Goal: Task Accomplishment & Management: Complete application form

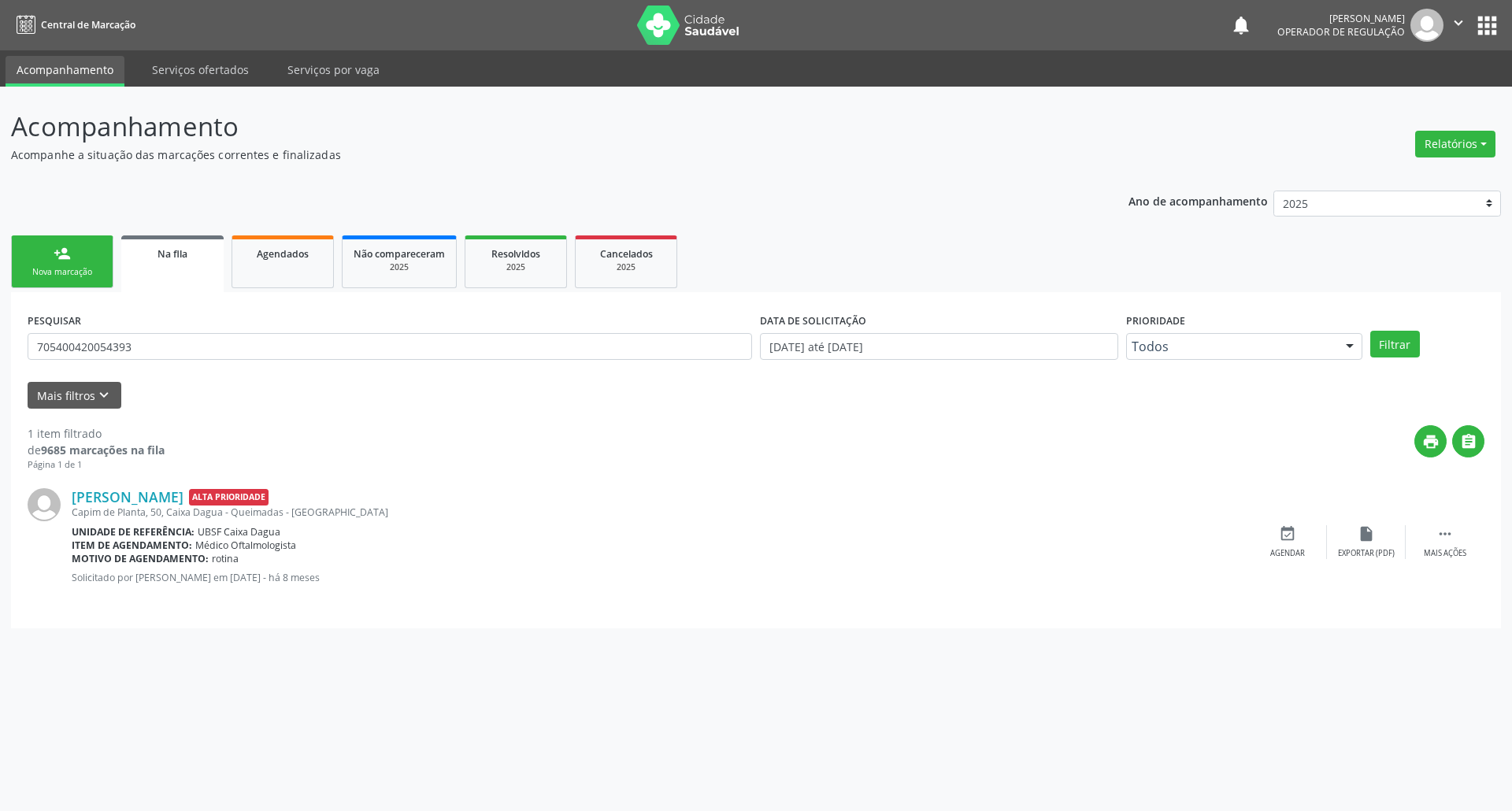
click at [109, 259] on link "person_add Nova marcação" at bounding box center [62, 262] width 102 height 53
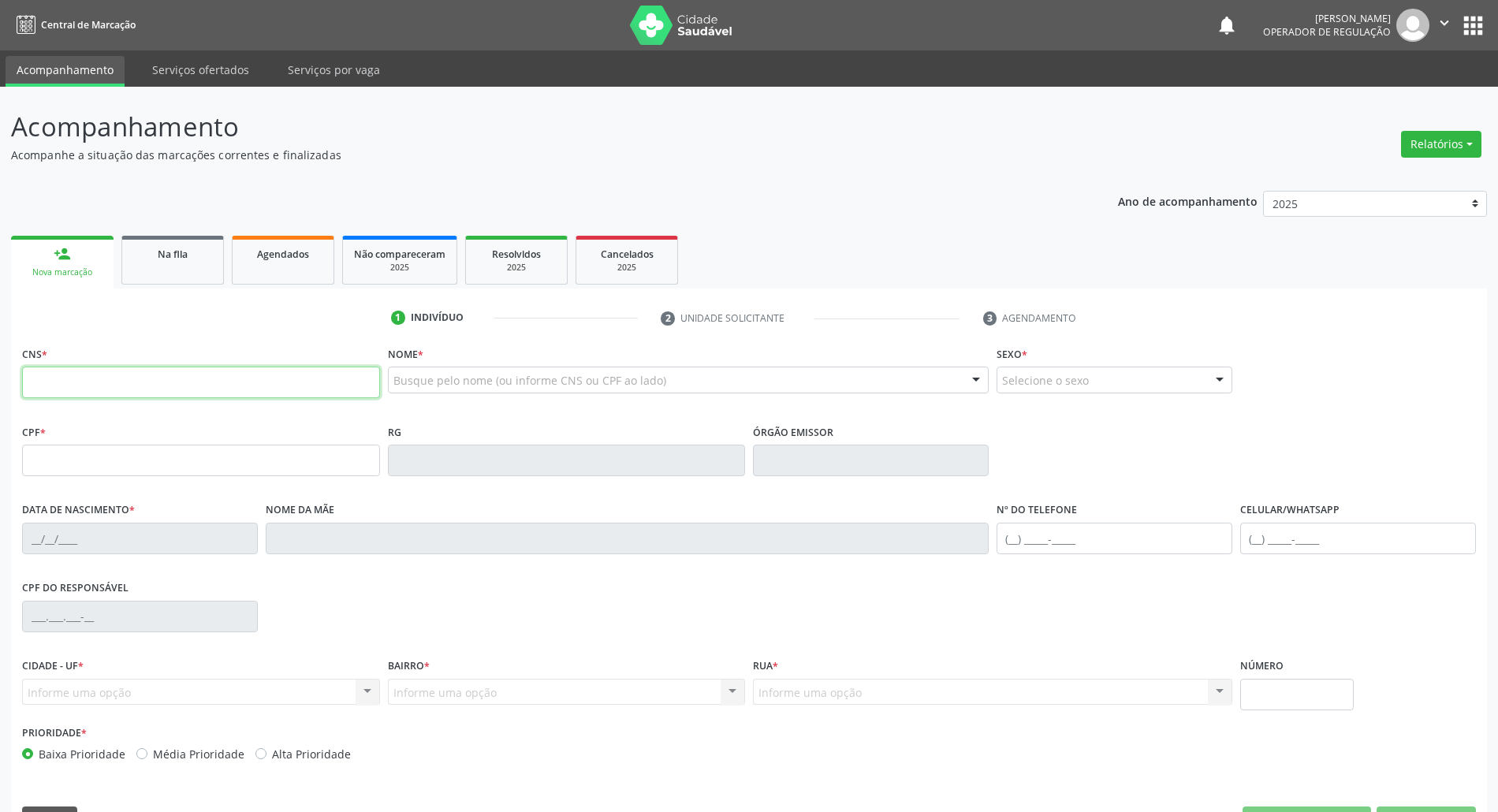
click at [207, 387] on input "text" at bounding box center [201, 382] width 358 height 31
type input "700 8059 0369 3382"
type input "[DATE]"
type input "[PERSON_NAME] da Conceição"
type input "[PHONE_NUMBER]"
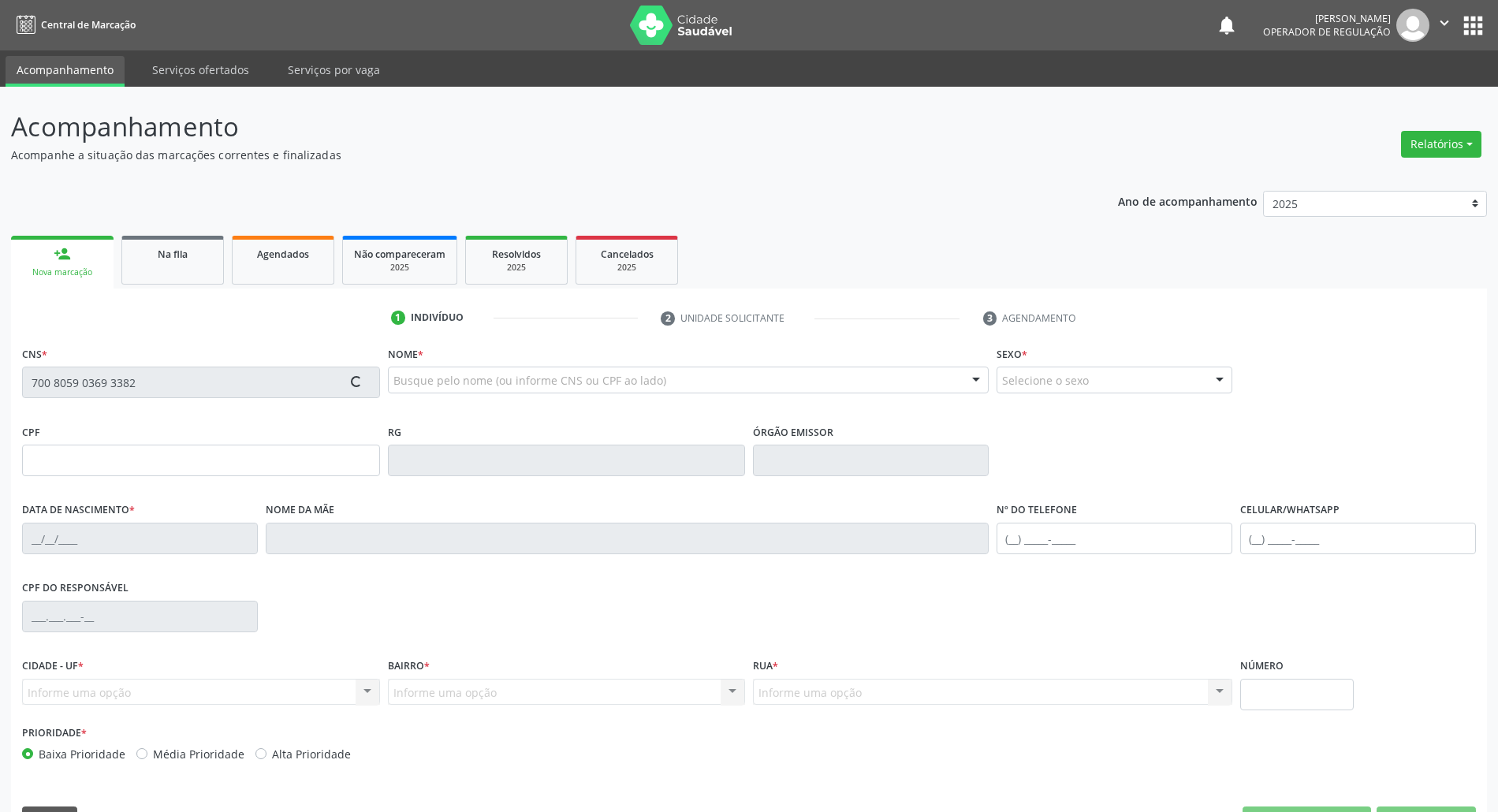
type input "[PHONE_NUMBER]"
type input "110"
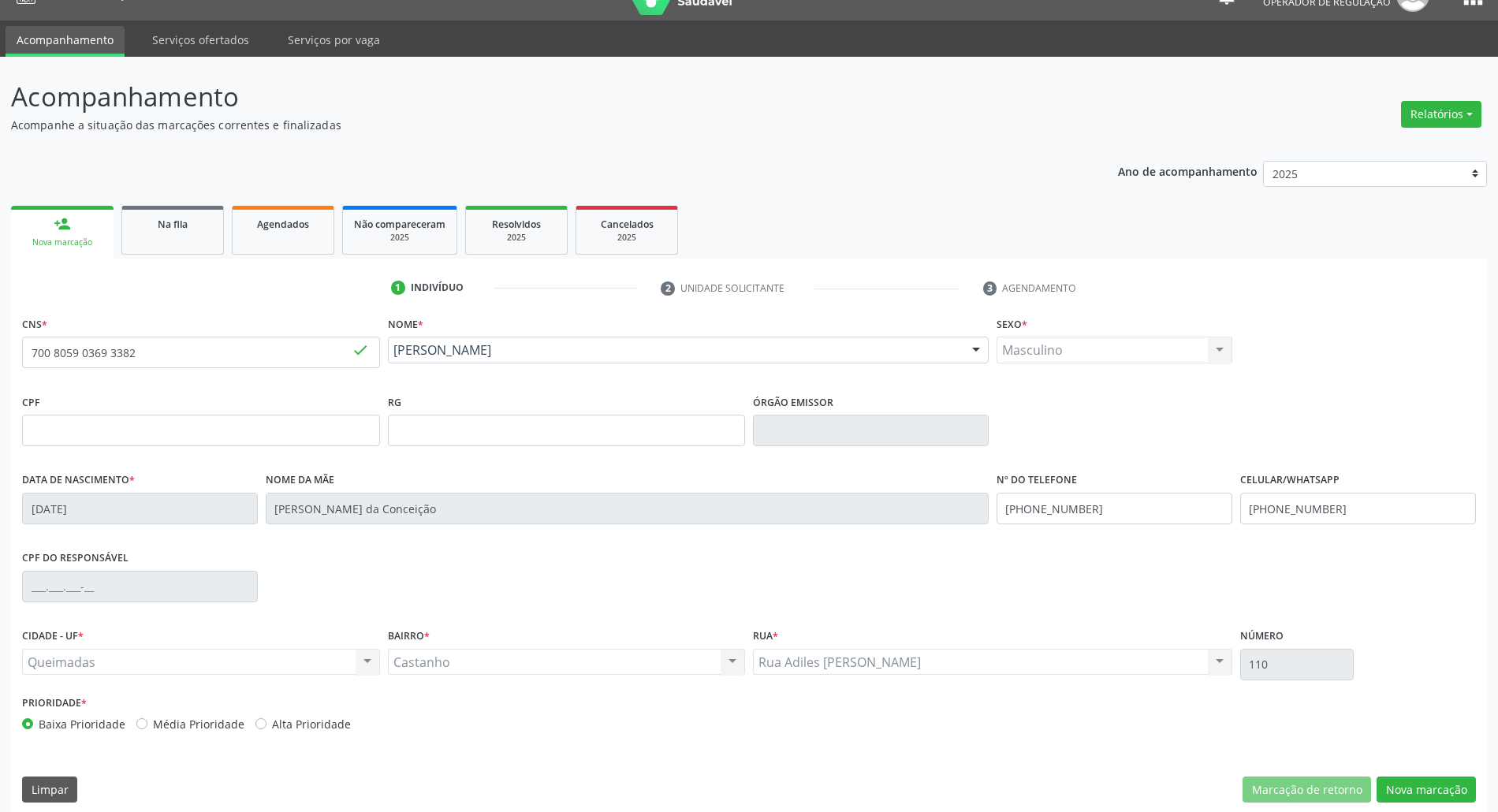
scroll to position [42, 0]
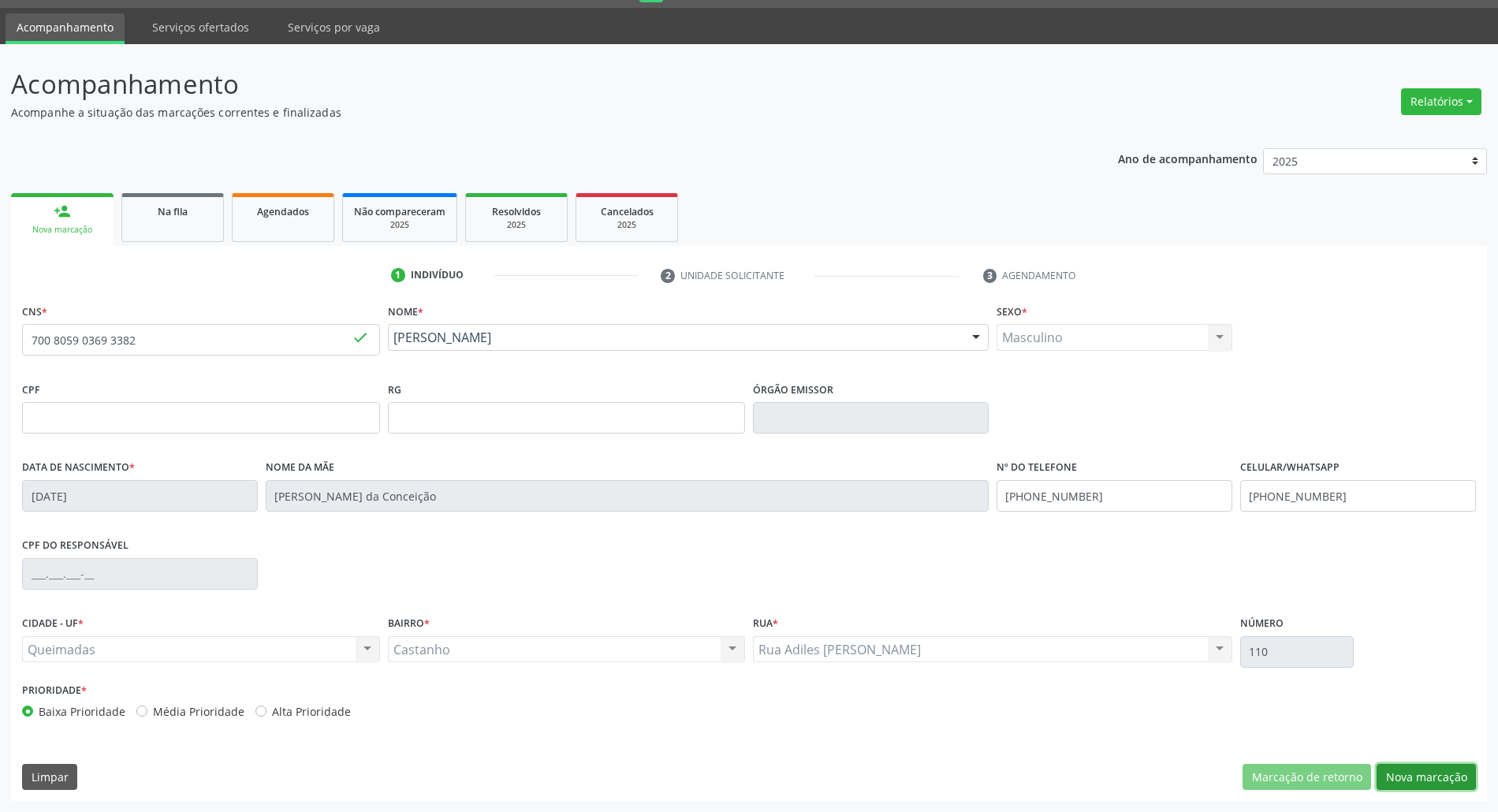
click at [1417, 773] on button "Nova marcação" at bounding box center [1425, 777] width 99 height 26
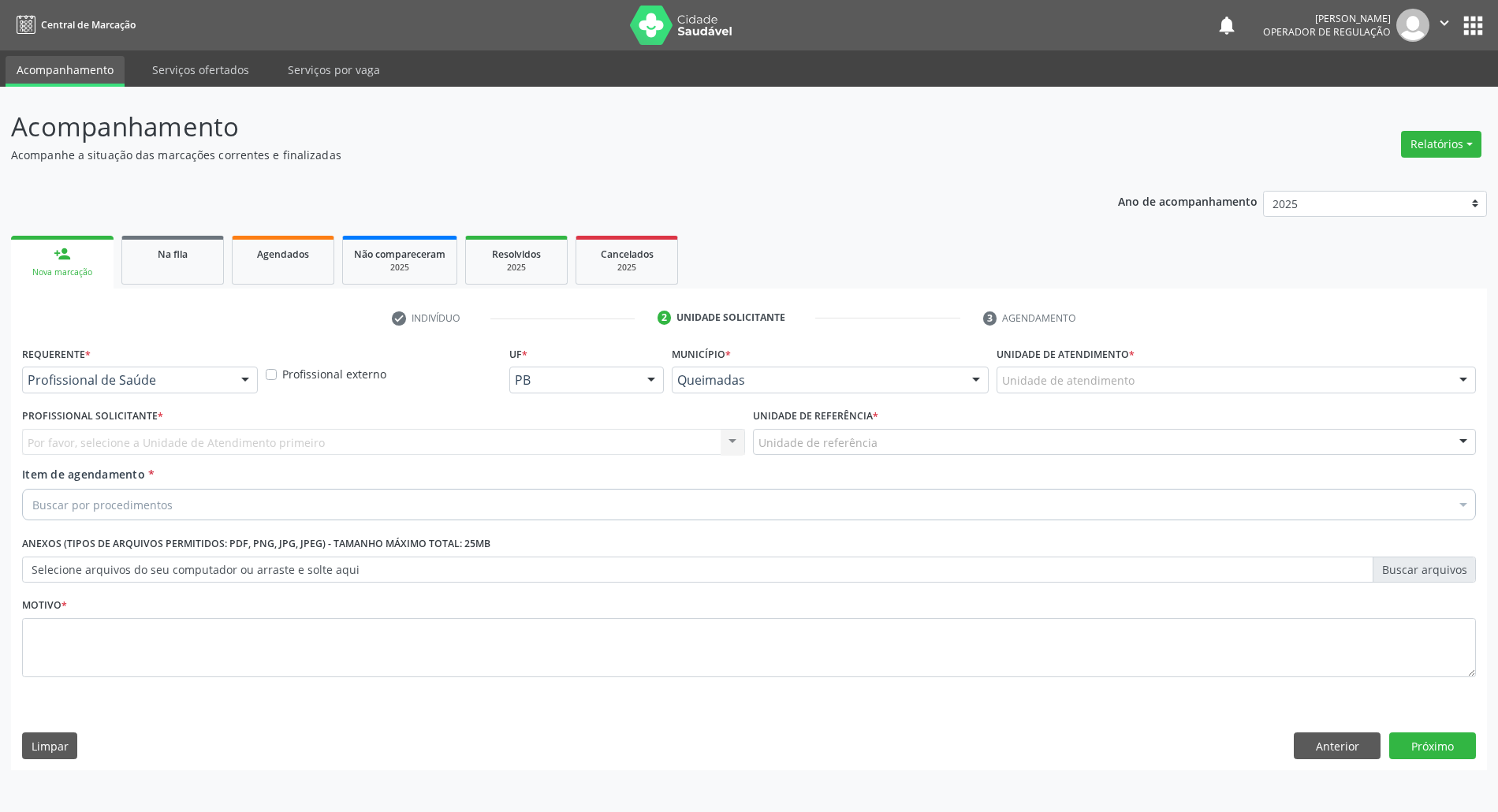
scroll to position [0, 0]
drag, startPoint x: 158, startPoint y: 380, endPoint x: 127, endPoint y: 448, distance: 74.7
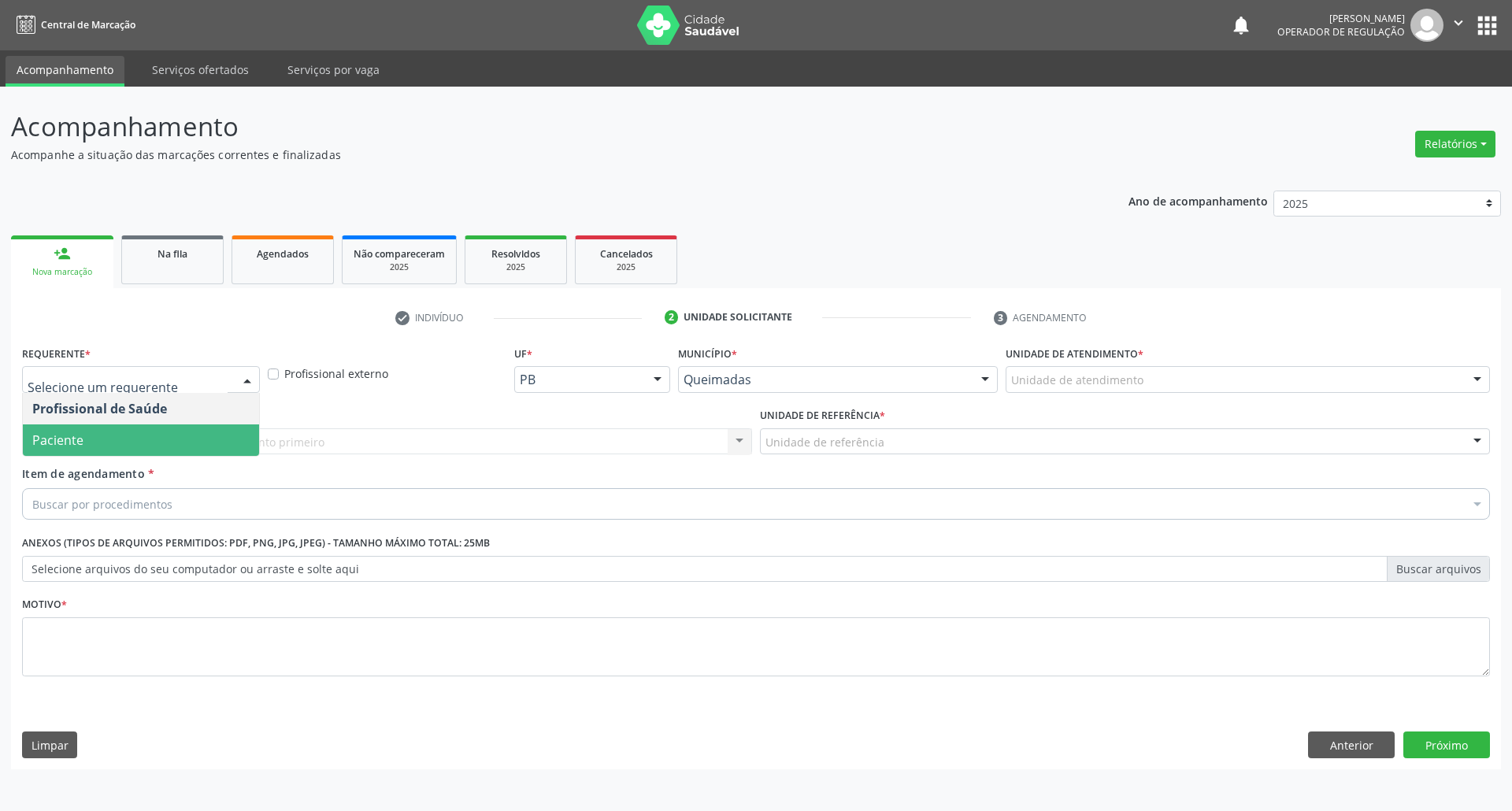
click at [126, 448] on span "Paciente" at bounding box center [140, 440] width 236 height 31
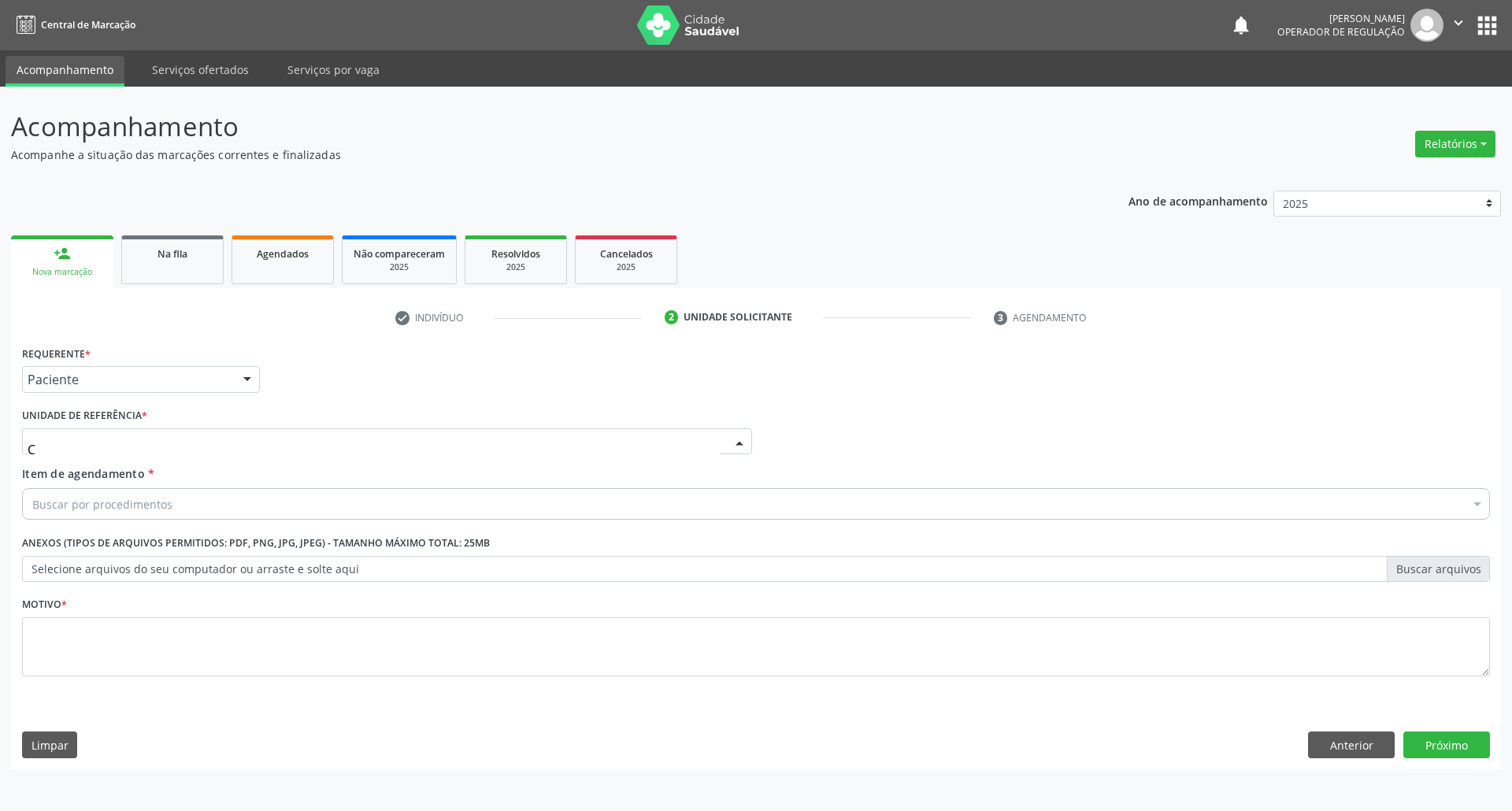
click at [189, 439] on div "C" at bounding box center [387, 441] width 730 height 26
type input "CA"
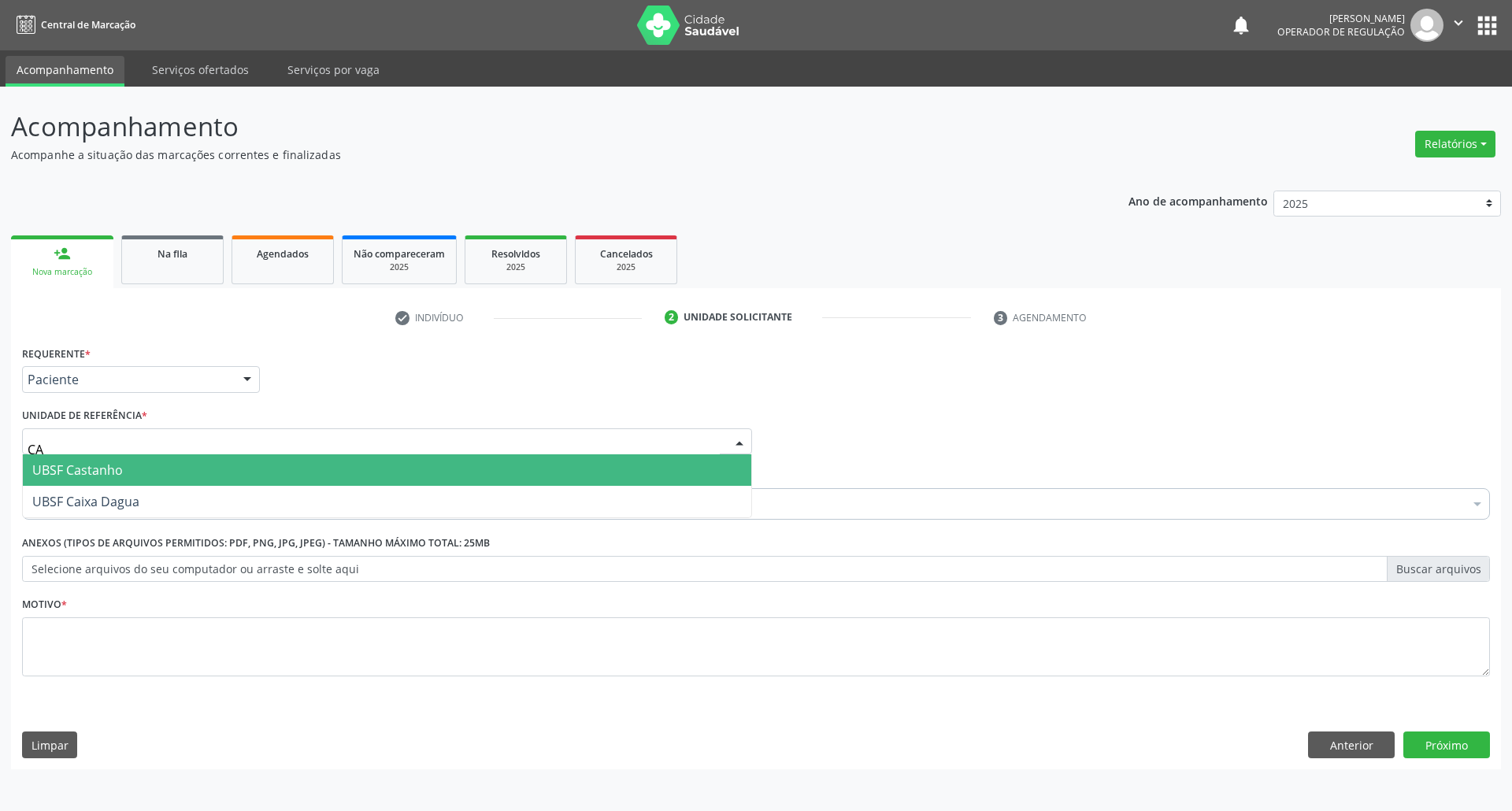
click at [159, 459] on span "UBSF Castanho" at bounding box center [386, 470] width 728 height 31
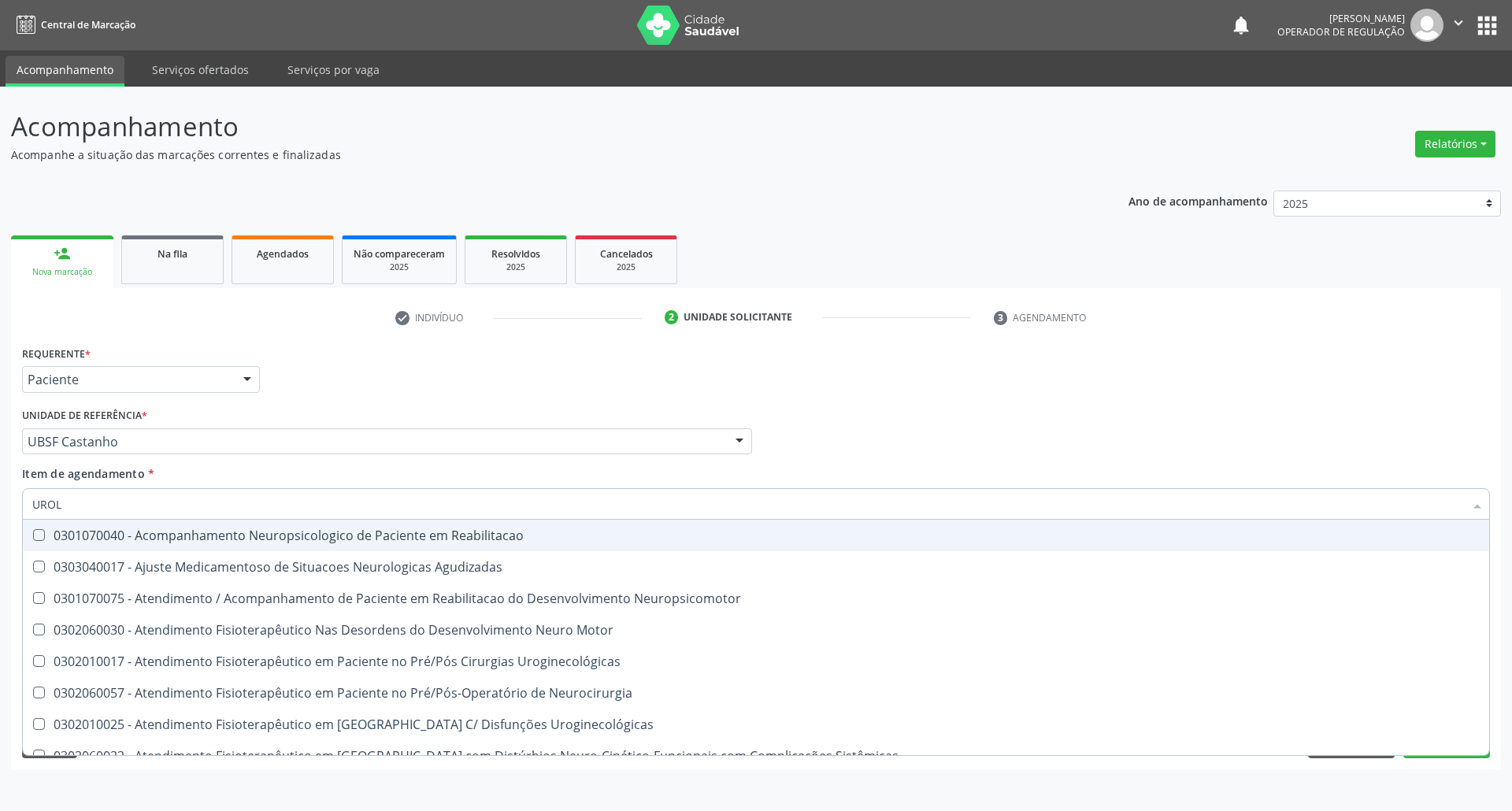
type input "UROLO"
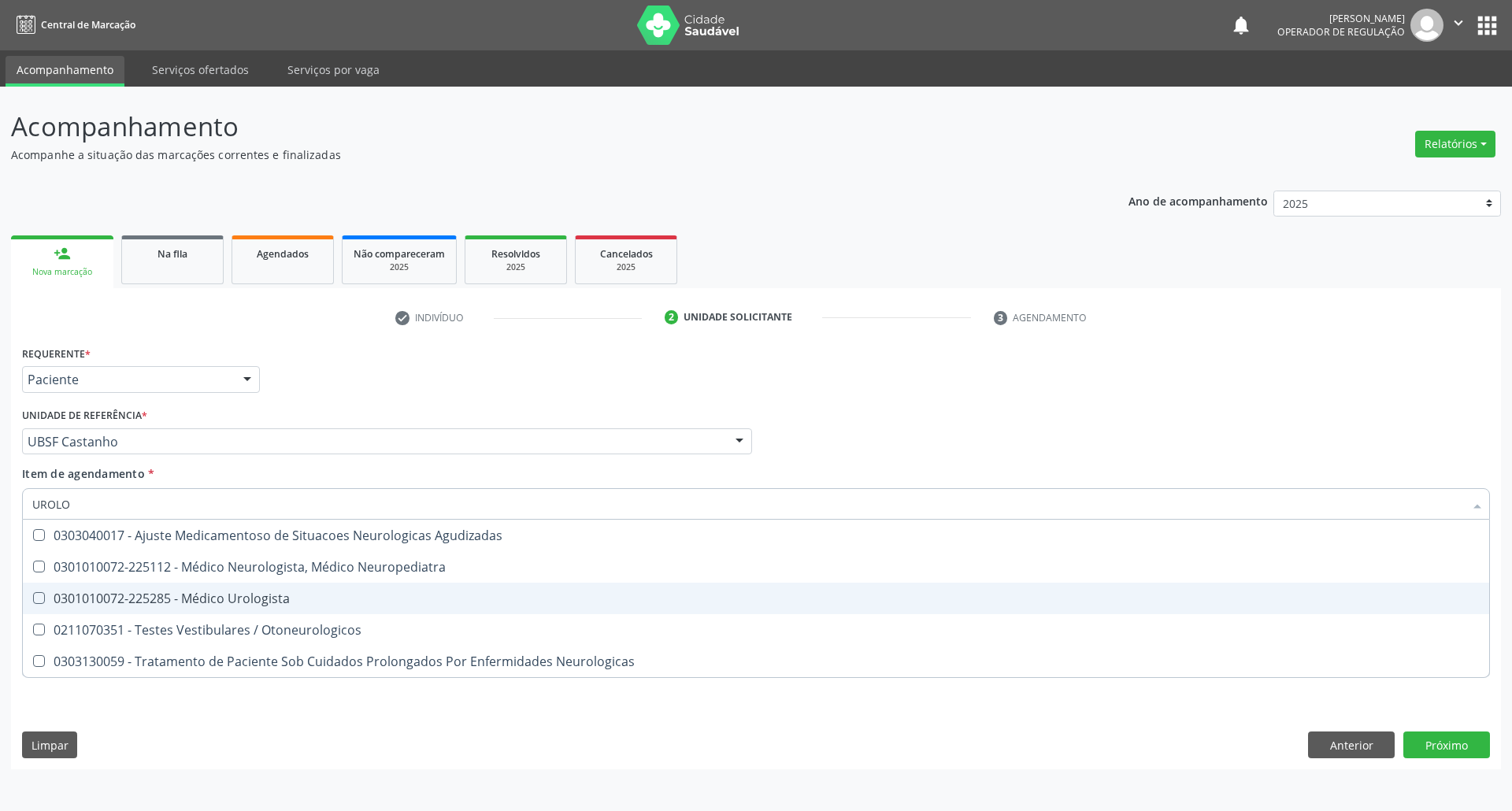
click at [142, 599] on div "0301010072-225285 - Médico Urologista" at bounding box center [756, 597] width 1447 height 13
checkbox Urologista "true"
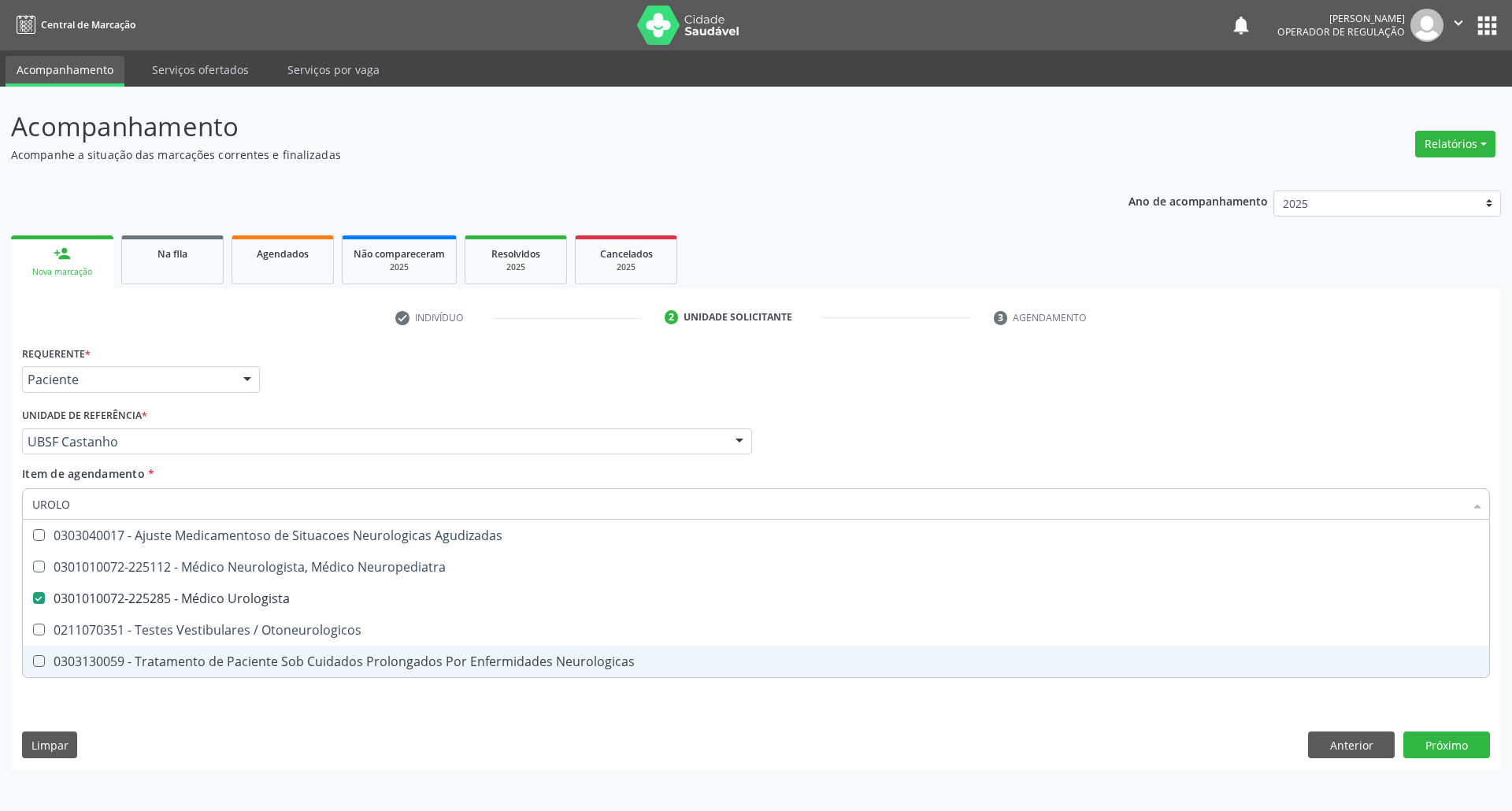
drag, startPoint x: 104, startPoint y: 726, endPoint x: 108, endPoint y: 680, distance: 46.2
click at [104, 728] on div "Requerente * Paciente Profissional de Saúde Paciente Nenhum resultado encontrad…" at bounding box center [756, 555] width 1490 height 427
checkbox Neuropediatra "true"
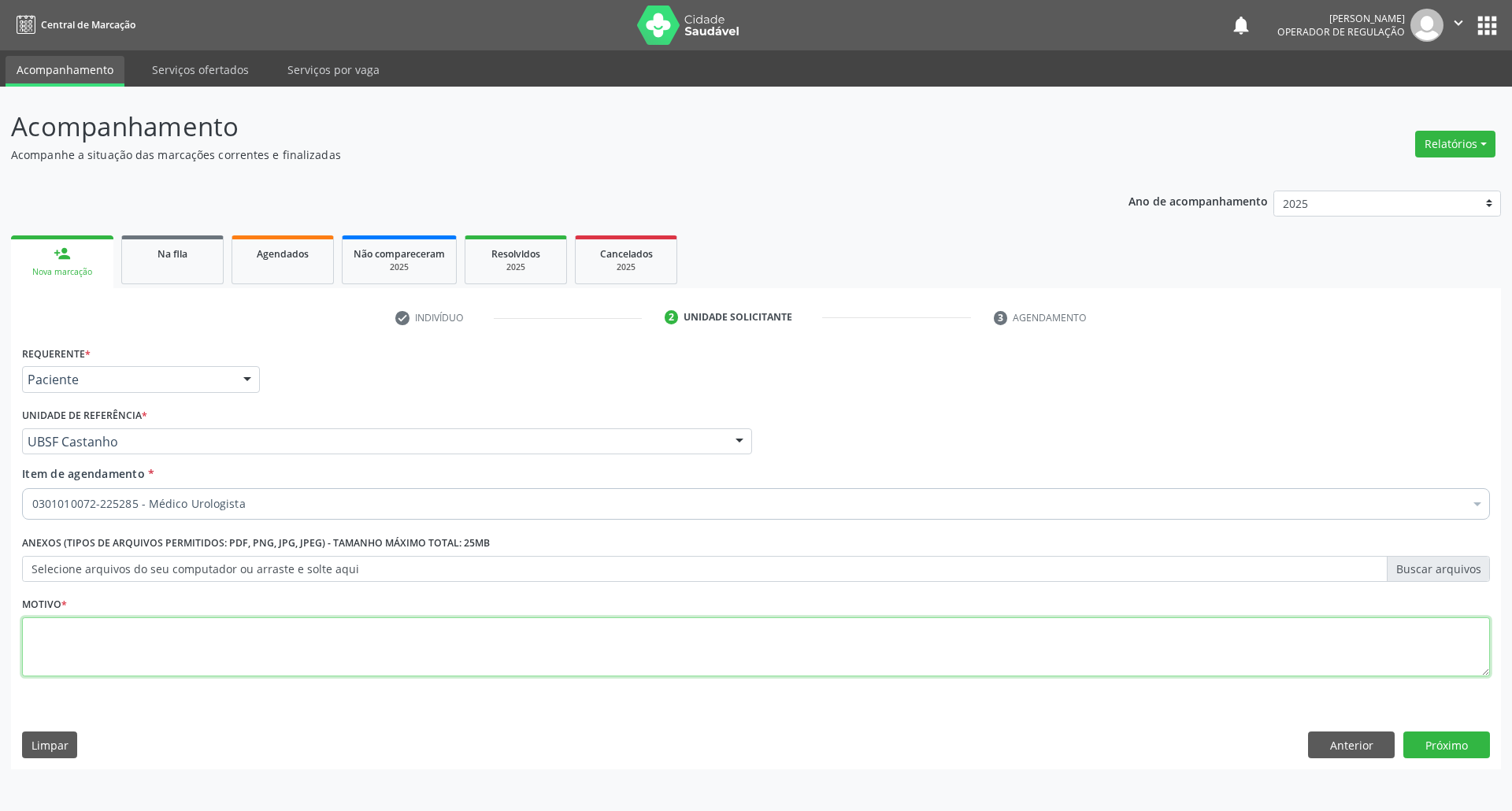
click at [109, 646] on textarea at bounding box center [756, 646] width 1468 height 60
type textarea "RETORNO"
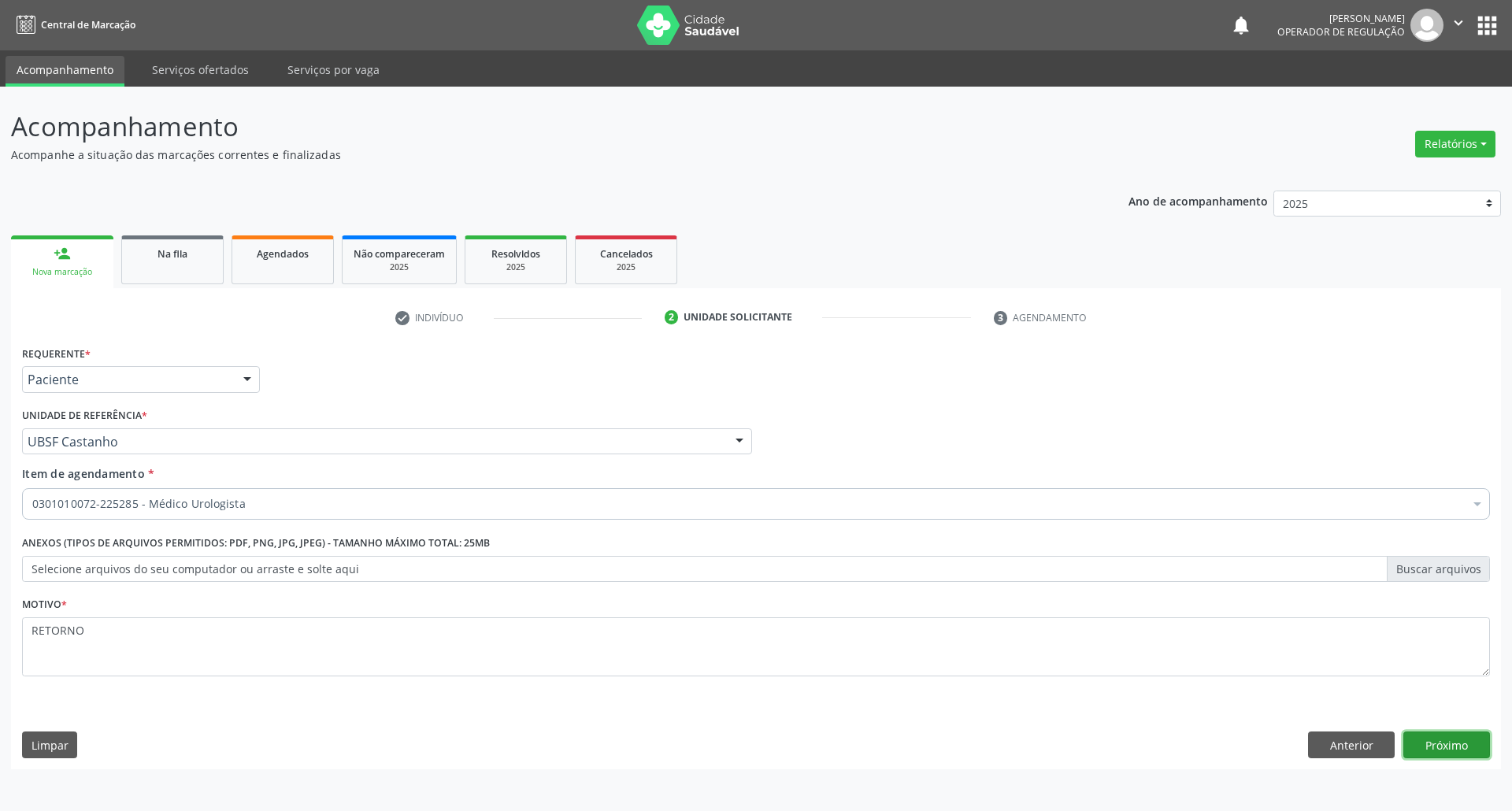
click button "Próximo" at bounding box center [1446, 744] width 86 height 26
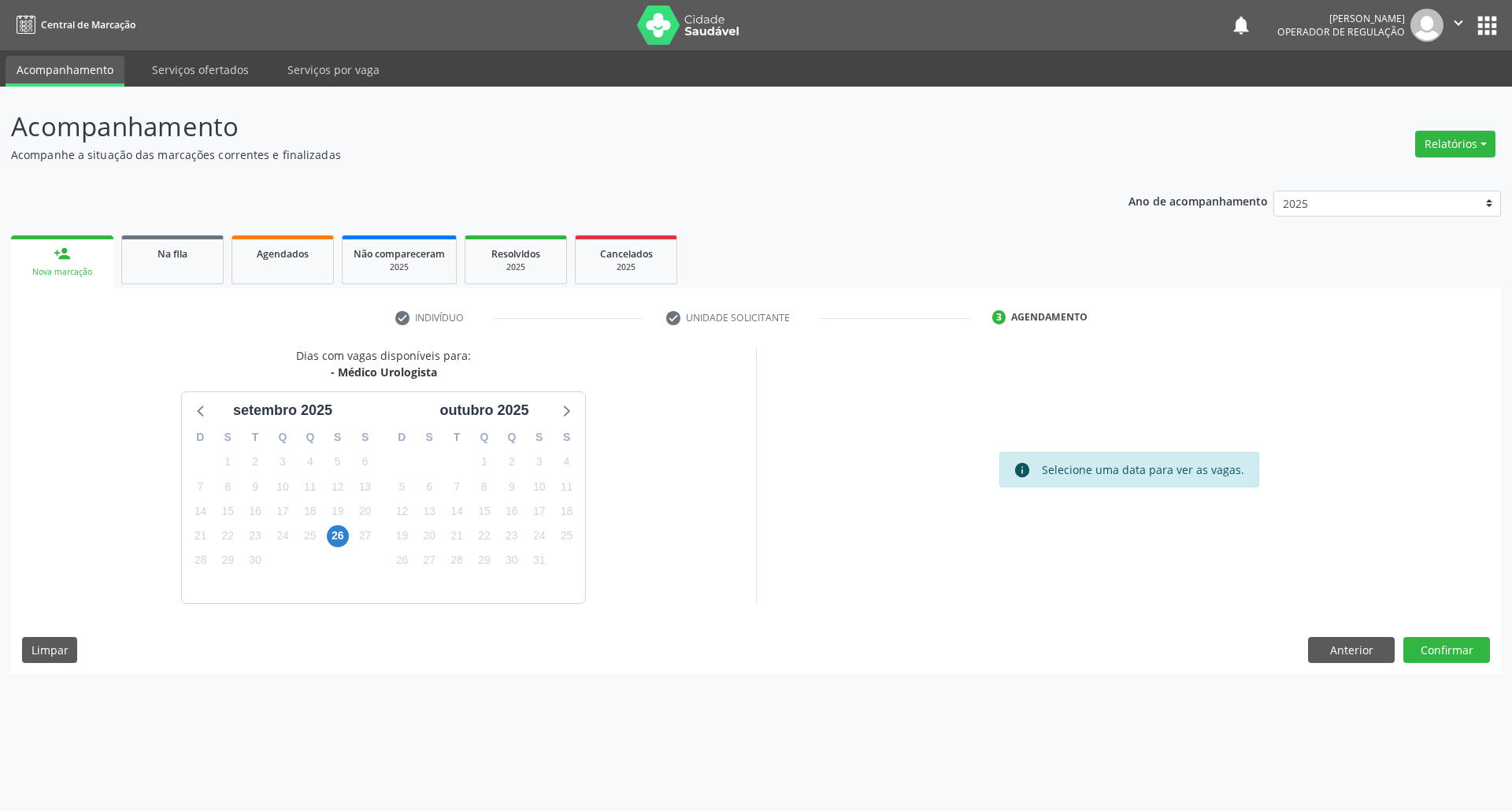
click at [339, 549] on div "3" at bounding box center [337, 559] width 27 height 24
click at [340, 540] on span "26" at bounding box center [338, 536] width 23 height 23
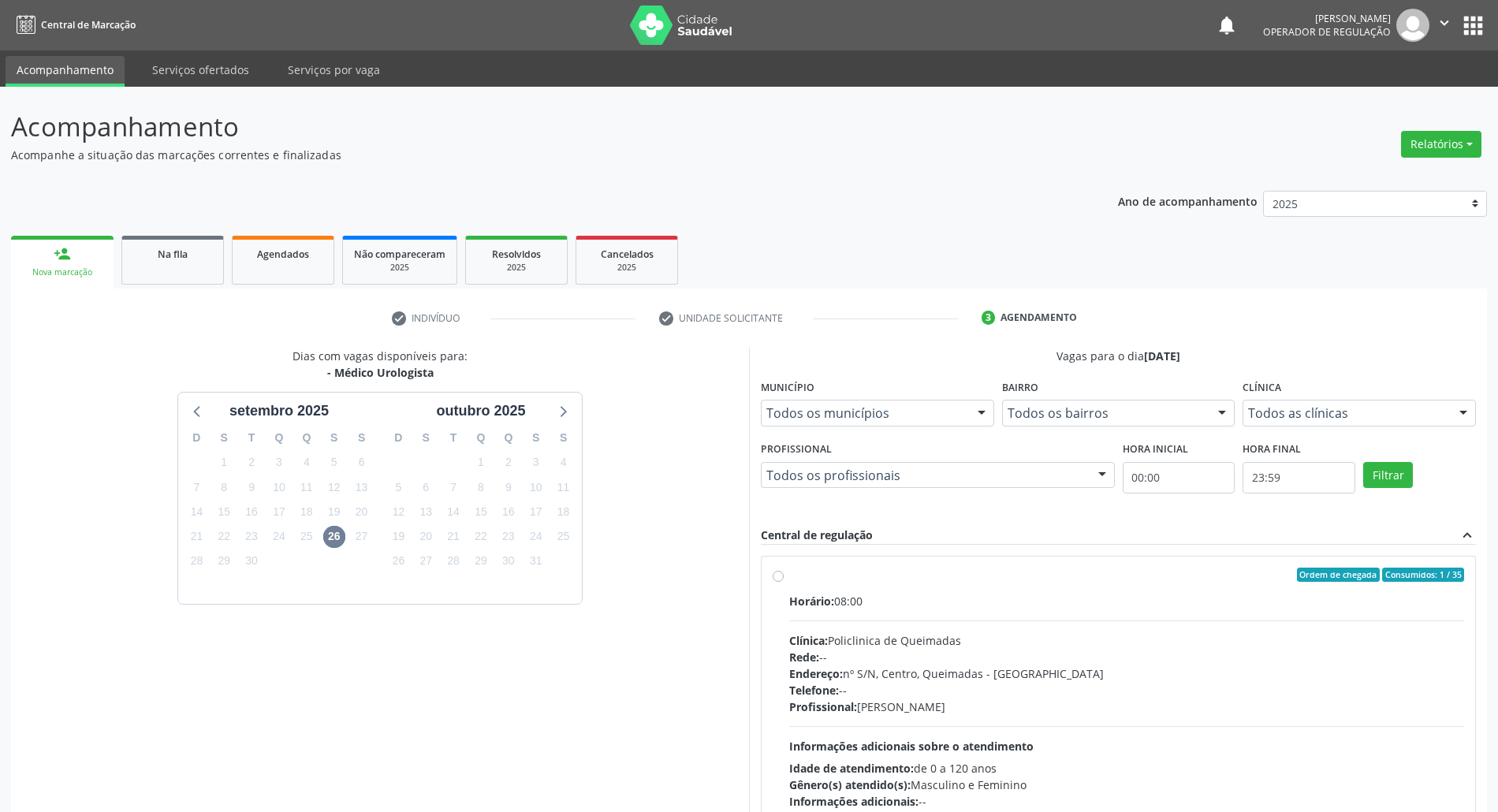
click at [975, 625] on div "Horário: 08:00 Clínica: Policlinica de Queimadas Rede: -- Endereço: nº S/N, Cen…" at bounding box center [1127, 700] width 675 height 217
click at [784, 582] on input "Ordem de chegada Consumidos: 1 / 35 Horário: 08:00 Clínica: Policlinica de Quei…" at bounding box center [778, 575] width 11 height 14
radio input "true"
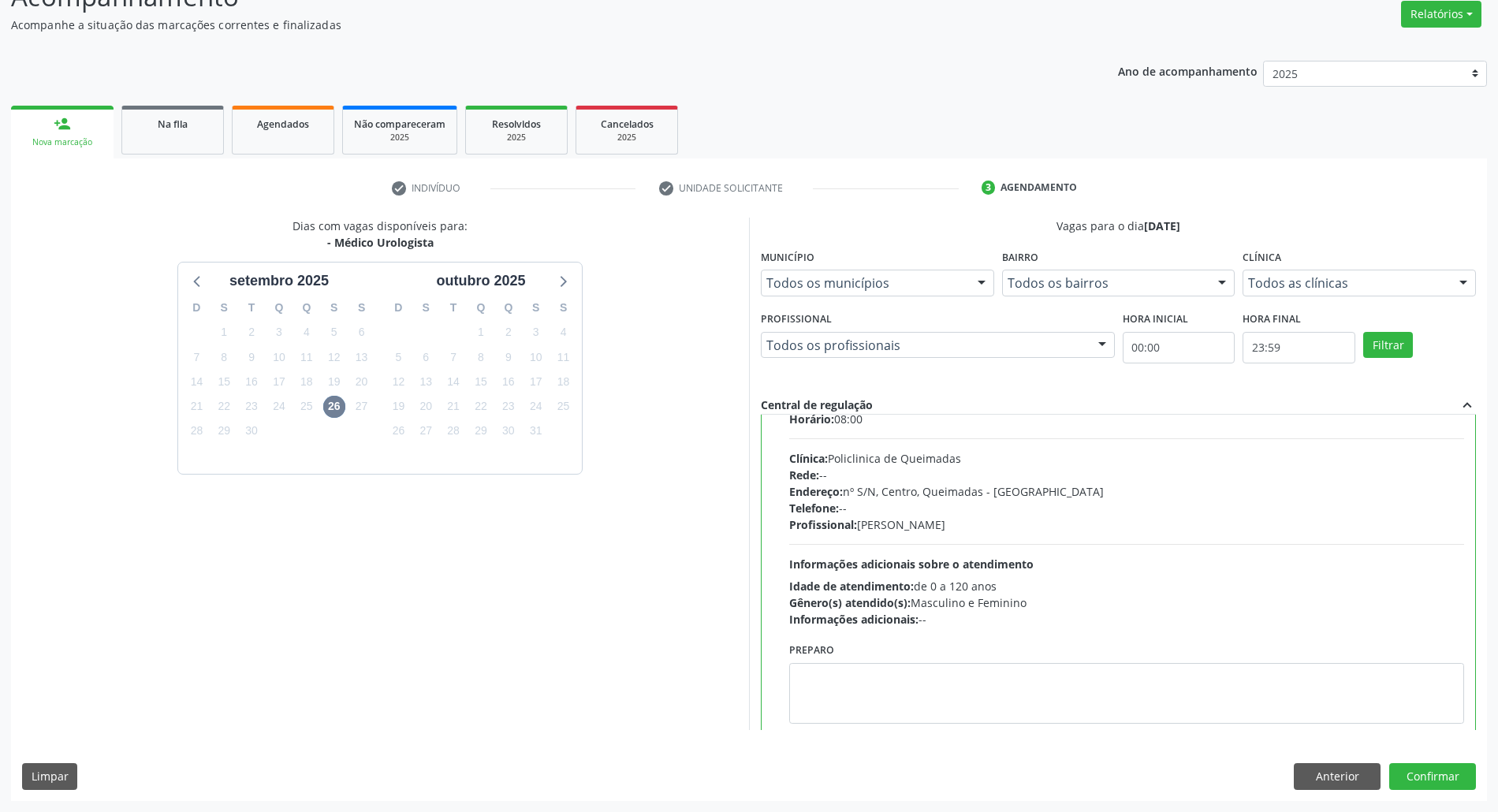
scroll to position [79, 0]
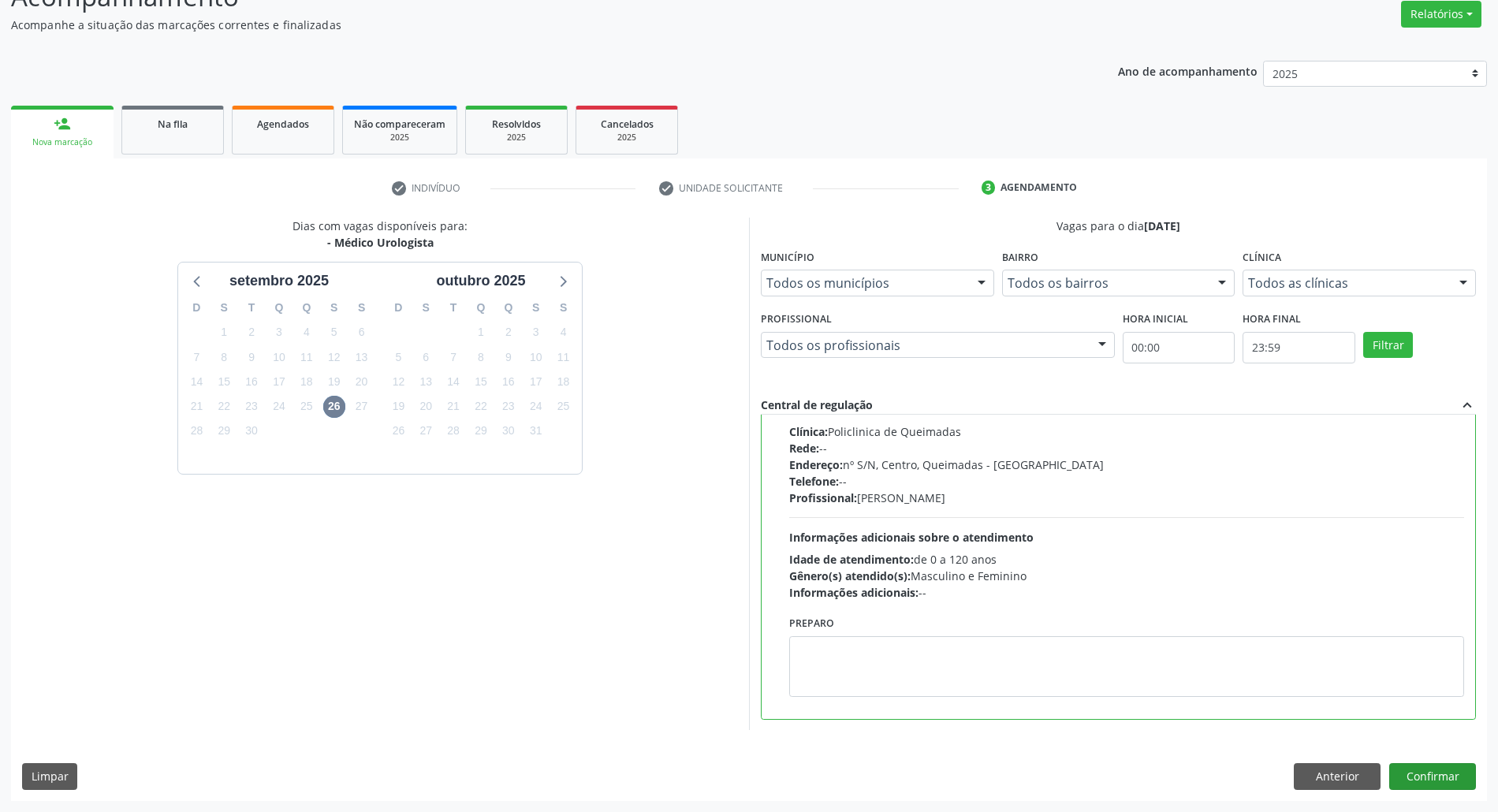
drag, startPoint x: 1418, startPoint y: 794, endPoint x: 1417, endPoint y: 782, distance: 12.0
click at [1418, 789] on div "Dias com vagas disponíveis para: - Médico Urologista [DATE] D S T Q Q S S 31 1 …" at bounding box center [749, 509] width 1476 height 583
click at [1417, 778] on button "Confirmar" at bounding box center [1432, 776] width 86 height 26
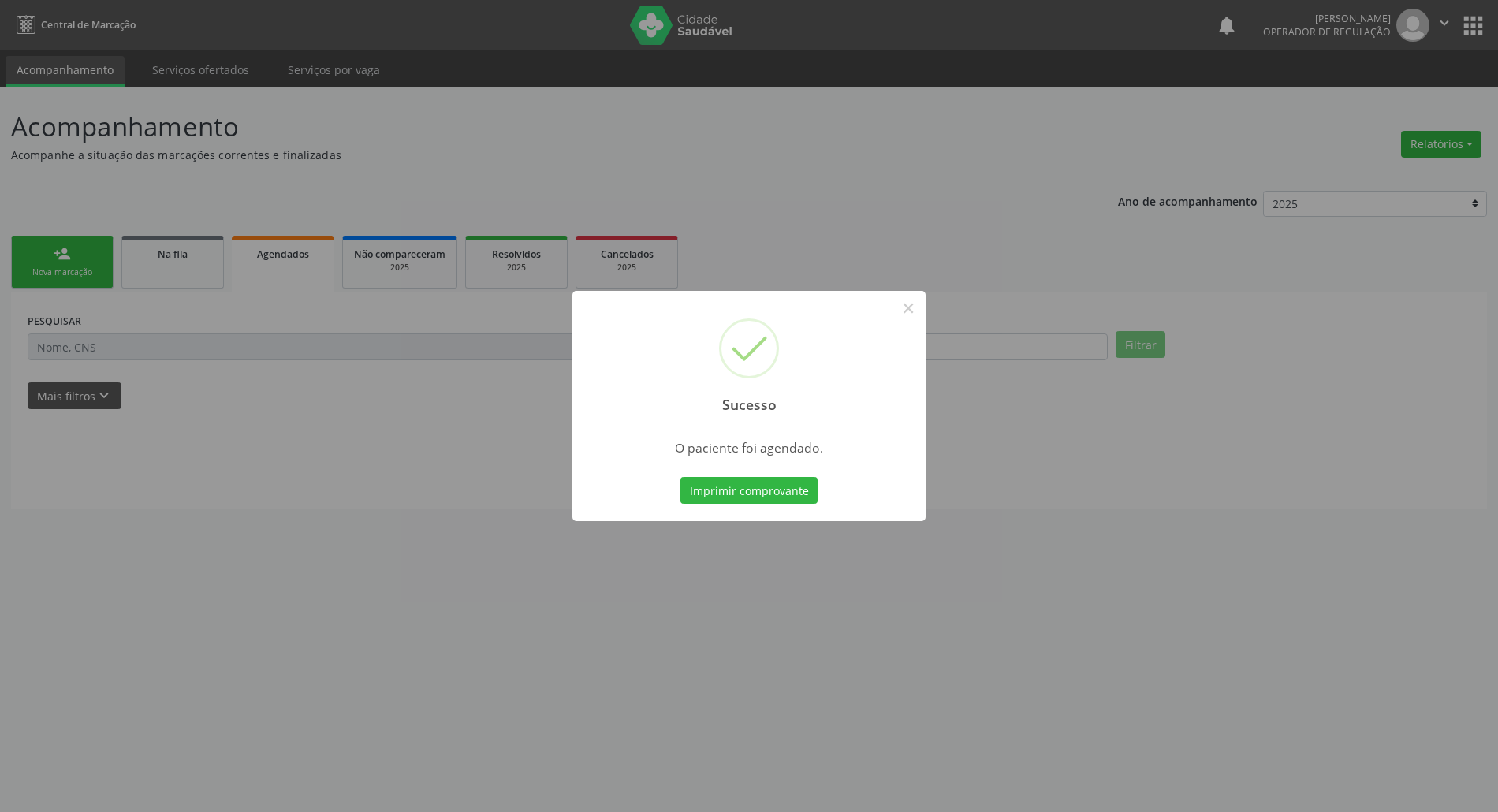
scroll to position [0, 0]
click at [725, 477] on button "Imprimir comprovante" at bounding box center [757, 489] width 137 height 26
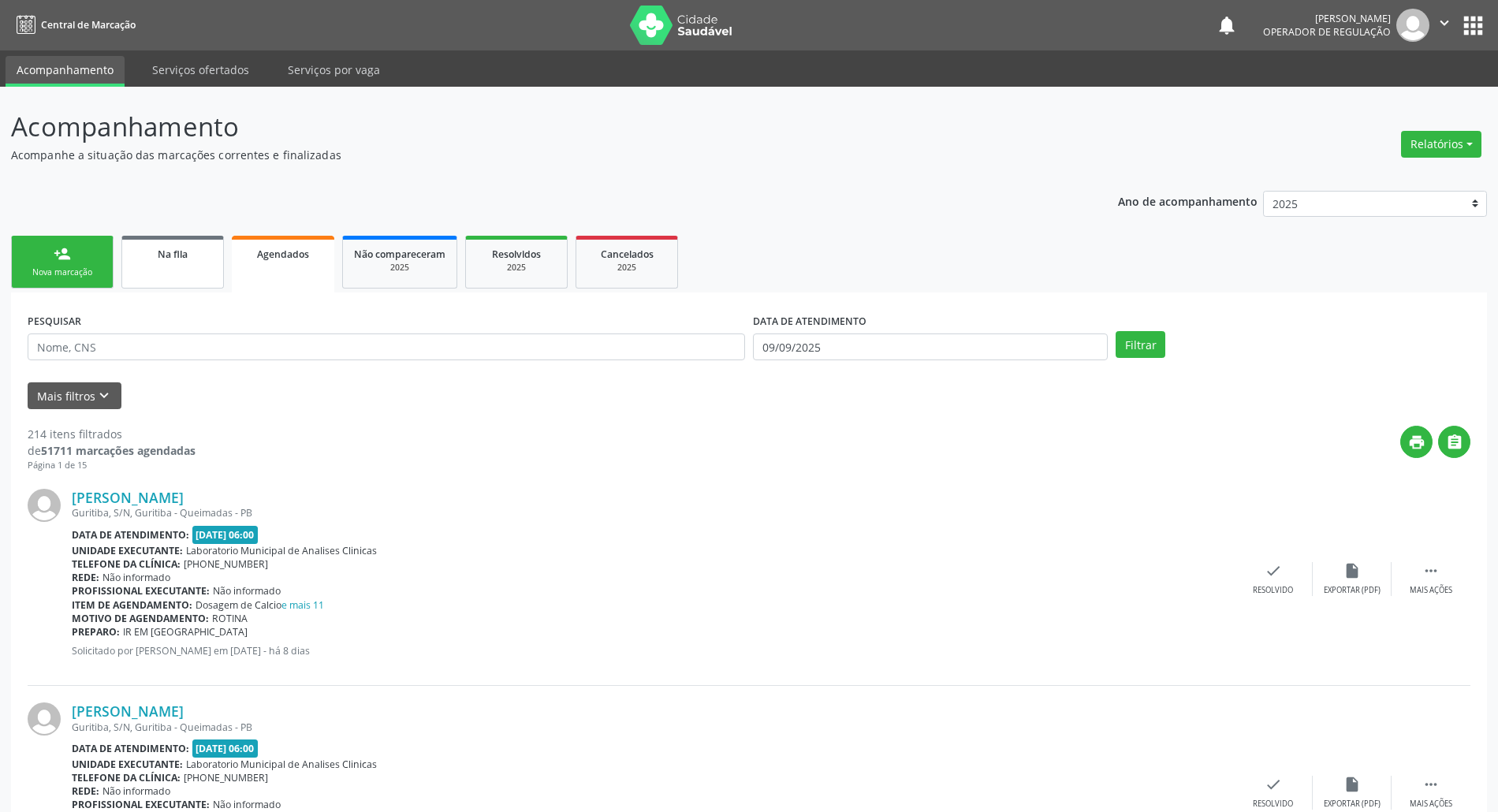
click at [153, 251] on div "Na fila" at bounding box center [173, 253] width 78 height 17
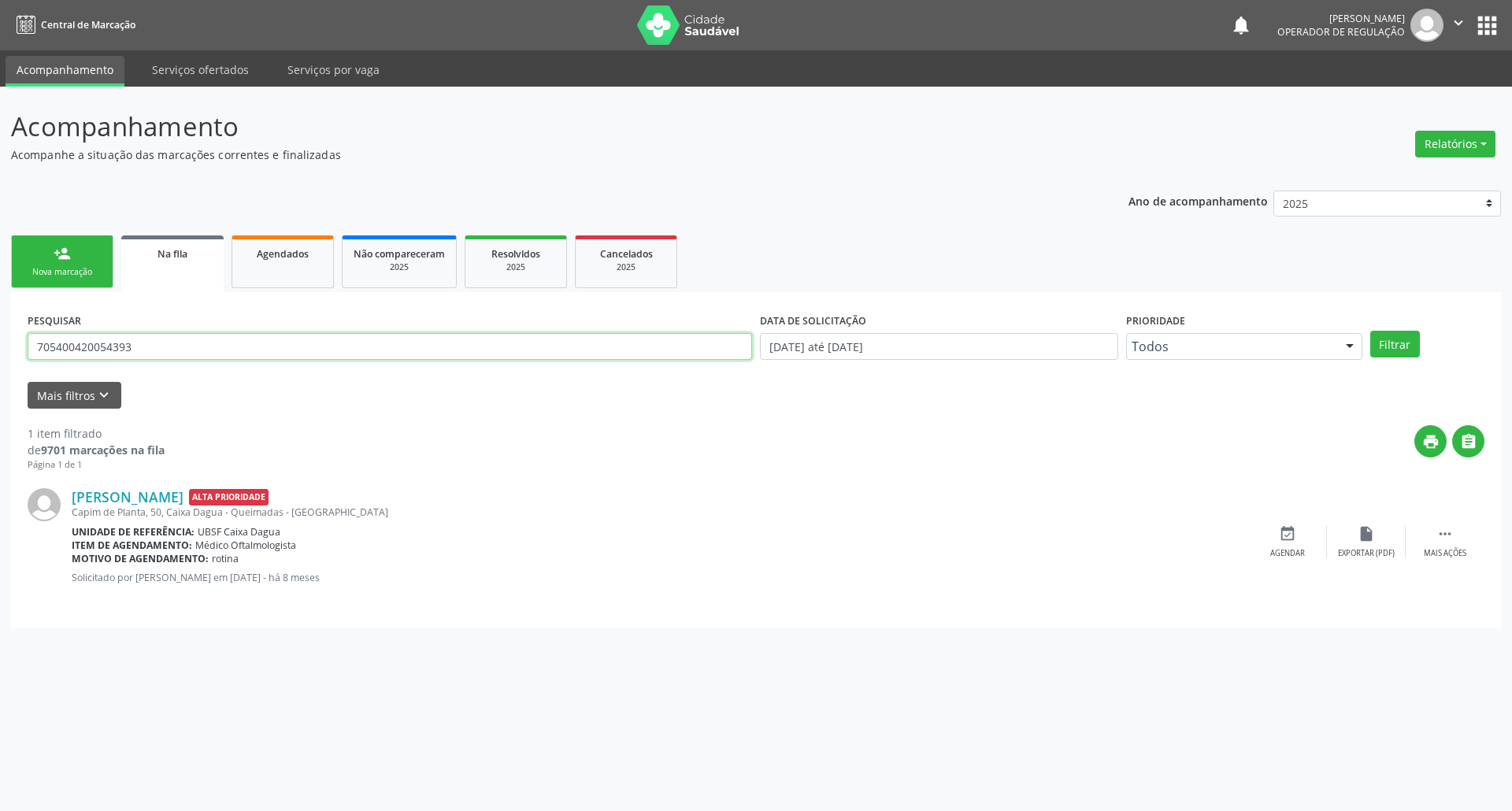
click at [132, 337] on input "705400420054393" at bounding box center [389, 346] width 724 height 26
type input "700800911913782"
click at [1371, 331] on button "Filtrar" at bounding box center [1395, 344] width 50 height 26
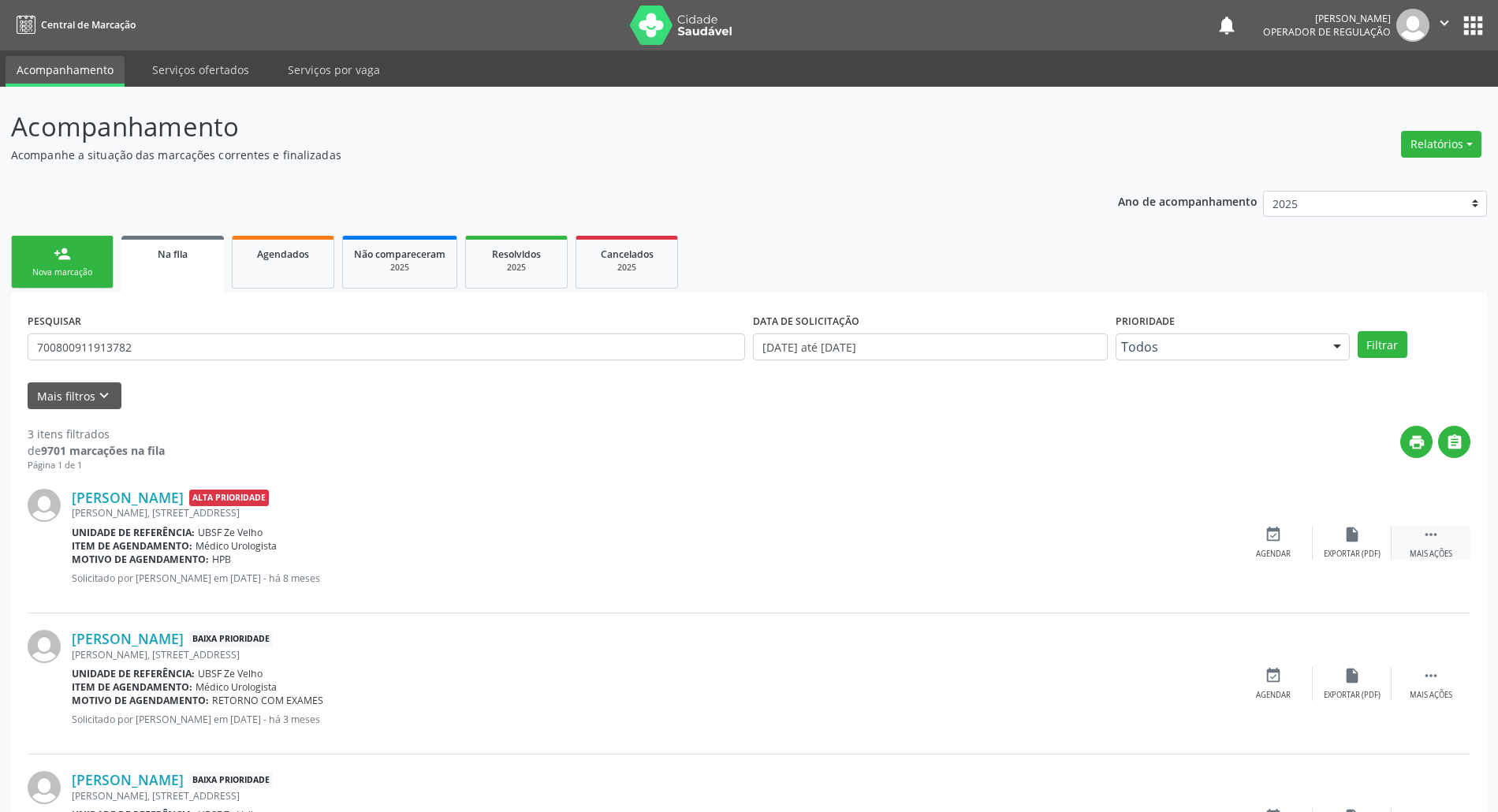
click at [1426, 545] on div " Mais ações" at bounding box center [1431, 542] width 78 height 34
click at [1279, 530] on icon "cancel" at bounding box center [1273, 534] width 18 height 18
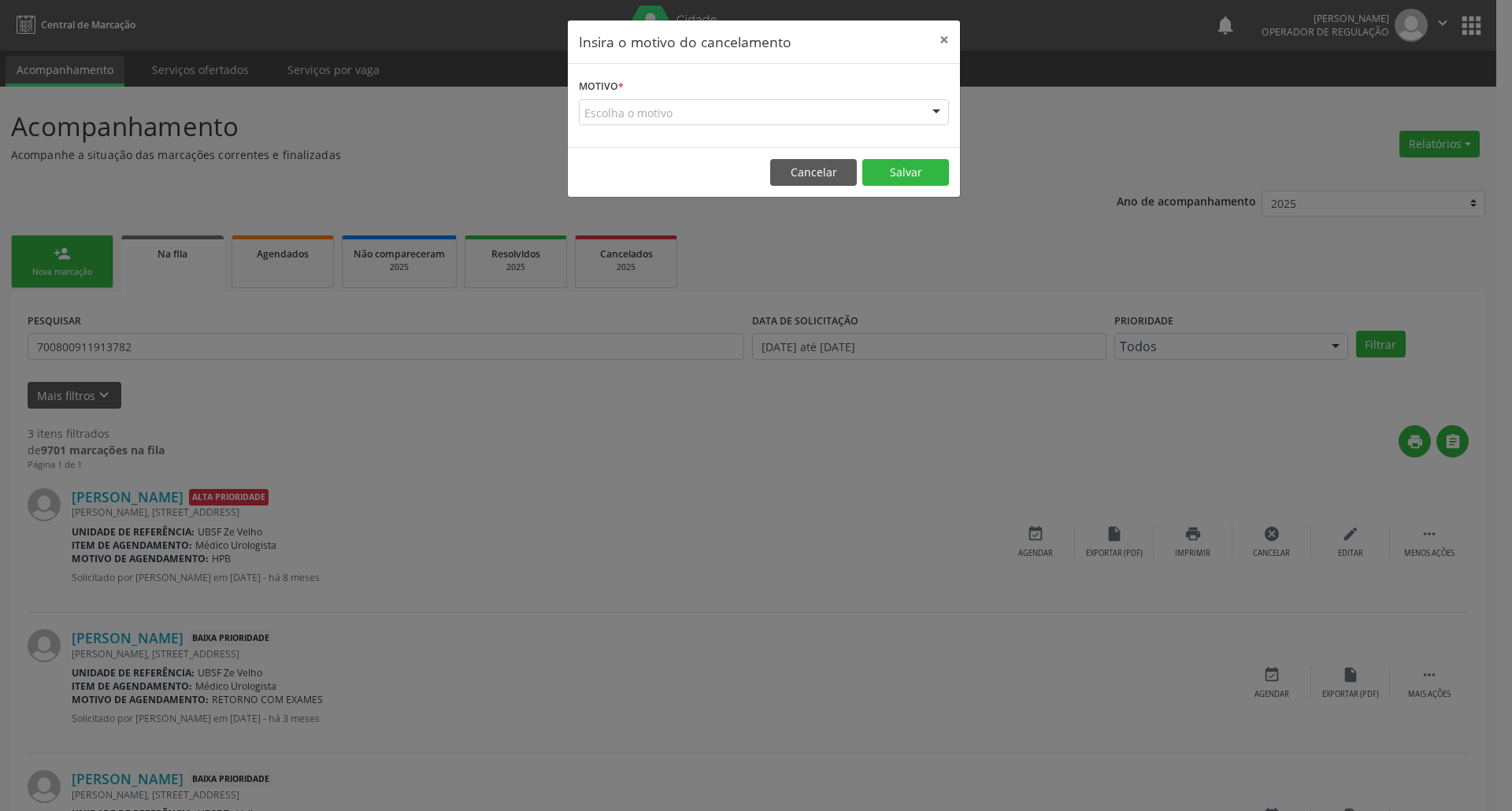
click at [909, 126] on div "Motivo * Escolha o motivo Outro Médico - Participação em eventos (ex: congresso…" at bounding box center [764, 105] width 392 height 83
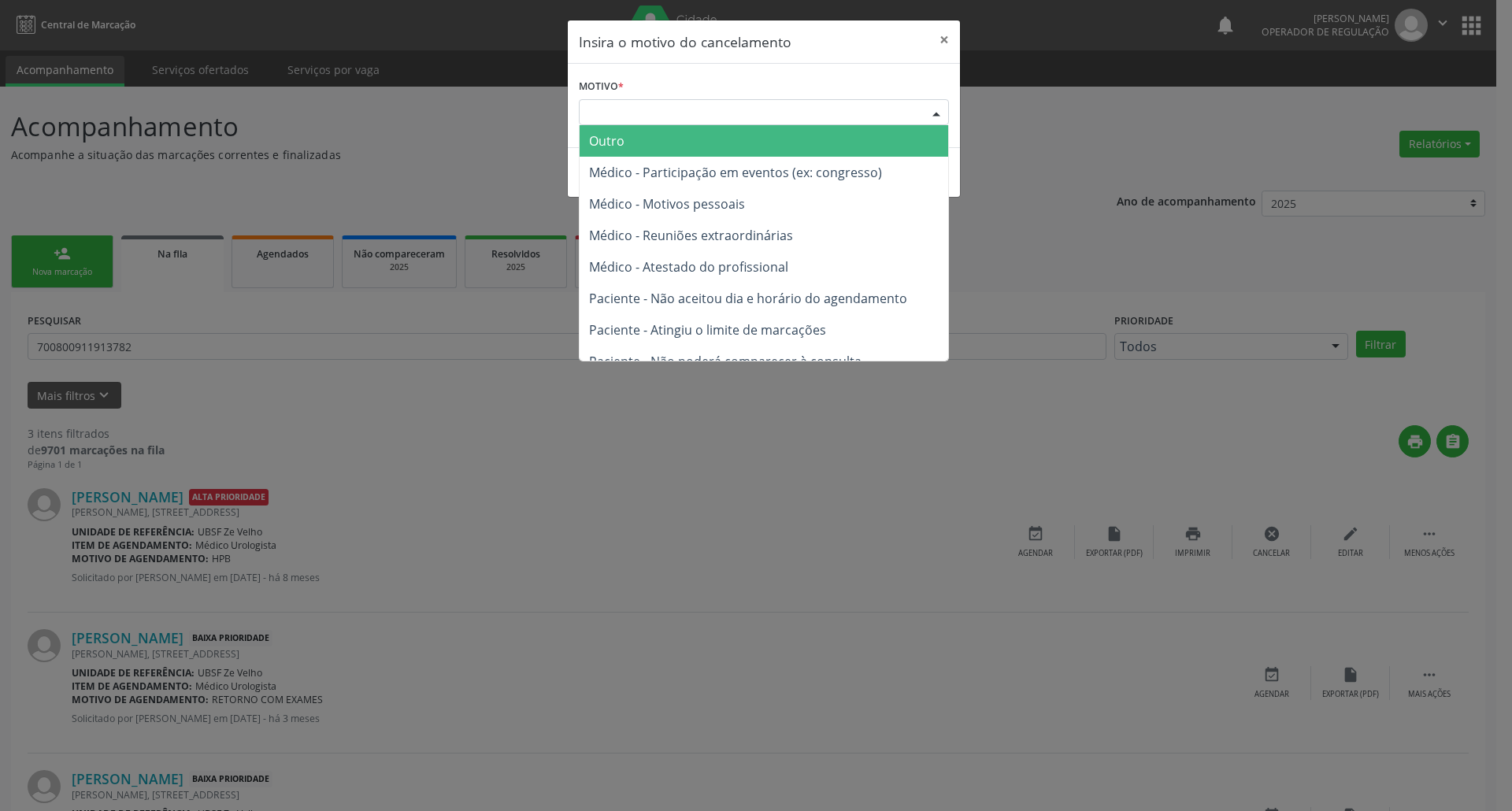
drag, startPoint x: 913, startPoint y: 119, endPoint x: 887, endPoint y: 145, distance: 36.8
click at [912, 119] on div "Escolha o motivo" at bounding box center [764, 112] width 370 height 26
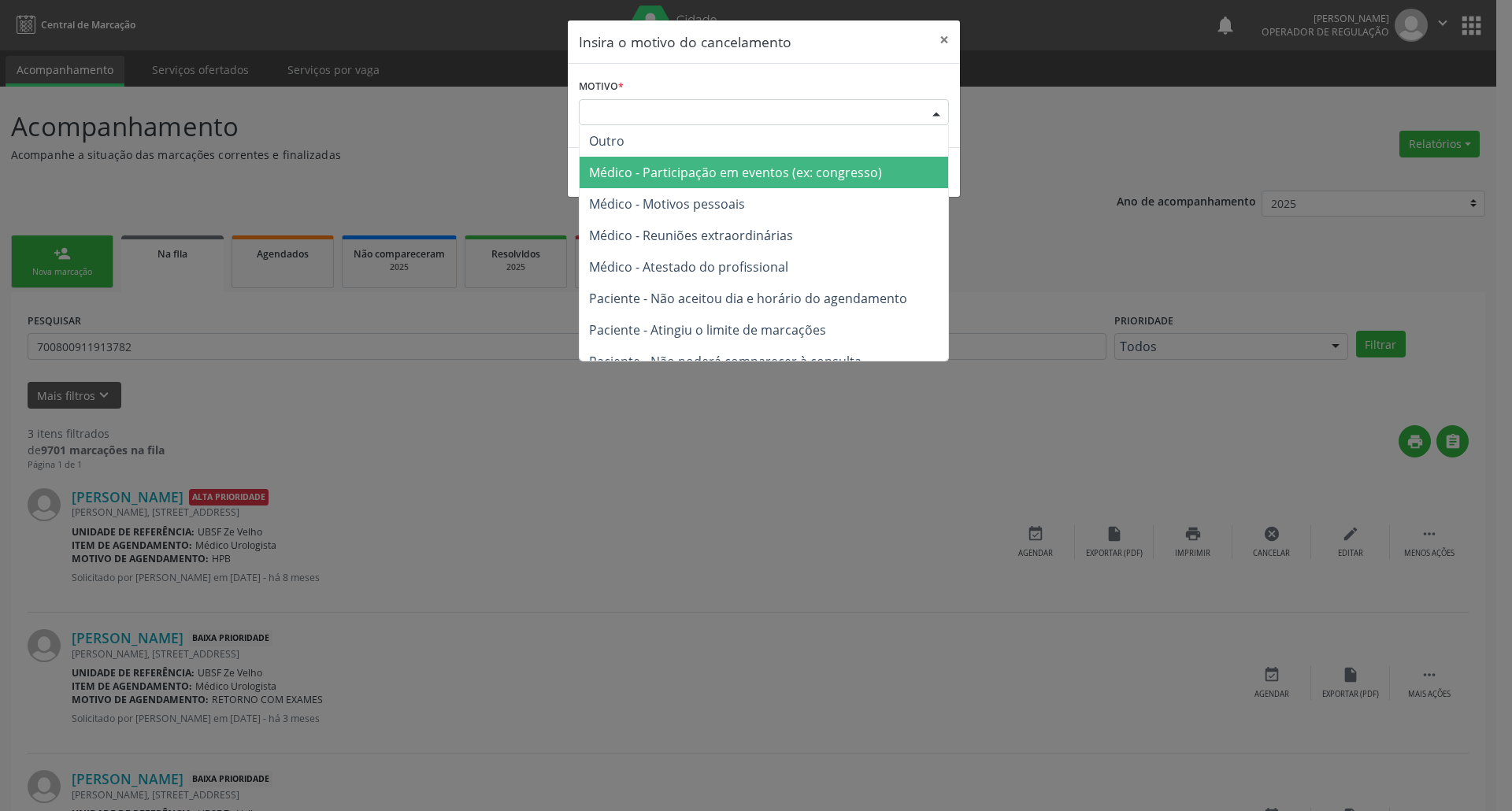
click at [868, 179] on span "Médico - Participação em eventos (ex: congresso)" at bounding box center [735, 172] width 293 height 18
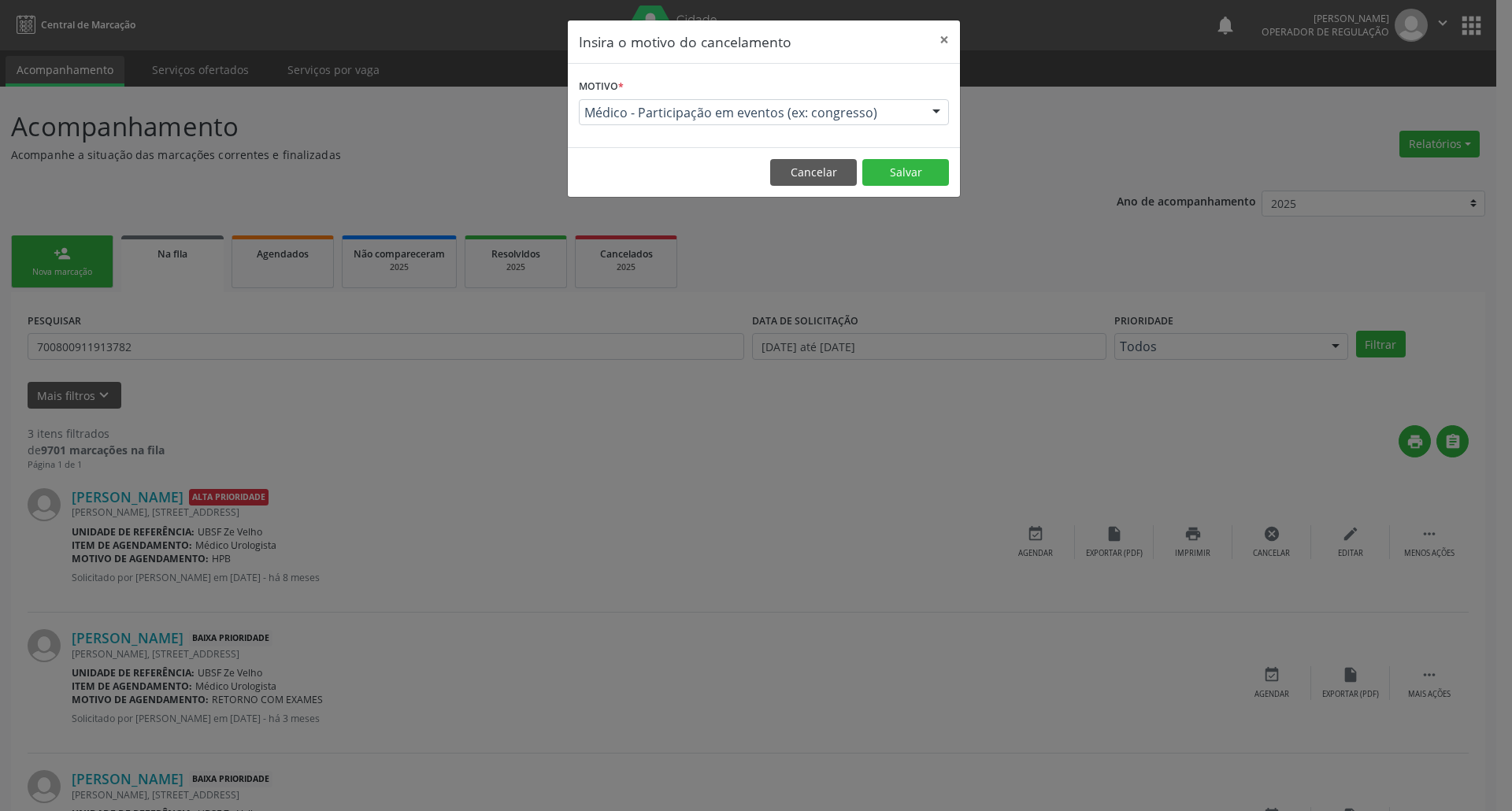
click at [868, 180] on div "Insira o motivo do cancelamento × Motivo * Médico - Participação em eventos (ex…" at bounding box center [764, 109] width 394 height 178
drag, startPoint x: 893, startPoint y: 120, endPoint x: 881, endPoint y: 146, distance: 28.6
click at [893, 121] on div "Médico - Participação em eventos (ex: congresso)" at bounding box center [764, 112] width 370 height 26
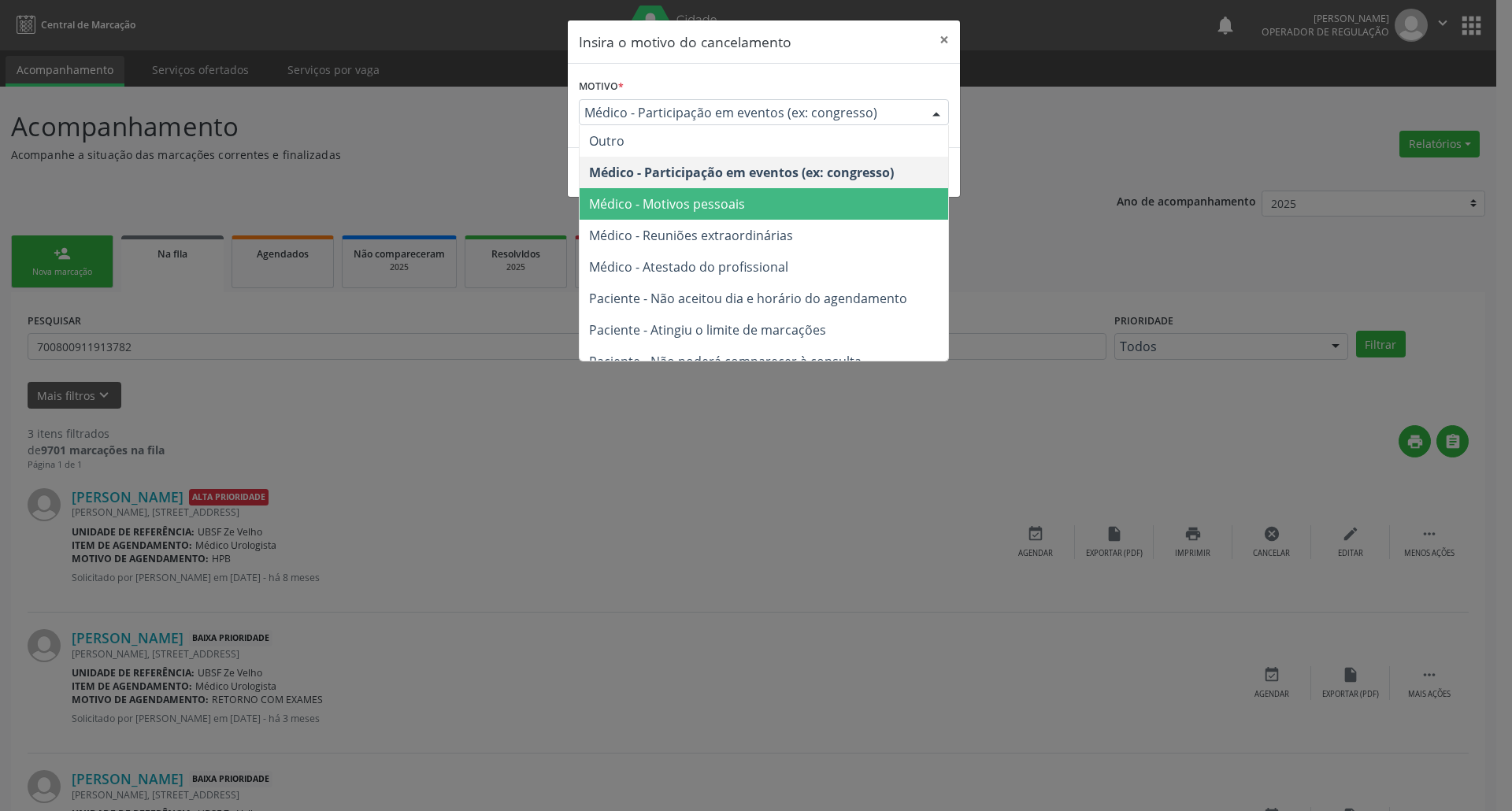
click at [860, 191] on span "Médico - Motivos pessoais" at bounding box center [764, 204] width 368 height 31
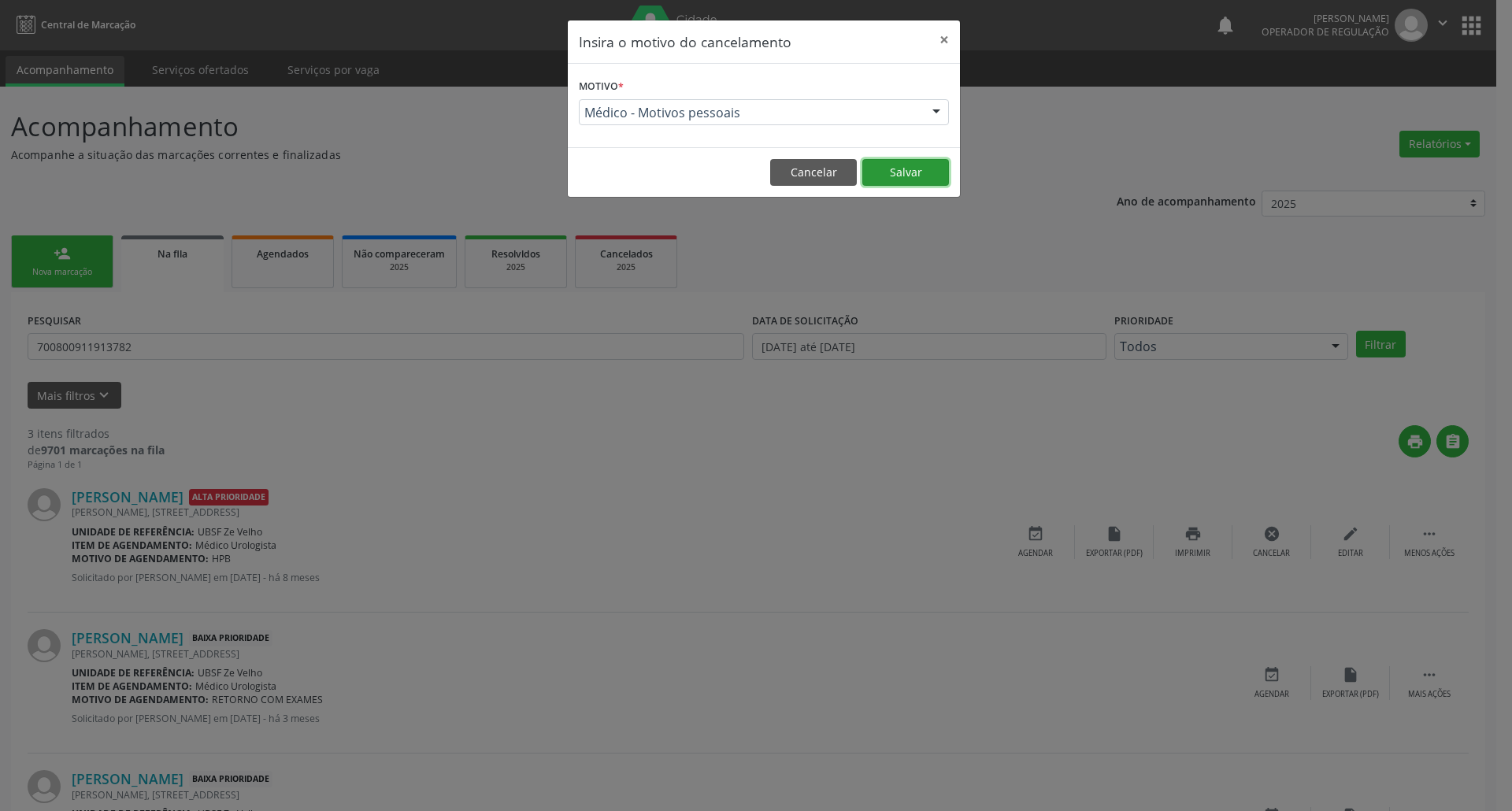
click at [890, 182] on button "Salvar" at bounding box center [905, 171] width 86 height 26
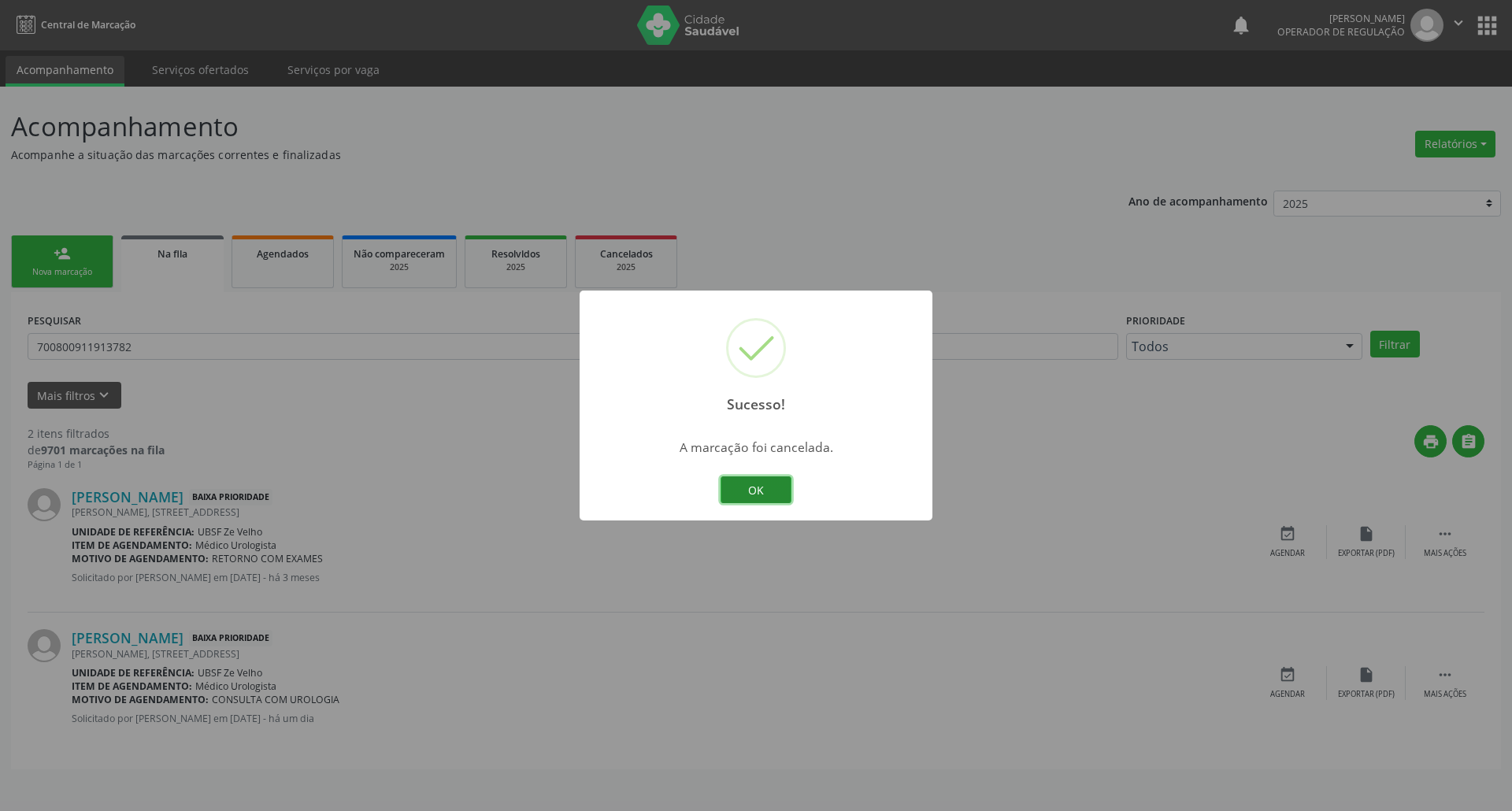
click at [741, 488] on button "OK" at bounding box center [756, 489] width 71 height 26
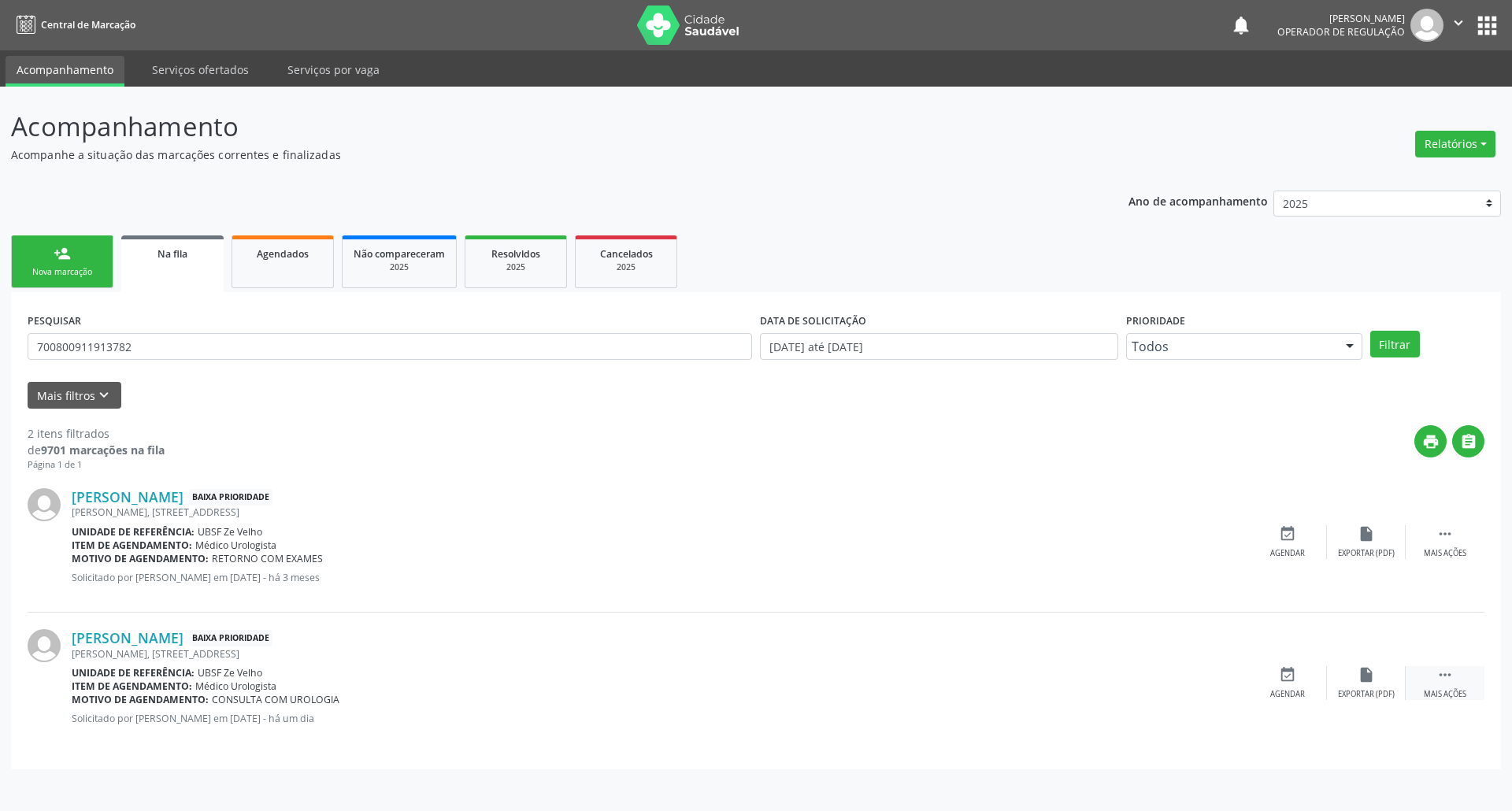
click at [1456, 672] on div " Mais ações" at bounding box center [1445, 683] width 78 height 34
click at [1302, 672] on div "cancel Cancelar" at bounding box center [1288, 683] width 78 height 34
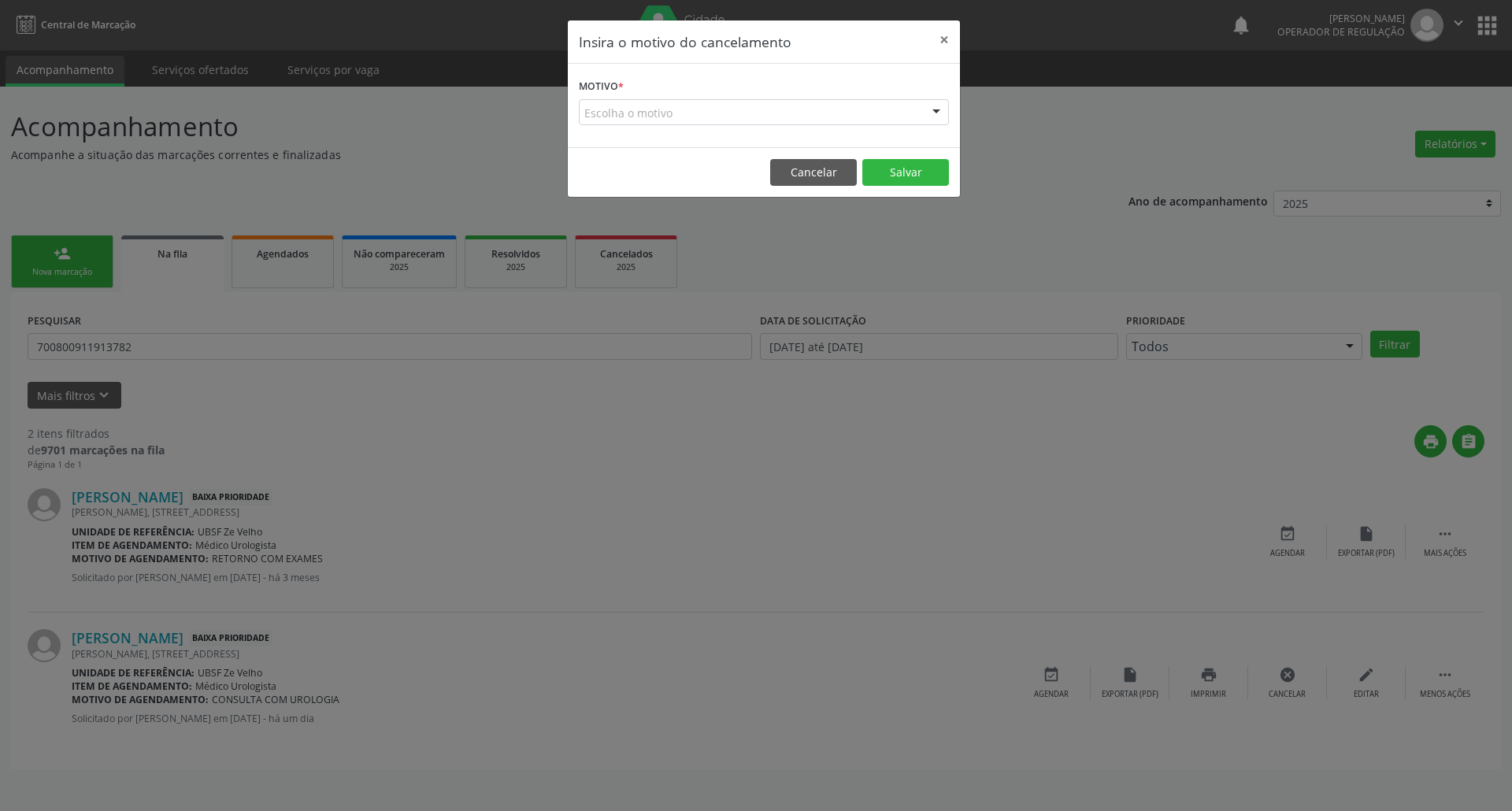
drag, startPoint x: 845, startPoint y: 95, endPoint x: 845, endPoint y: 109, distance: 14.0
click at [845, 98] on form "Motivo * Escolha o motivo Outro Médico - Participação em eventos (ex: congresso…" at bounding box center [764, 99] width 370 height 50
click at [848, 114] on div "Escolha o motivo" at bounding box center [764, 112] width 370 height 26
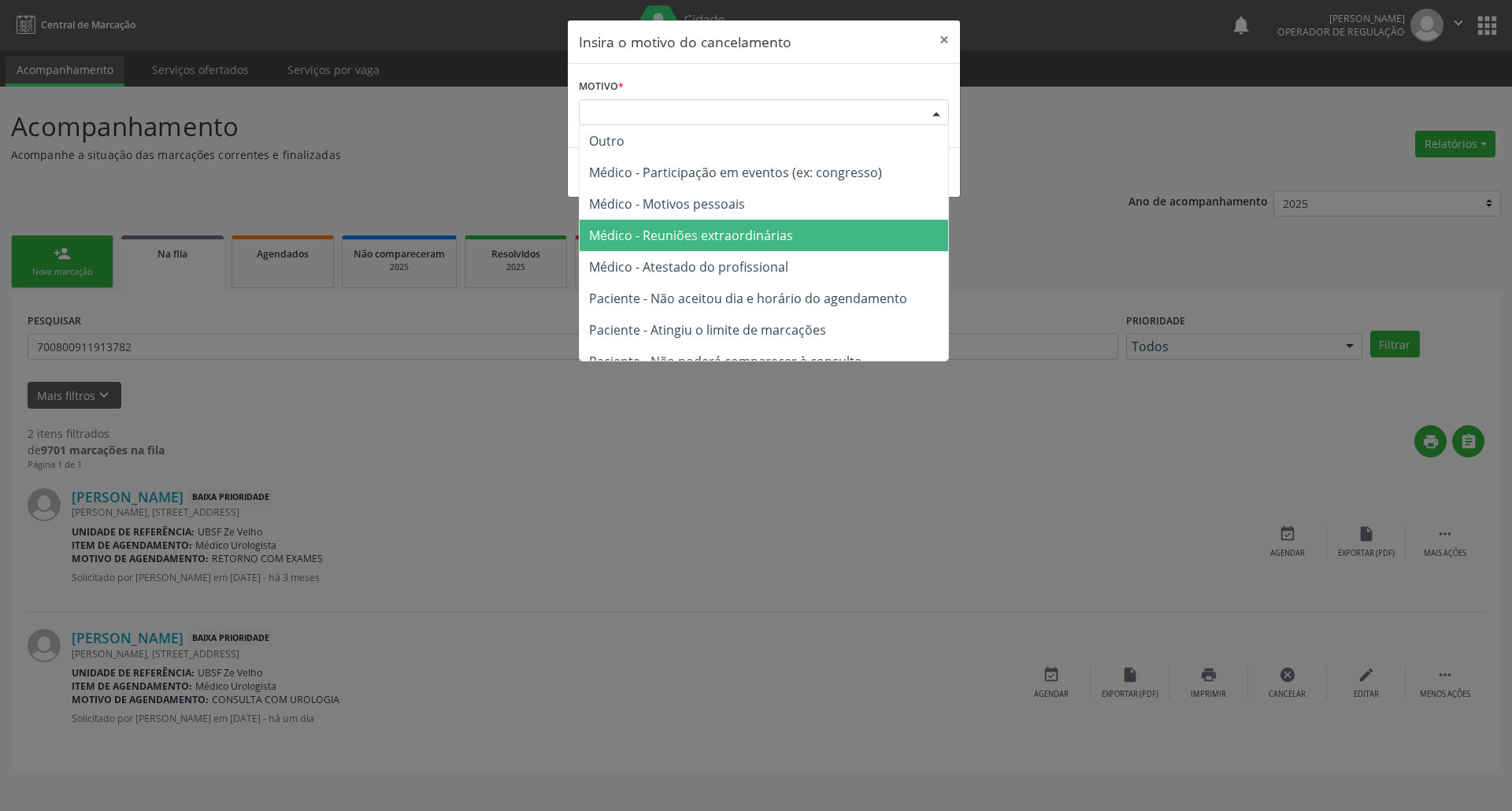
click at [827, 219] on span "Médico - Reuniões extraordinárias" at bounding box center [764, 235] width 368 height 31
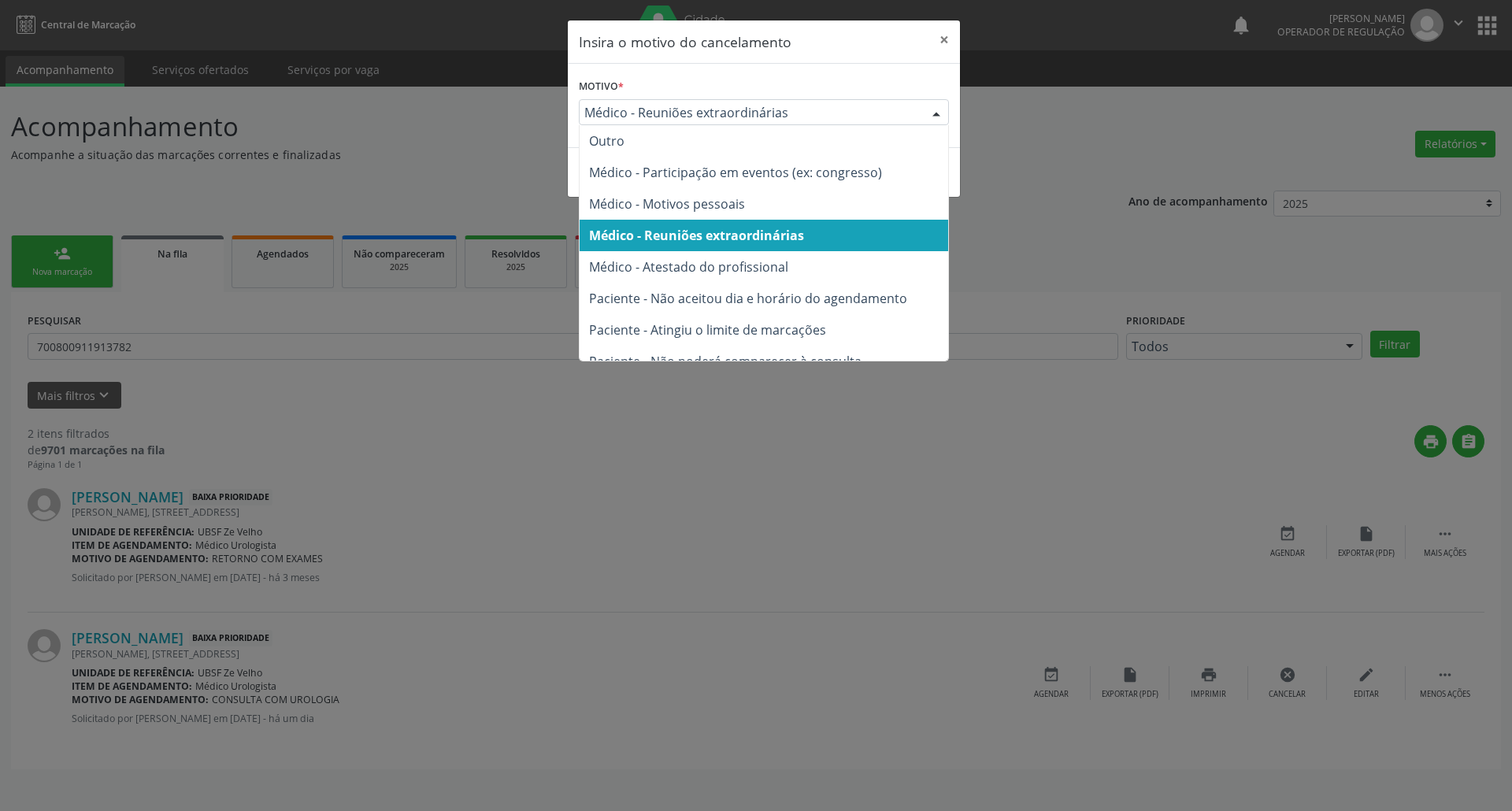
drag, startPoint x: 870, startPoint y: 106, endPoint x: 865, endPoint y: 134, distance: 28.4
click at [870, 111] on span "Médico - Reuniões extraordinárias" at bounding box center [750, 113] width 332 height 16
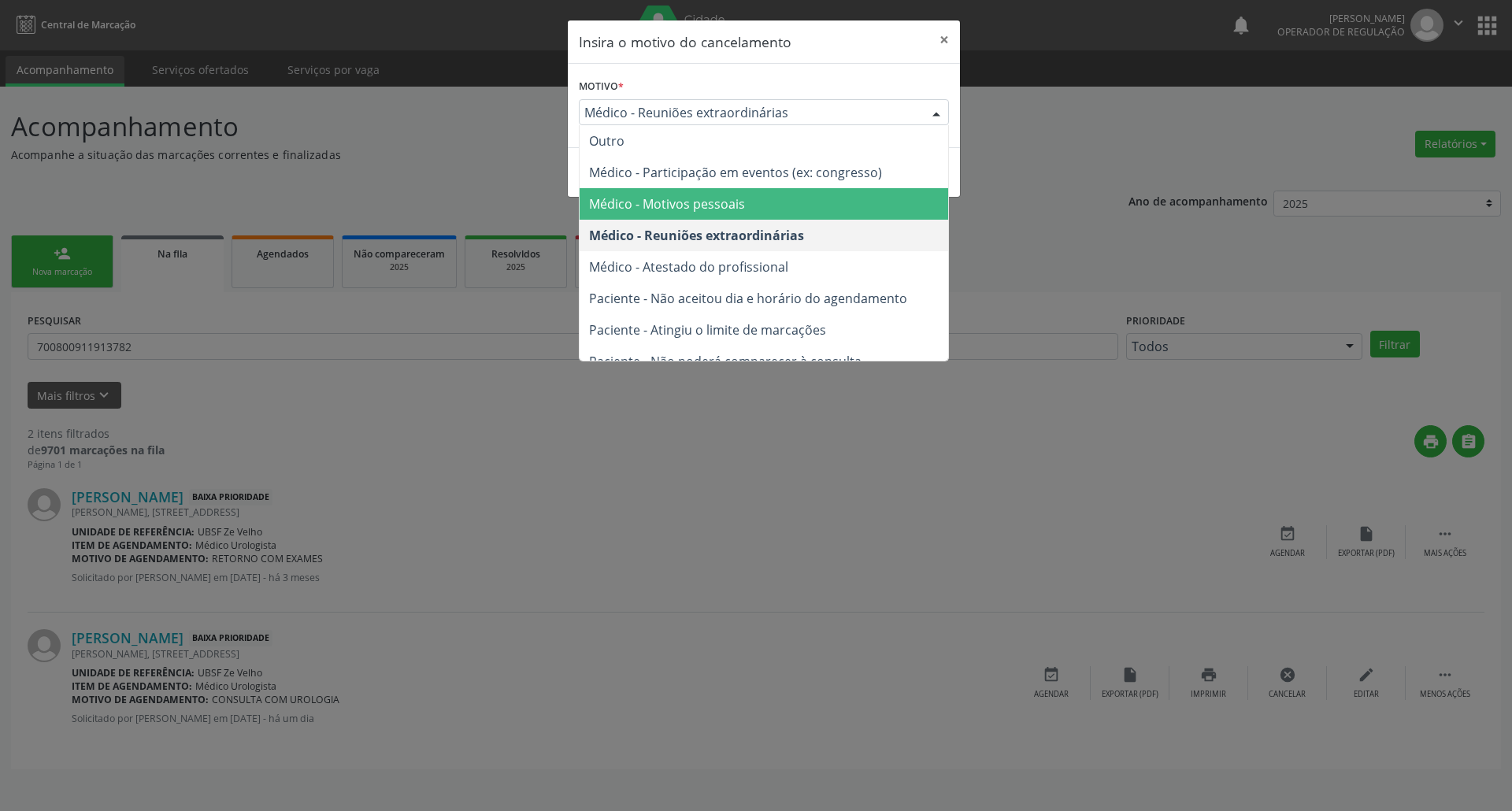
click at [852, 196] on span "Médico - Motivos pessoais" at bounding box center [764, 204] width 368 height 31
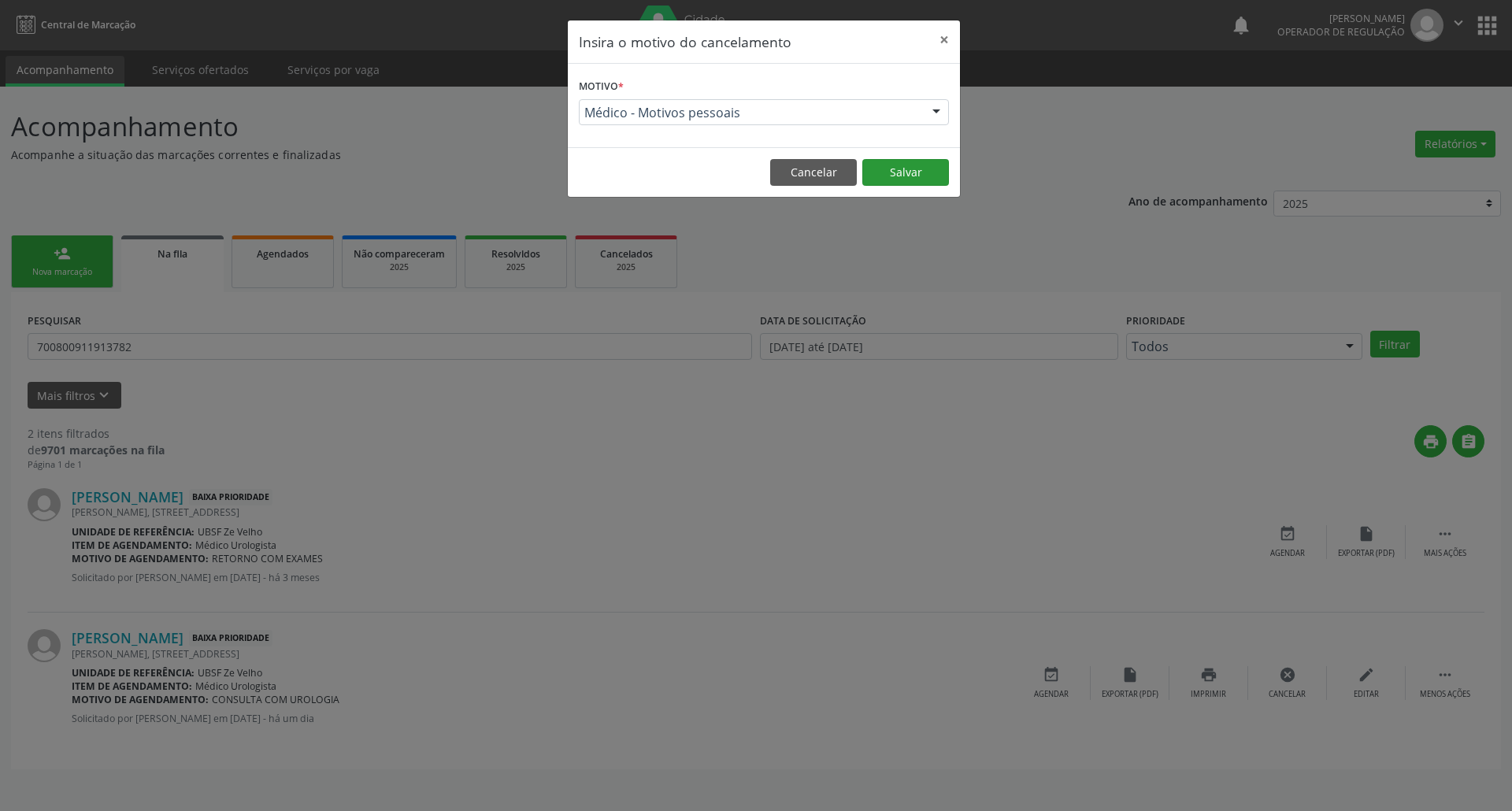
drag, startPoint x: 914, startPoint y: 192, endPoint x: 913, endPoint y: 183, distance: 9.1
click at [913, 186] on footer "Cancelar Salvar" at bounding box center [764, 171] width 392 height 50
click at [918, 164] on button "Salvar" at bounding box center [905, 171] width 86 height 26
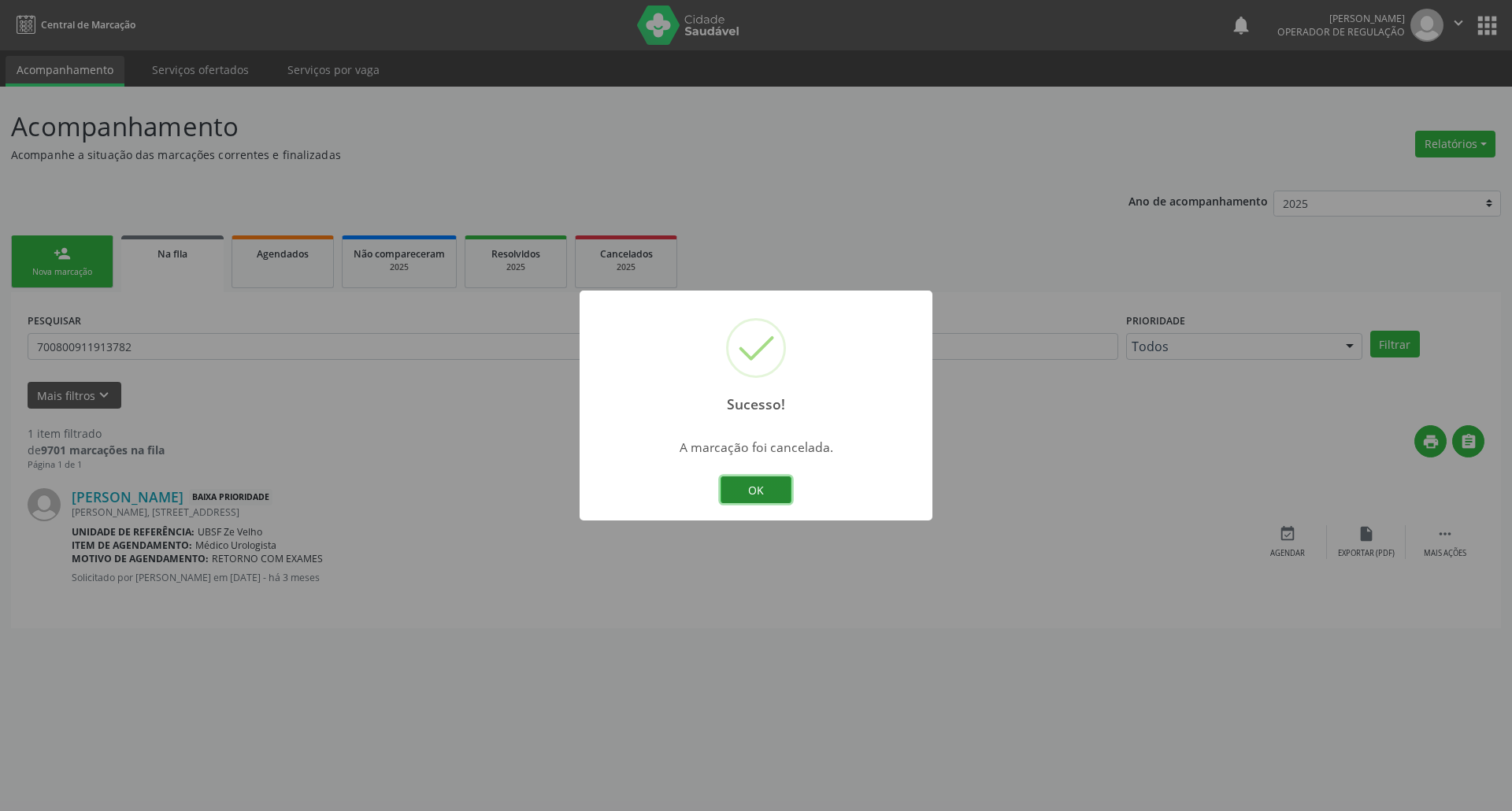
click at [767, 490] on button "OK" at bounding box center [756, 489] width 71 height 26
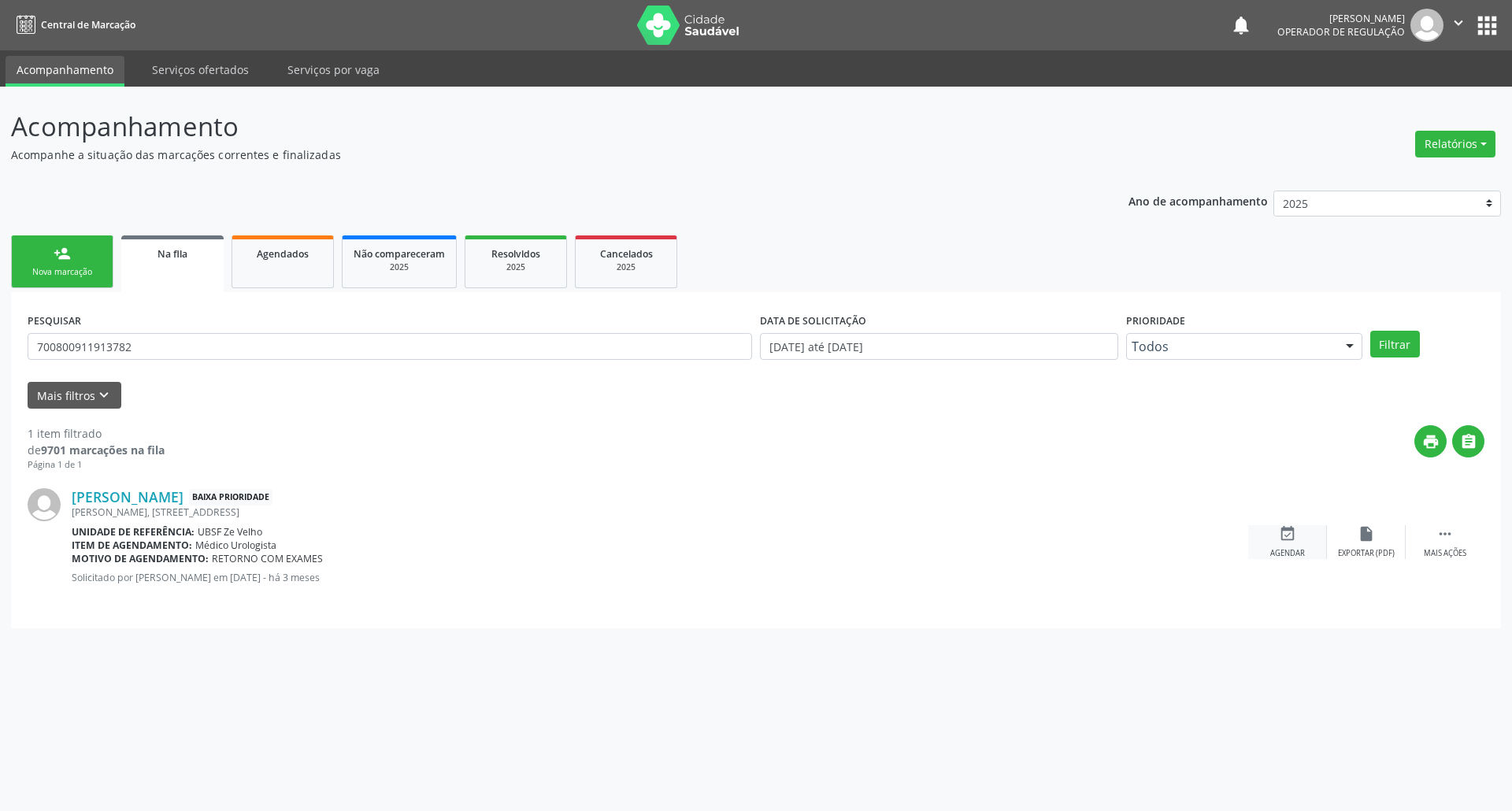
click at [1281, 531] on icon "event_available" at bounding box center [1288, 534] width 18 height 18
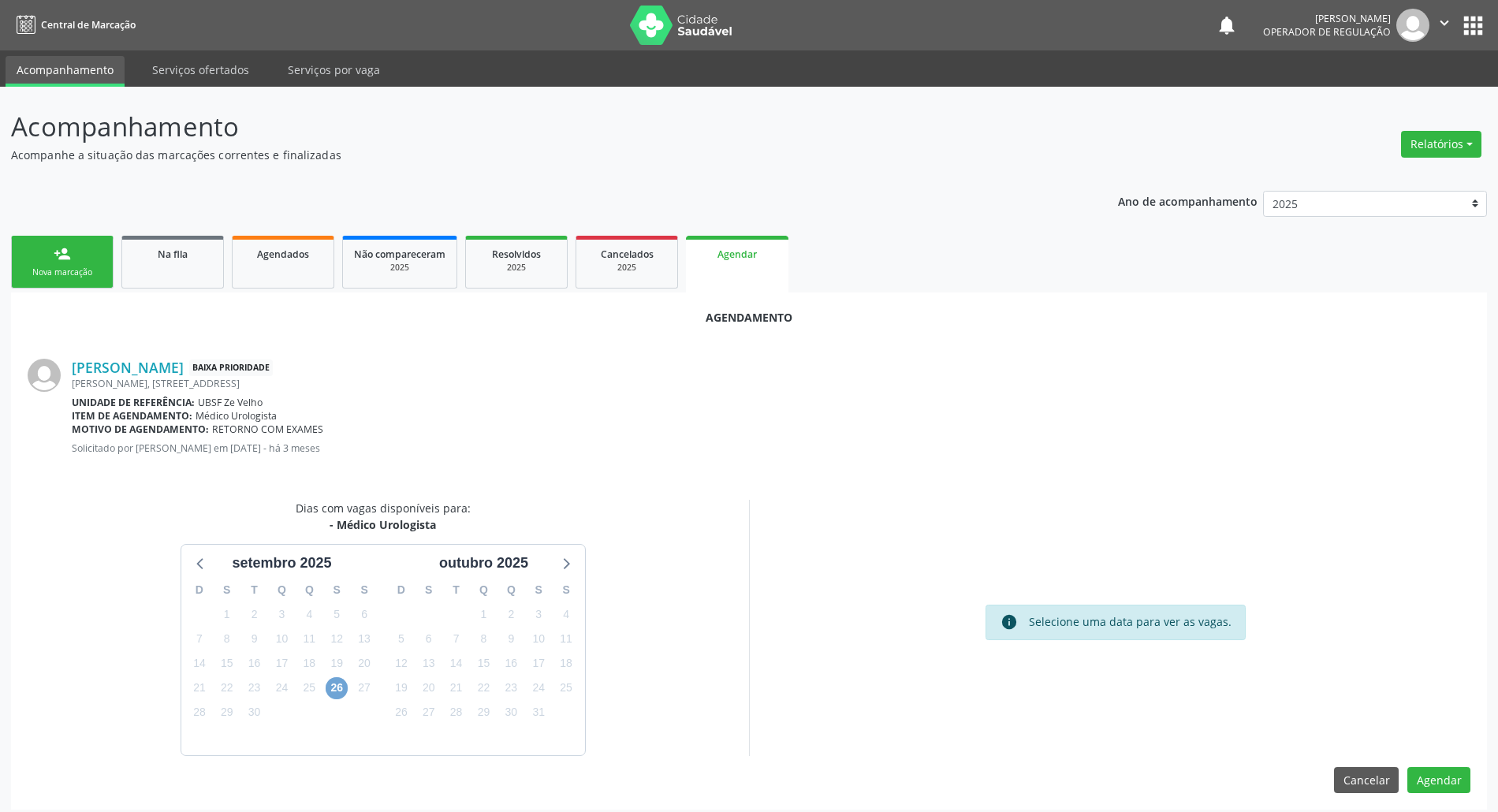
click at [338, 680] on span "26" at bounding box center [336, 687] width 23 height 23
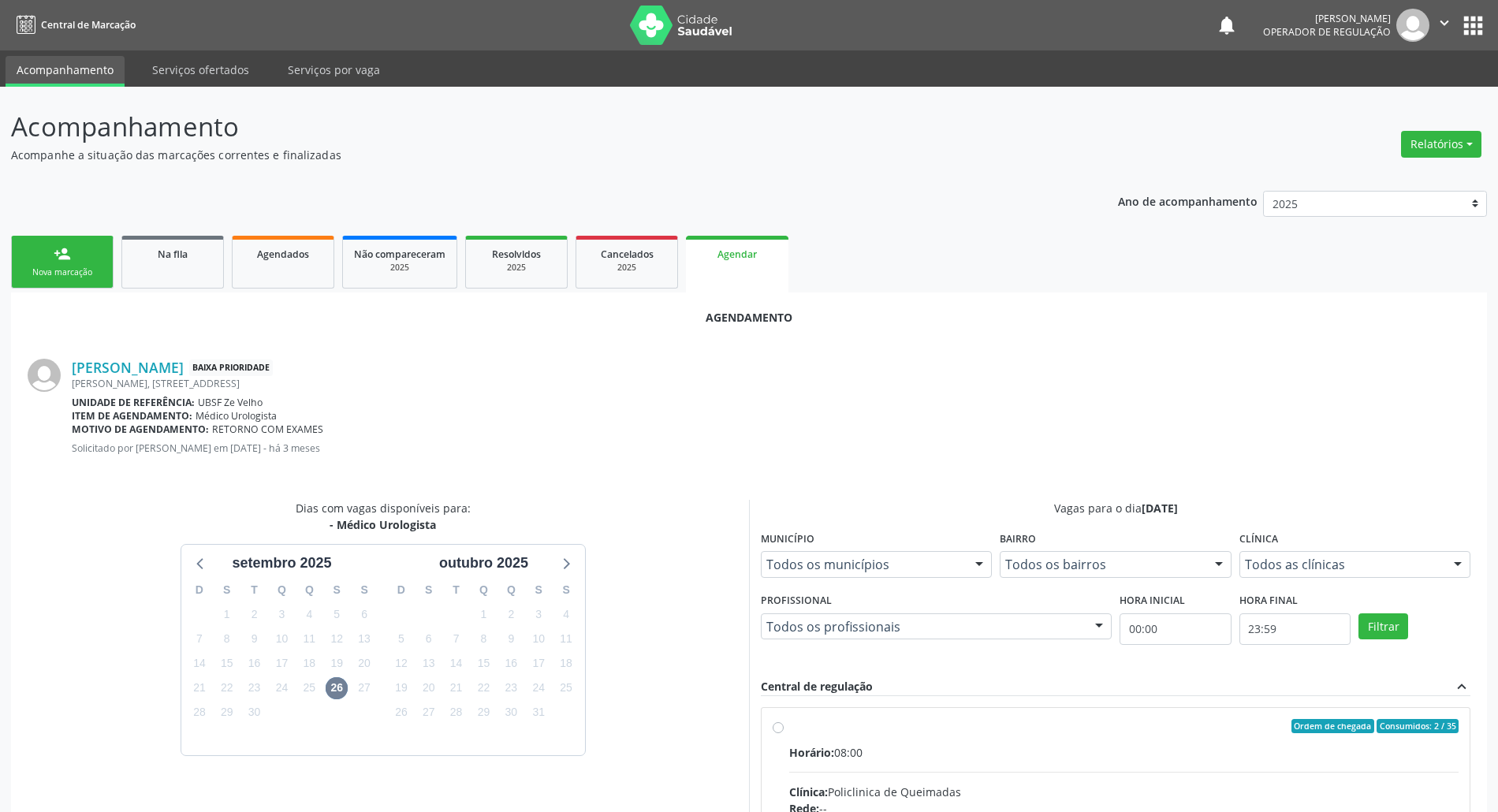
drag, startPoint x: 1259, startPoint y: 738, endPoint x: 1090, endPoint y: 662, distance: 185.3
click at [784, 733] on input "Ordem de chegada Consumidos: 2 / 35 Horário: 08:00 Clínica: Policlinica de Quei…" at bounding box center [778, 726] width 11 height 14
radio input "true"
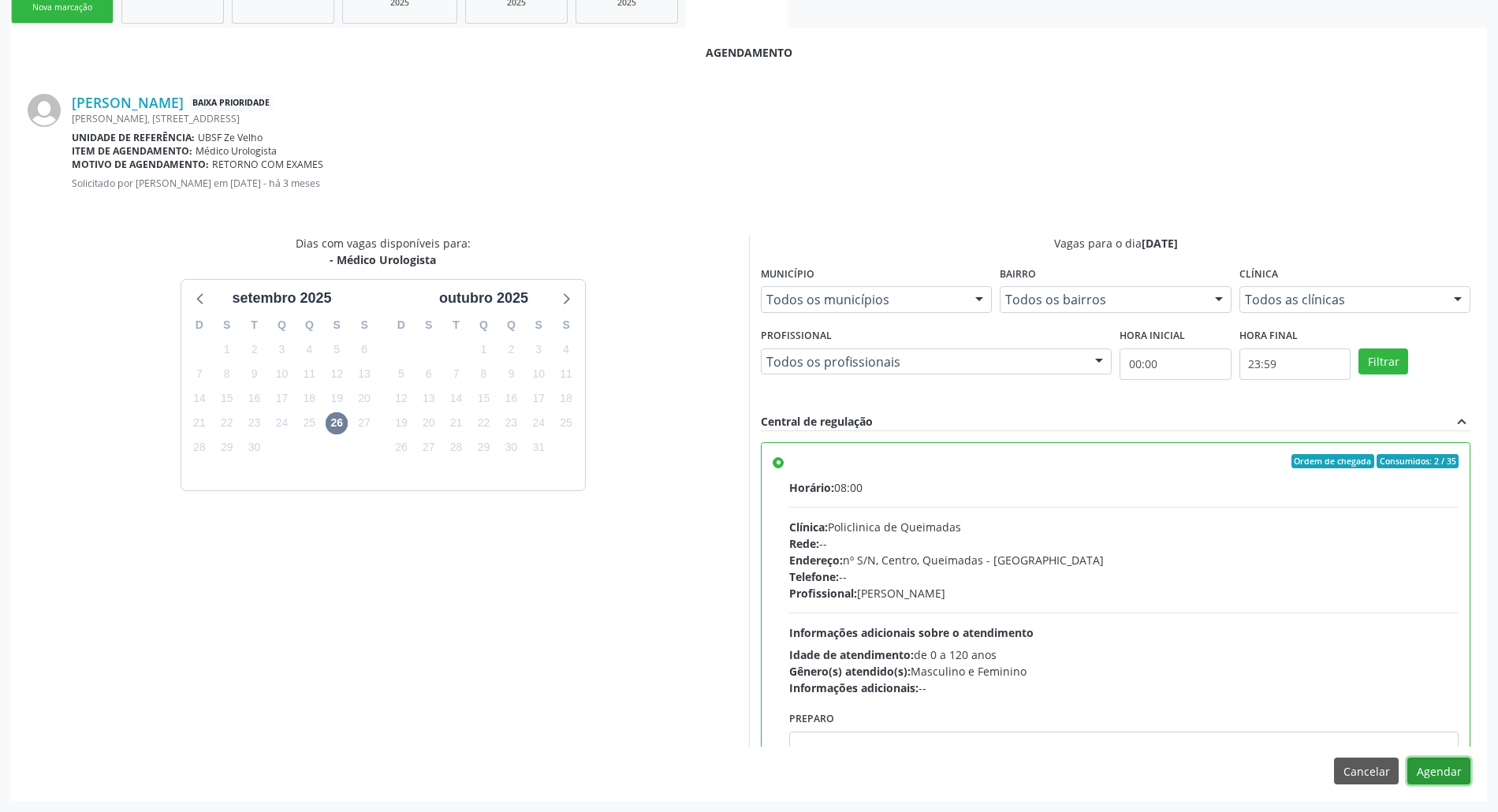
click at [1429, 769] on button "Agendar" at bounding box center [1439, 770] width 63 height 26
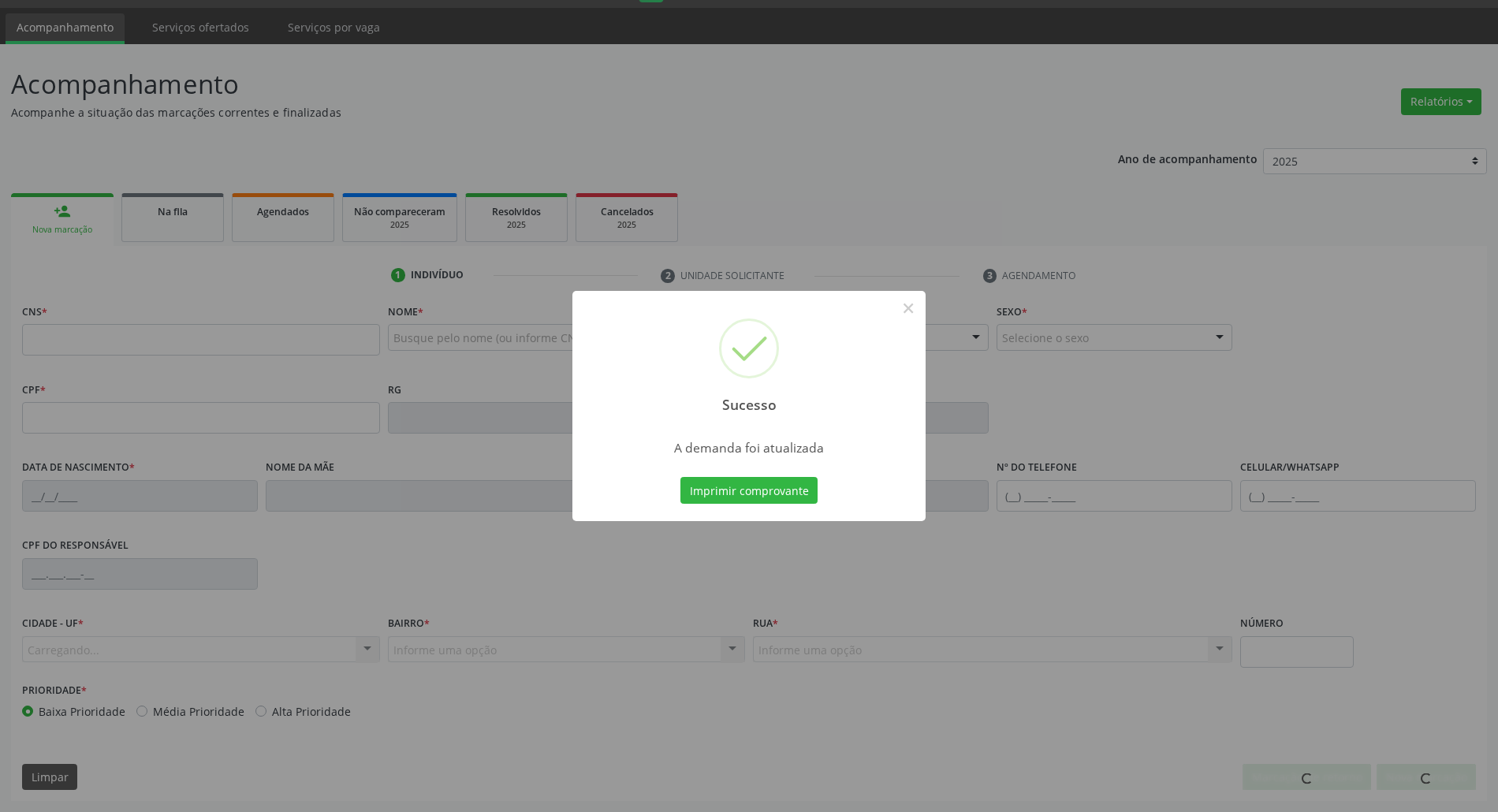
scroll to position [42, 0]
click at [774, 480] on button "Imprimir comprovante" at bounding box center [749, 489] width 137 height 26
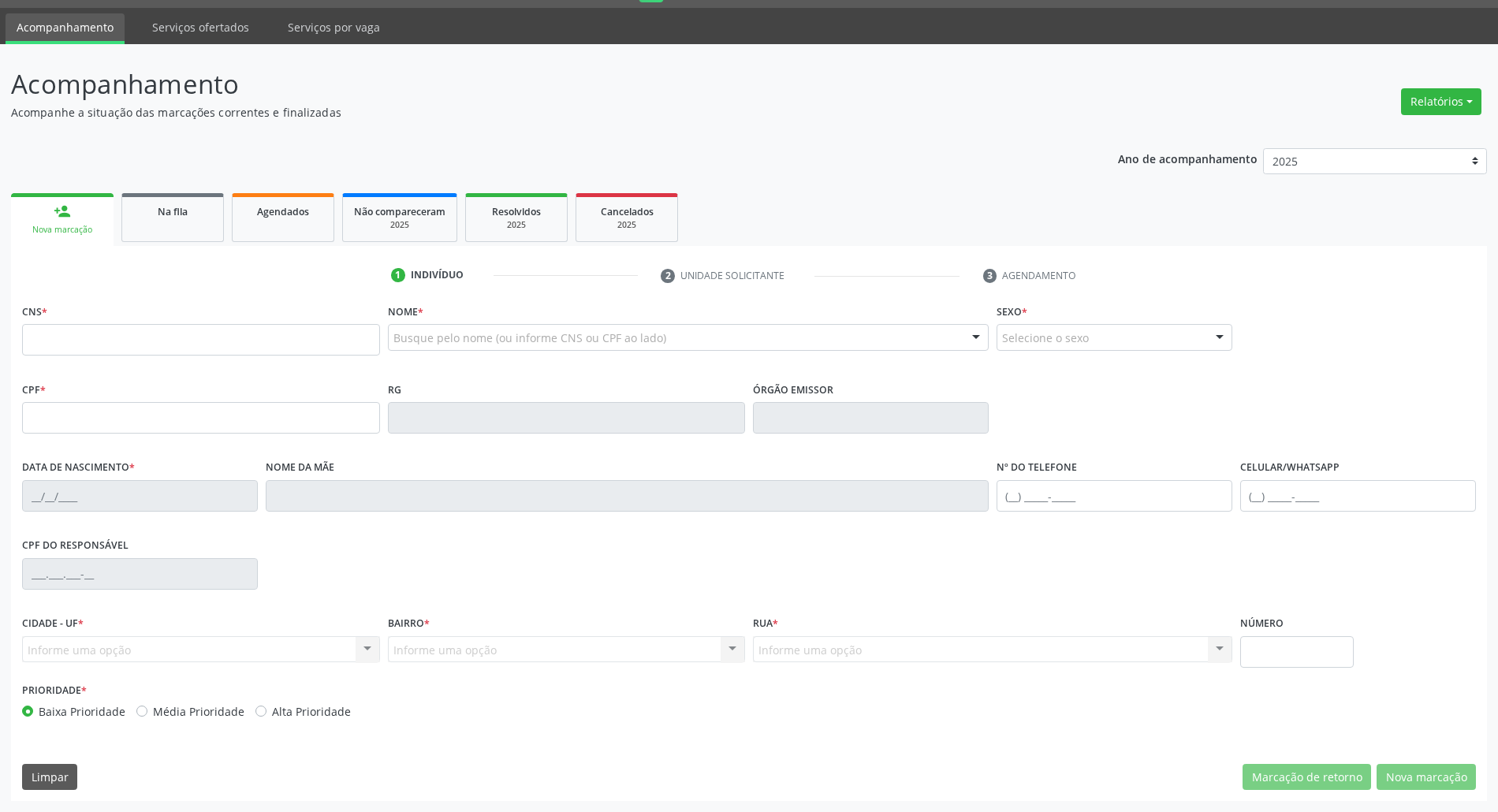
click at [190, 246] on div "1 Indivíduo 2 Unidade solicitante 3 Agendamento CNS * Nome * Busque pelo nome (…" at bounding box center [749, 524] width 1476 height 555
click at [177, 226] on link "Na fila" at bounding box center [173, 218] width 102 height 49
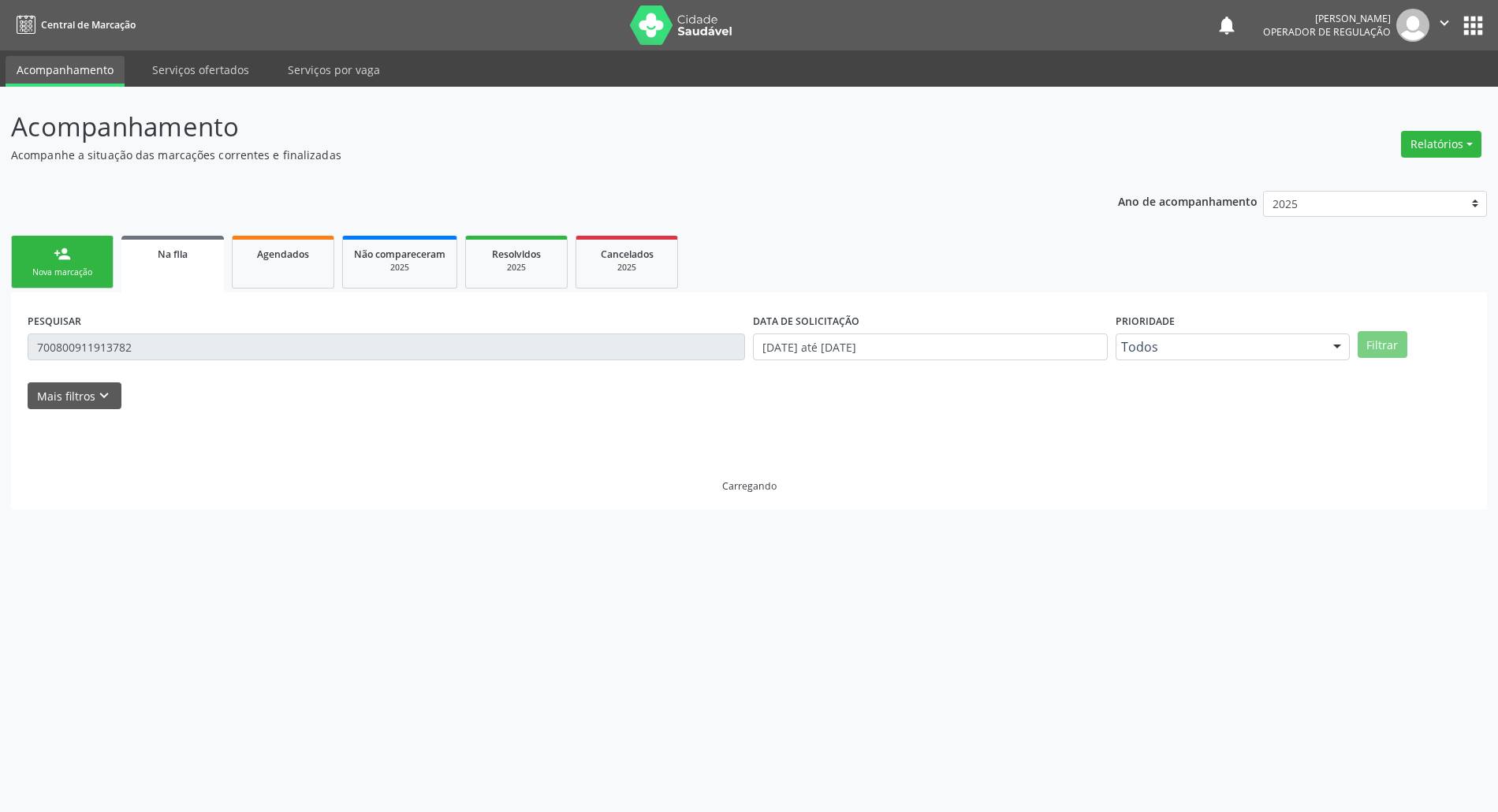
scroll to position [0, 0]
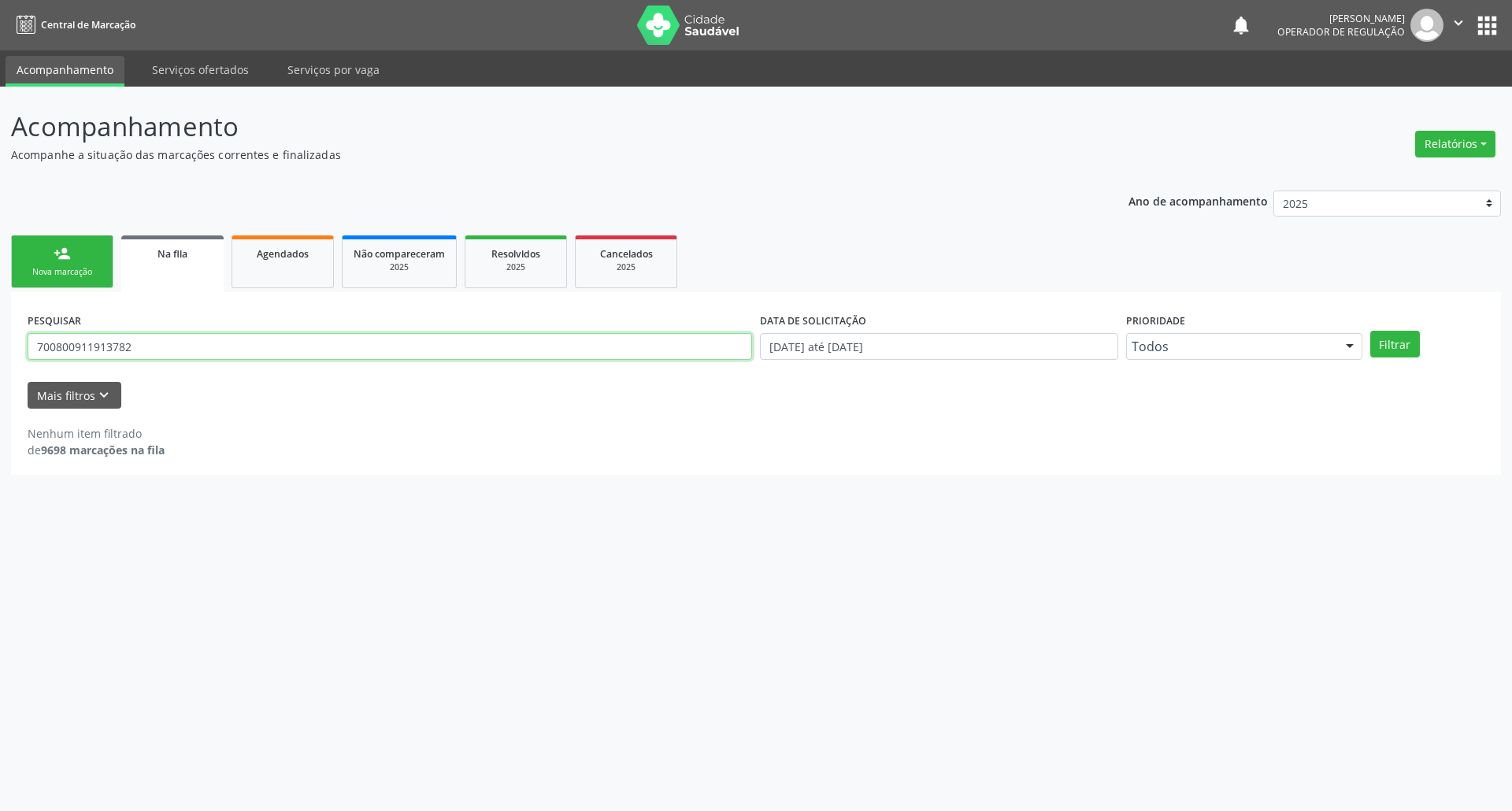
click at [151, 344] on input "700800911913782" at bounding box center [389, 346] width 724 height 26
click at [135, 345] on input "700800911913782" at bounding box center [389, 346] width 724 height 26
type input "707803678616210"
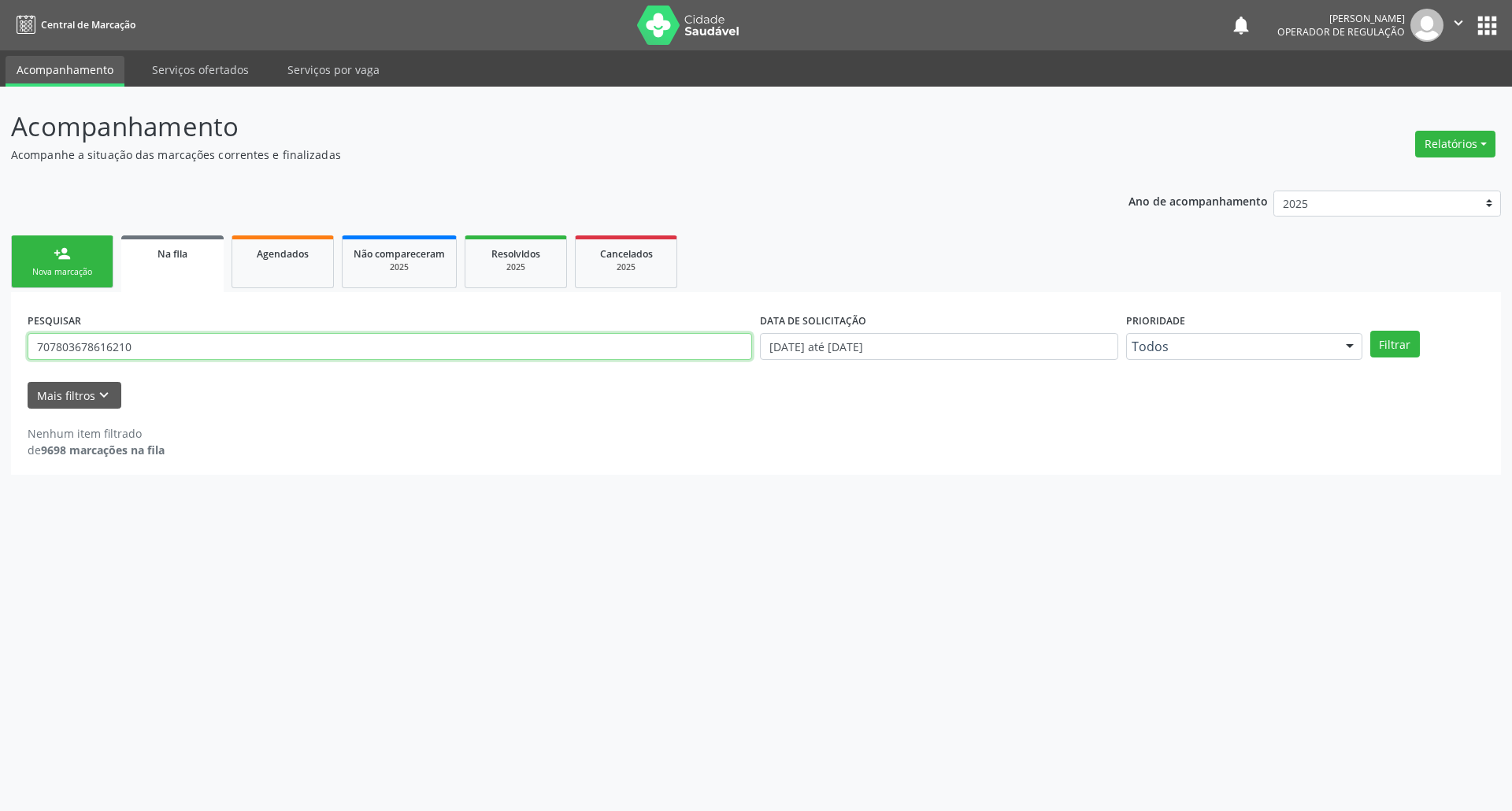
click at [1371, 331] on button "Filtrar" at bounding box center [1395, 344] width 50 height 26
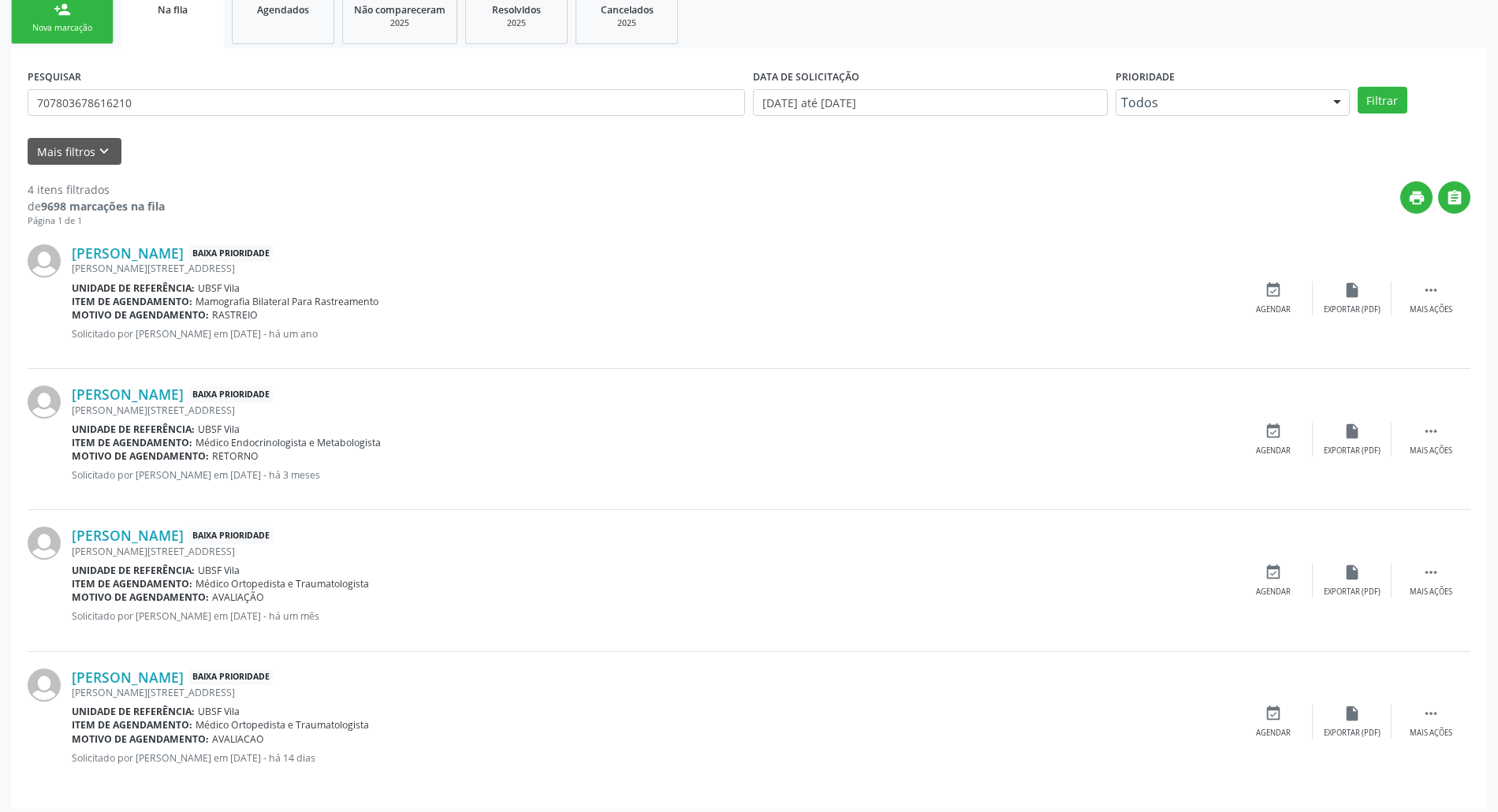
scroll to position [252, 0]
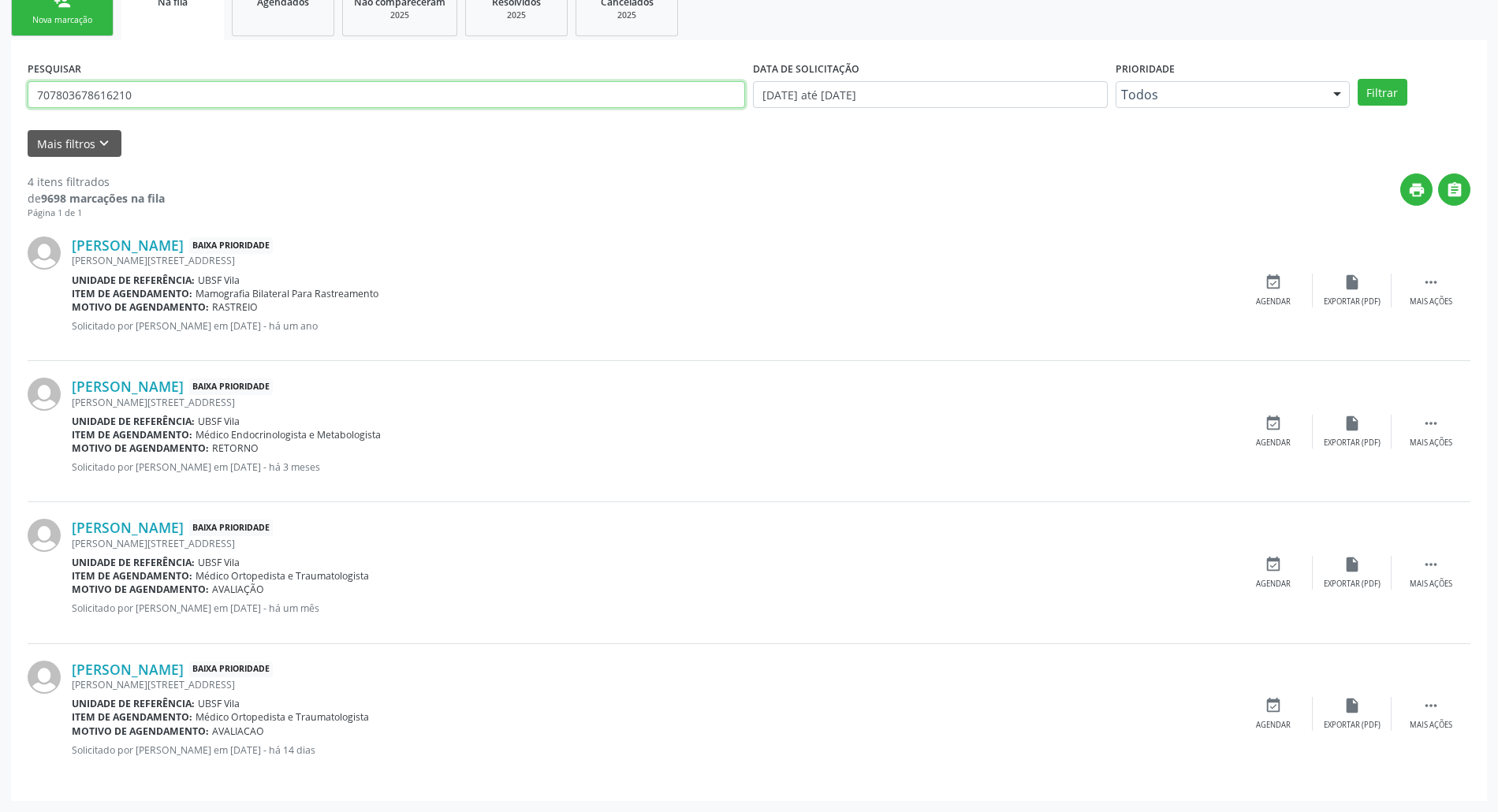
click at [102, 93] on input "707803678616210" at bounding box center [386, 94] width 717 height 26
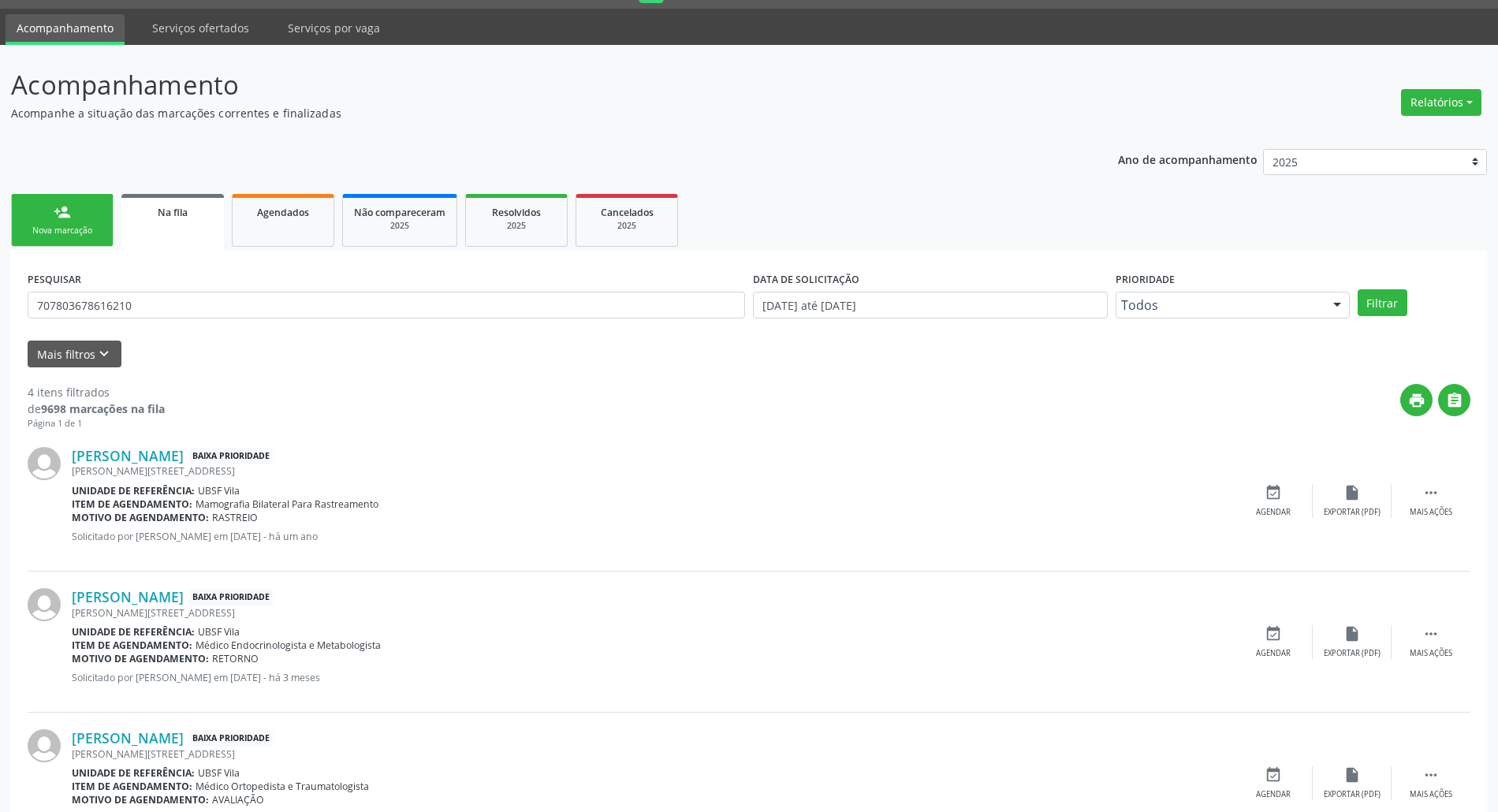
click at [80, 195] on link "person_add Nova marcação" at bounding box center [62, 221] width 102 height 53
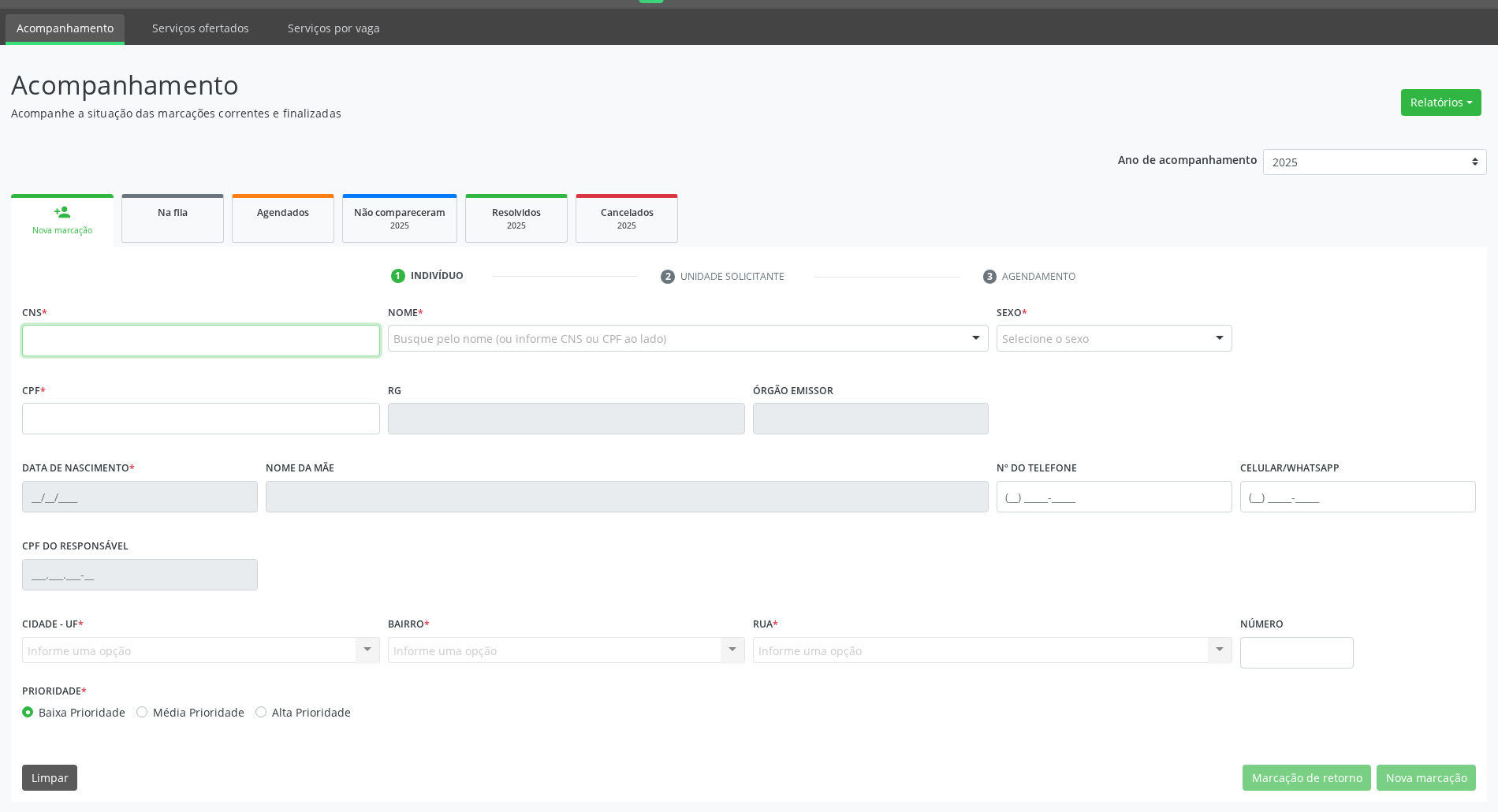
click at [108, 337] on input "text" at bounding box center [201, 340] width 358 height 31
paste input "707 8036 7861 6210"
type input "707 8036 7861 6210"
type input "317.749.624-20"
type input "[DATE]"
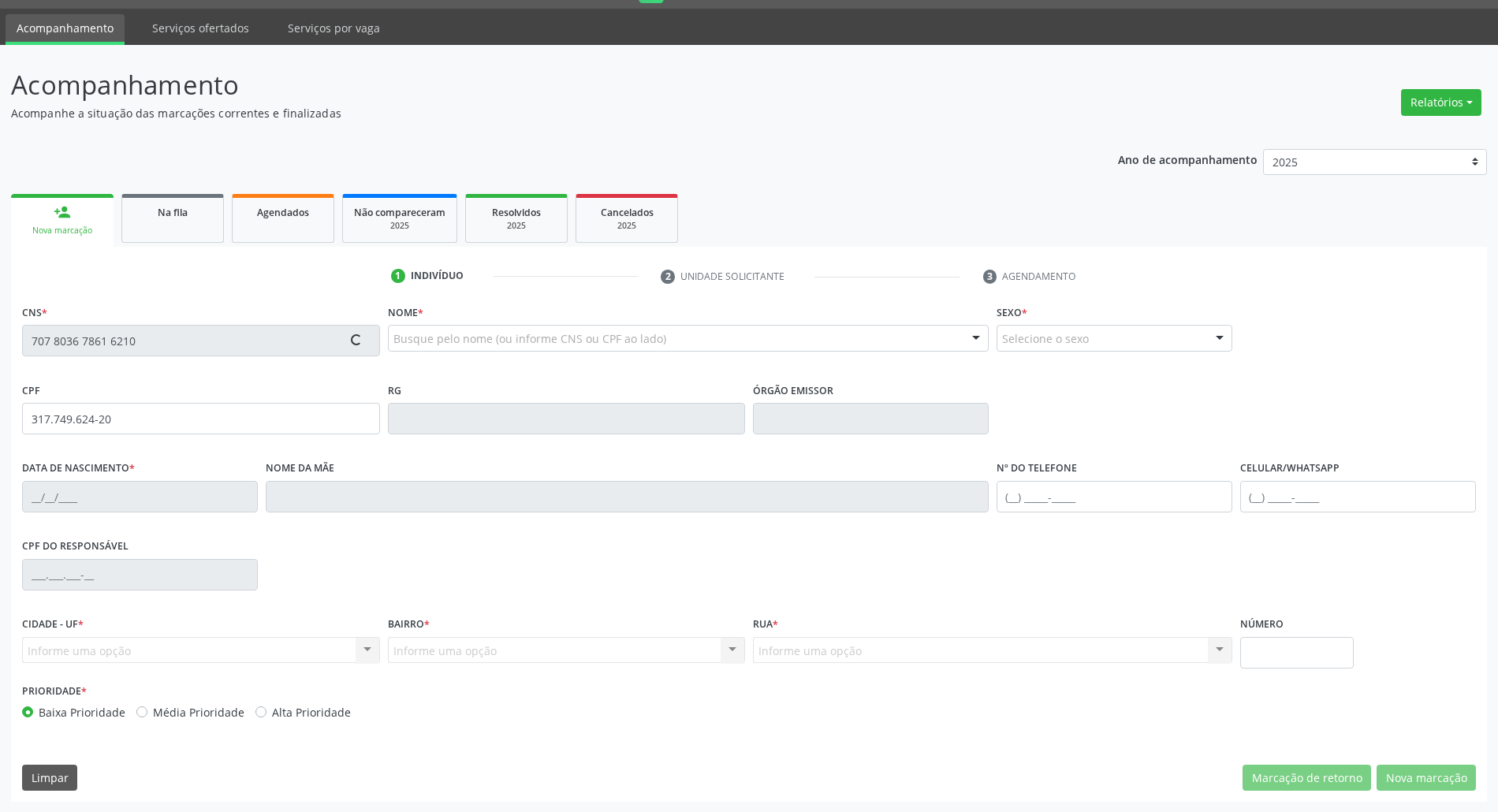
type input "[PERSON_NAME]"
type input "[PHONE_NUMBER]"
type input "50"
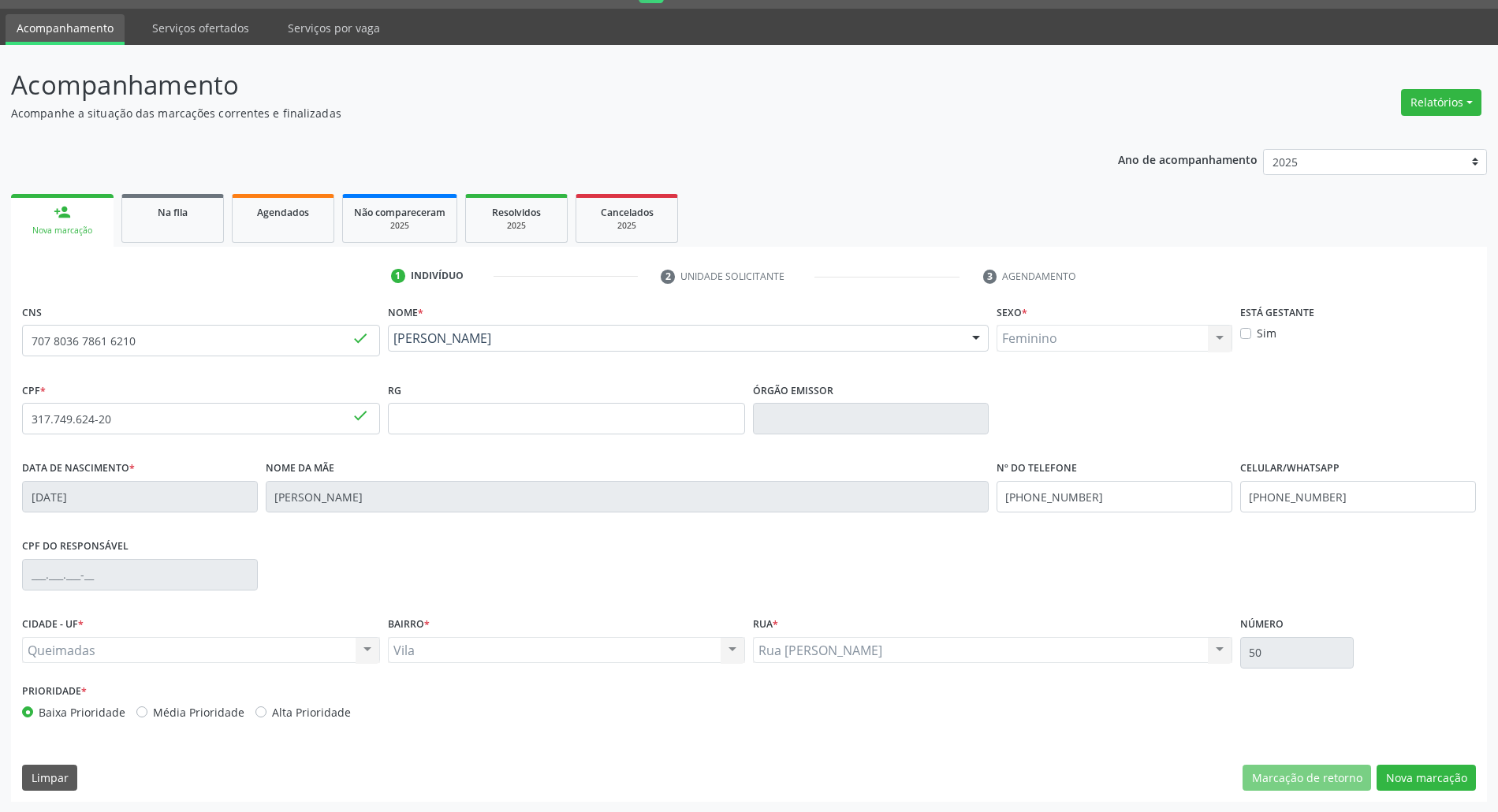
scroll to position [42, 0]
click at [1423, 771] on button "Nova marcação" at bounding box center [1425, 777] width 99 height 26
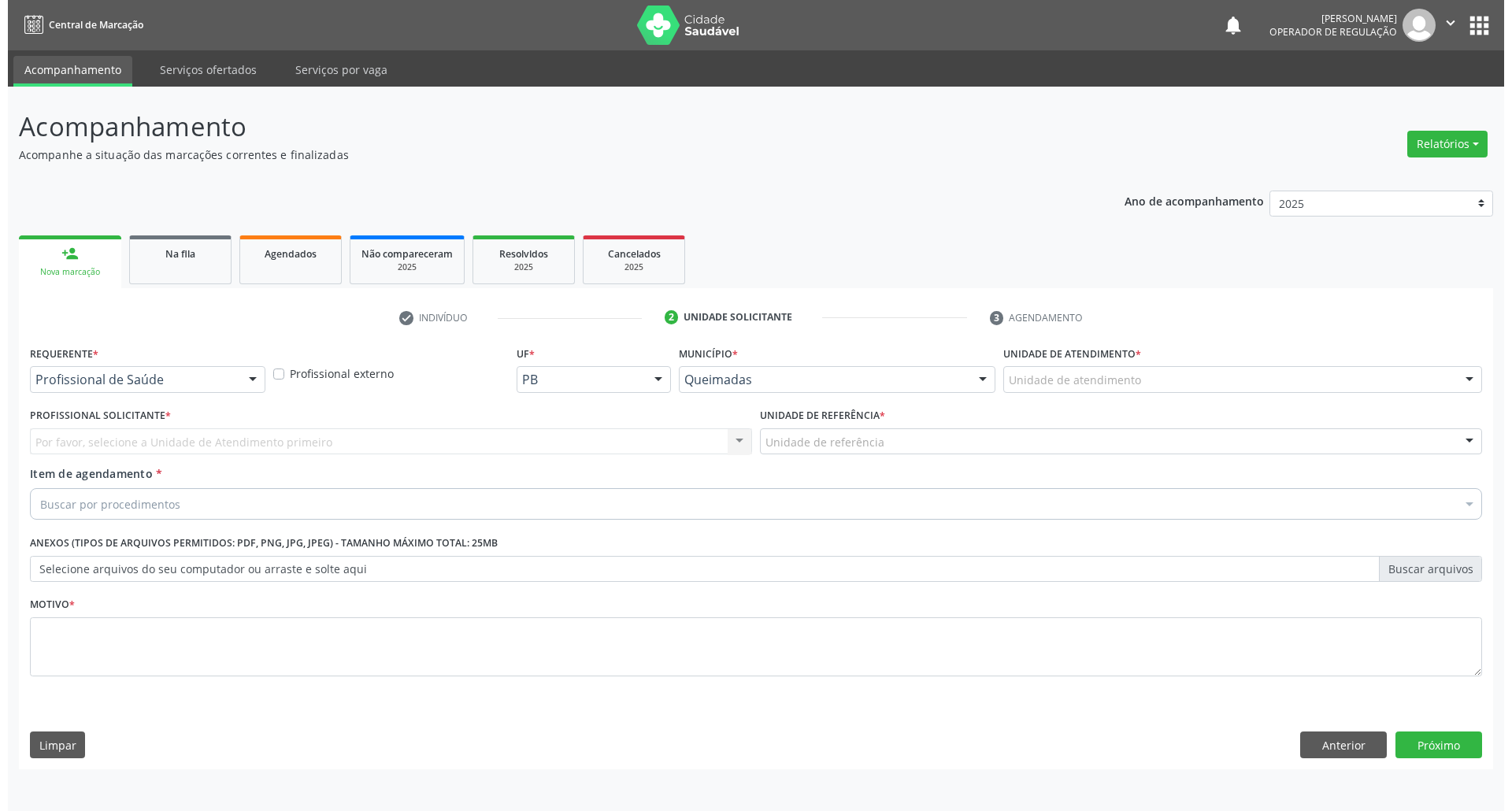
scroll to position [0, 0]
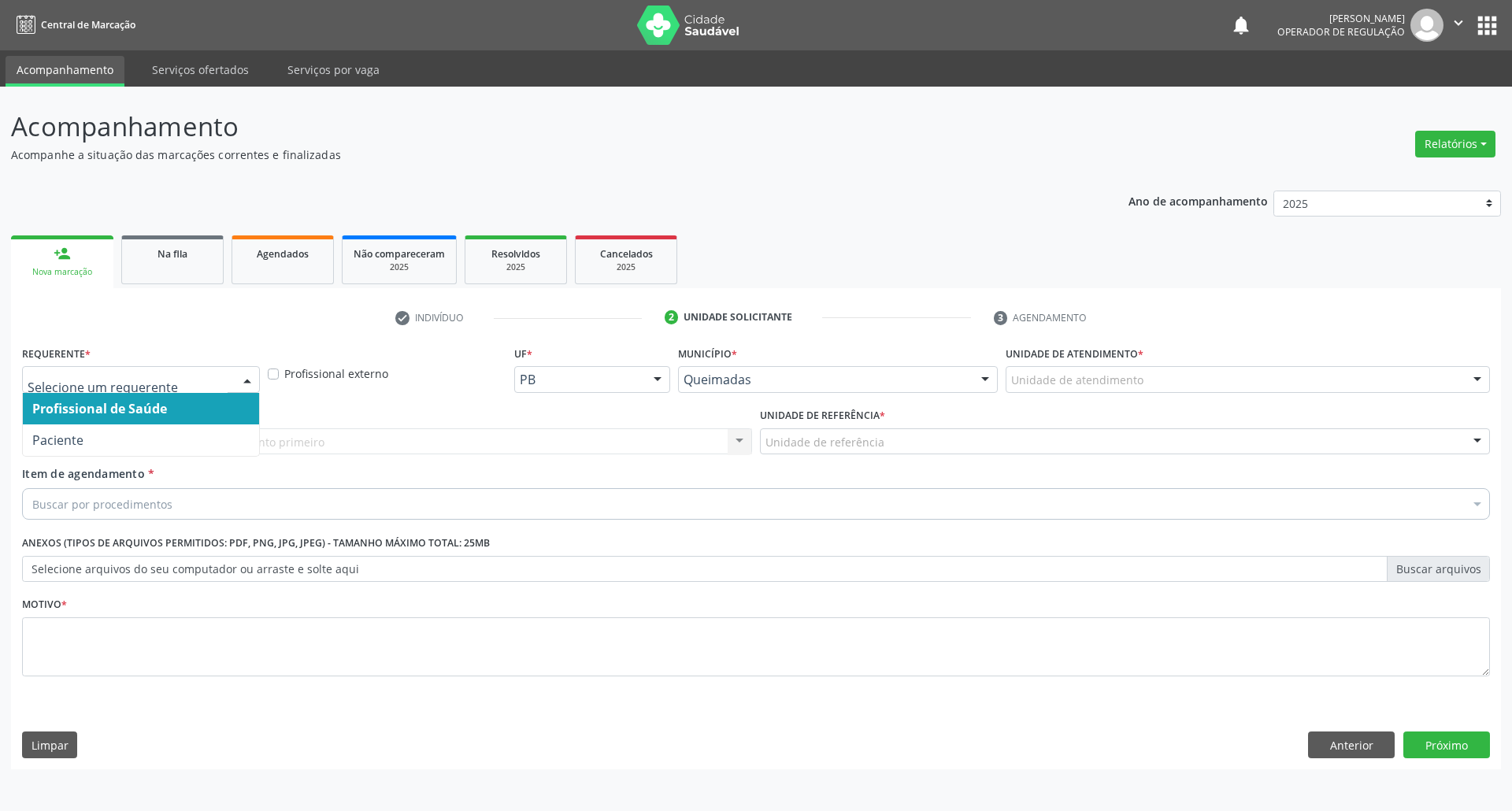
drag, startPoint x: 230, startPoint y: 366, endPoint x: 182, endPoint y: 412, distance: 66.5
click at [225, 368] on div at bounding box center [141, 379] width 238 height 26
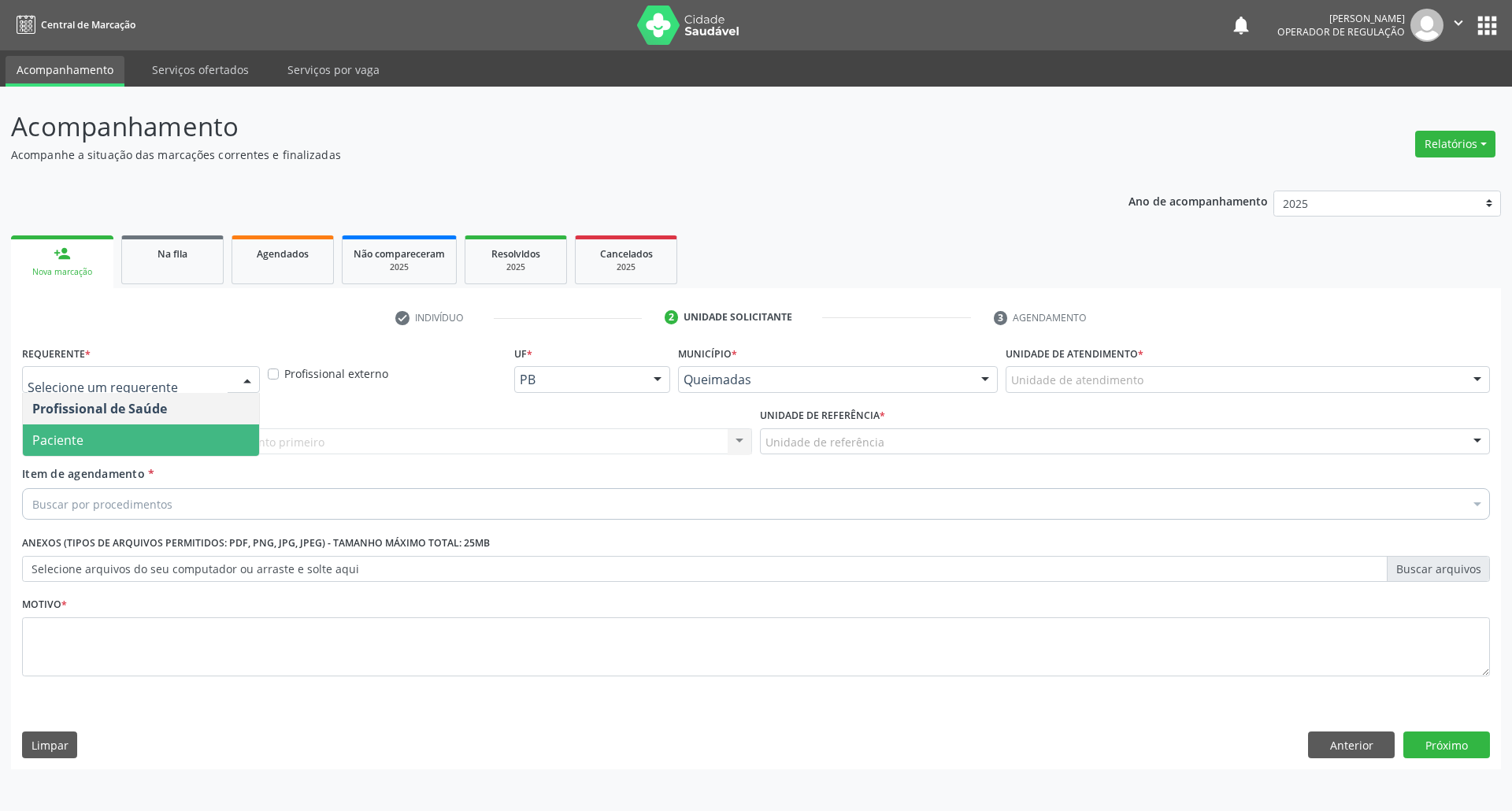
click at [161, 441] on span "Paciente" at bounding box center [140, 440] width 236 height 31
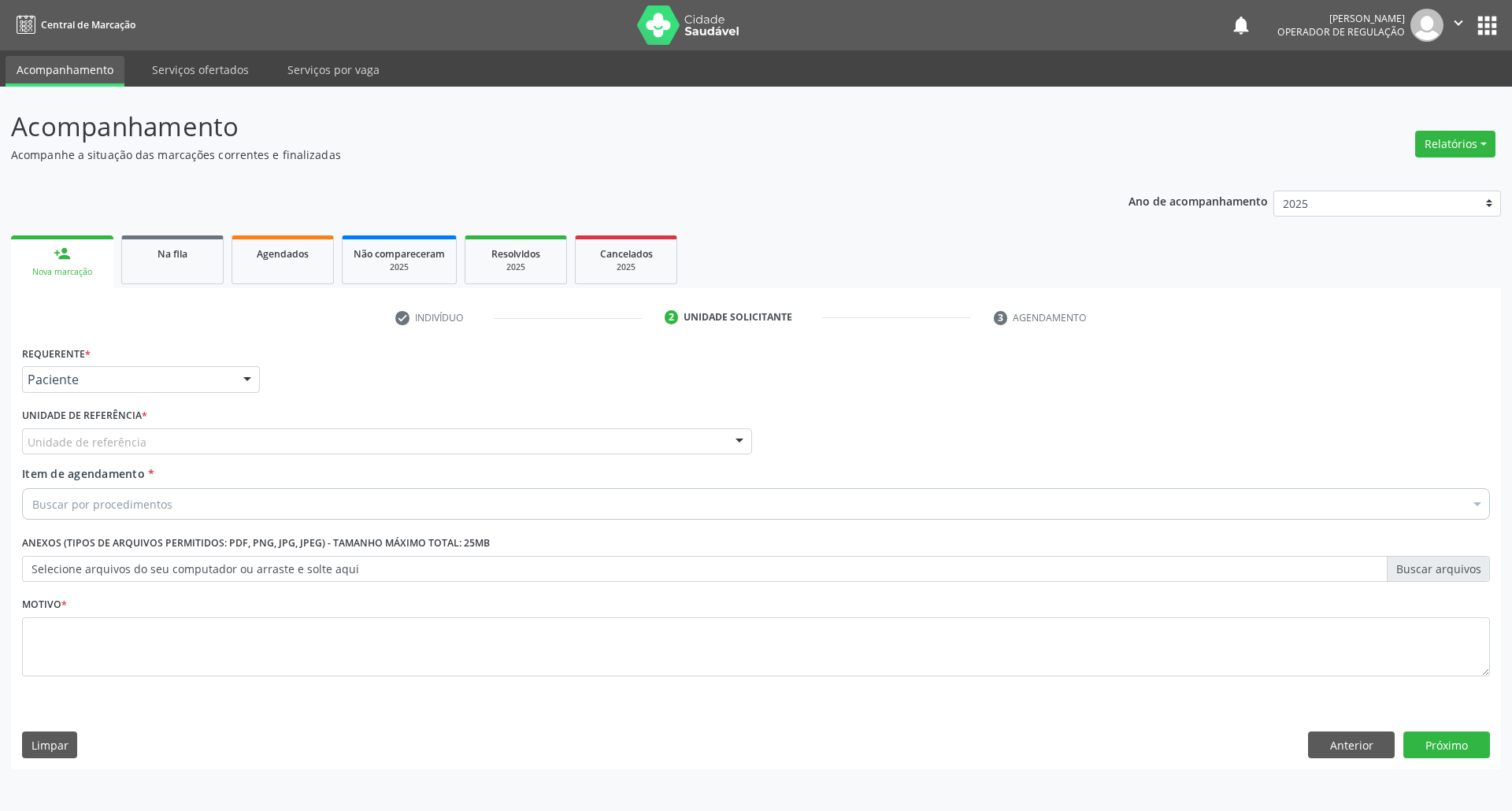
click at [187, 441] on div "Unidade de referência" at bounding box center [387, 441] width 730 height 26
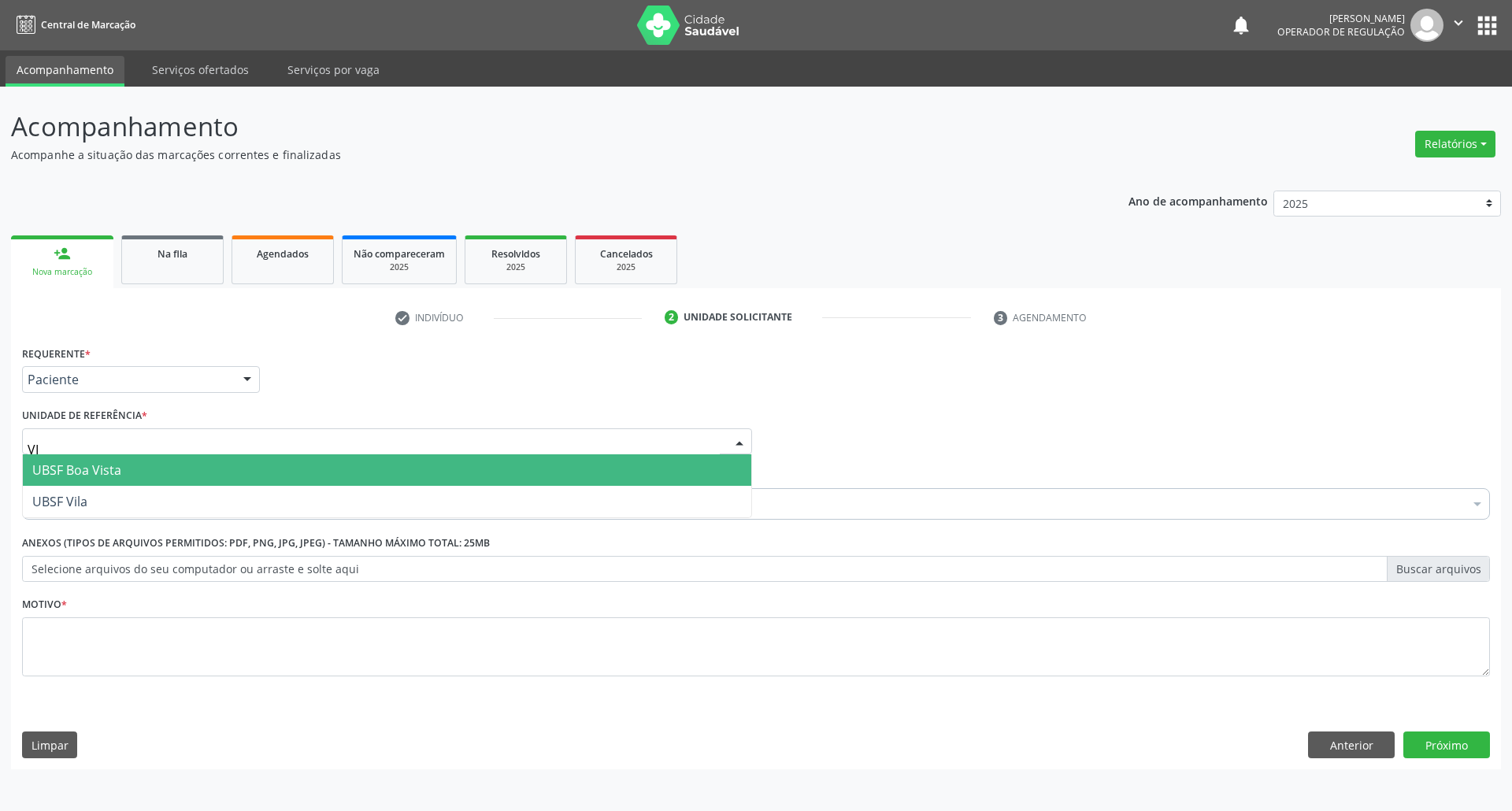
type input "VIL"
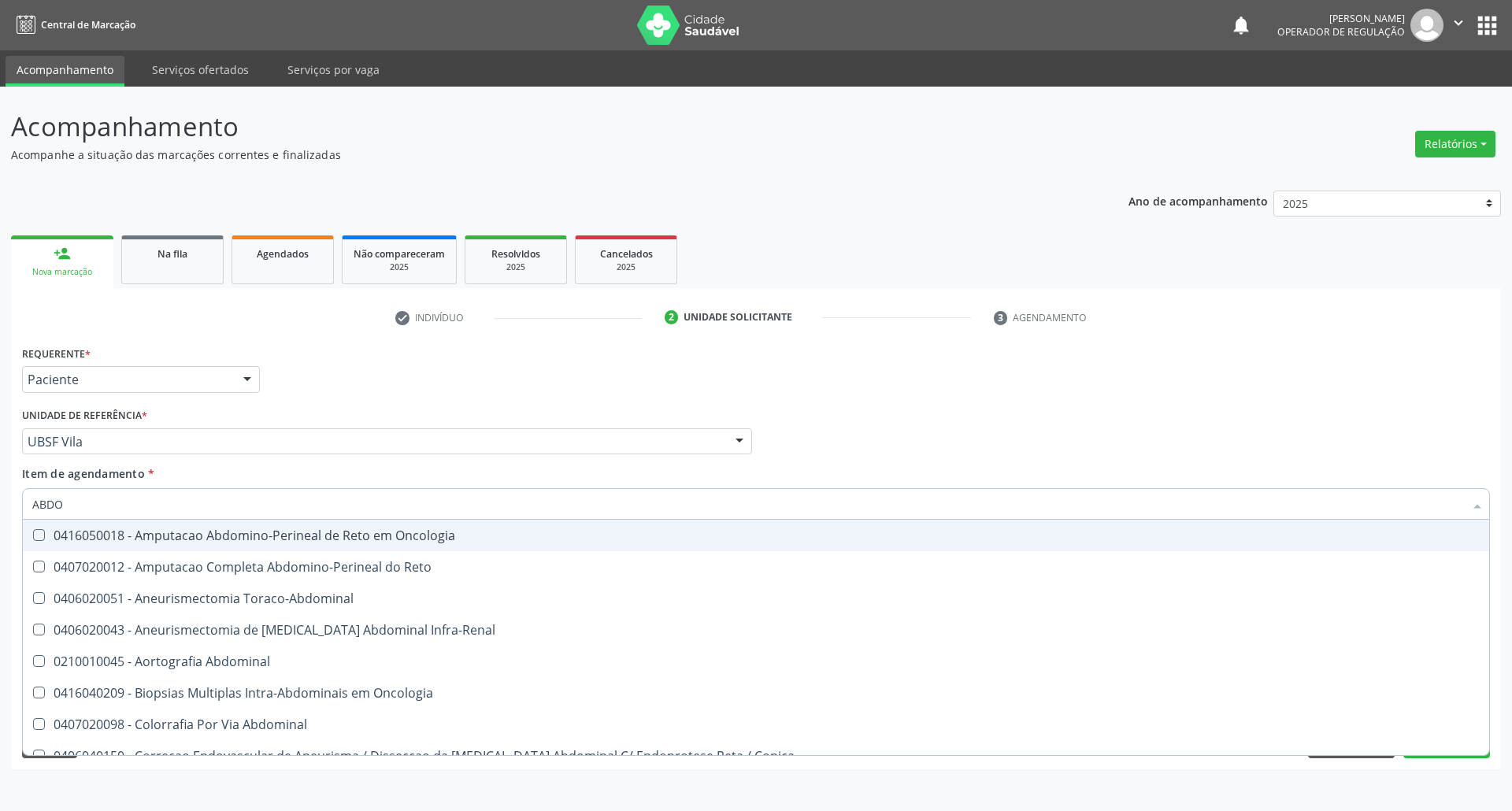
type input "ABDOM"
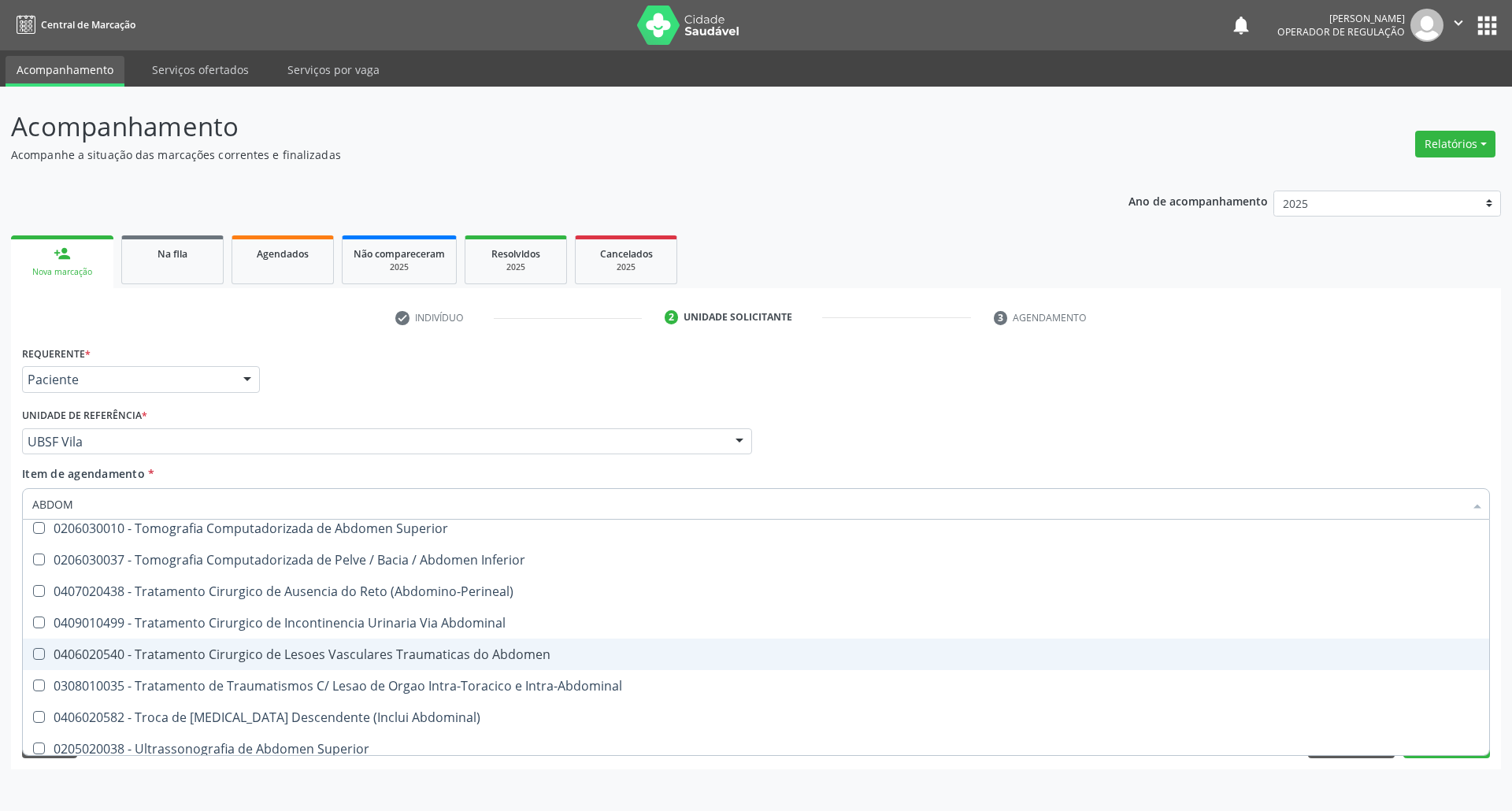
scroll to position [1025, 0]
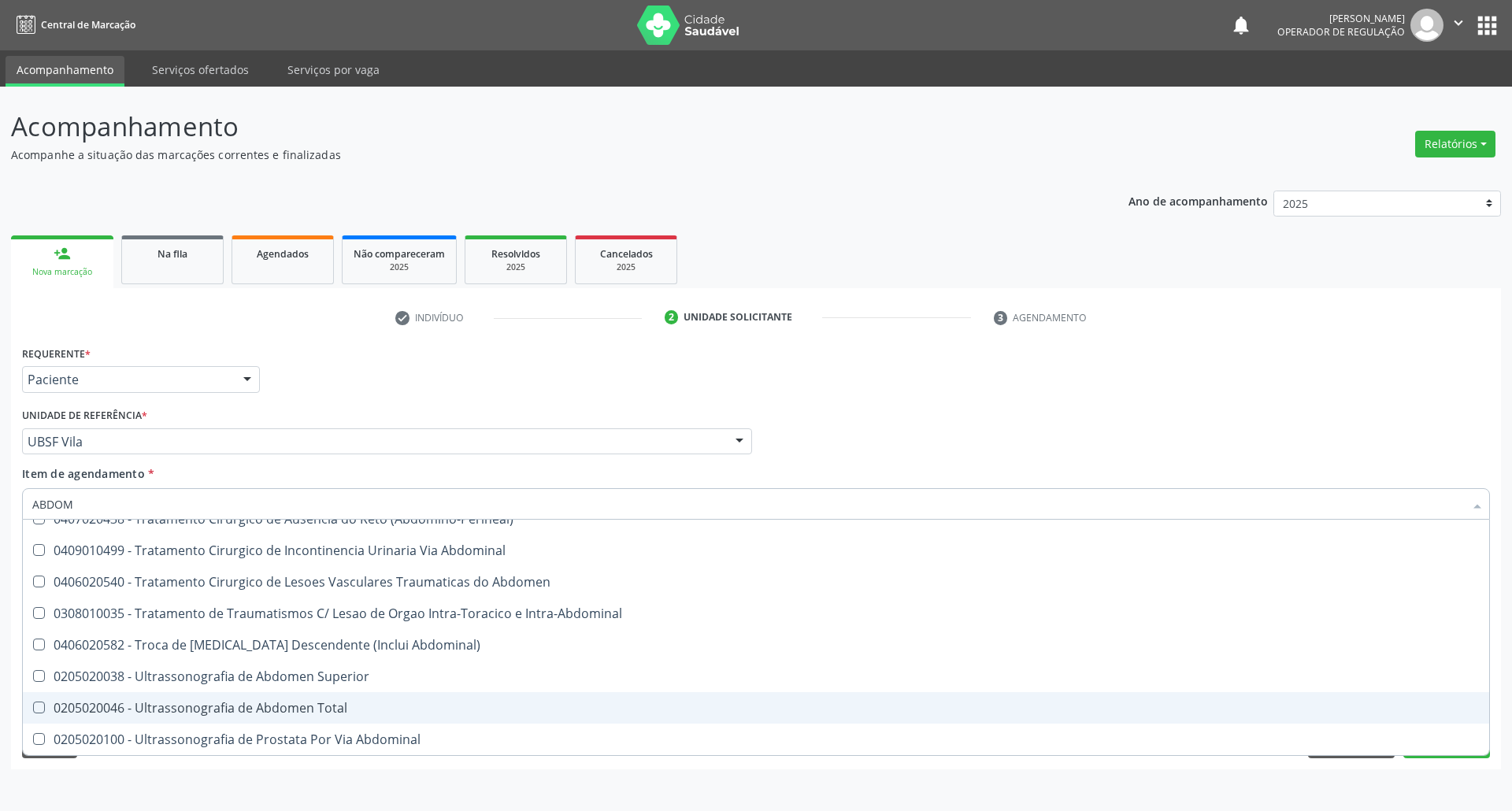
click at [267, 713] on div "0205020046 - Ultrassonografia de Abdomen Total" at bounding box center [756, 707] width 1447 height 13
checkbox Total "true"
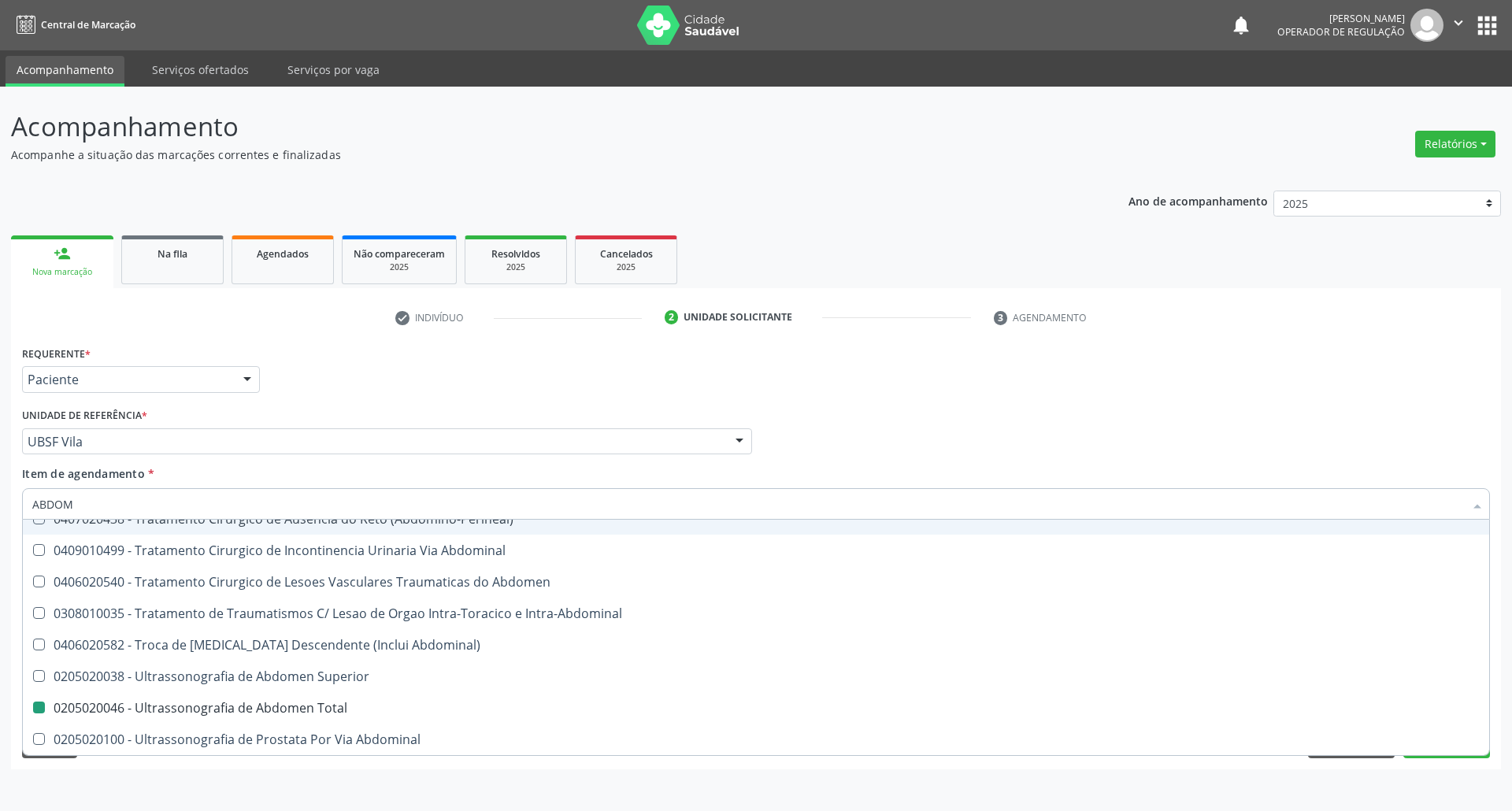
click at [266, 474] on div "Item de agendamento * [PERSON_NAME] seleção 0416050018 - Amputacao Abdomino-Per…" at bounding box center [756, 490] width 1468 height 50
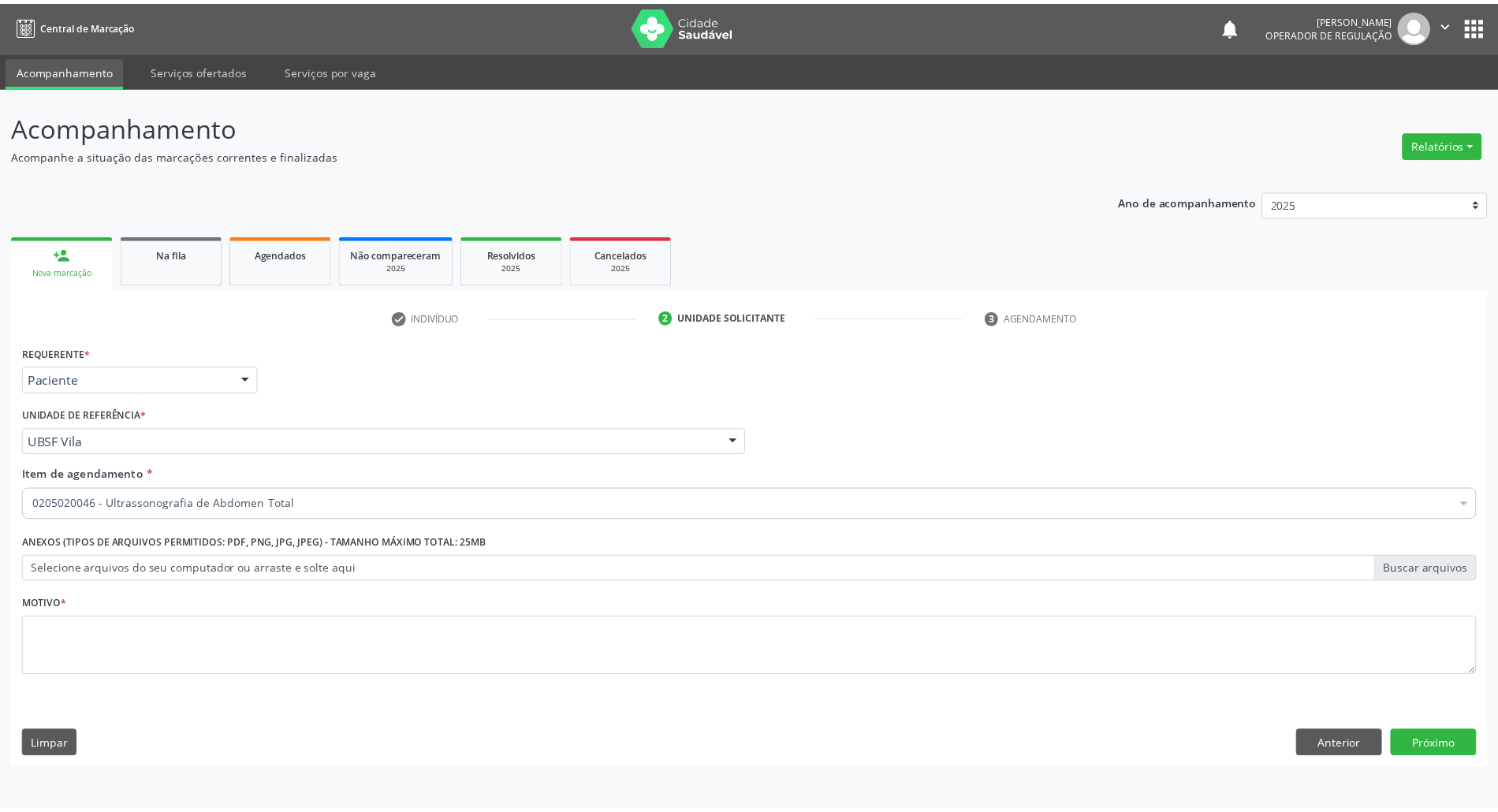
scroll to position [0, 0]
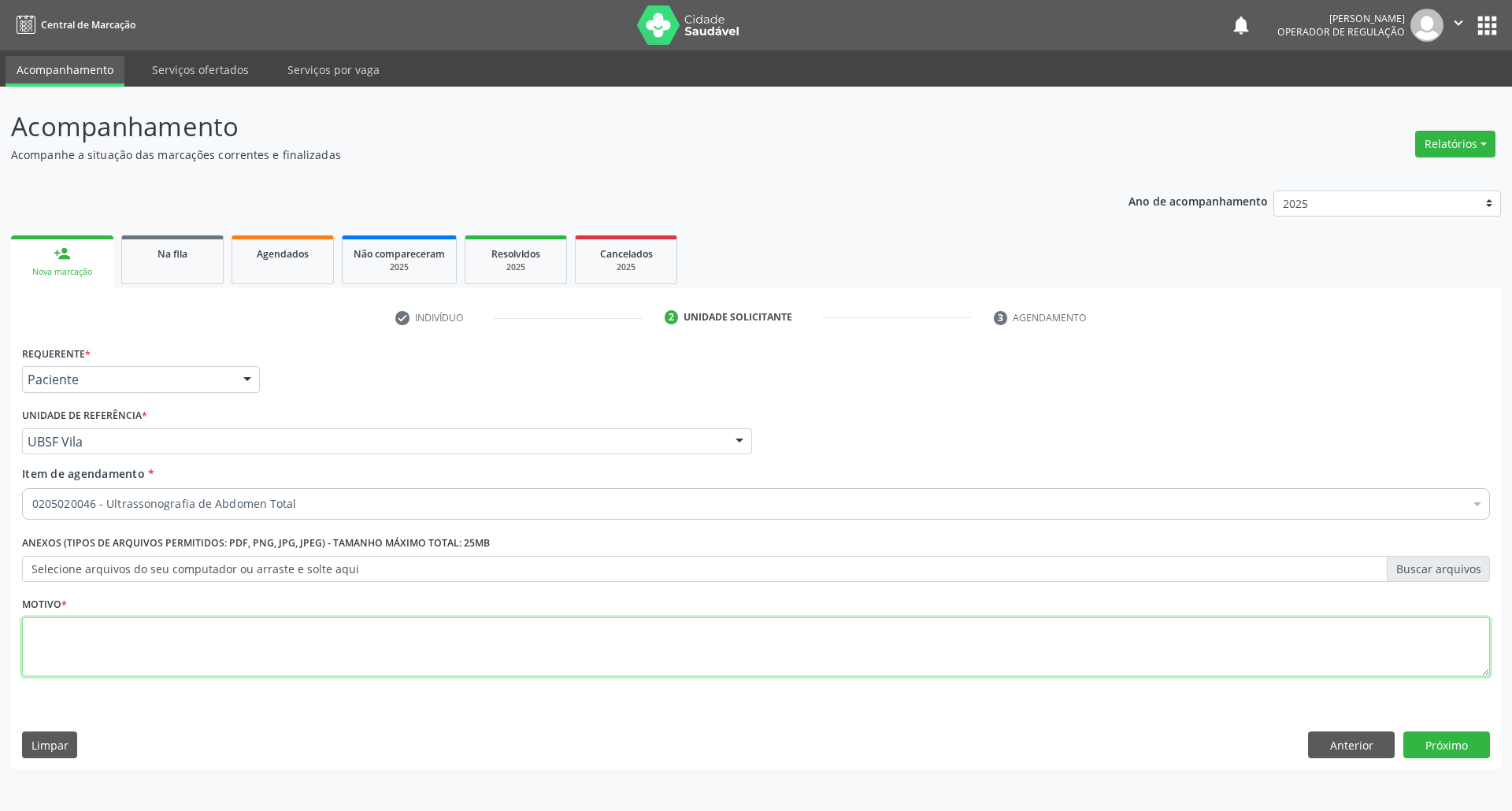
click at [124, 637] on textarea at bounding box center [756, 646] width 1468 height 60
type textarea "AVALIAÇÃO"
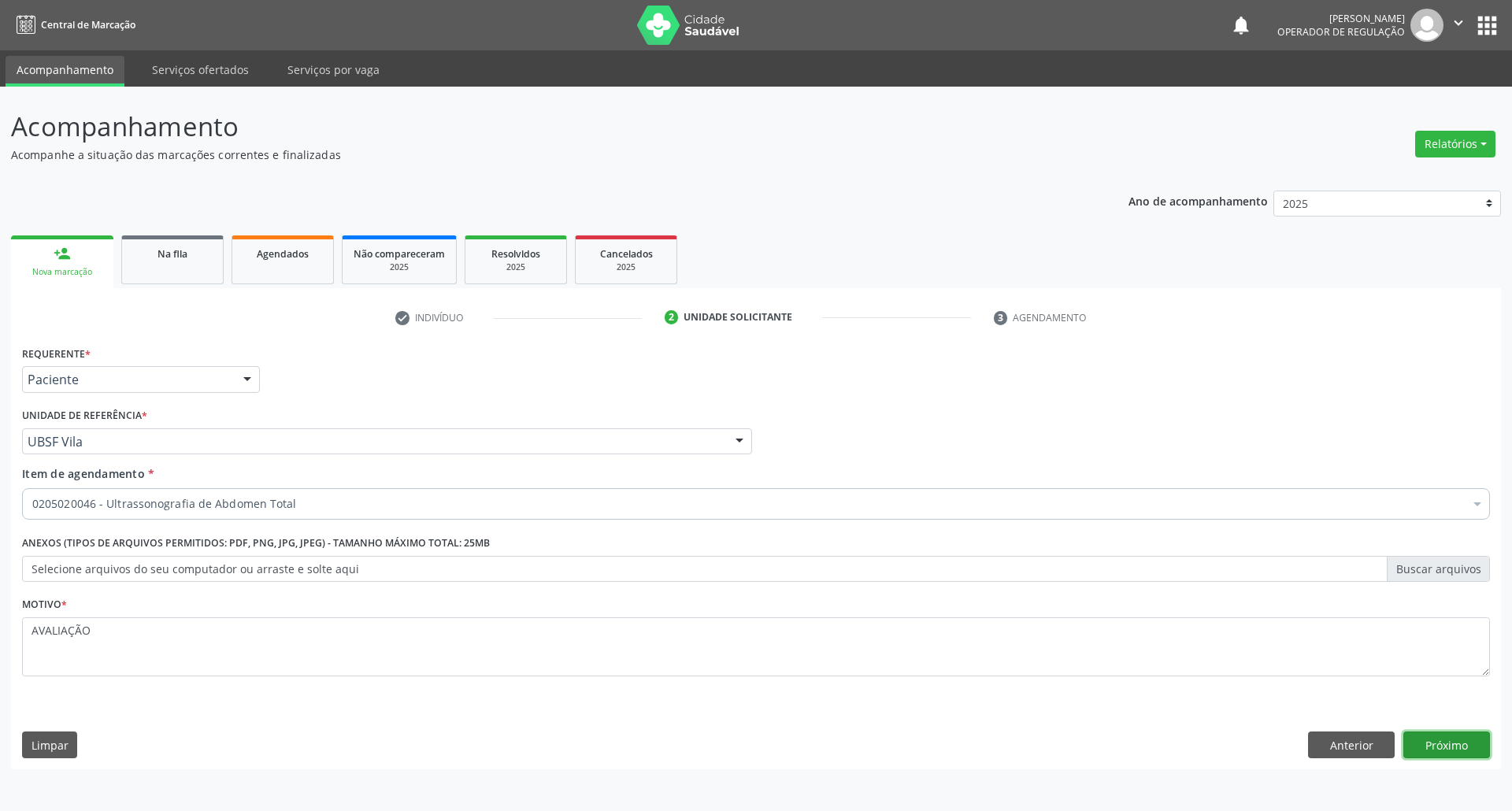
click button "Próximo" at bounding box center [1446, 744] width 86 height 26
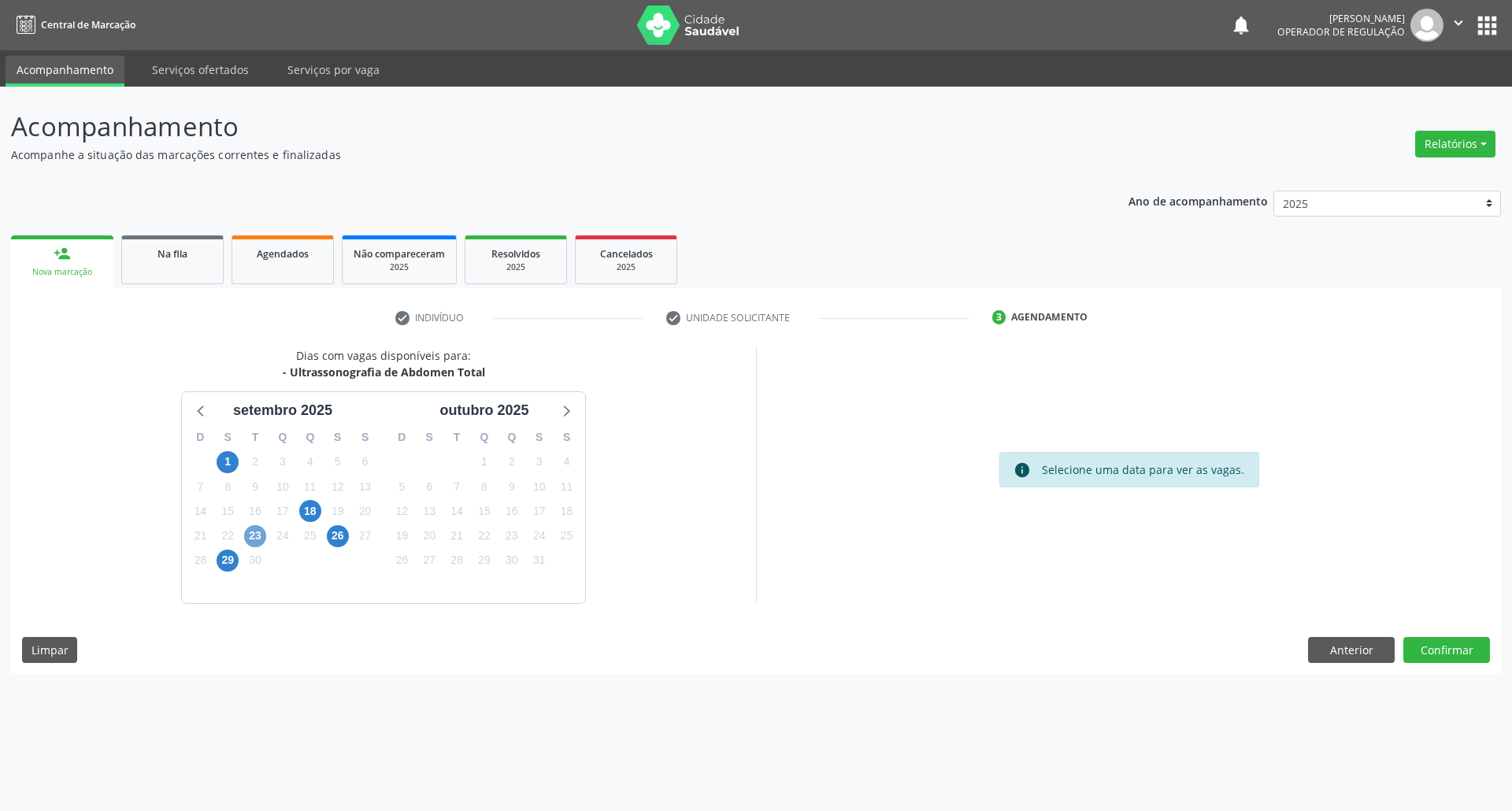
click at [256, 540] on span "23" at bounding box center [255, 536] width 23 height 23
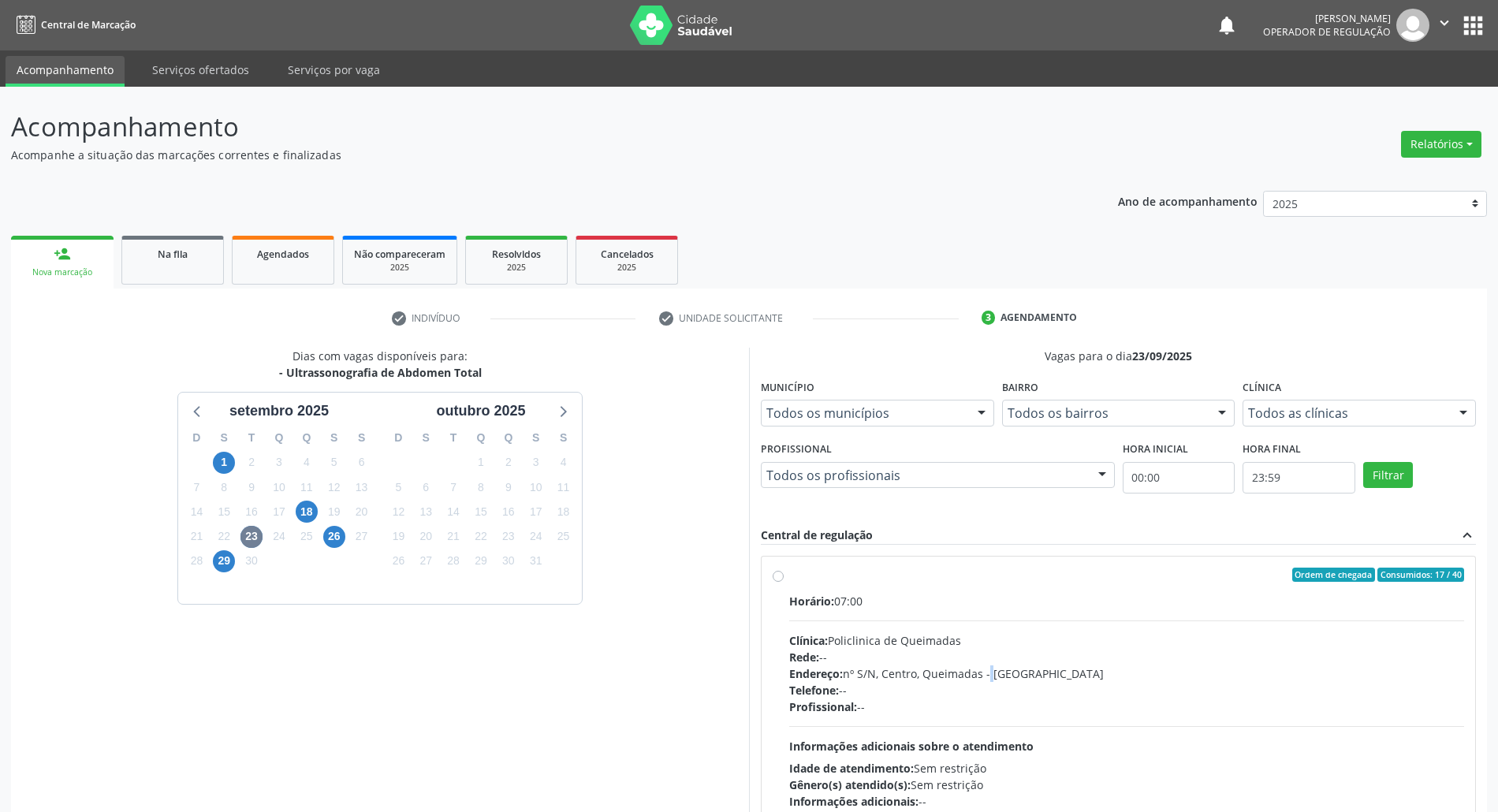
click at [984, 677] on div "Endereço: nº S/N, Centro, Queimadas - [GEOGRAPHIC_DATA]" at bounding box center [1127, 673] width 675 height 17
radio input "true"
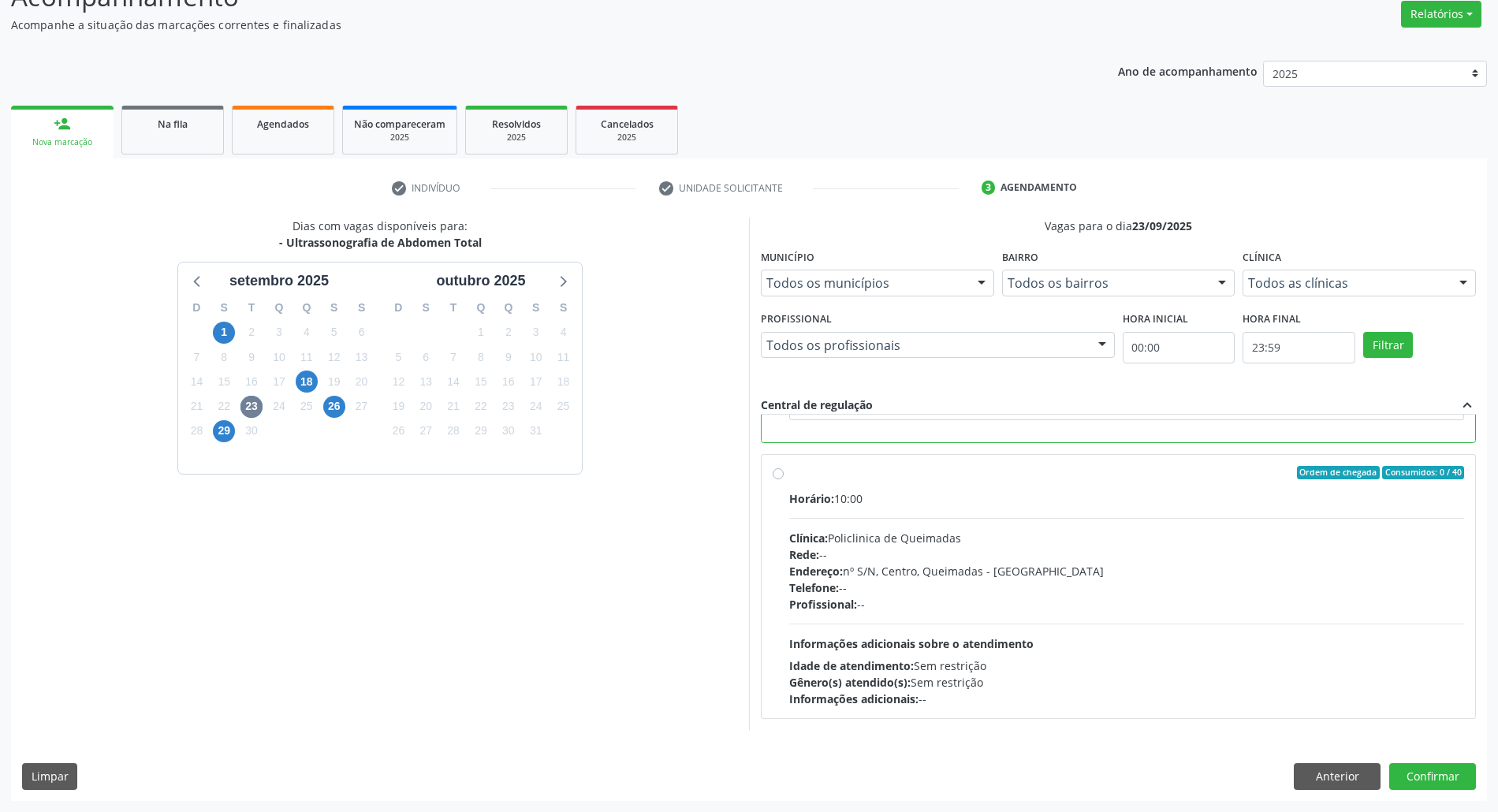
scroll to position [42, 0]
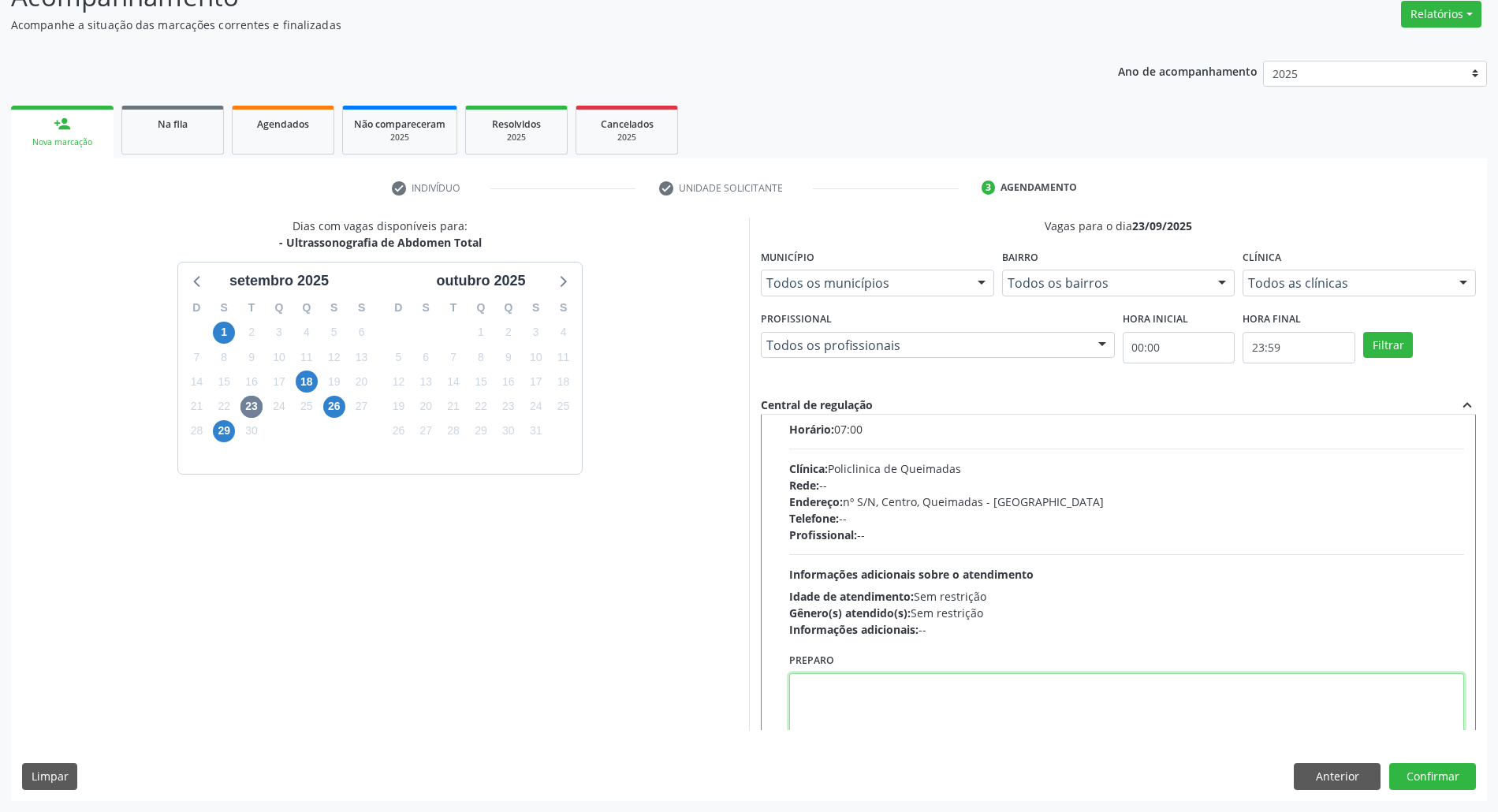
click at [874, 688] on textarea at bounding box center [1127, 703] width 675 height 61
type textarea "parede"
click at [1389, 763] on button "Confirmar" at bounding box center [1432, 776] width 86 height 26
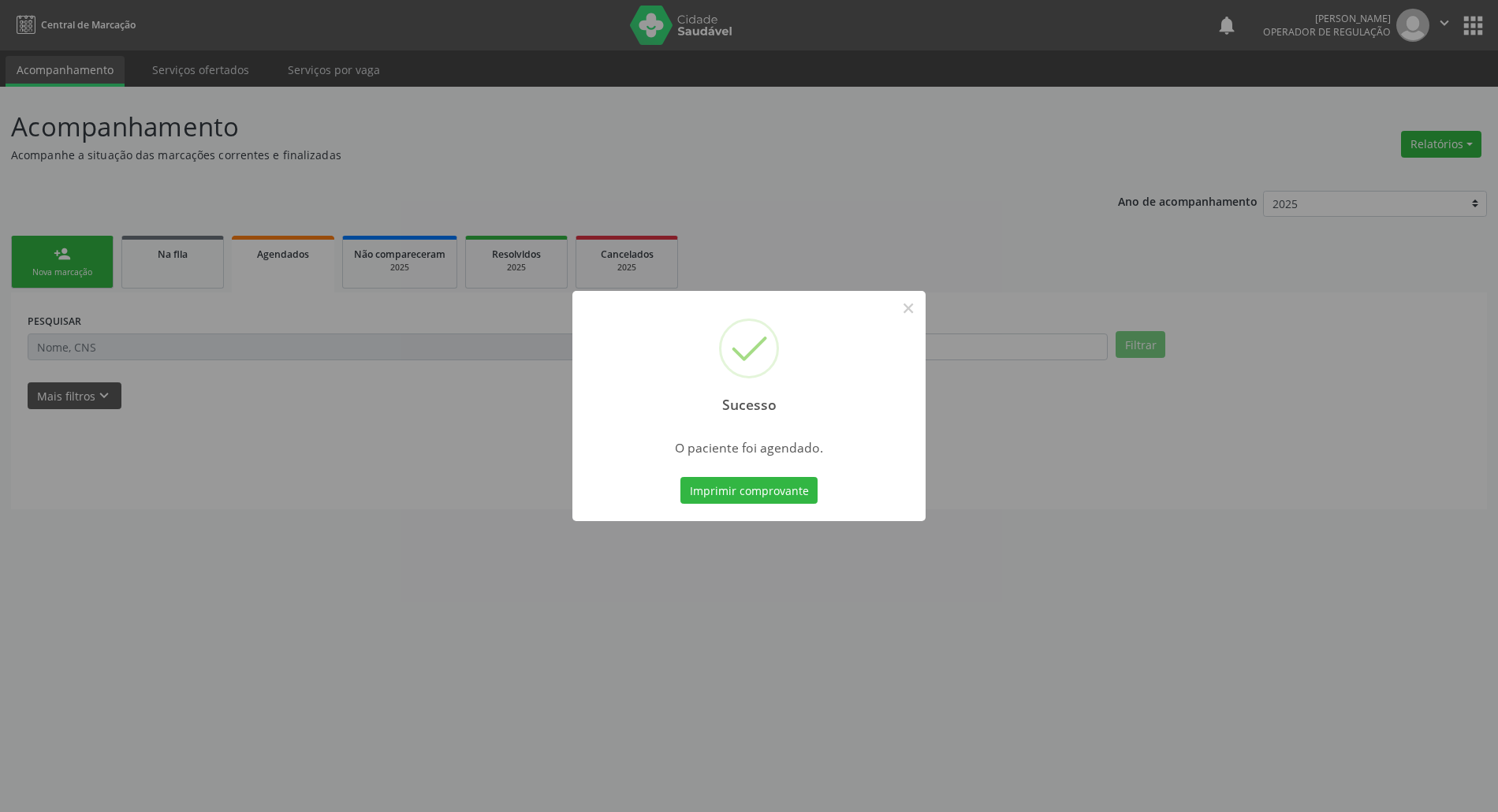
scroll to position [0, 0]
click at [753, 490] on button "Imprimir comprovante" at bounding box center [757, 489] width 137 height 26
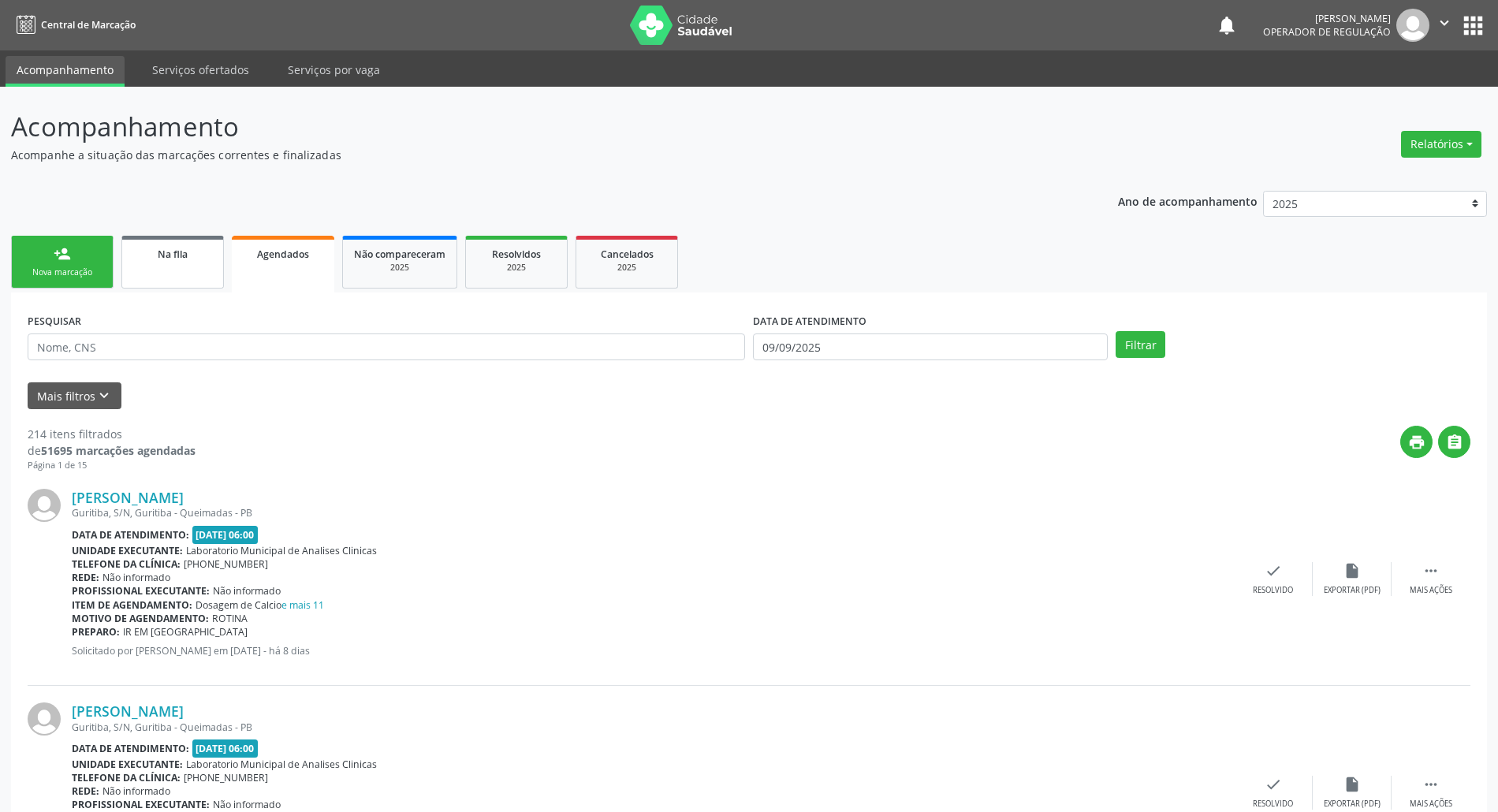
click at [181, 262] on link "Na fila" at bounding box center [173, 262] width 102 height 53
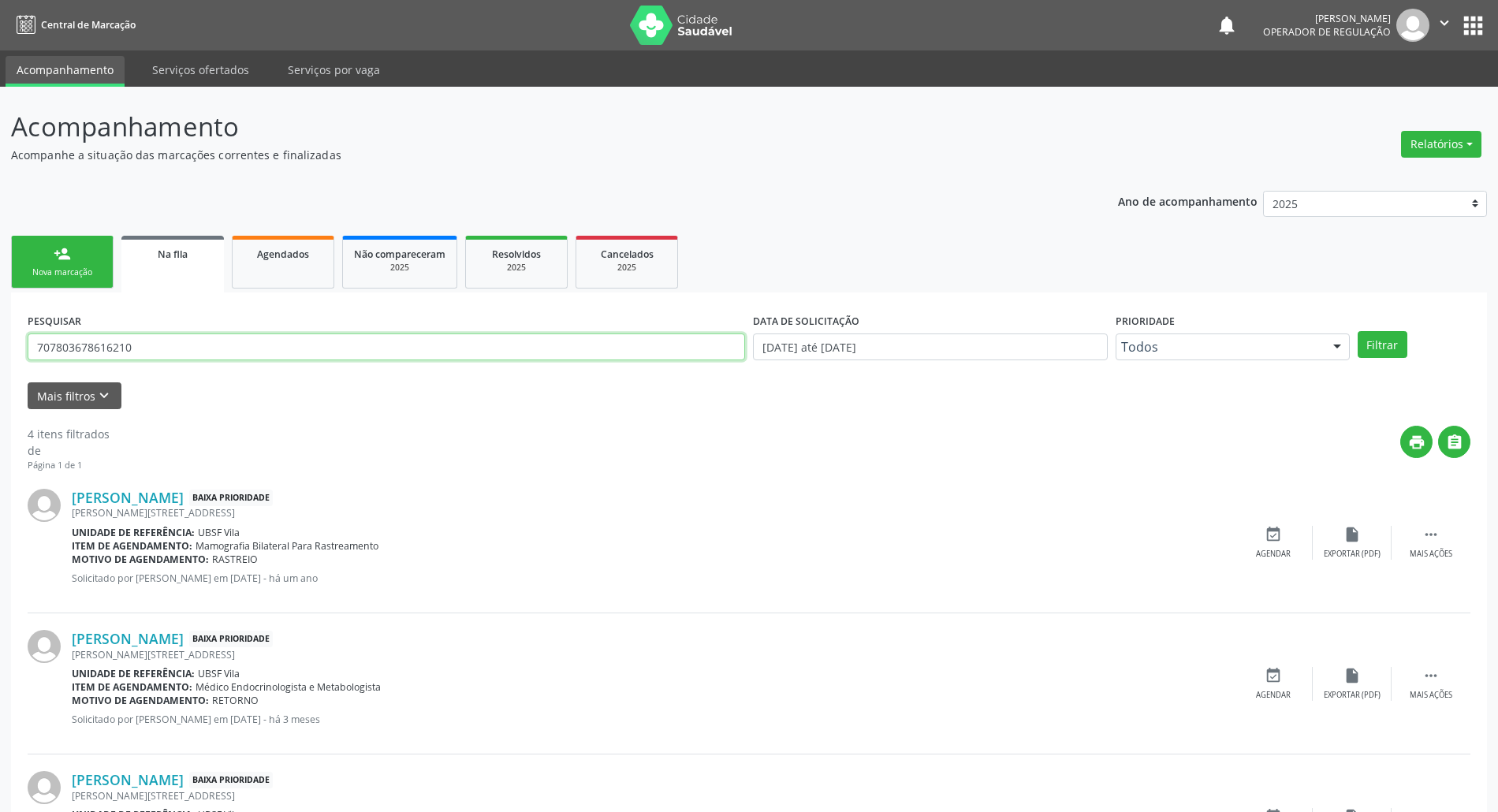
click at [92, 351] on input "707803678616210" at bounding box center [386, 346] width 717 height 26
type input "702001339955688"
click at [1358, 331] on button "Filtrar" at bounding box center [1382, 344] width 50 height 26
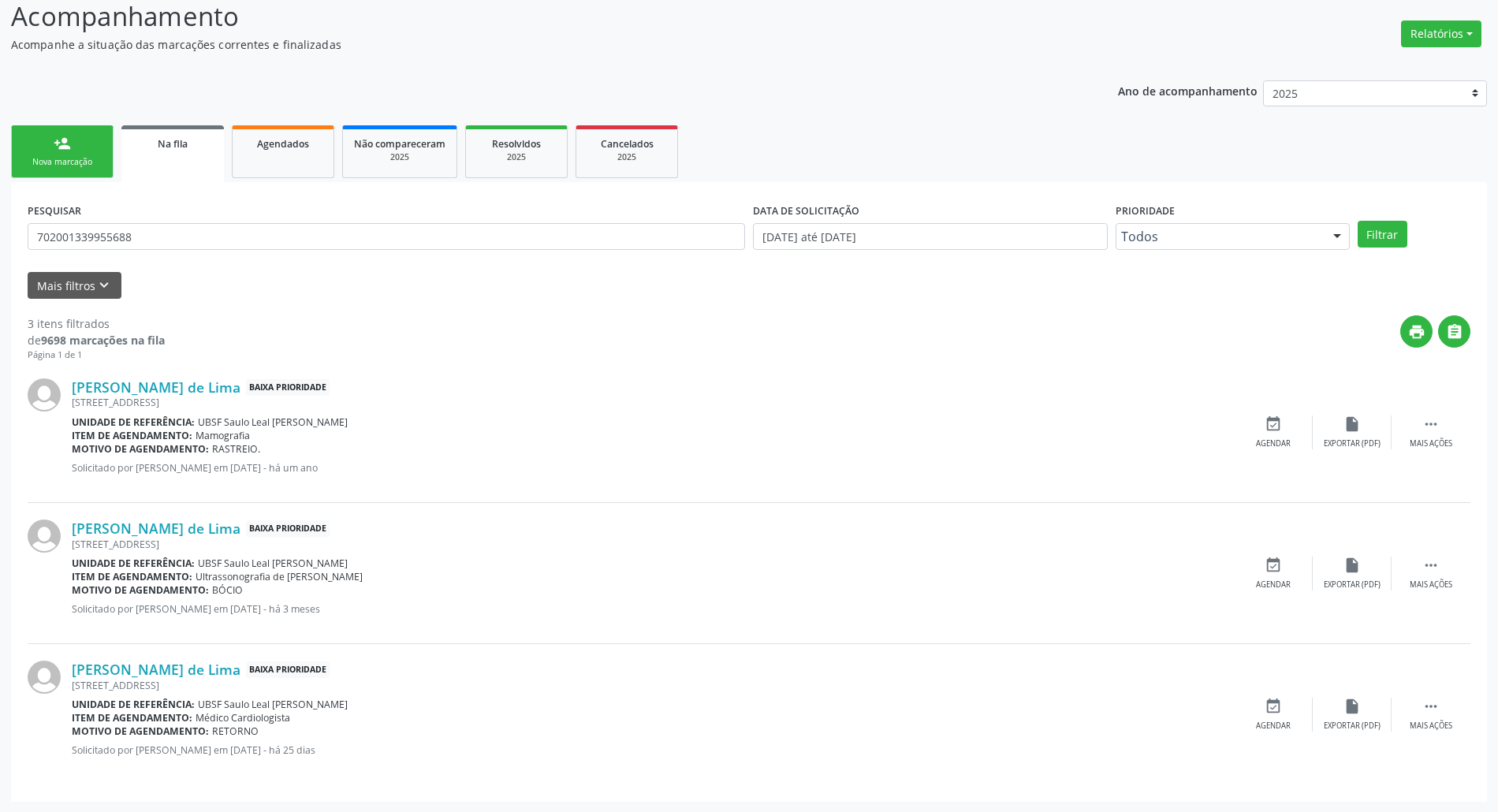
scroll to position [111, 0]
click at [77, 243] on input "702001339955688" at bounding box center [386, 235] width 717 height 26
click at [54, 146] on div "person_add" at bounding box center [63, 143] width 18 height 18
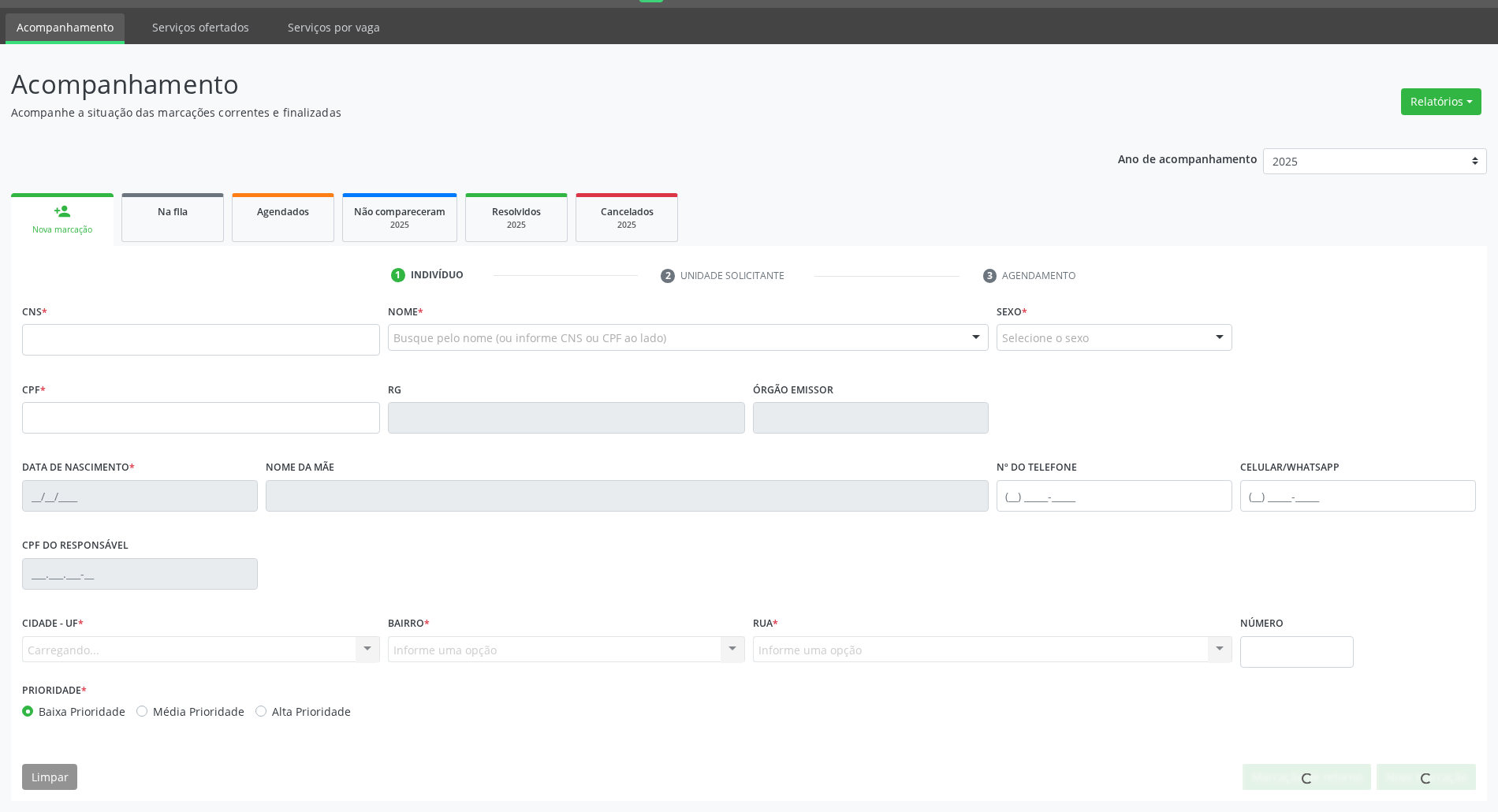
scroll to position [42, 0]
click at [130, 356] on fieldset "CNS *" at bounding box center [201, 332] width 358 height 67
click at [130, 351] on input "text" at bounding box center [201, 339] width 358 height 31
paste input "702 0013 3995 5688"
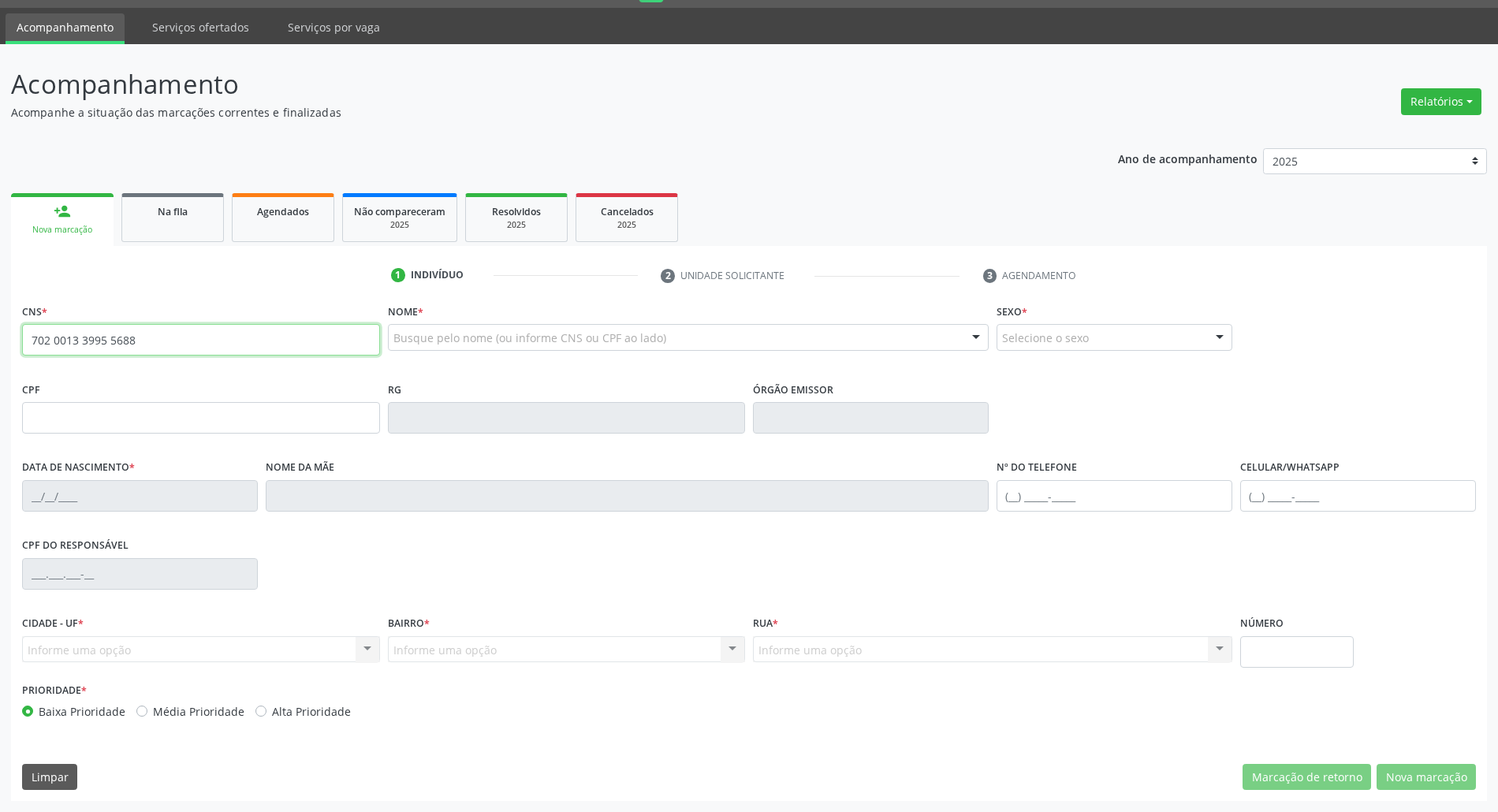
type input "702 0013 3995 5688"
type input "036.376.554-97"
type input "[DATE]"
type input "Juvita Flausina da Conceição"
type input "[PHONE_NUMBER]"
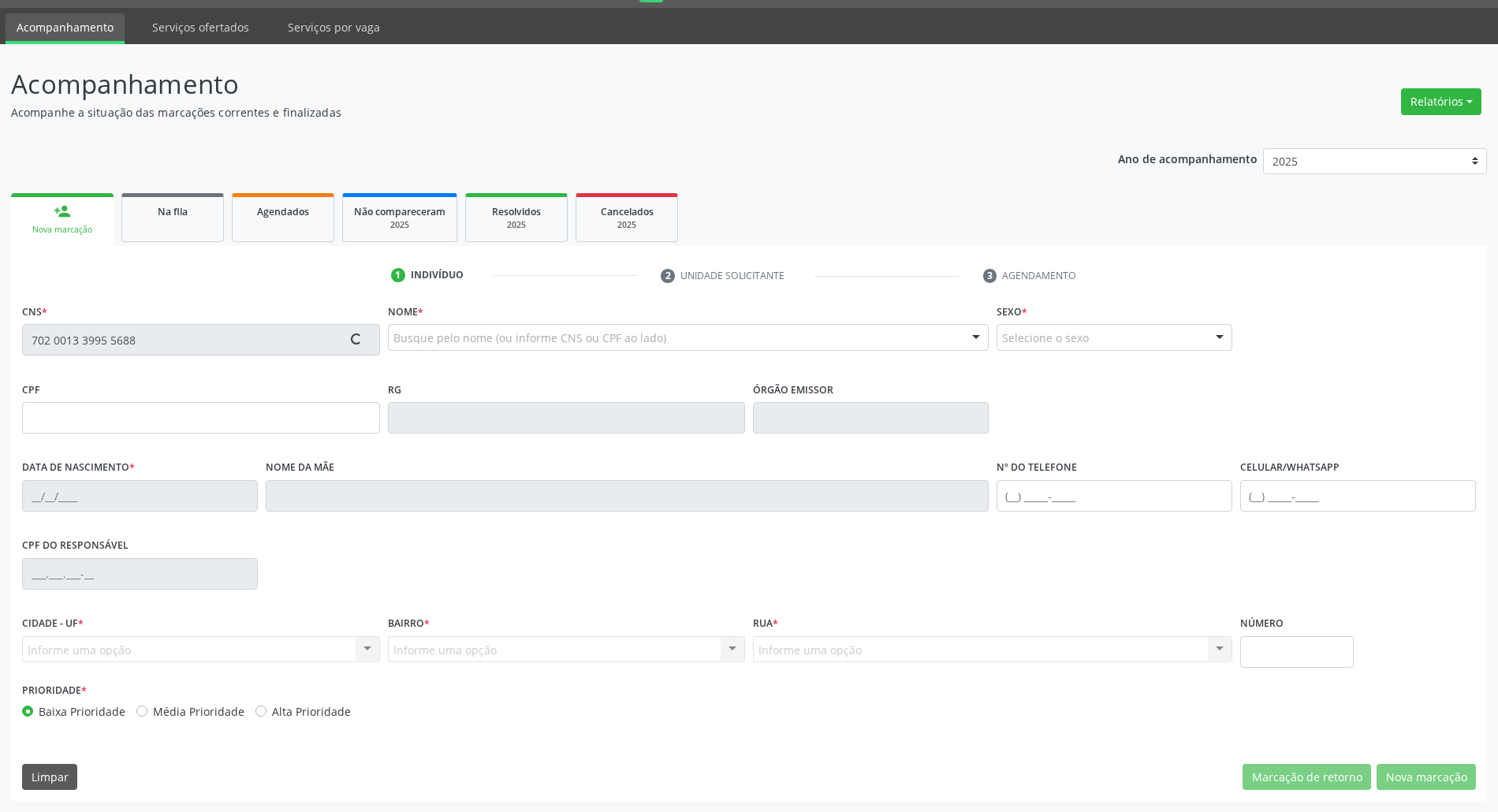
type input "[PHONE_NUMBER]"
type input "893.855.604-25"
type input "63"
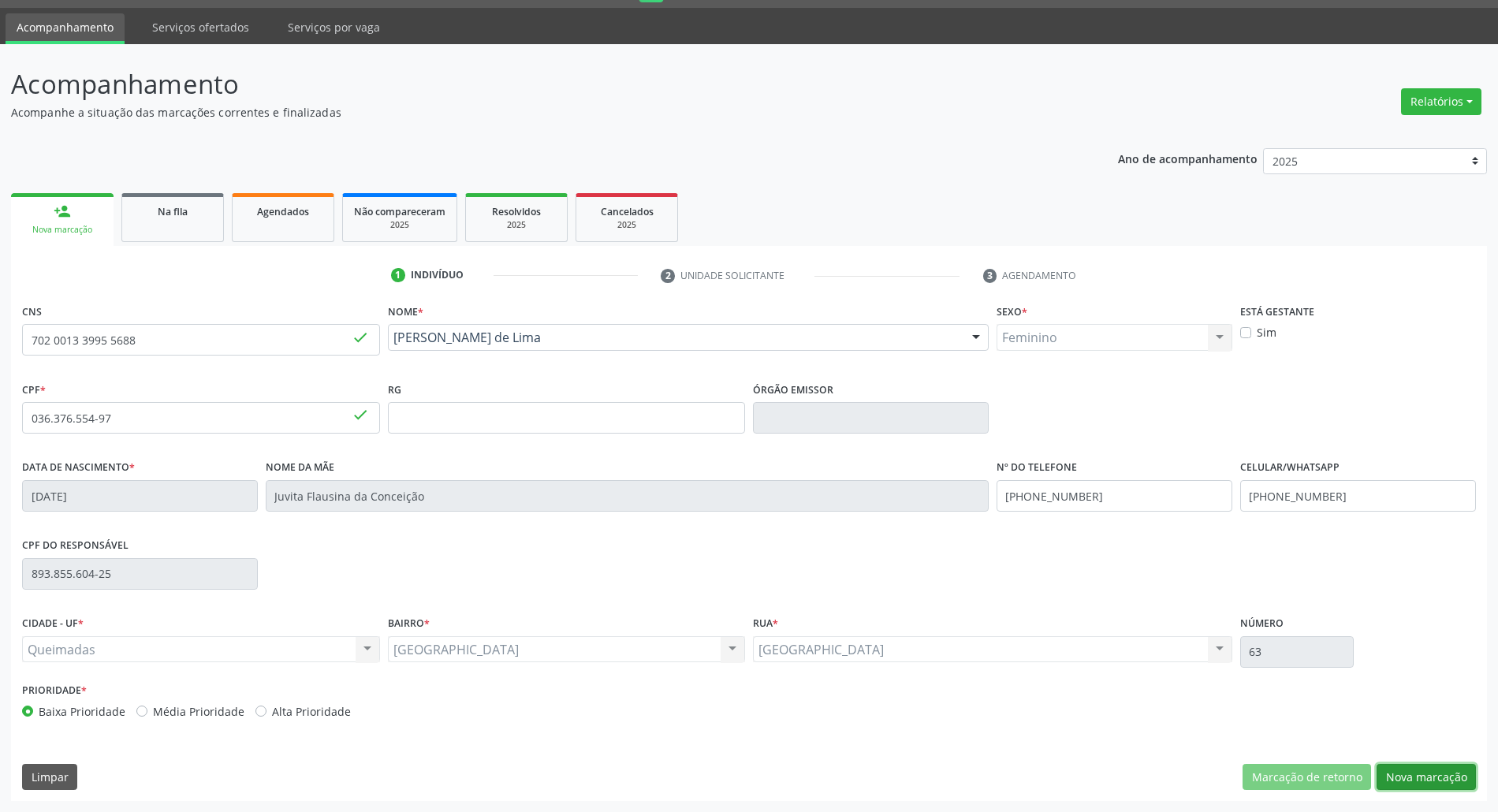
drag, startPoint x: 1455, startPoint y: 786, endPoint x: 953, endPoint y: 634, distance: 524.5
click at [1454, 786] on button "Nova marcação" at bounding box center [1425, 777] width 99 height 26
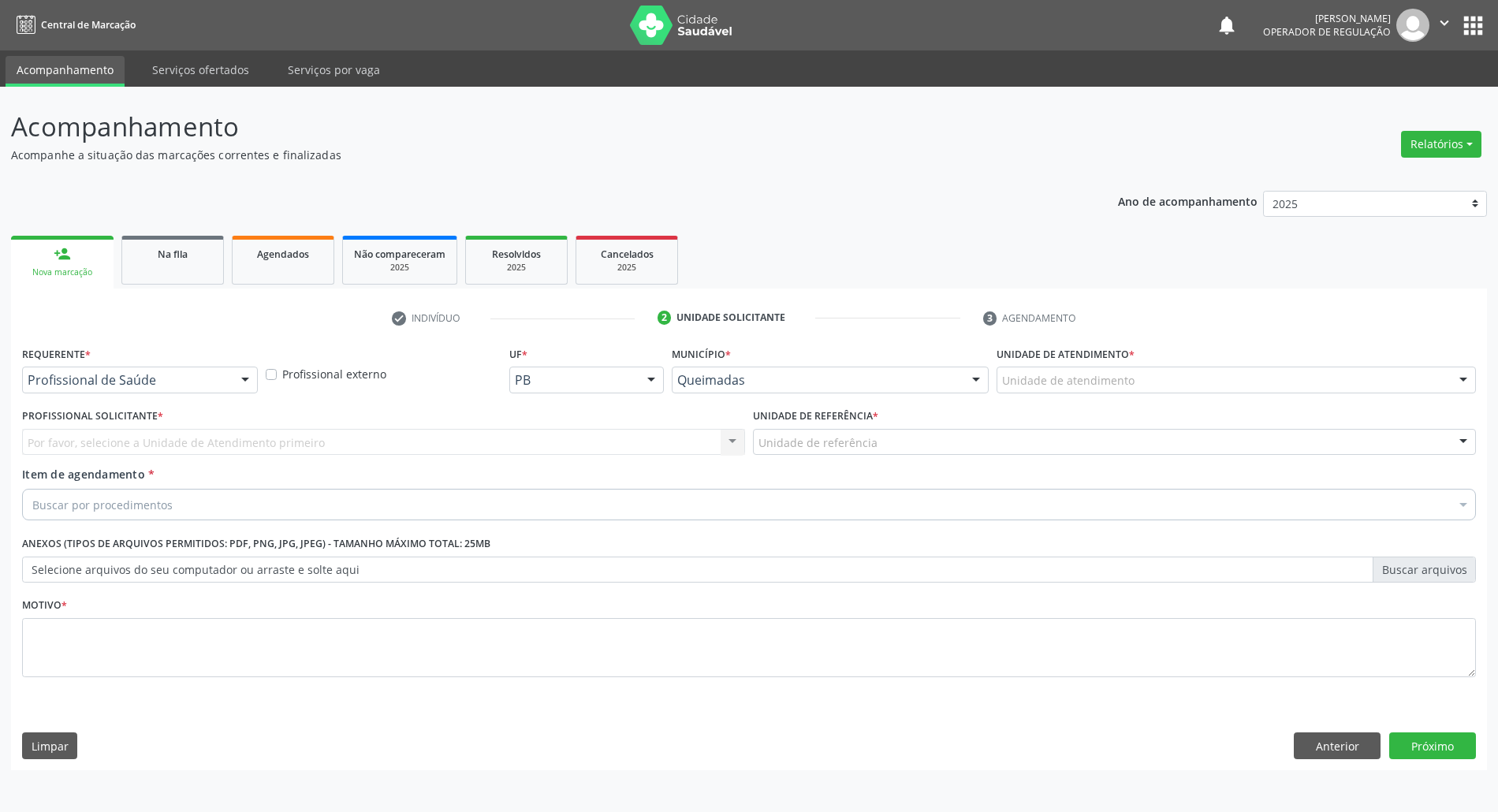
scroll to position [0, 0]
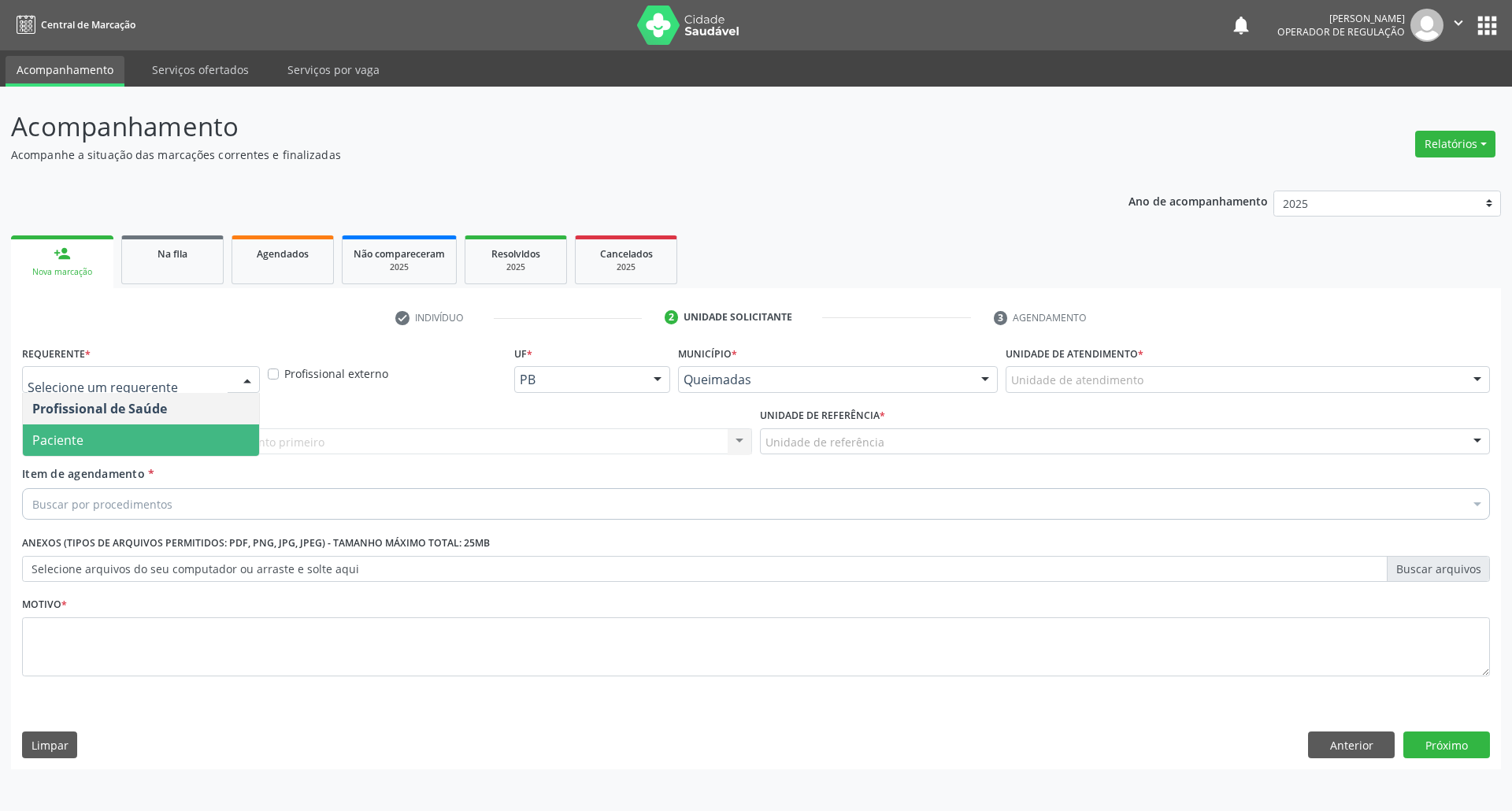
click at [121, 442] on span "Paciente" at bounding box center [140, 440] width 236 height 31
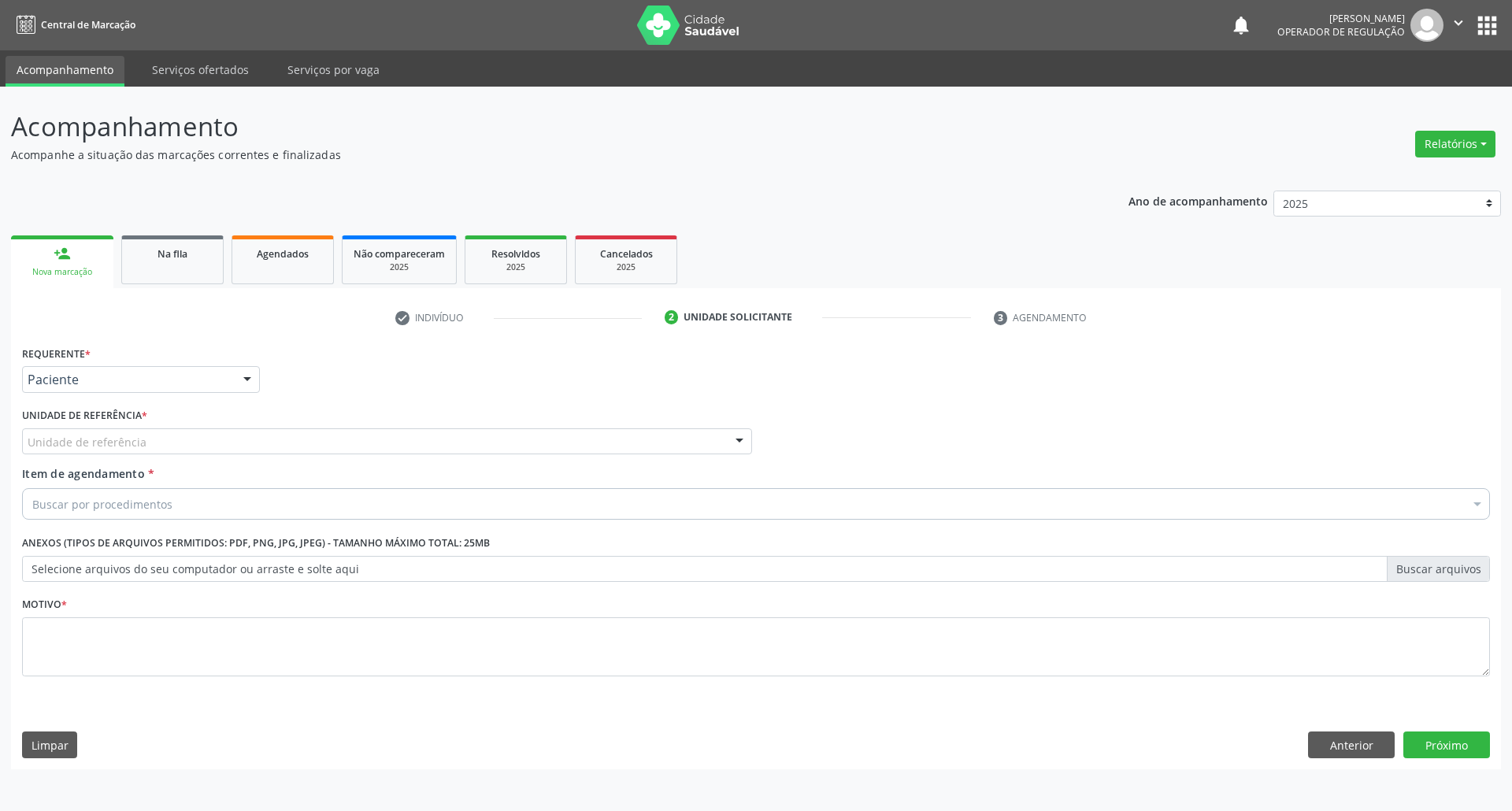
click at [153, 443] on div "Unidade de referência" at bounding box center [387, 441] width 730 height 26
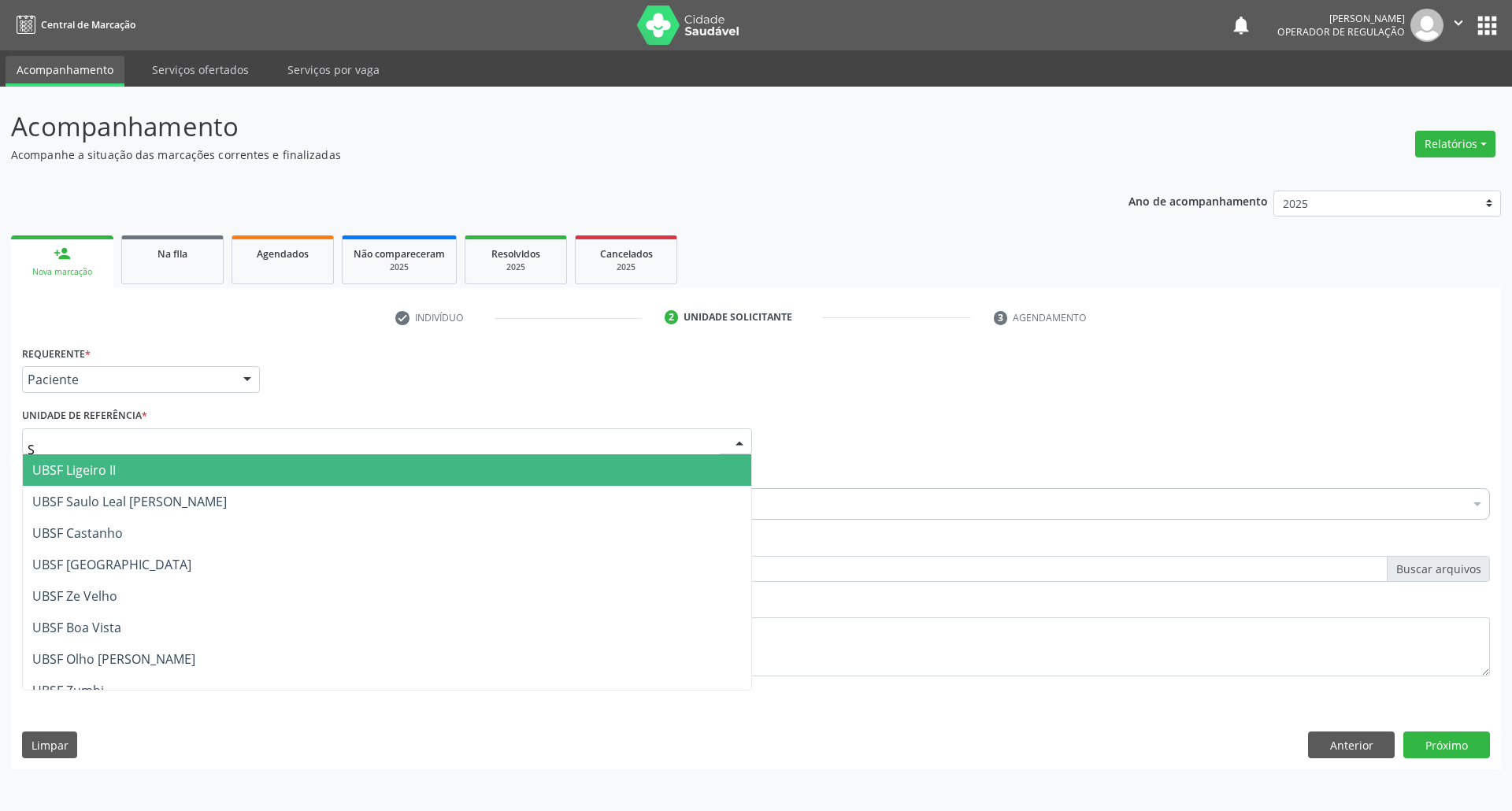
type input "SA"
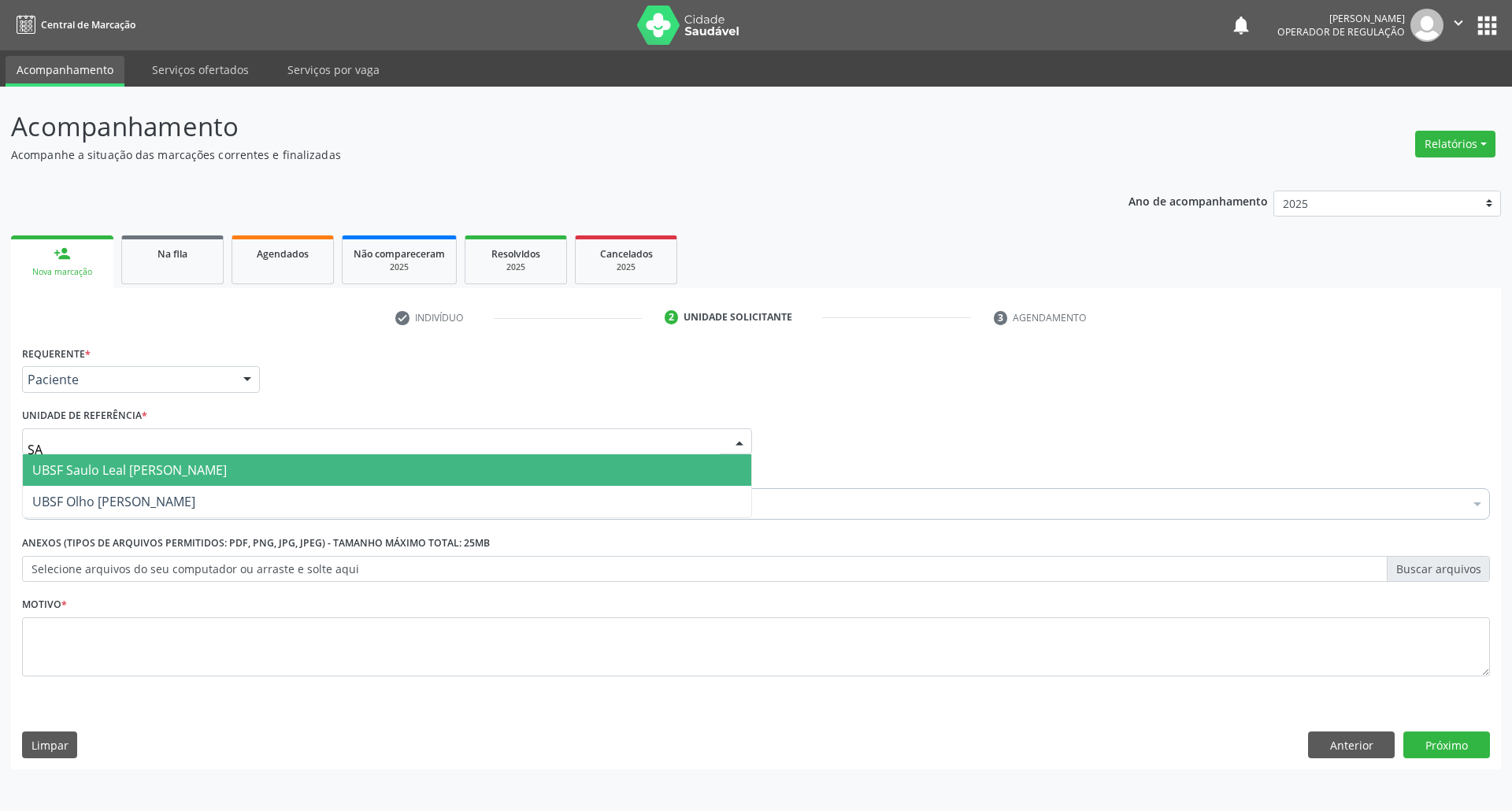
click at [158, 483] on span "UBSF Saulo Leal [PERSON_NAME]" at bounding box center [386, 470] width 728 height 31
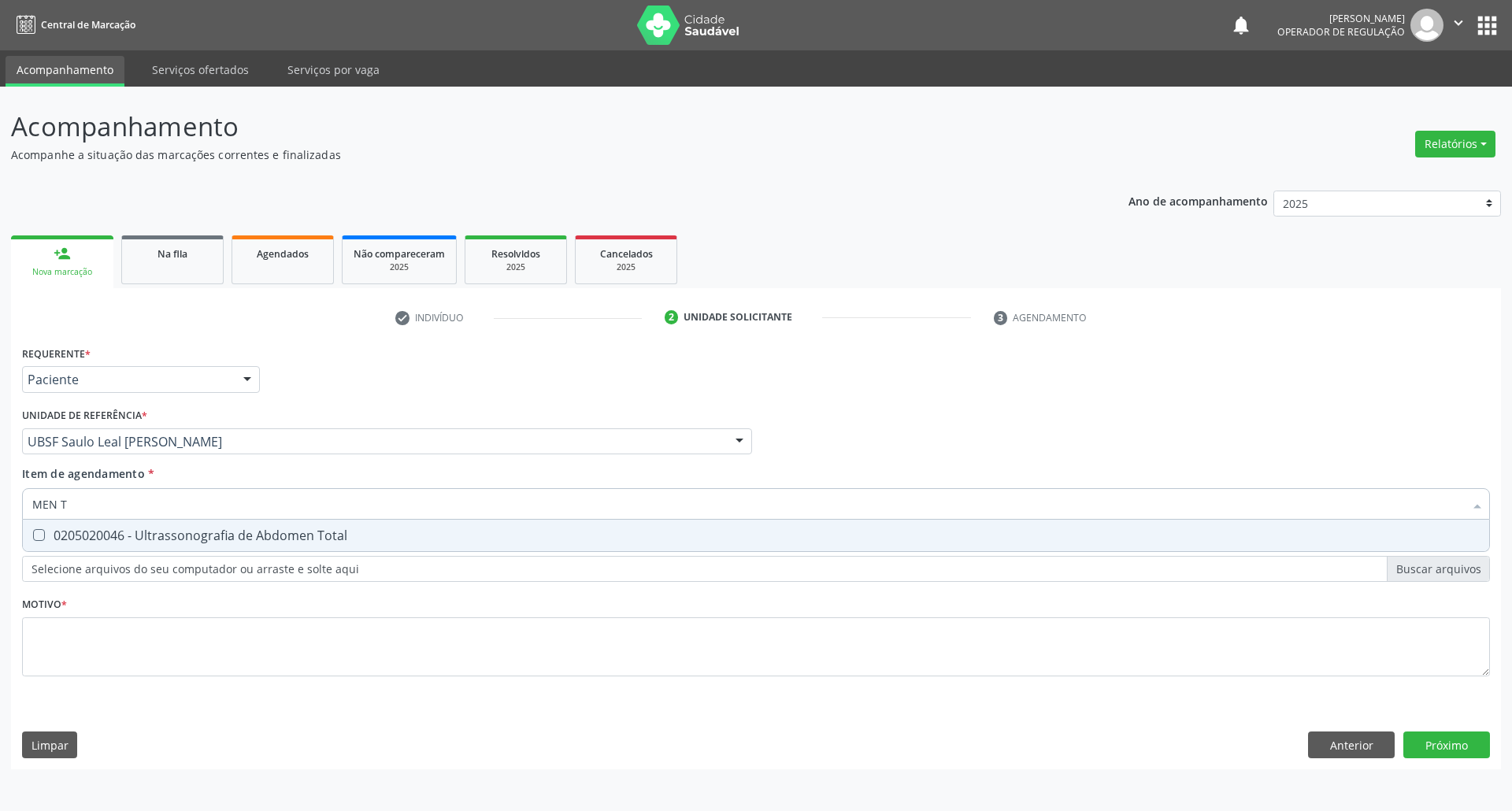
type input "MEN TO"
click at [120, 540] on div "0205020046 - Ultrassonografia de Abdomen Total" at bounding box center [756, 535] width 1447 height 13
checkbox Total "true"
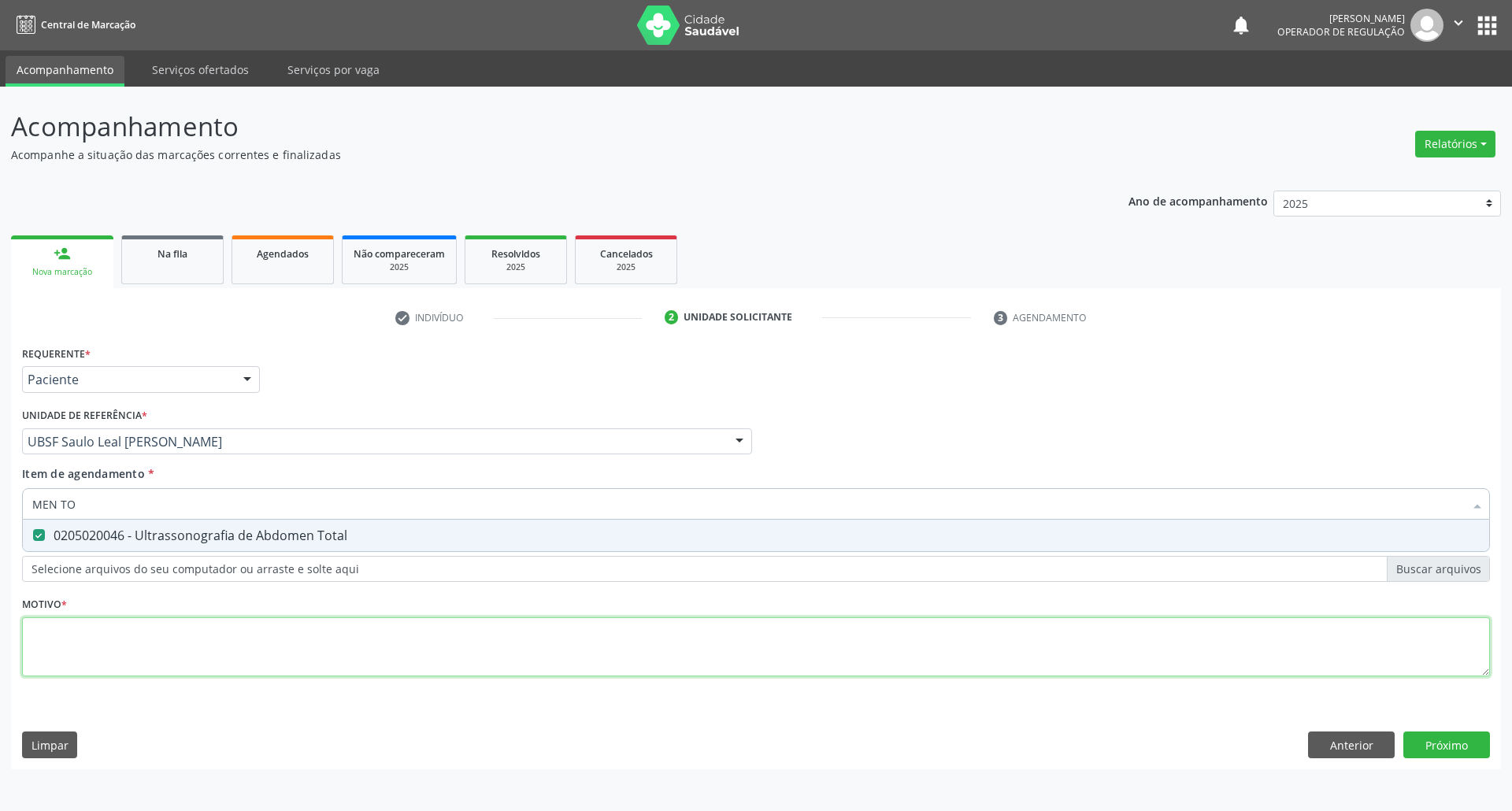
click at [98, 624] on div "Requerente * Paciente Profissional de Saúde Paciente Nenhum resultado encontrad…" at bounding box center [756, 520] width 1468 height 357
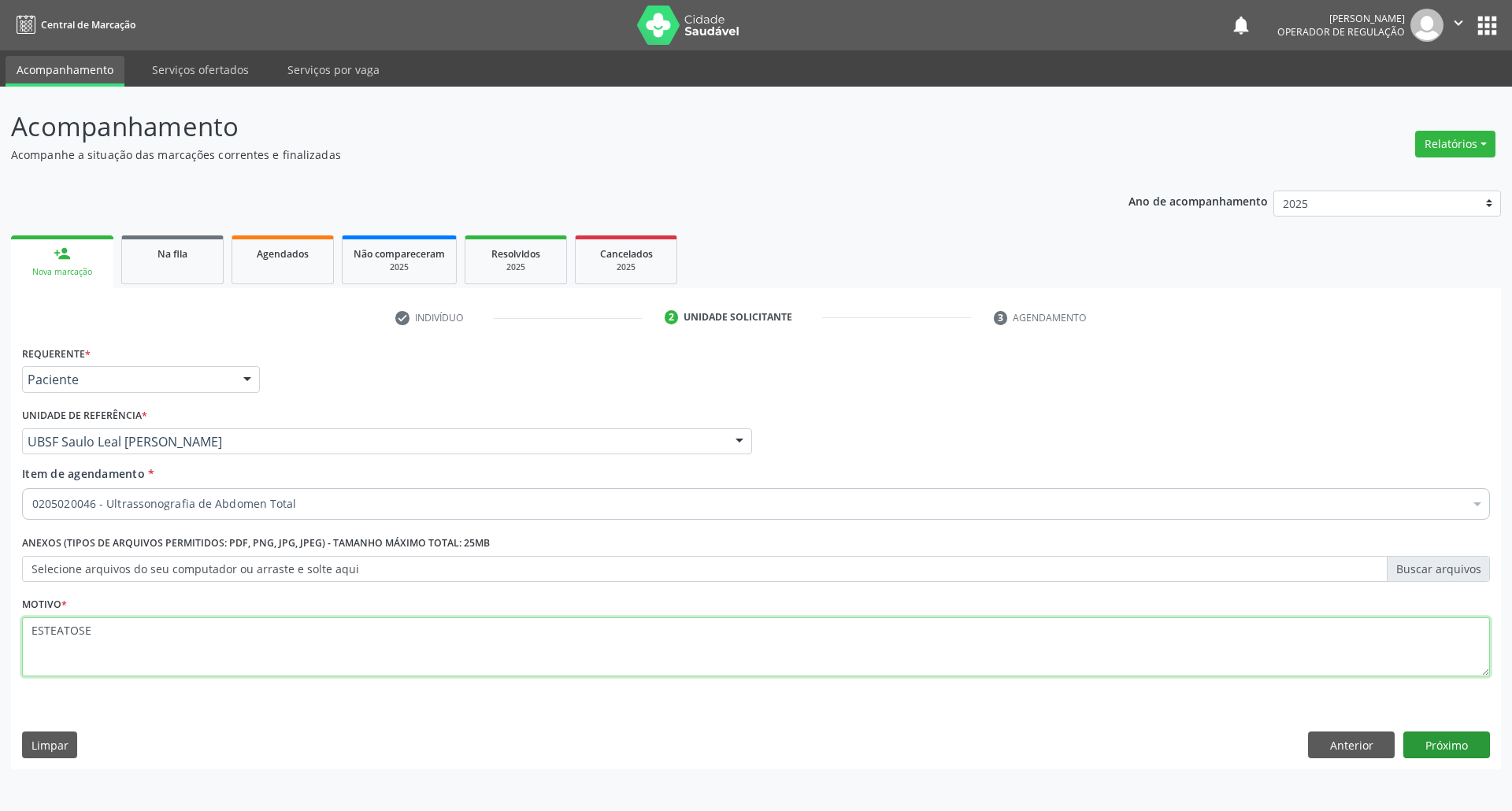
type textarea "ESTEATOSE"
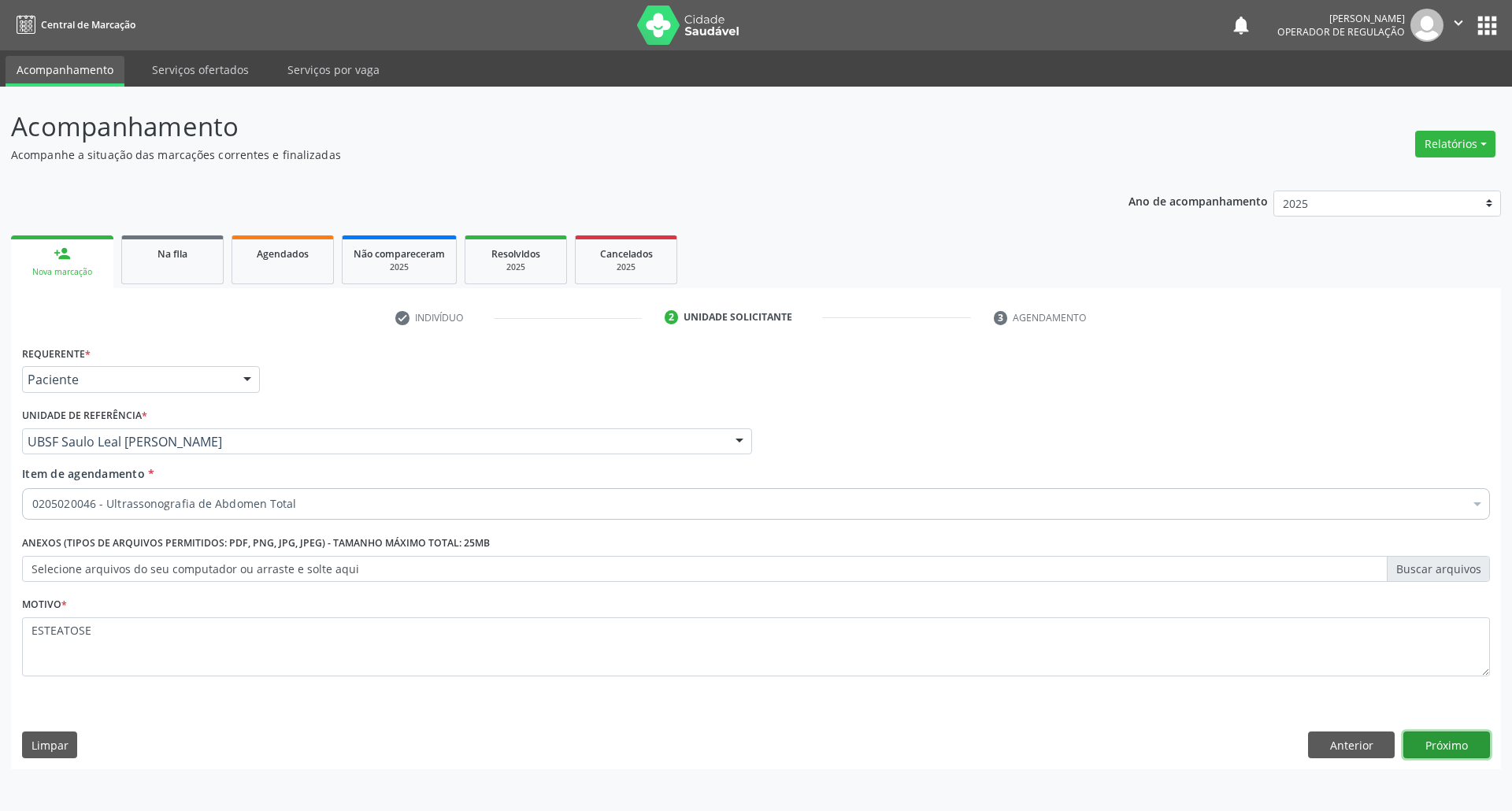
click at [1470, 748] on button "Próximo" at bounding box center [1446, 744] width 86 height 26
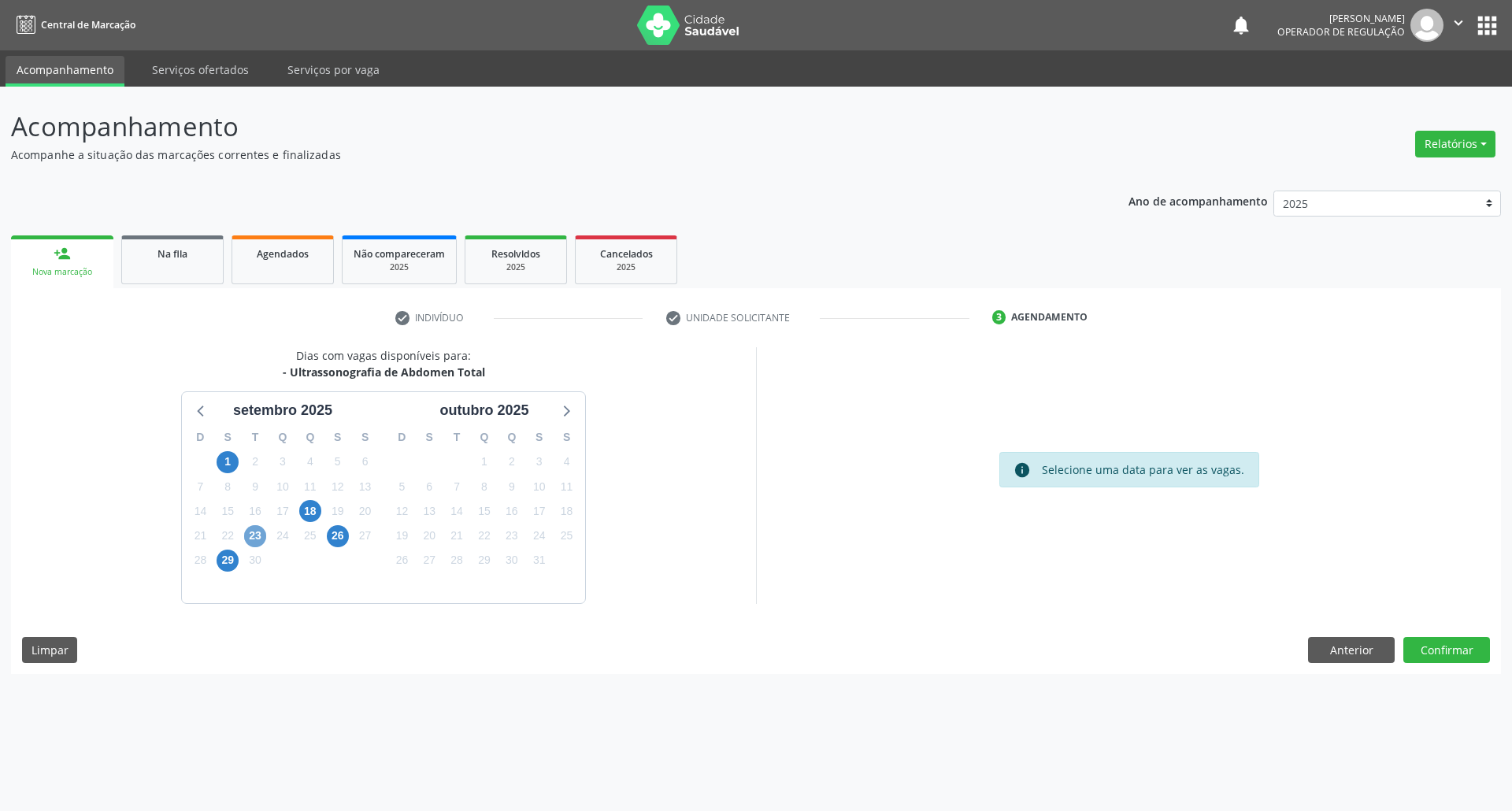
click at [256, 536] on span "23" at bounding box center [255, 536] width 23 height 23
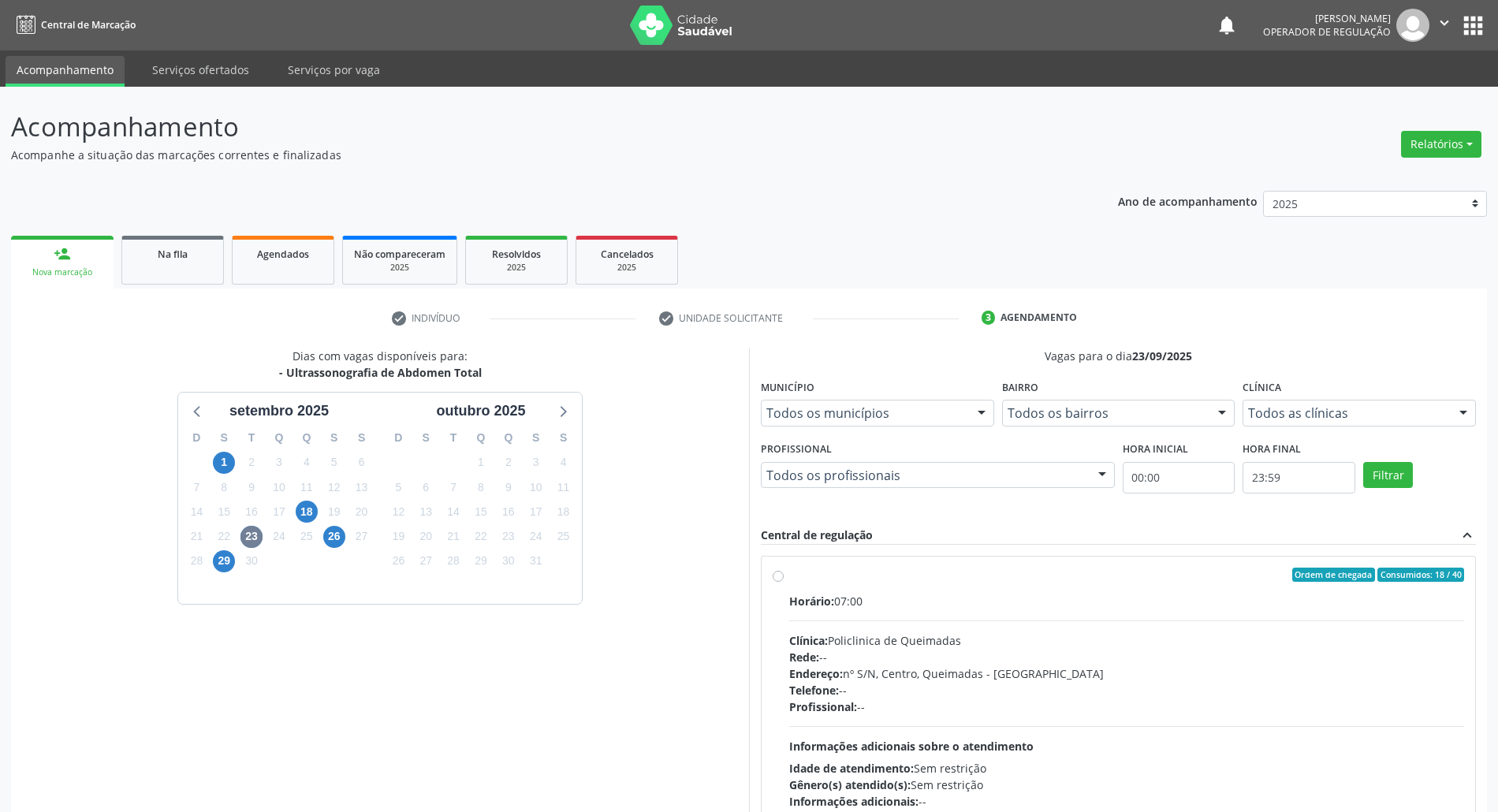
drag, startPoint x: 922, startPoint y: 669, endPoint x: 646, endPoint y: 644, distance: 277.1
click at [916, 669] on div "Endereço: nº S/N, Centro, Queimadas - [GEOGRAPHIC_DATA]" at bounding box center [1127, 673] width 675 height 17
radio input "true"
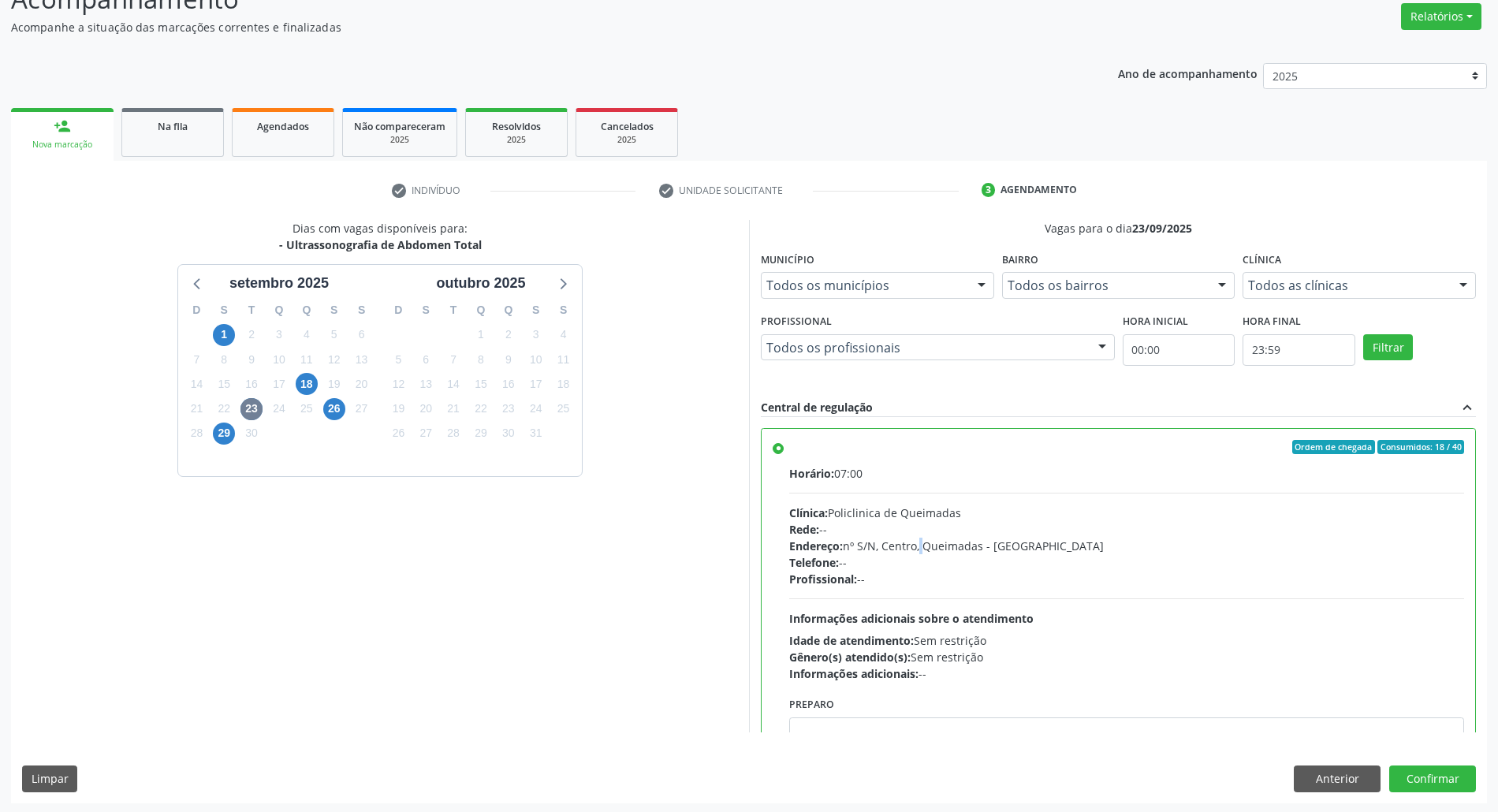
scroll to position [130, 0]
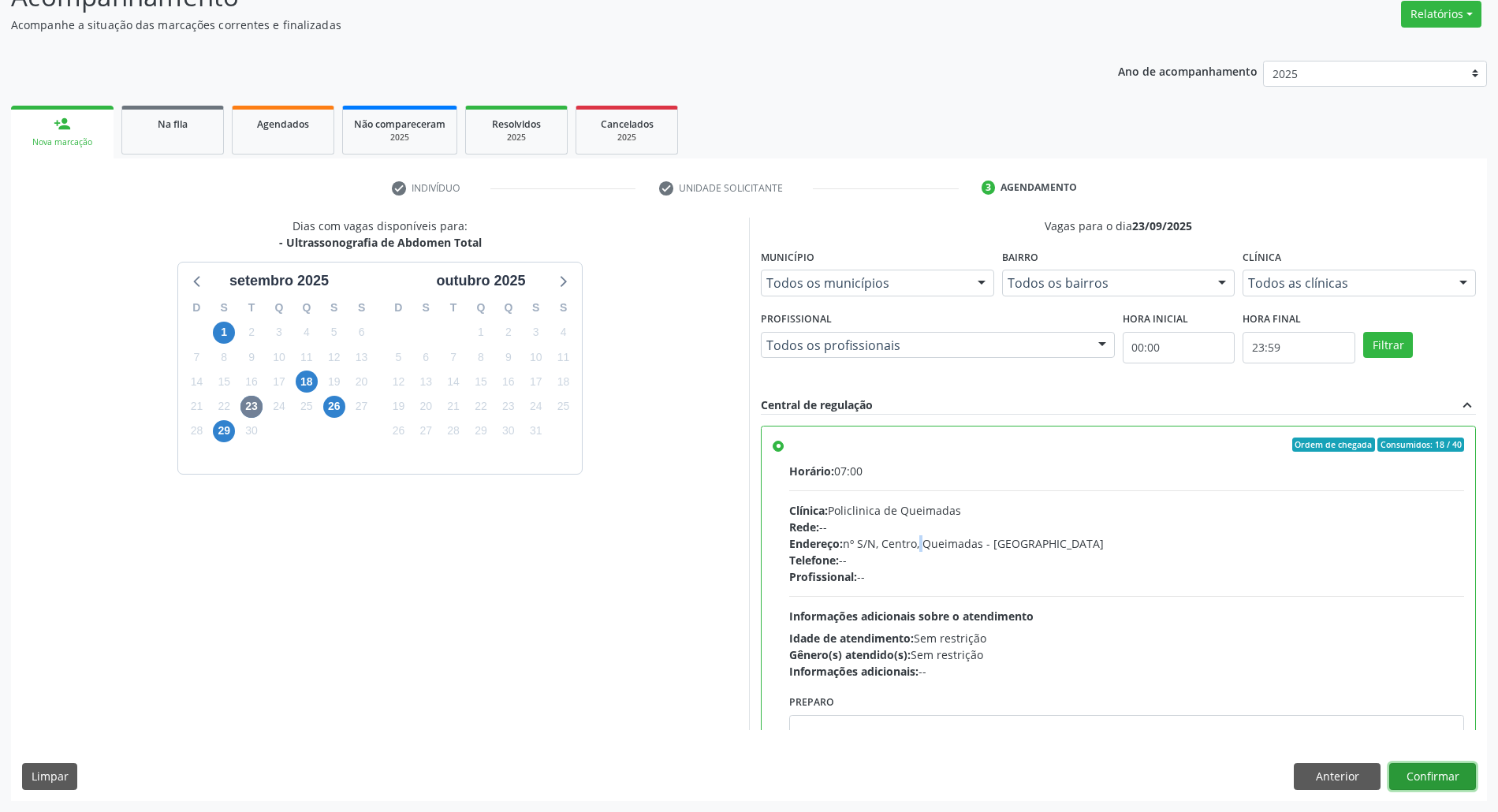
click at [1429, 776] on button "Confirmar" at bounding box center [1432, 776] width 86 height 26
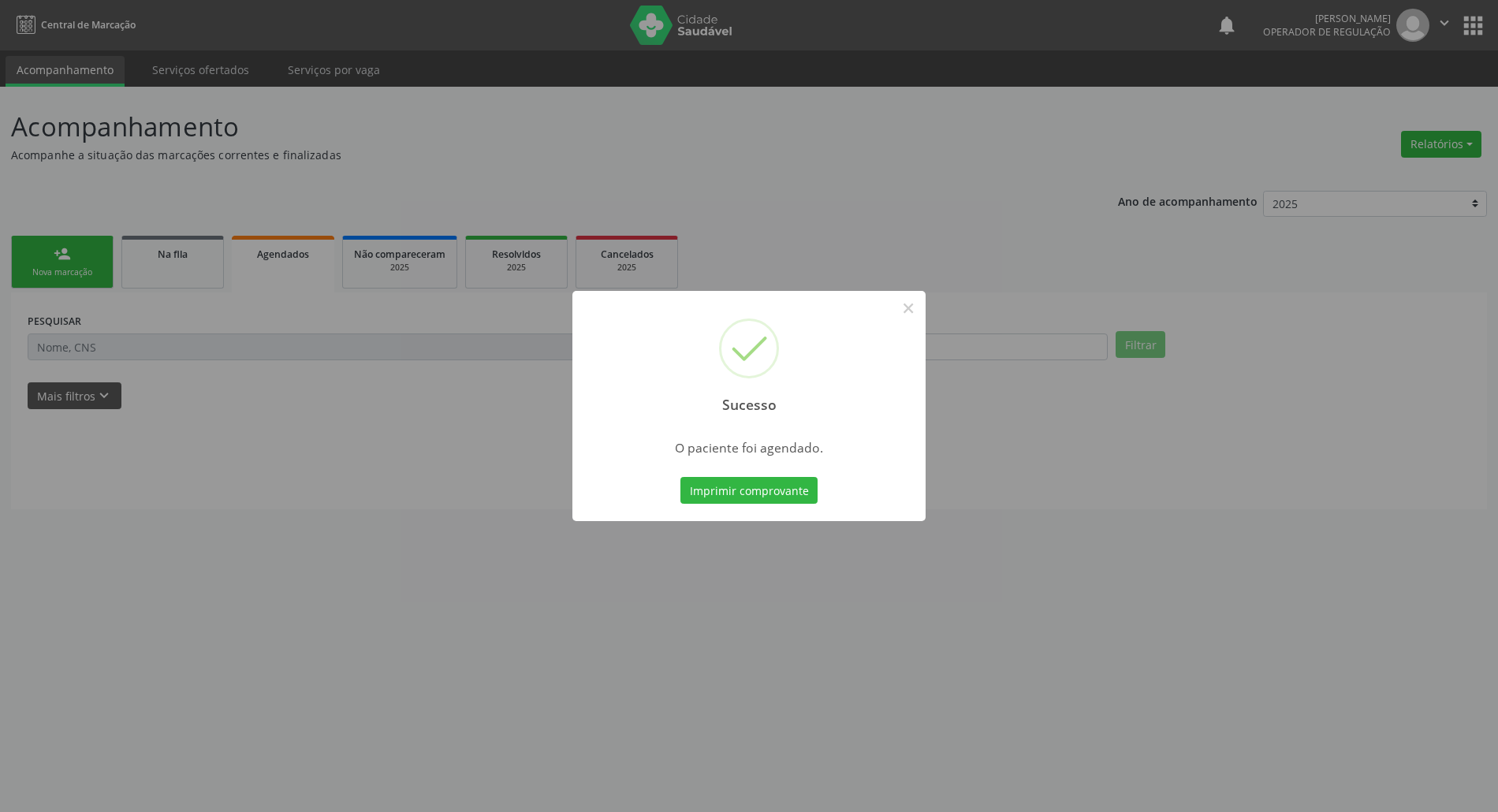
scroll to position [0, 0]
click at [711, 492] on button "Imprimir comprovante" at bounding box center [757, 489] width 137 height 26
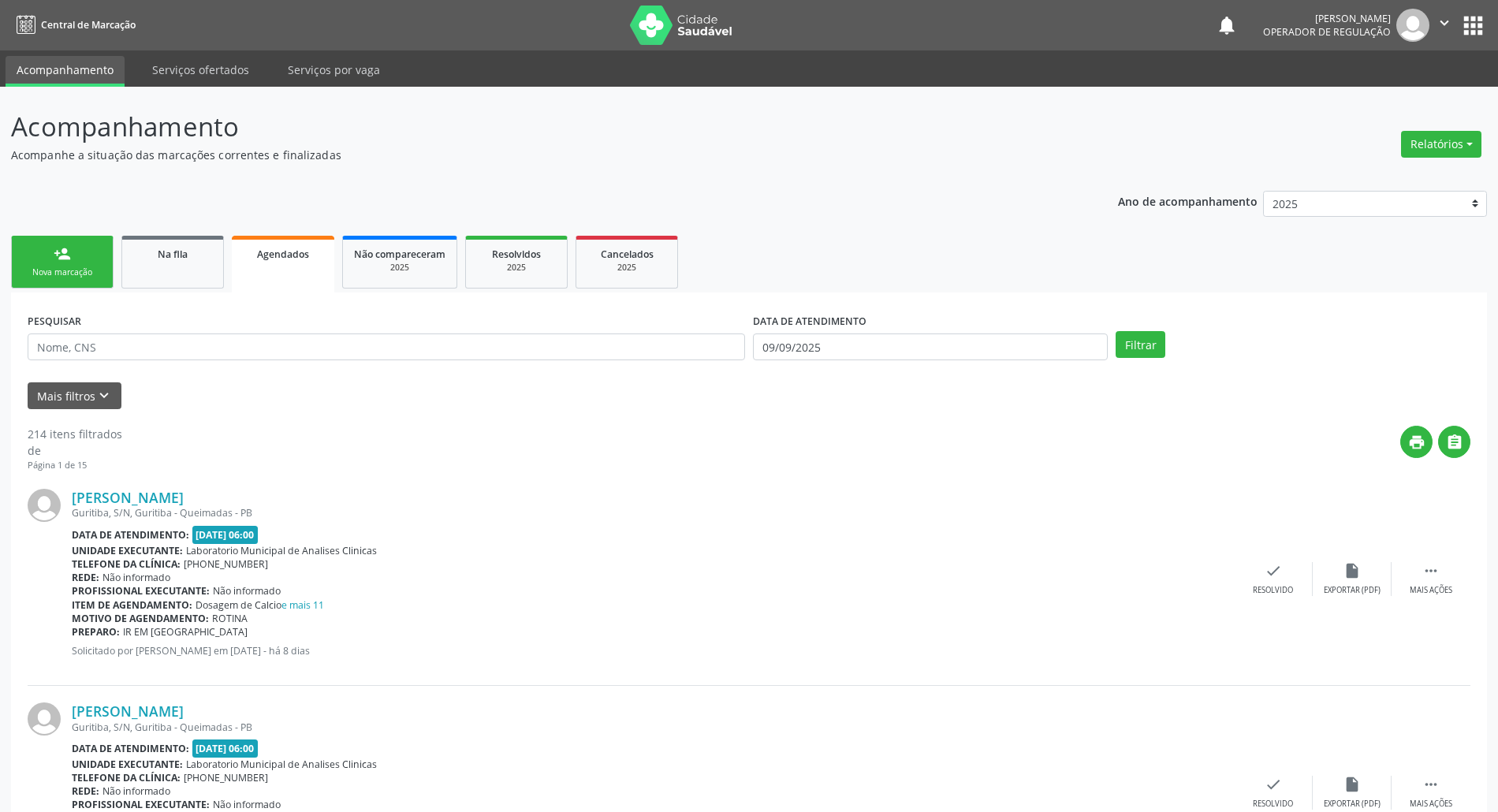
click at [77, 255] on link "person_add Nova marcação" at bounding box center [62, 262] width 102 height 53
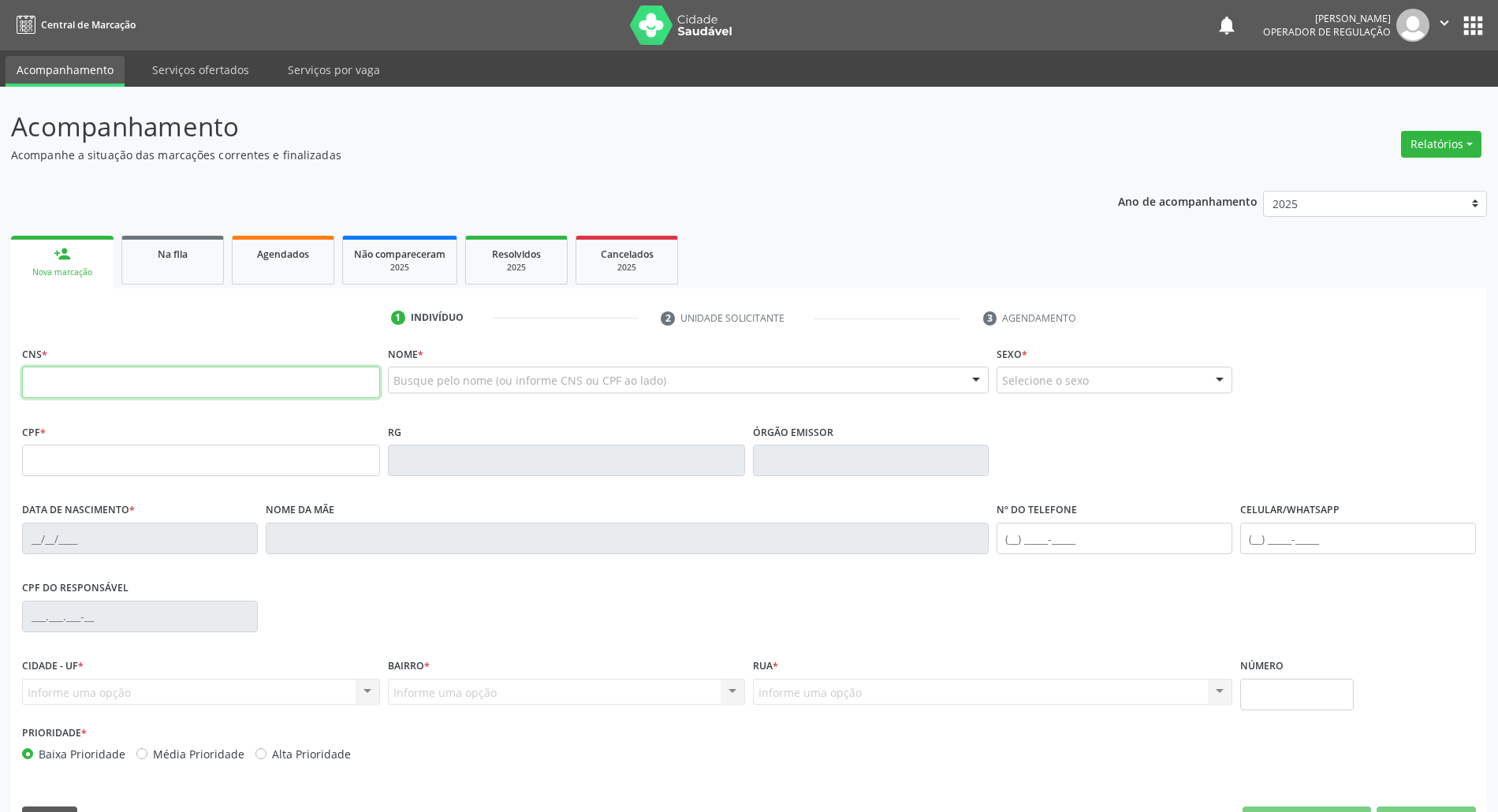
click at [80, 385] on input "text" at bounding box center [201, 382] width 358 height 31
type input "704 1061 2159 0579"
type input "882.796.773-72"
type input "[DATE]"
type input "Matia da [PERSON_NAME]"
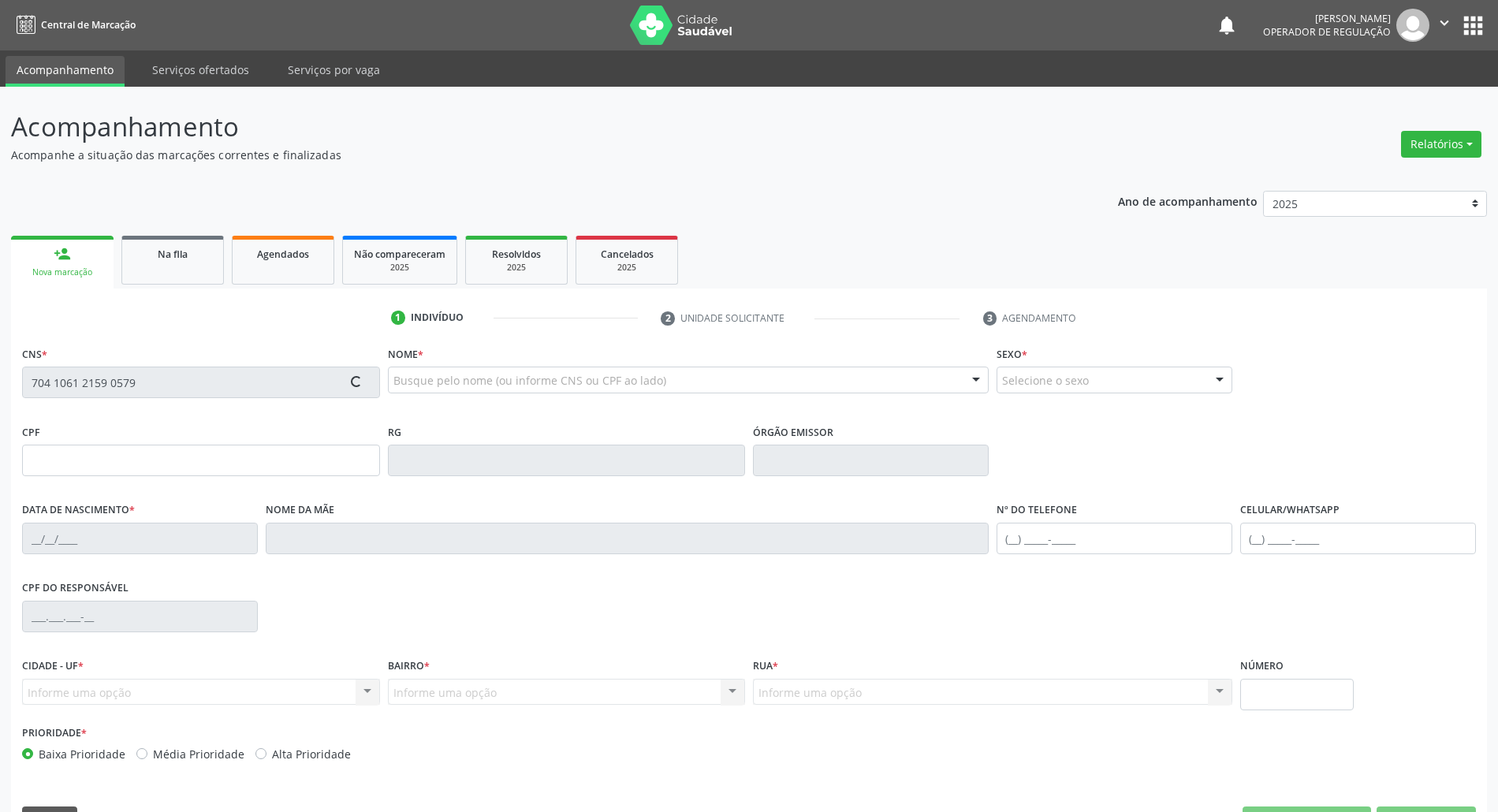
type input "[PHONE_NUMBER]"
type input "40"
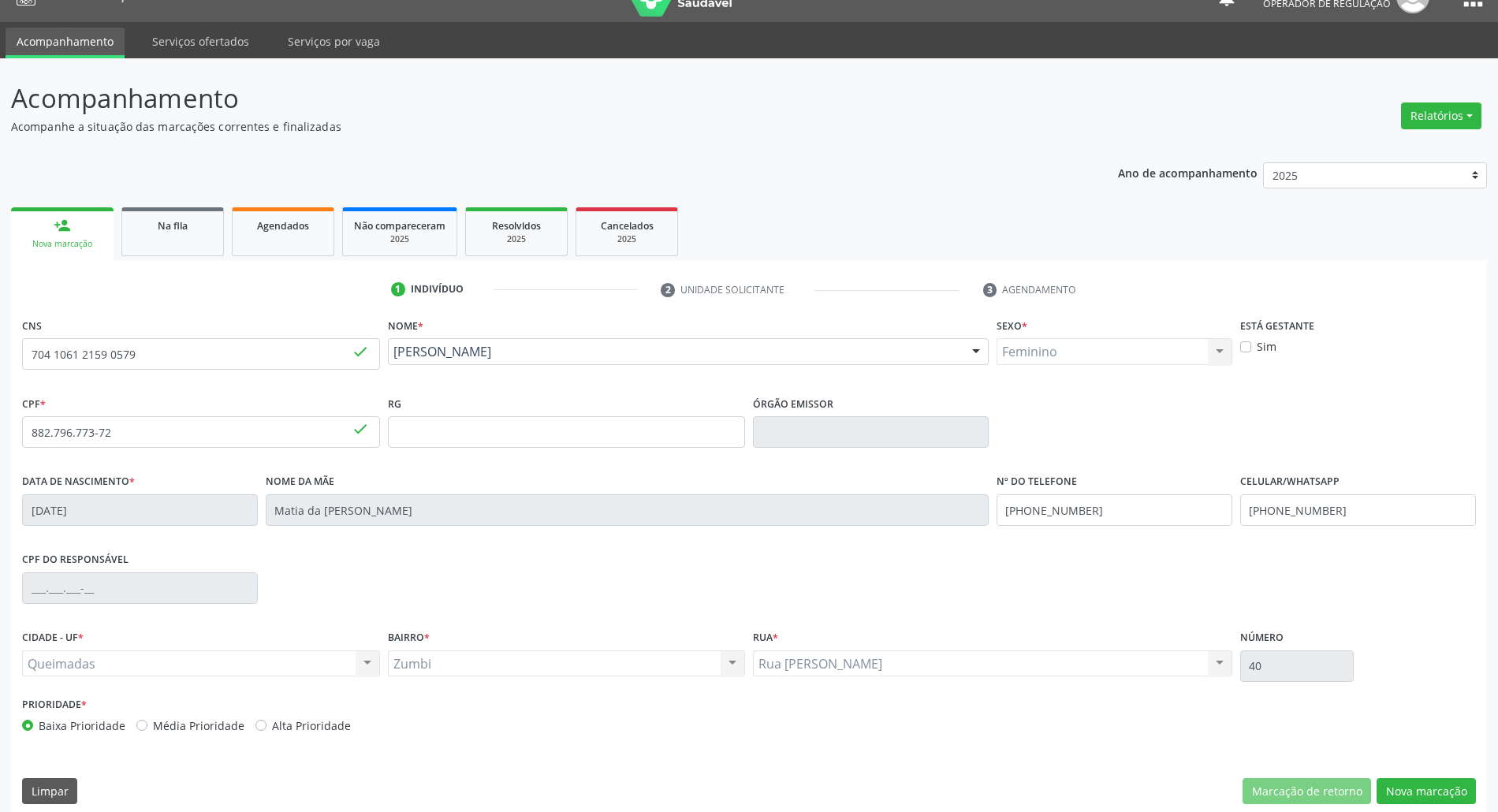
scroll to position [42, 0]
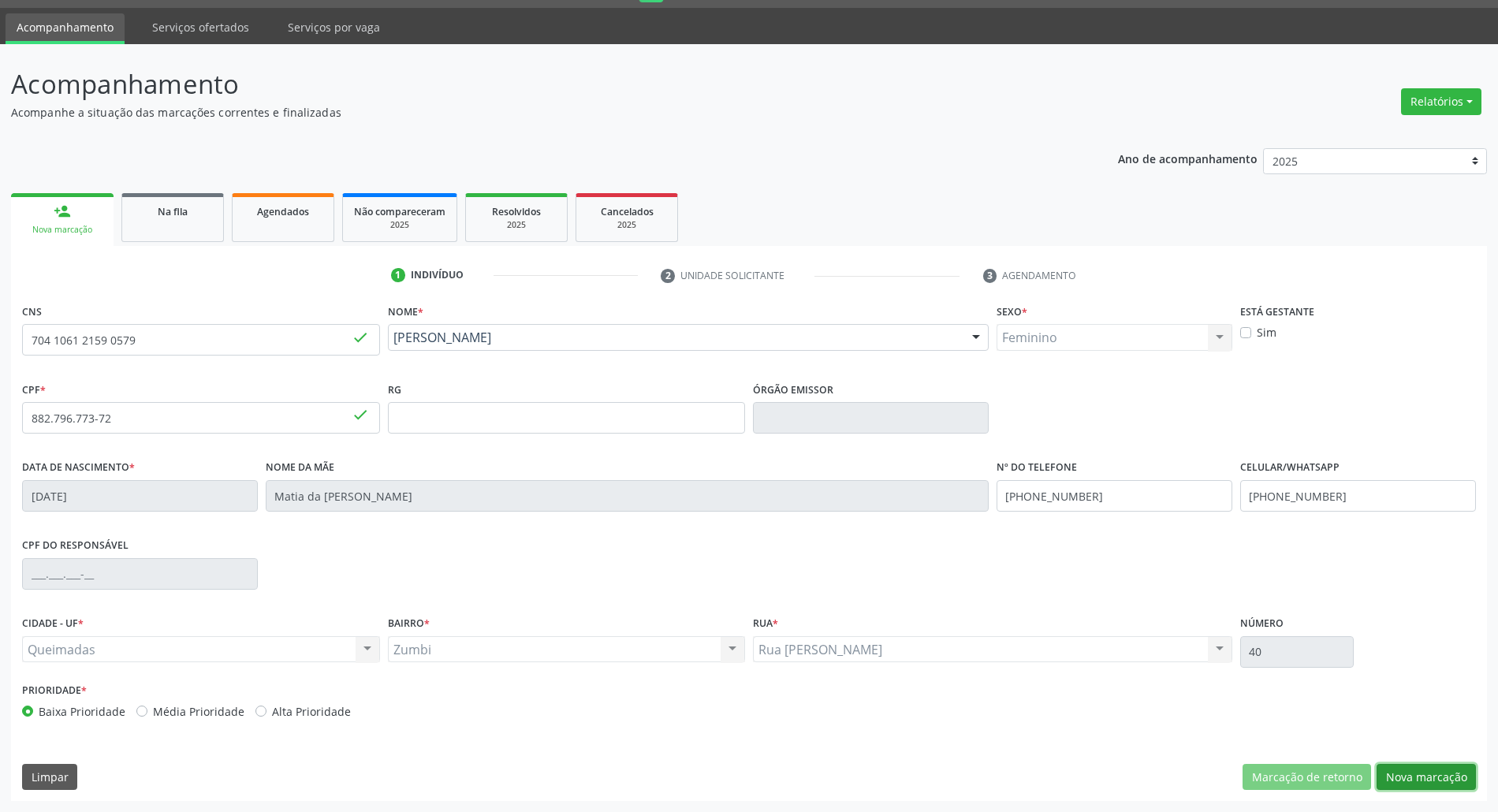
click at [1439, 784] on button "Nova marcação" at bounding box center [1425, 777] width 99 height 26
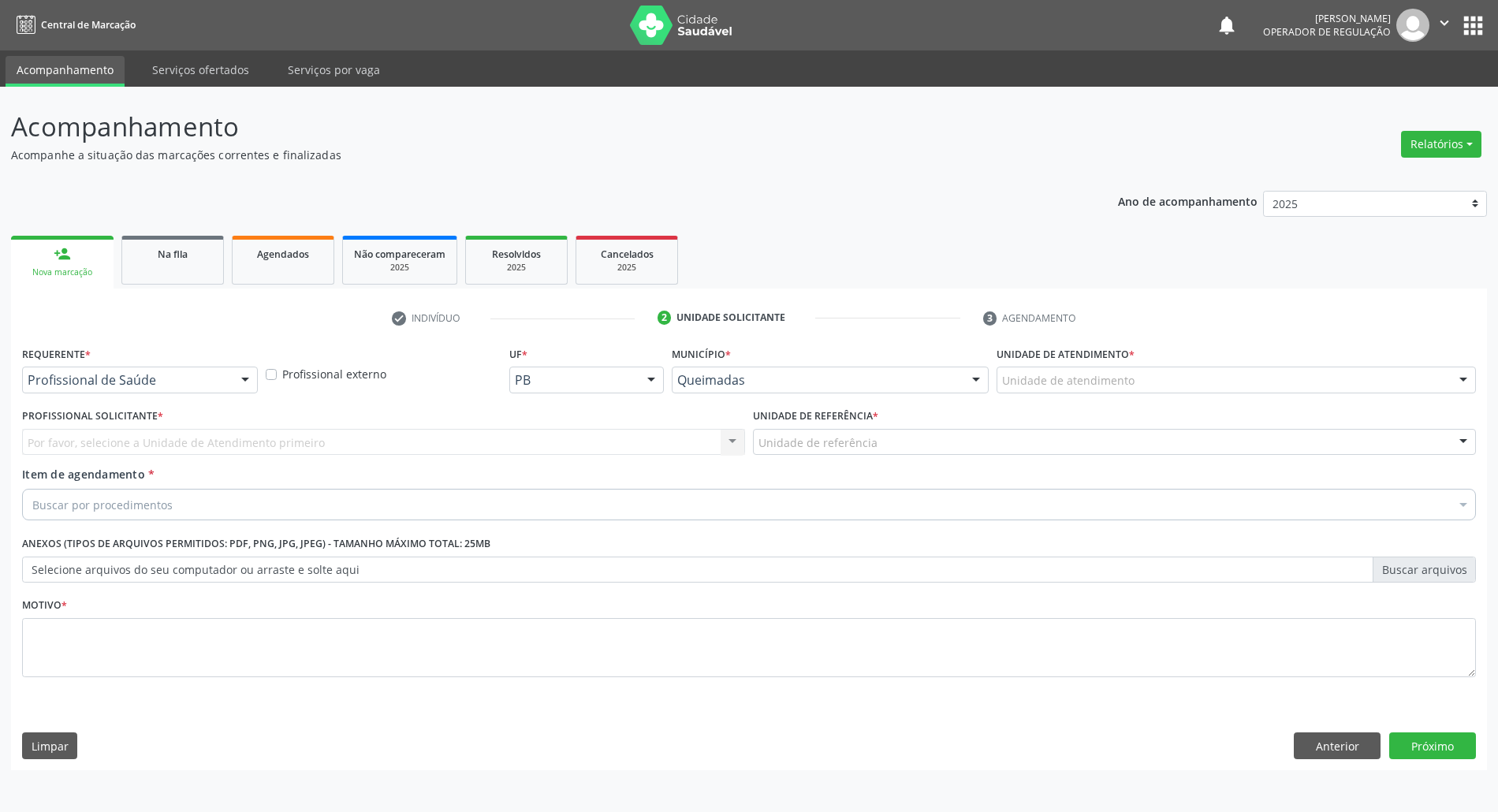
scroll to position [0, 0]
drag, startPoint x: 130, startPoint y: 377, endPoint x: 120, endPoint y: 431, distance: 54.9
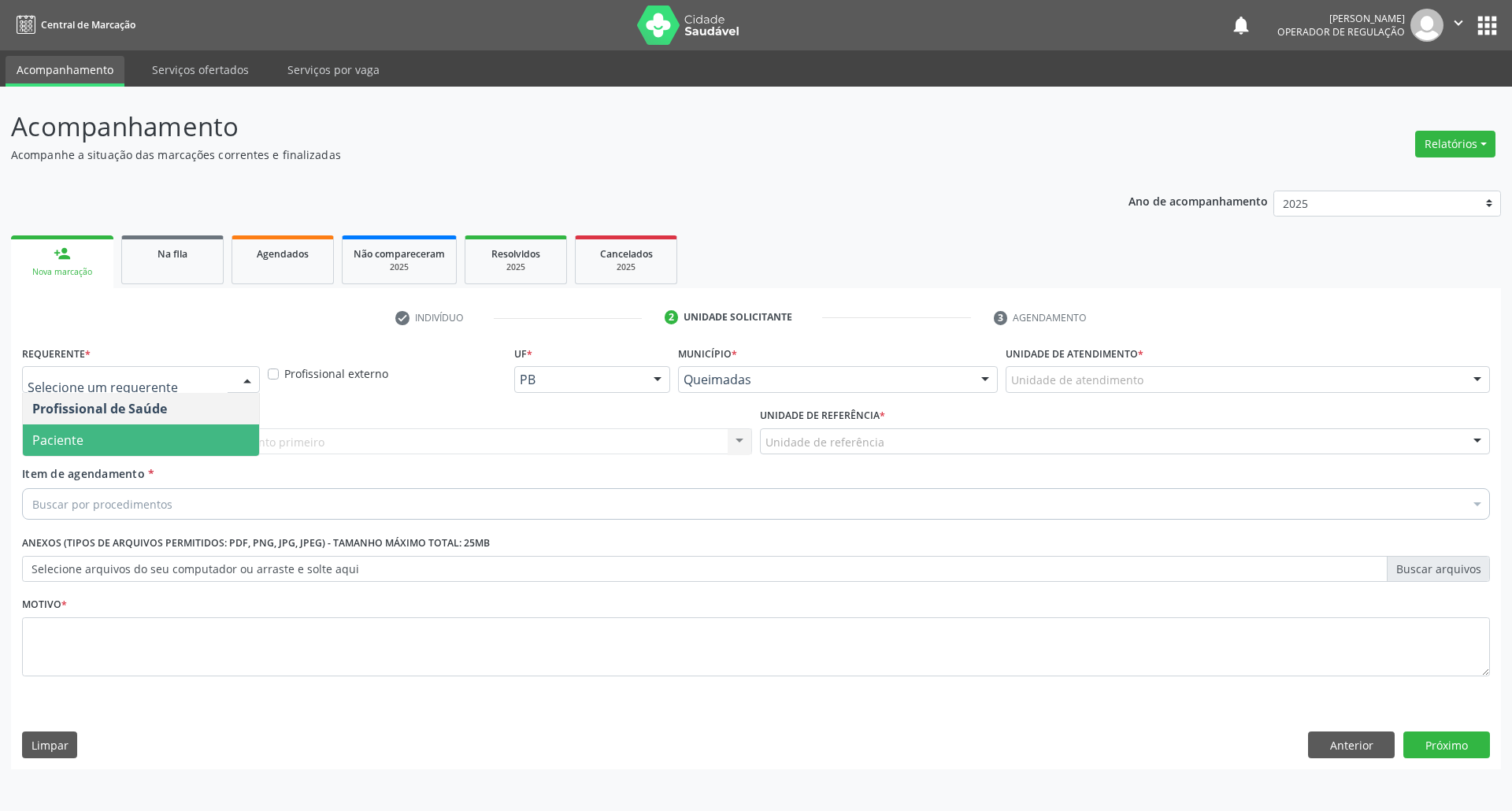
drag, startPoint x: 120, startPoint y: 452, endPoint x: 159, endPoint y: 429, distance: 45.3
click at [120, 452] on span "Paciente" at bounding box center [140, 440] width 236 height 31
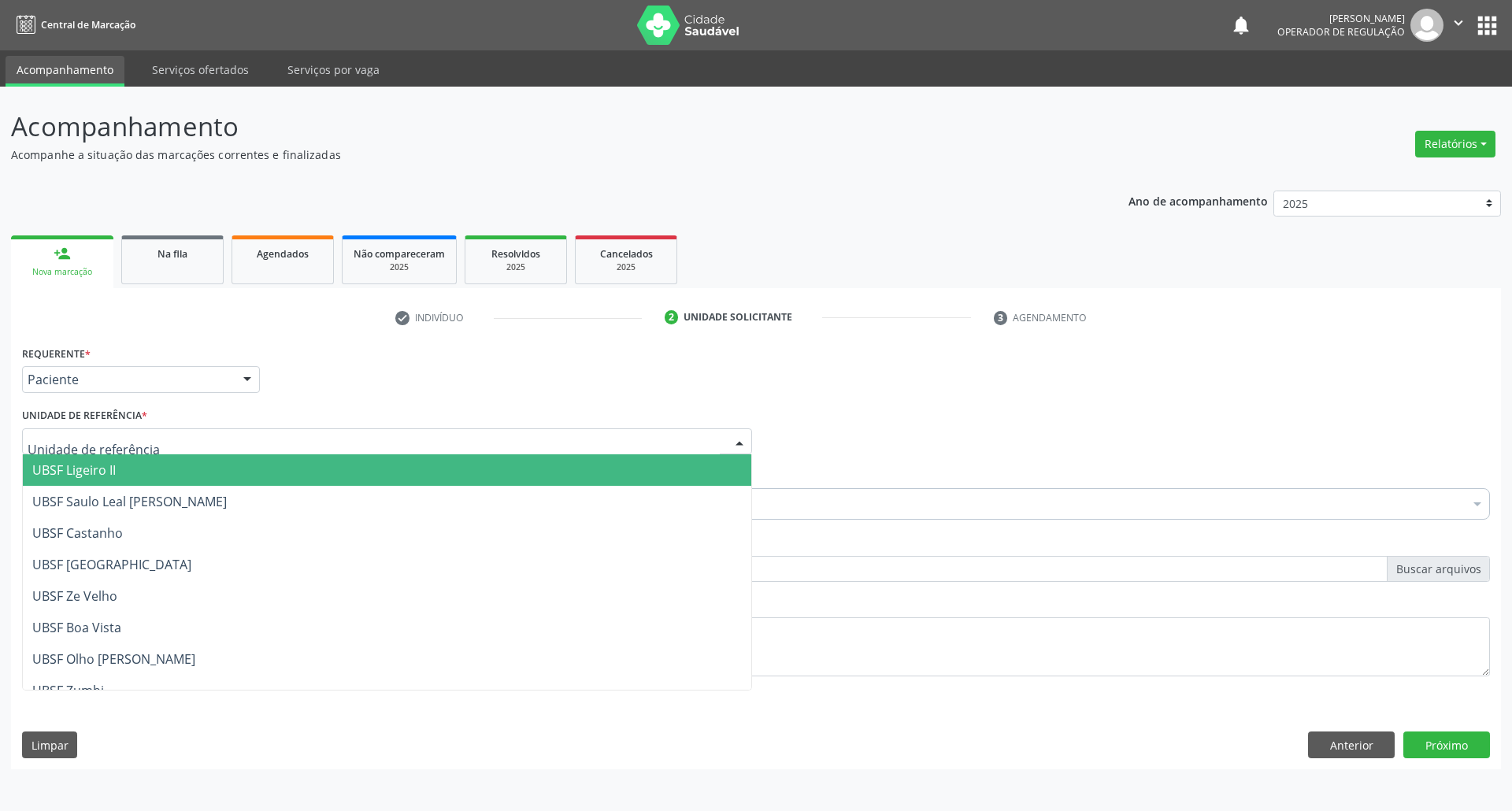
click at [164, 433] on div at bounding box center [387, 441] width 730 height 26
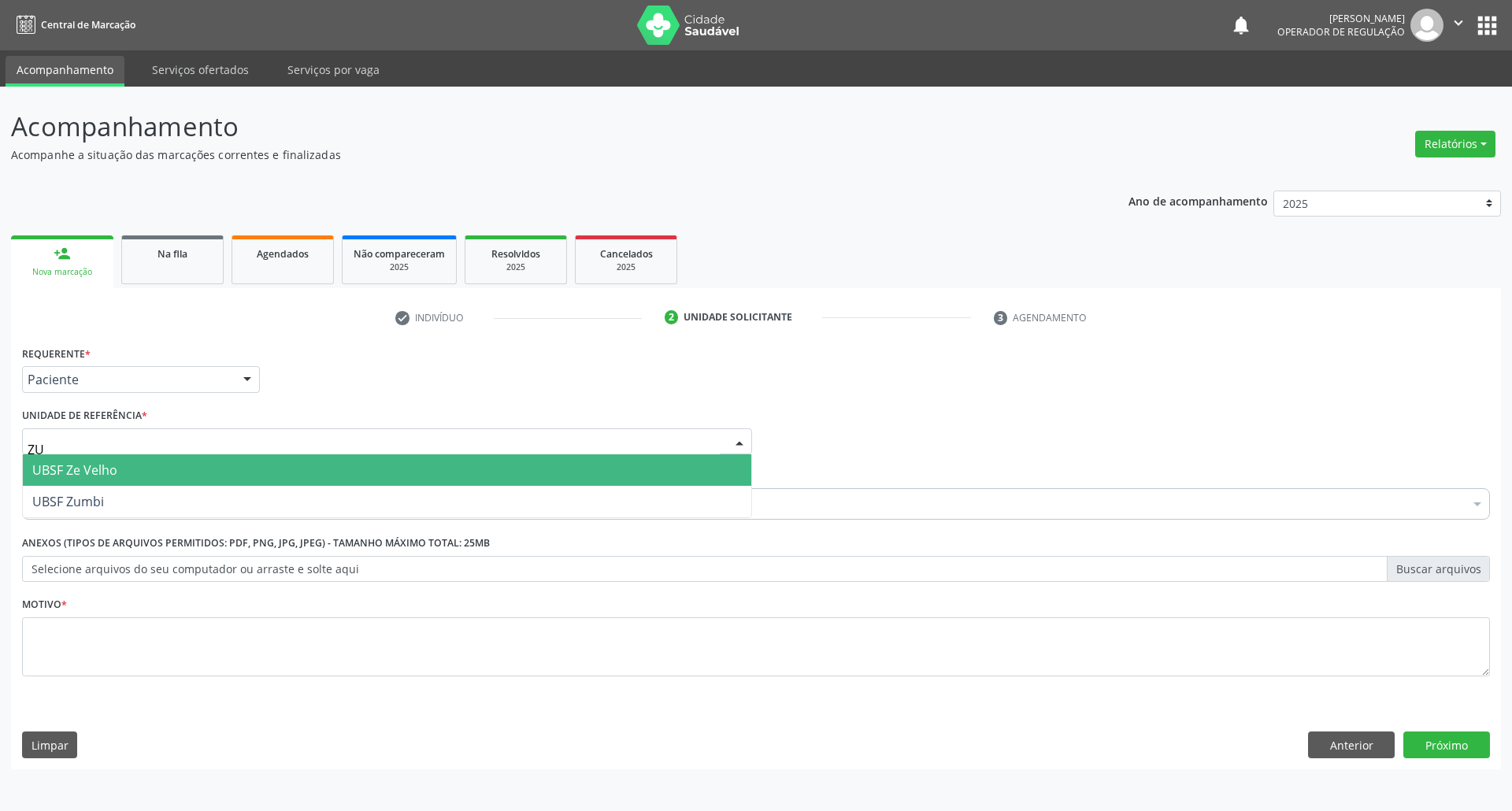
type input "ZUM"
click at [159, 470] on span "UBSF Zumbi" at bounding box center [386, 470] width 728 height 31
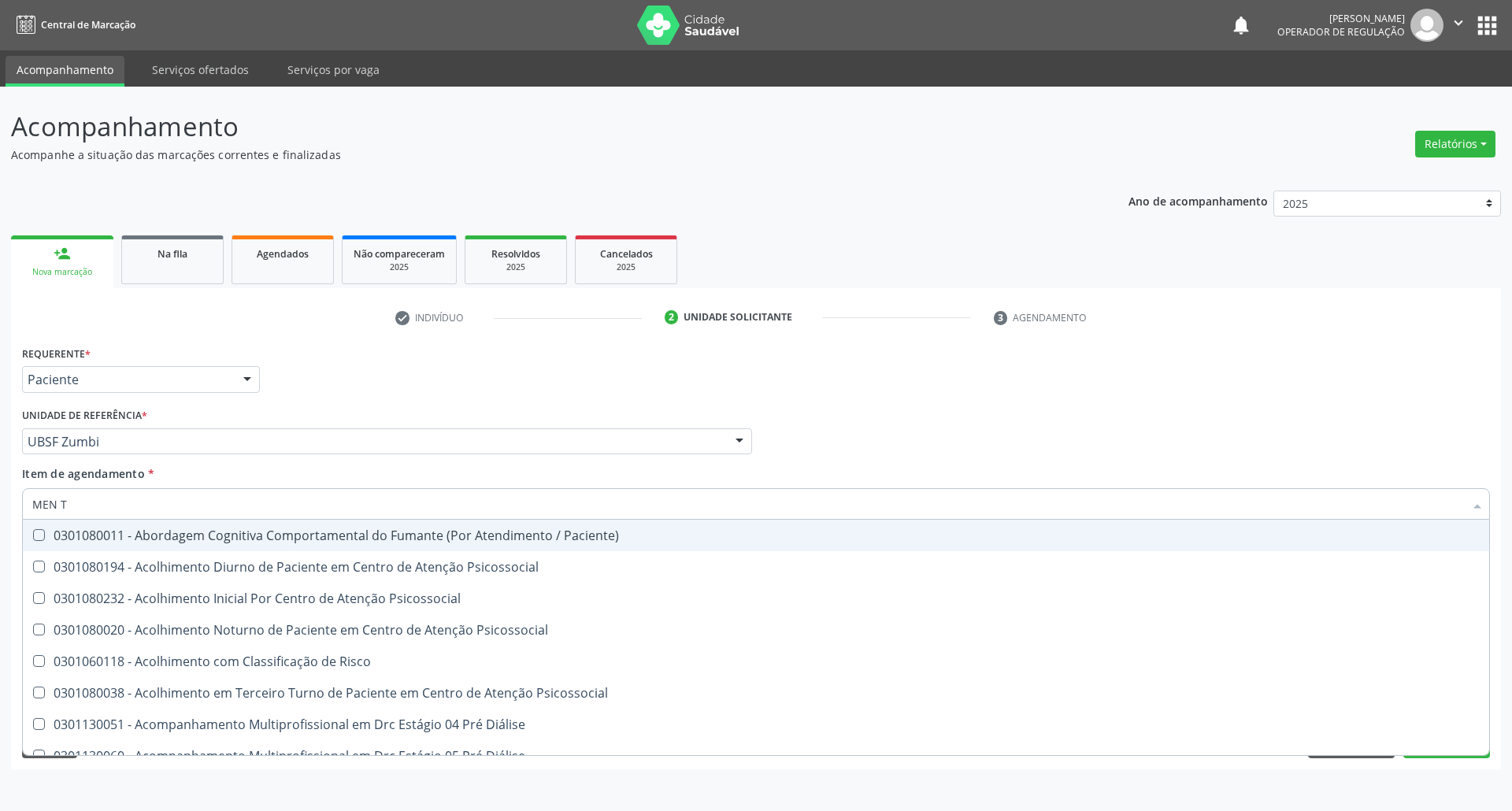
type input "MEN TO"
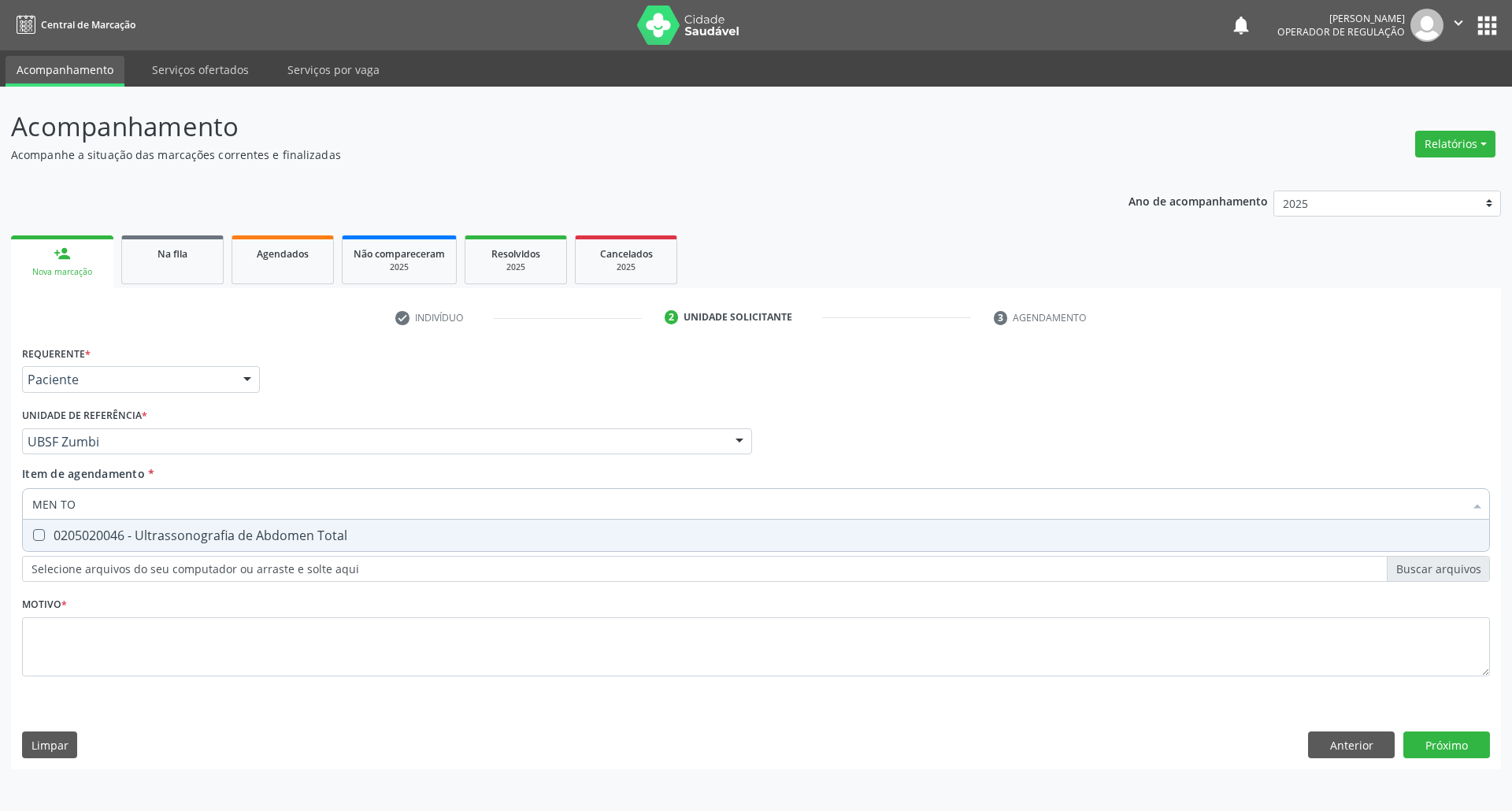
click at [139, 536] on div "0205020046 - Ultrassonografia de Abdomen Total" at bounding box center [756, 535] width 1447 height 13
checkbox Total "true"
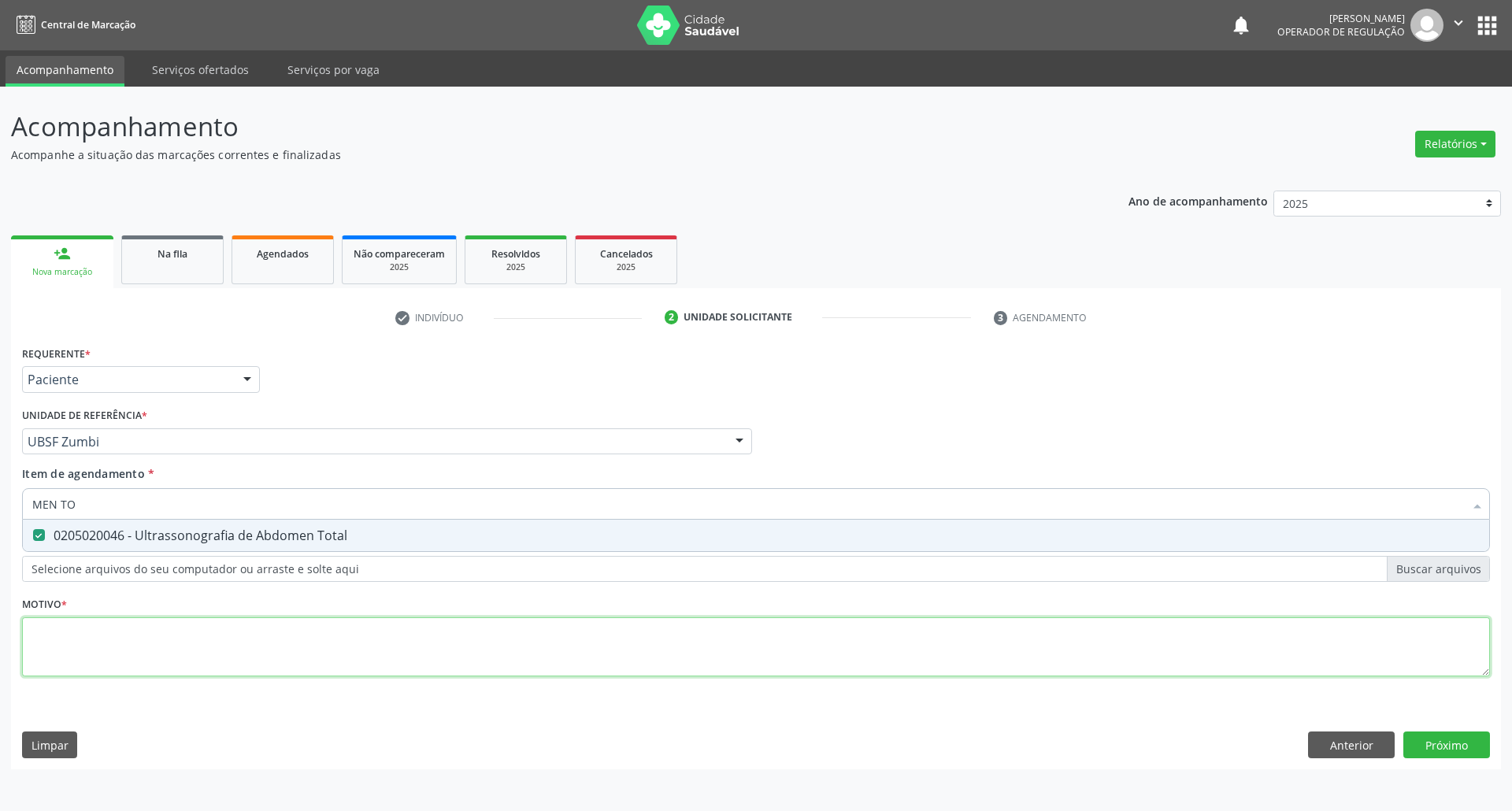
click at [99, 644] on div "Requerente * Paciente Profissional de Saúde Paciente Nenhum resultado encontrad…" at bounding box center [756, 520] width 1468 height 357
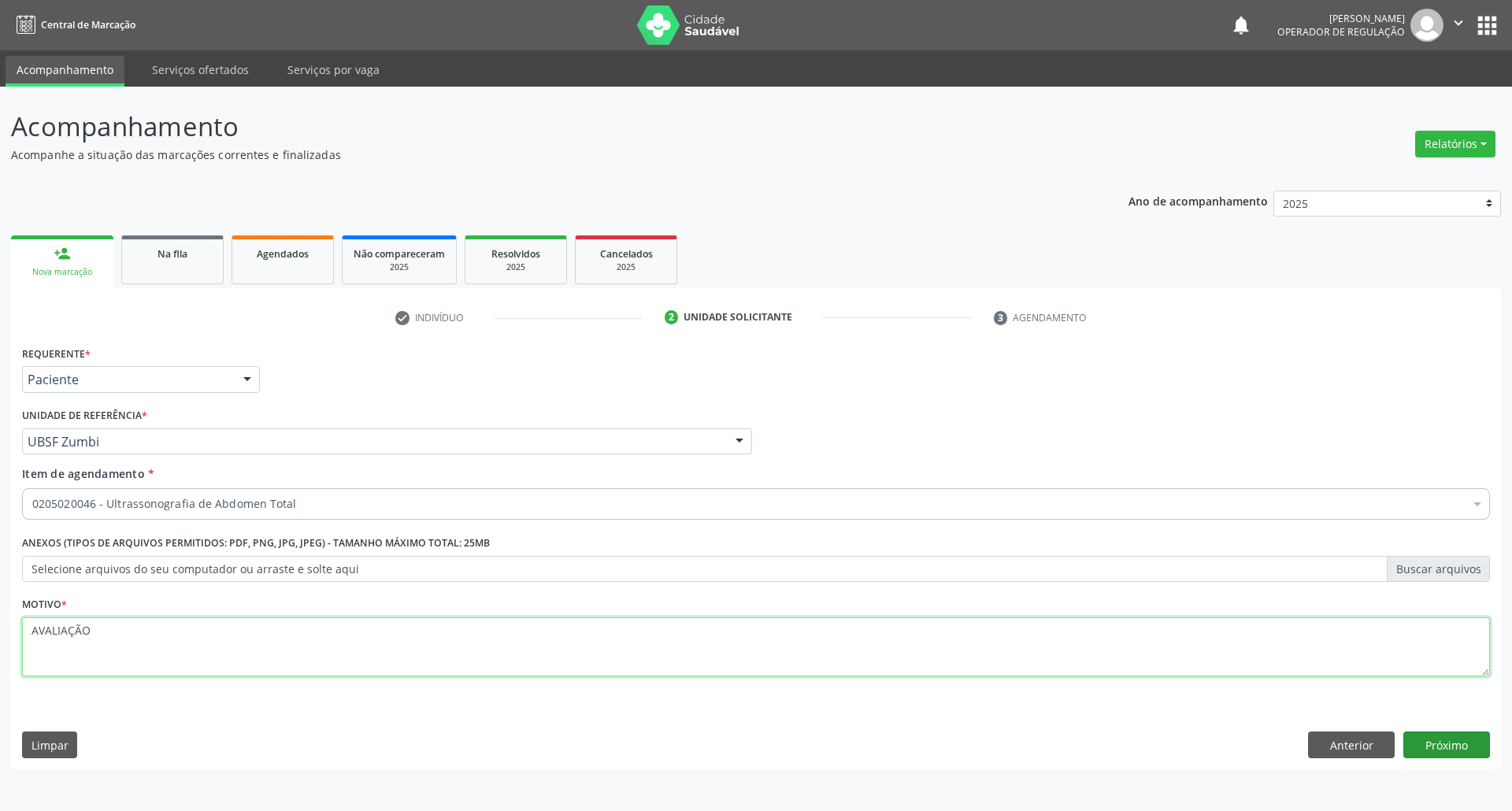
type textarea "AVALIAÇÃO"
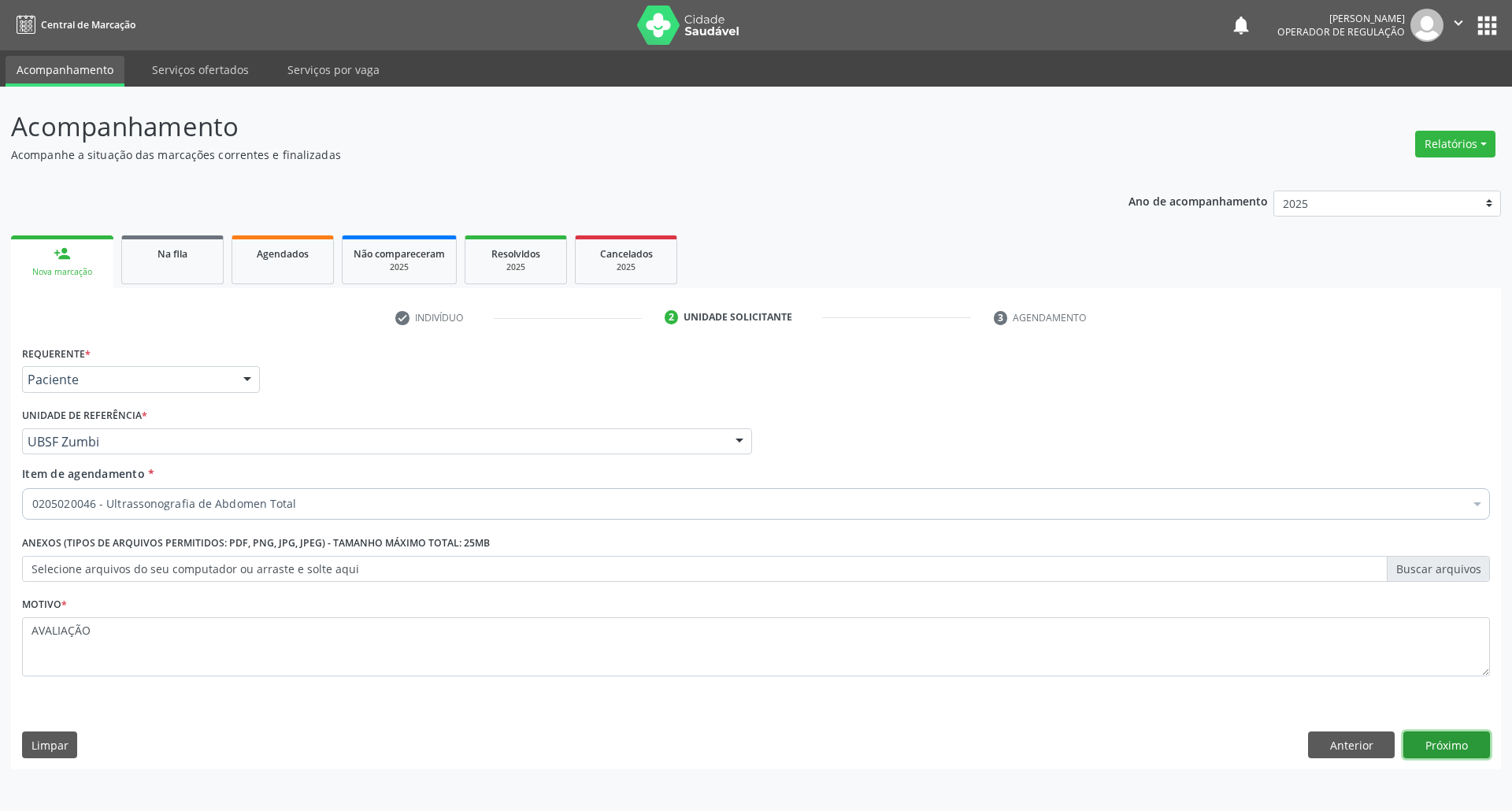
click at [1479, 741] on button "Próximo" at bounding box center [1446, 744] width 86 height 26
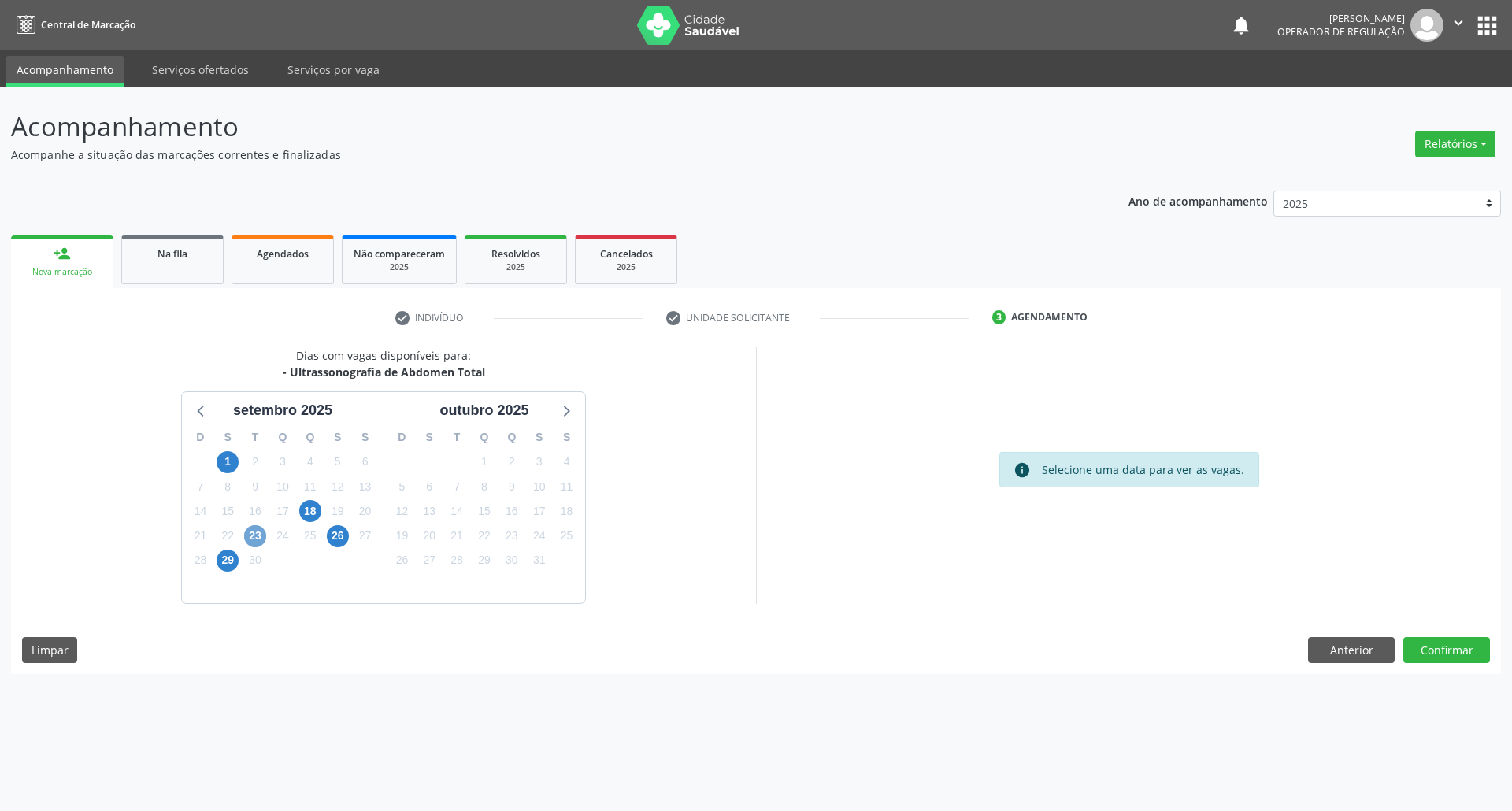
click at [250, 544] on span "23" at bounding box center [255, 536] width 23 height 23
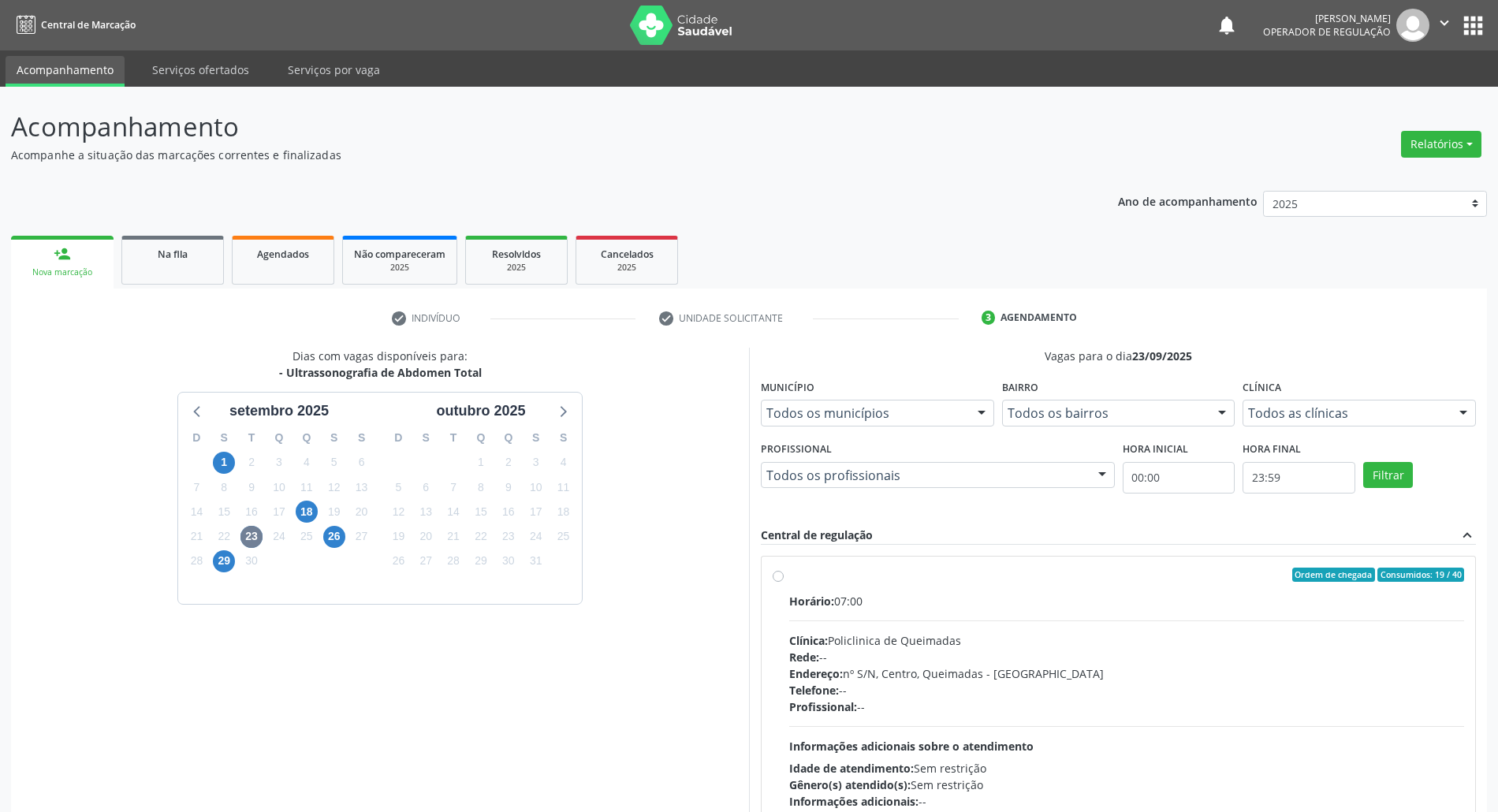
drag, startPoint x: 1012, startPoint y: 620, endPoint x: 976, endPoint y: 615, distance: 36.3
click at [1010, 621] on hr at bounding box center [1127, 621] width 675 height 1
click at [784, 582] on input "Ordem de chegada Consumidos: 19 / 40 Horário: 07:00 Clínica: Policlinica de Que…" at bounding box center [778, 575] width 11 height 14
radio input "true"
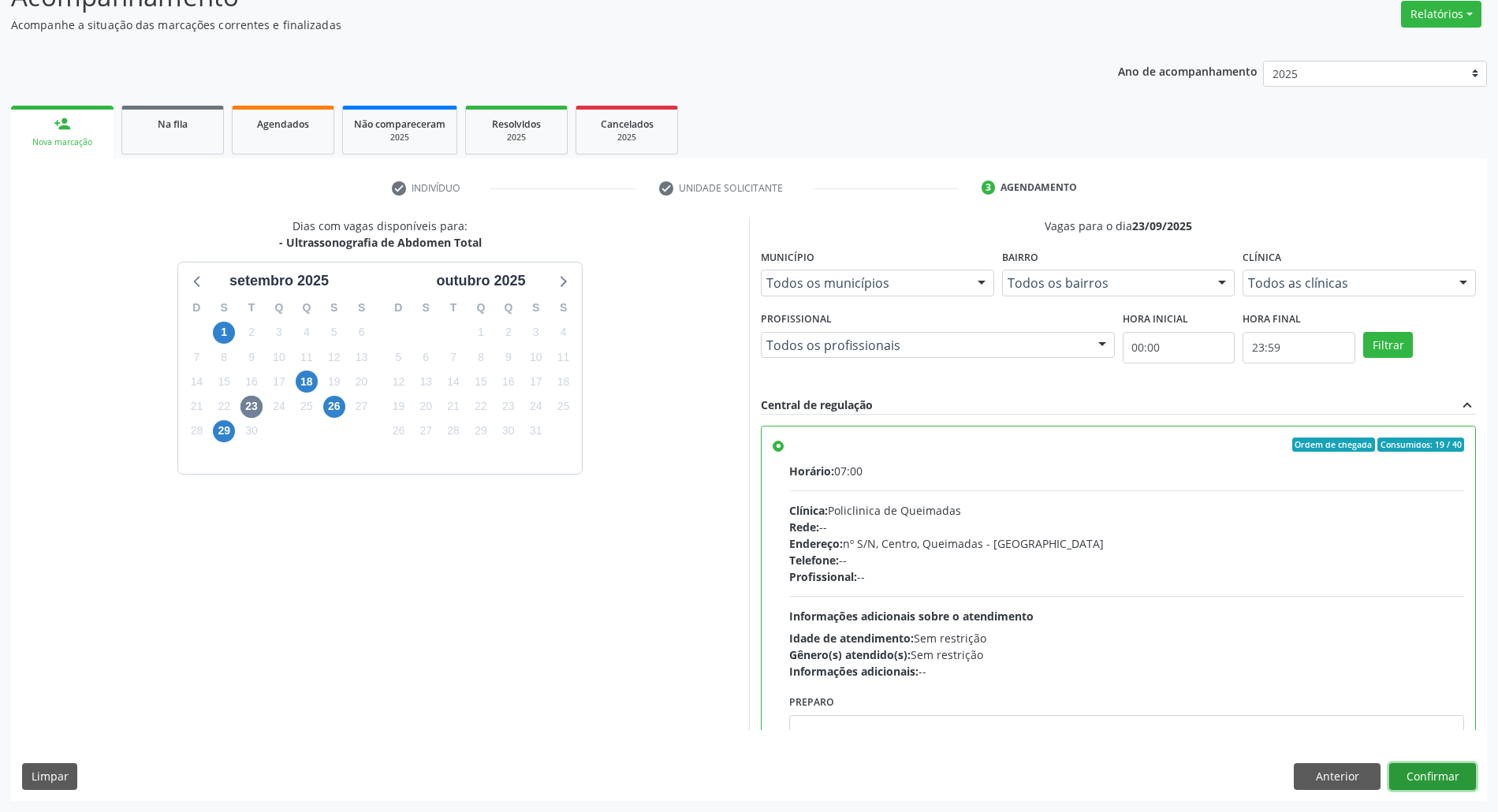
click at [1421, 771] on button "Confirmar" at bounding box center [1432, 776] width 86 height 26
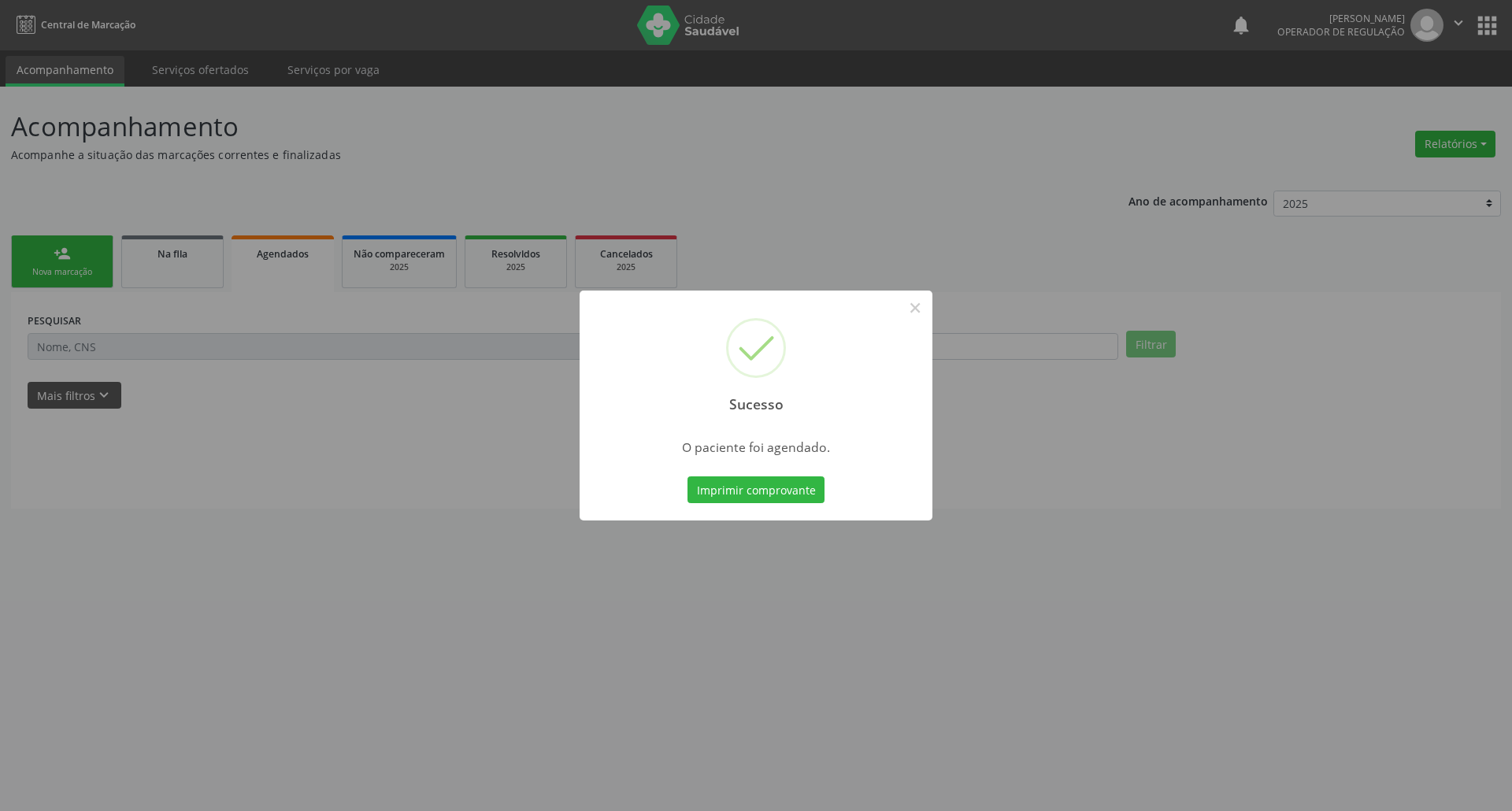
click at [688, 476] on button "Imprimir comprovante" at bounding box center [756, 489] width 137 height 26
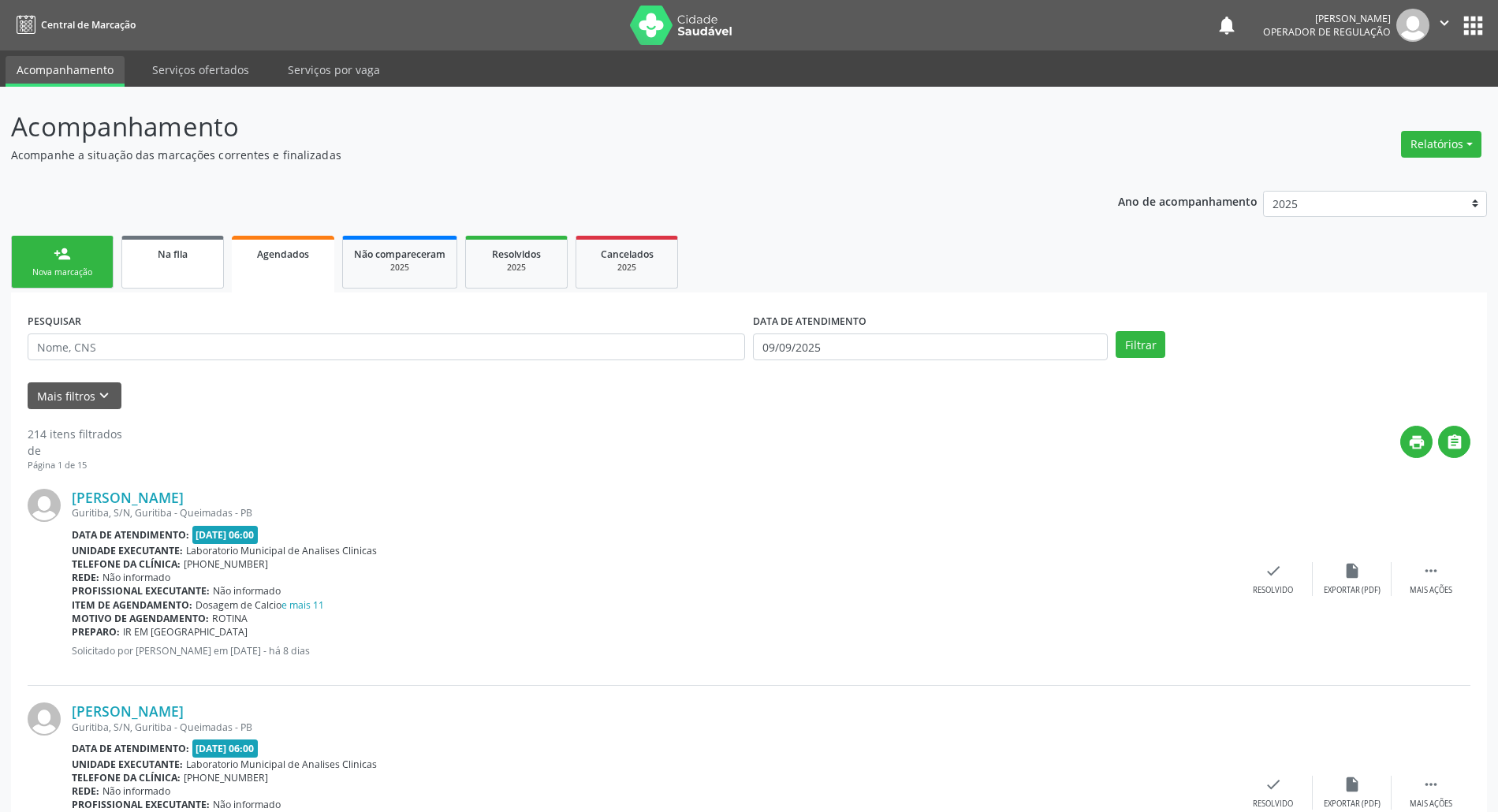
click at [164, 249] on span "Na fila" at bounding box center [173, 254] width 30 height 14
click at [91, 243] on link "person_add Nova marcação" at bounding box center [62, 262] width 102 height 53
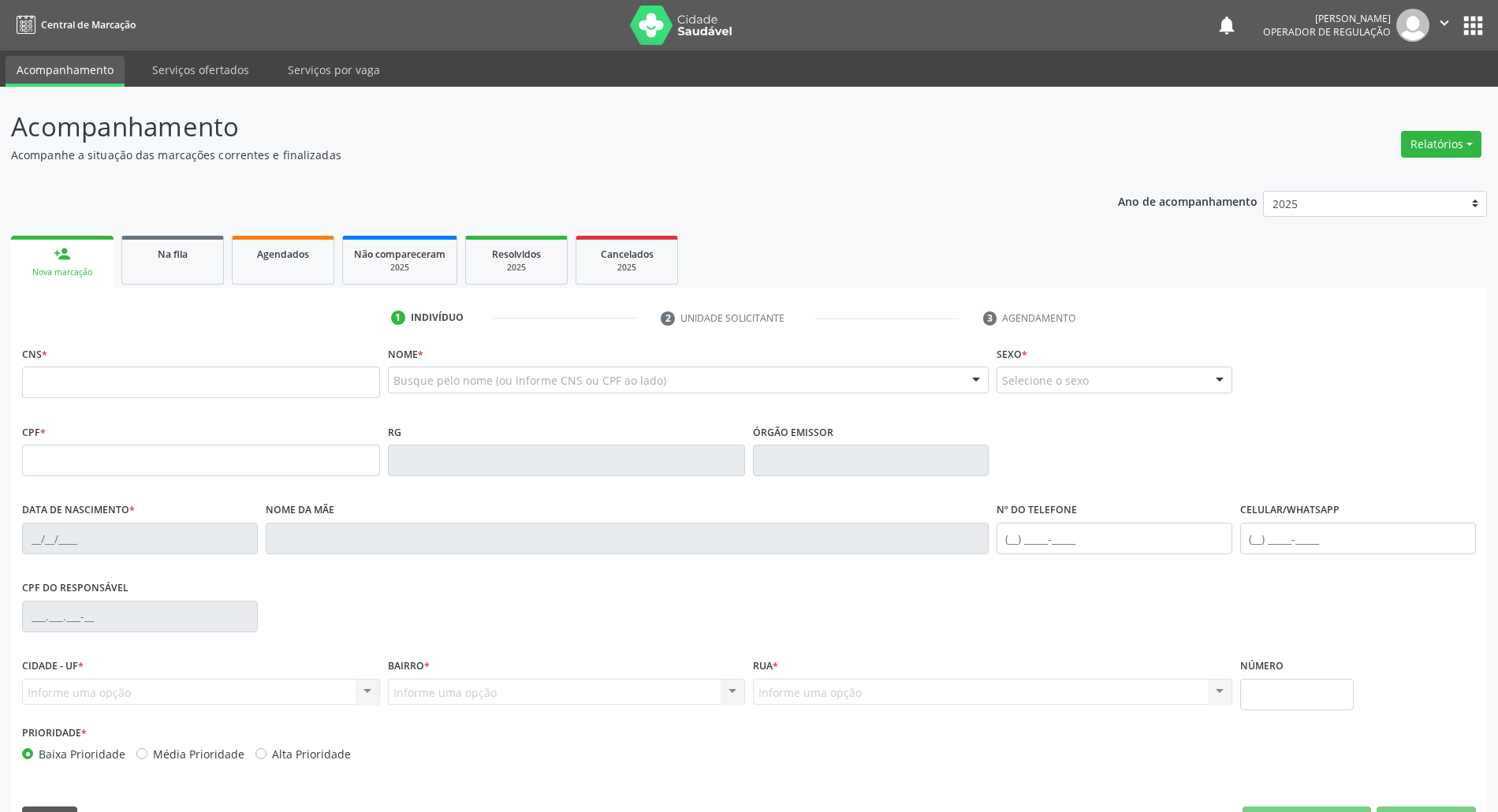
drag, startPoint x: 115, startPoint y: 366, endPoint x: 119, endPoint y: 374, distance: 8.9
click at [115, 366] on div "CNS *" at bounding box center [201, 370] width 358 height 56
click at [122, 374] on input "text" at bounding box center [201, 382] width 358 height 31
type input "707 4030 9655 4771"
type input "046.938.604-50"
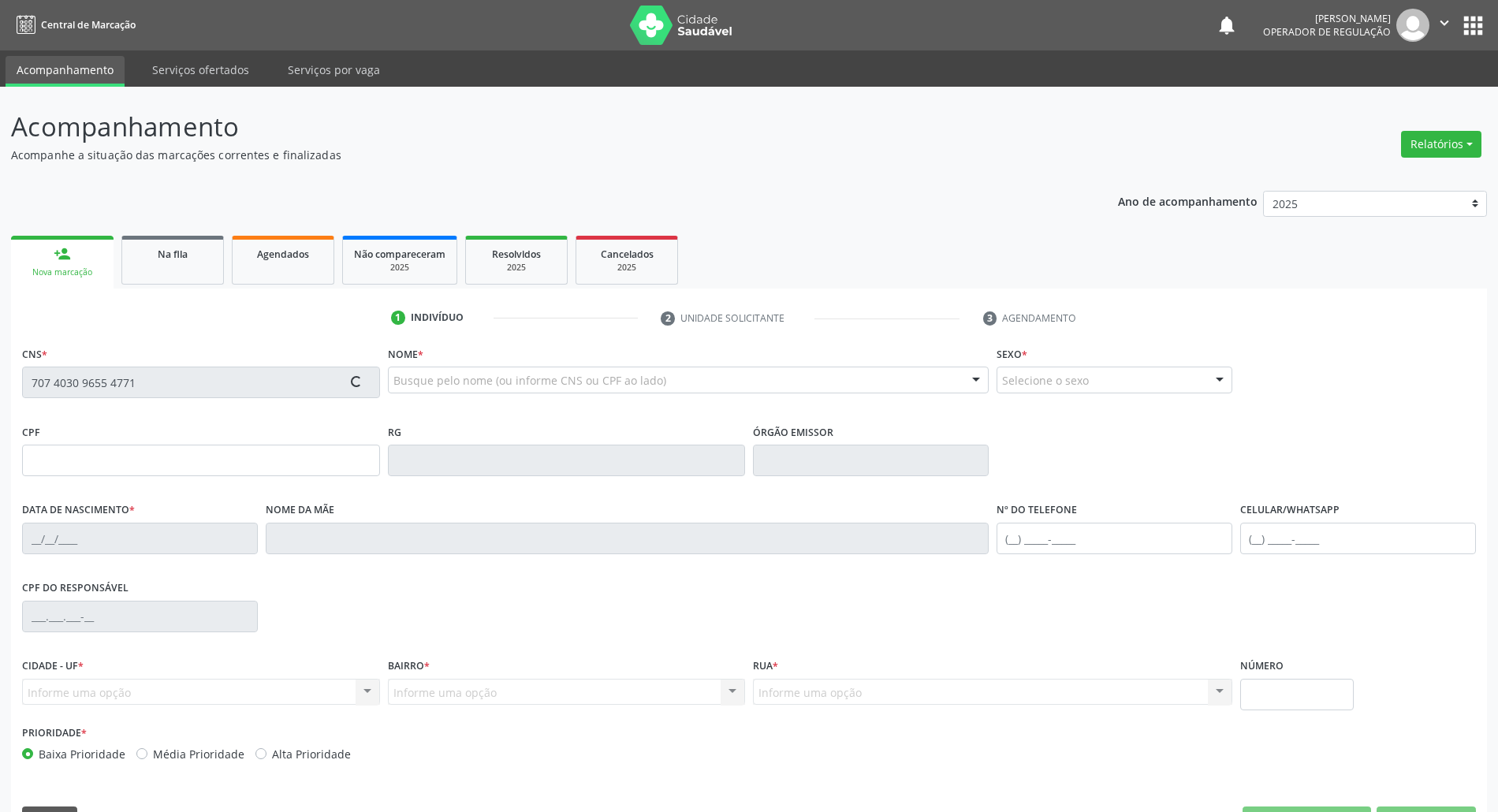
type input "[DATE]"
type input "[PERSON_NAME]"
type input "[PHONE_NUMBER]"
type input "63"
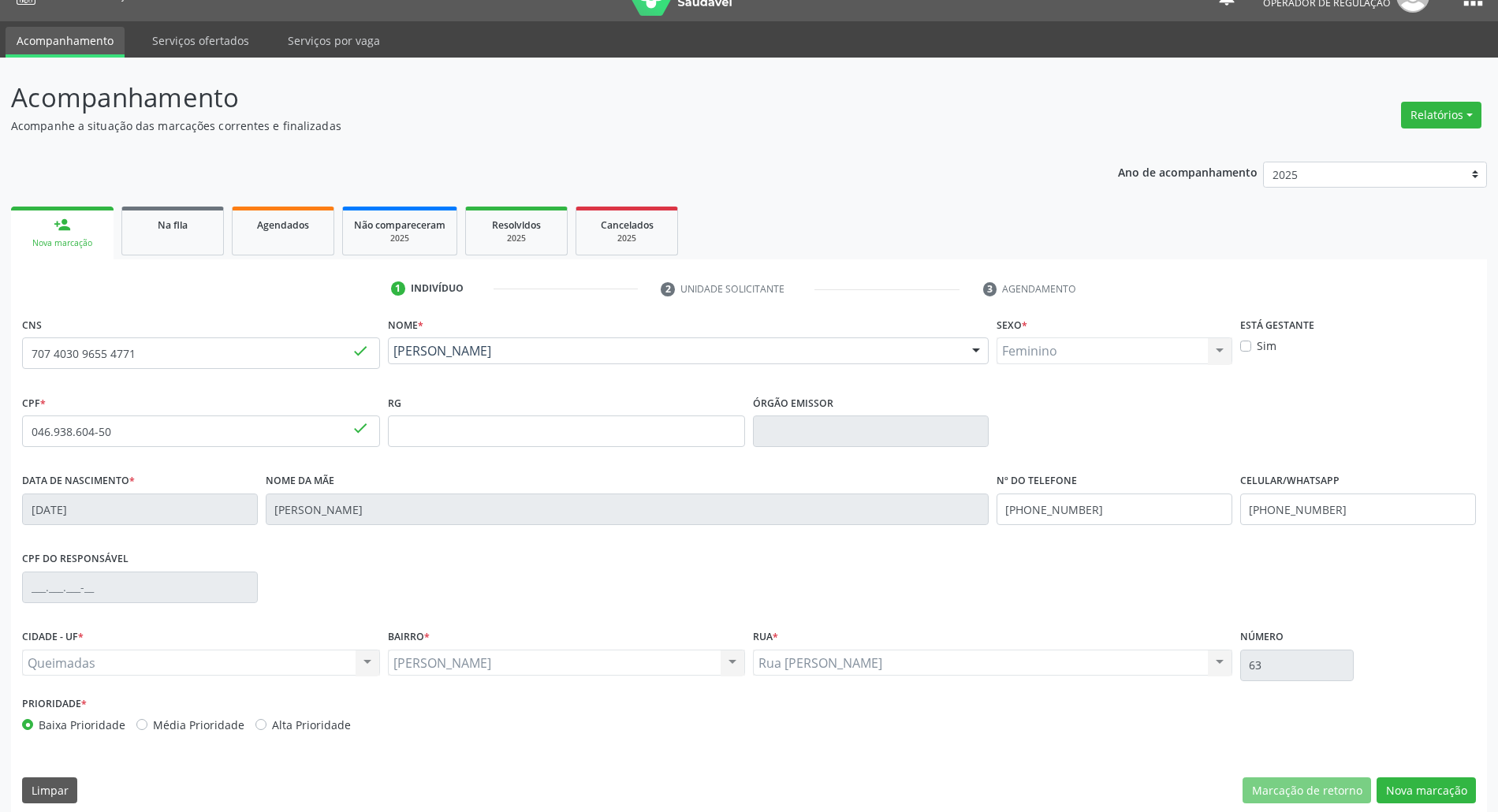
scroll to position [42, 0]
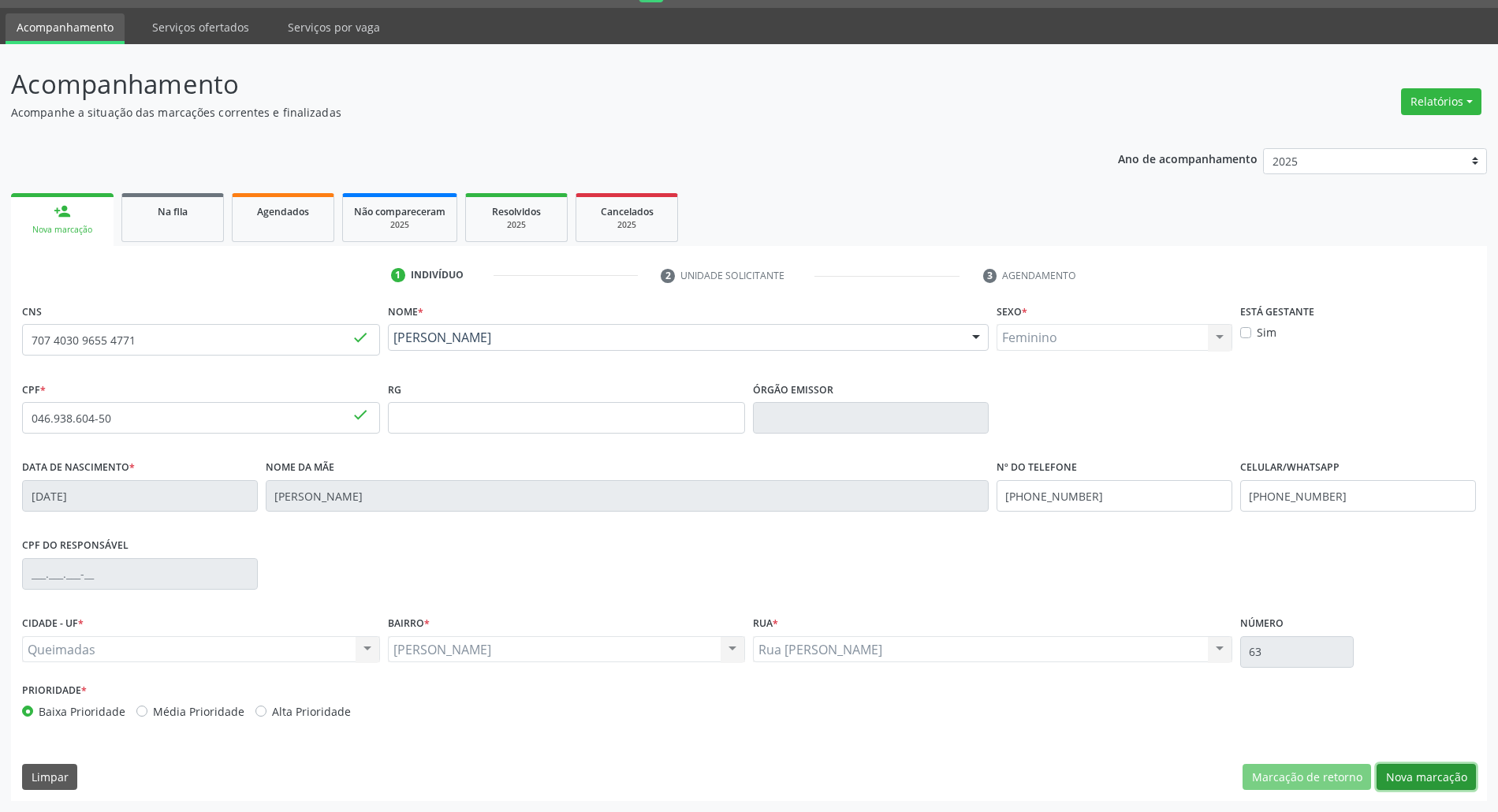
drag, startPoint x: 1440, startPoint y: 786, endPoint x: 1446, endPoint y: 777, distance: 10.8
click at [1438, 786] on button "Nova marcação" at bounding box center [1425, 777] width 99 height 26
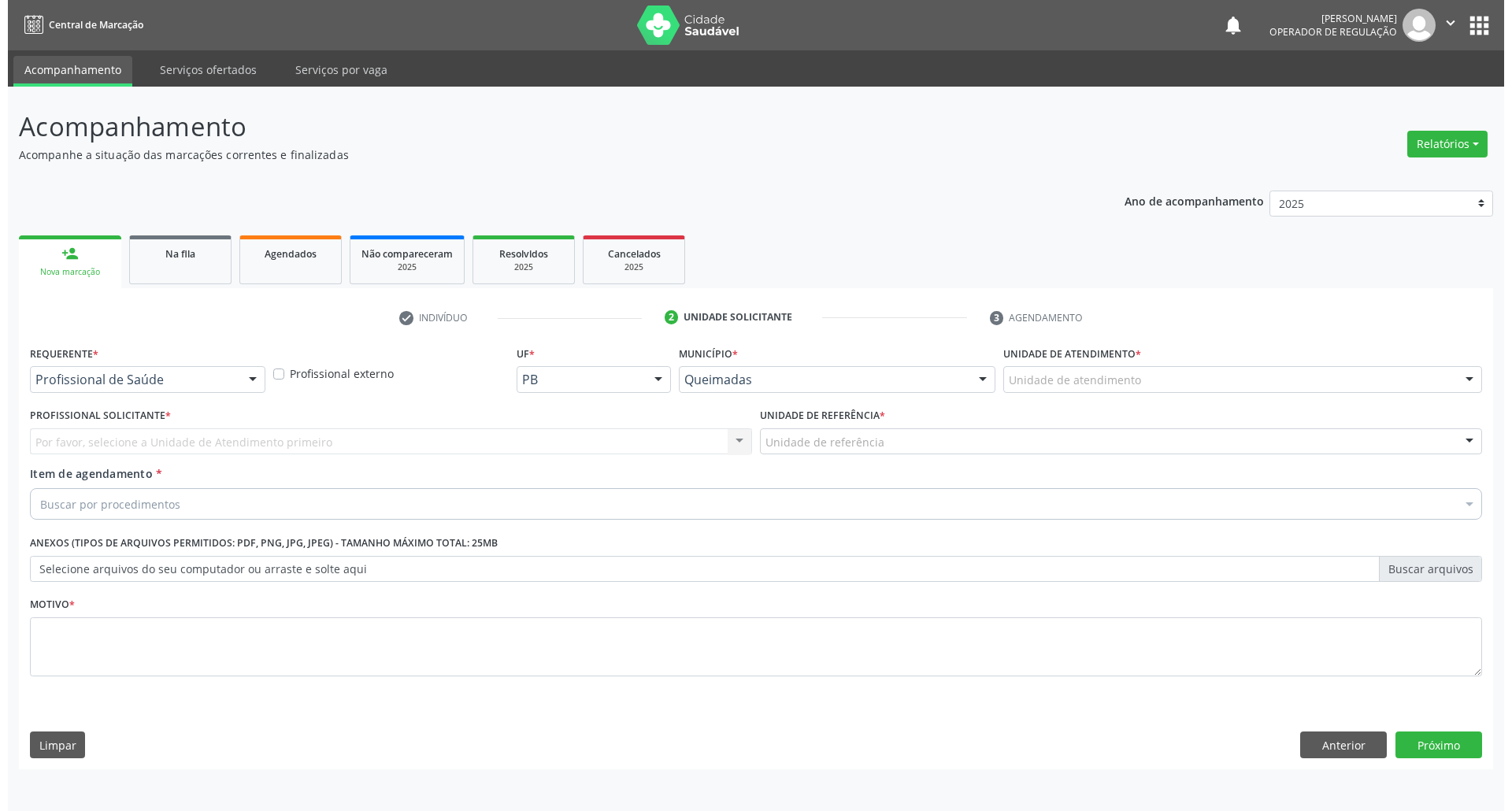
scroll to position [0, 0]
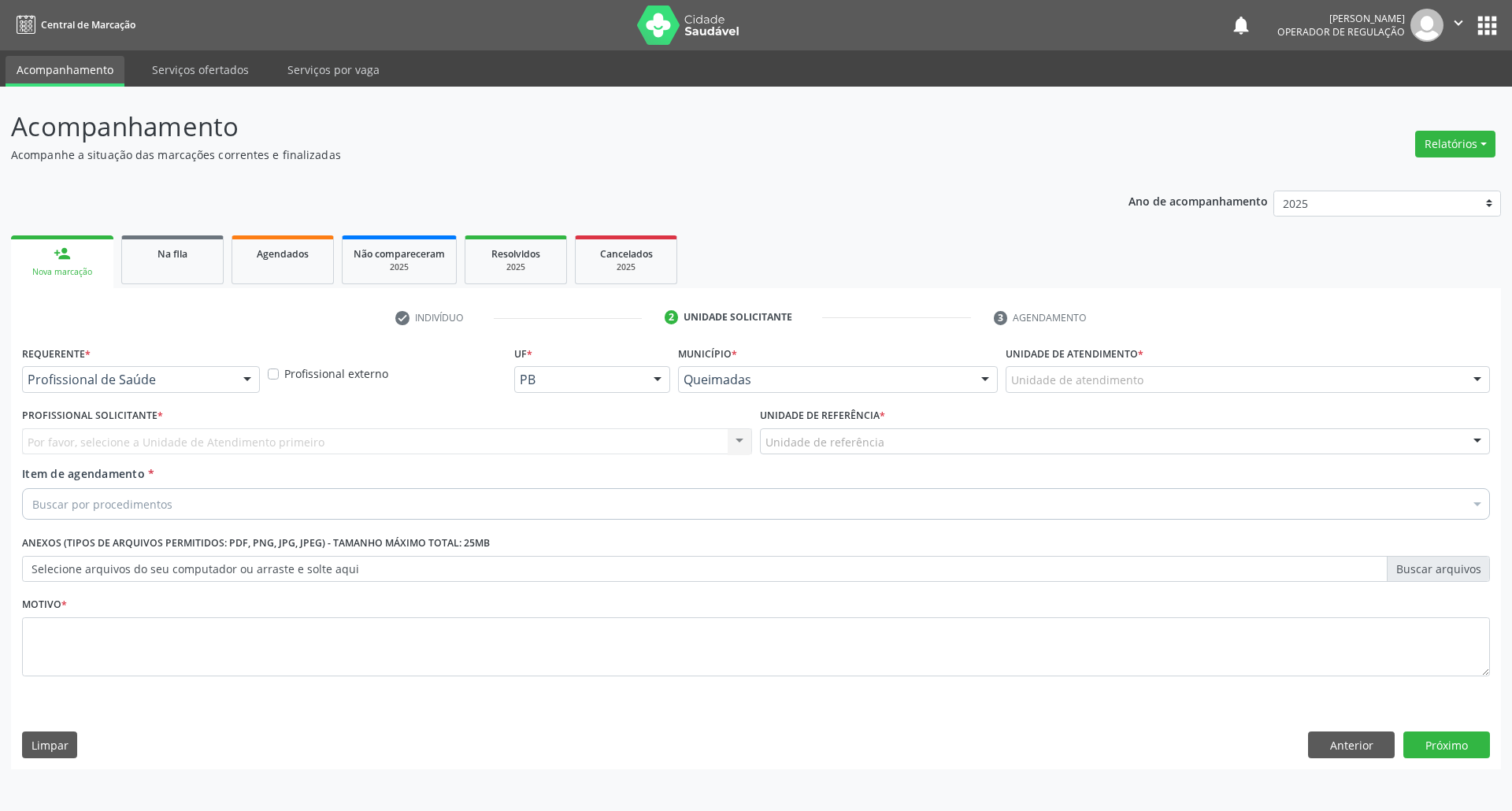
drag, startPoint x: 101, startPoint y: 369, endPoint x: 86, endPoint y: 397, distance: 31.8
click at [99, 370] on div "Profissional de Saúde" at bounding box center [141, 379] width 238 height 26
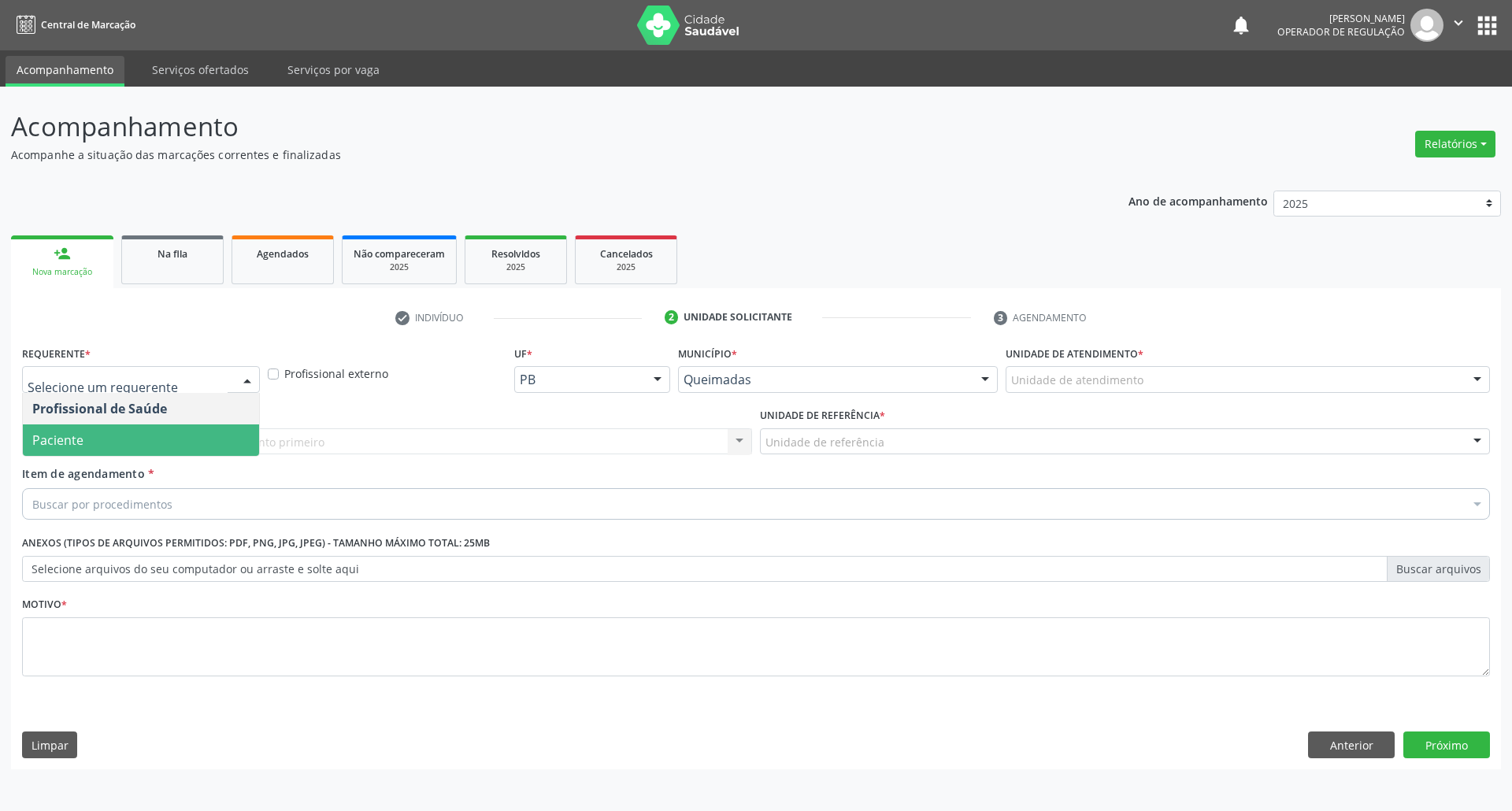
click at [82, 455] on span "Paciente" at bounding box center [140, 440] width 236 height 31
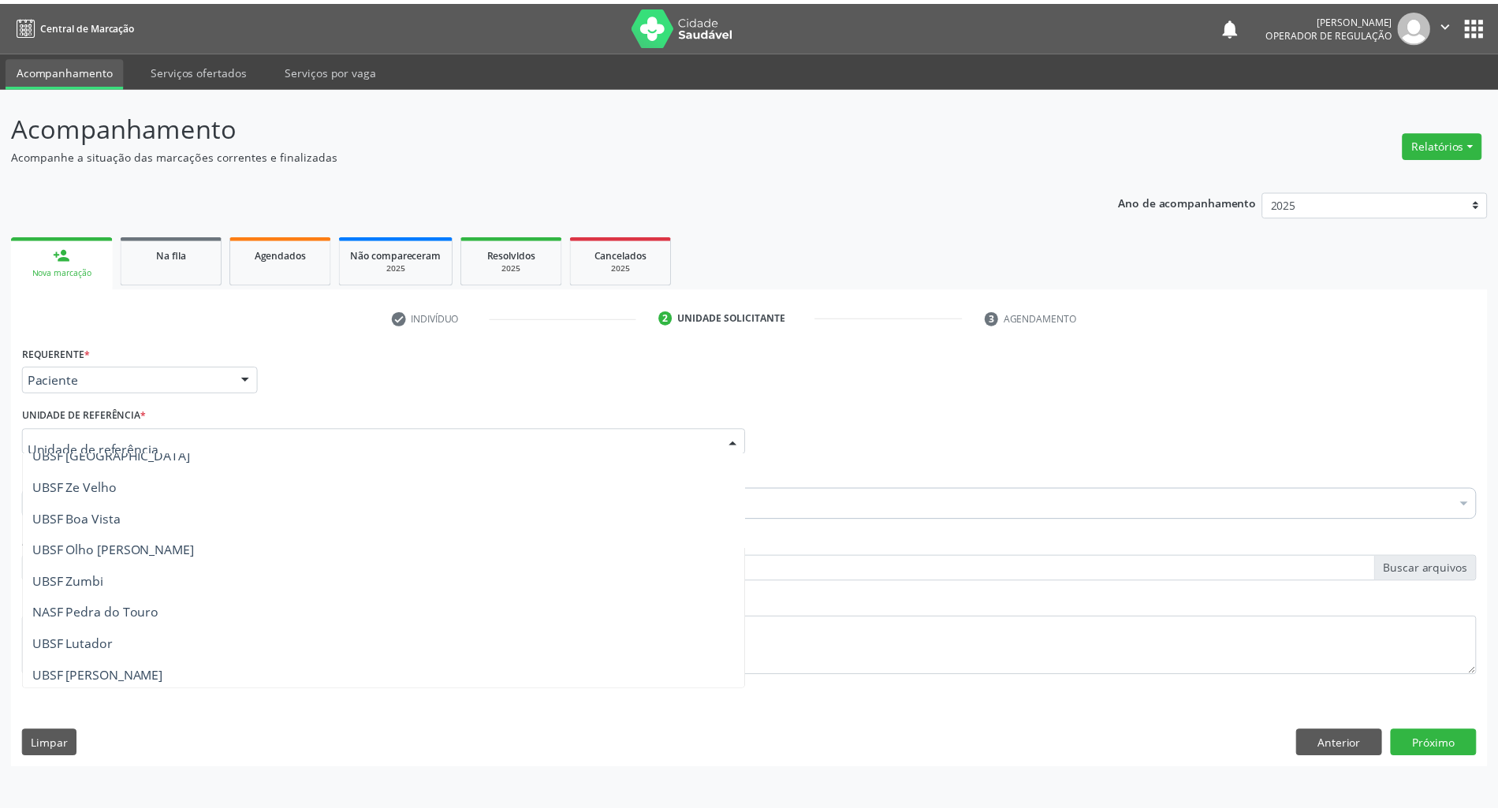
scroll to position [210, 0]
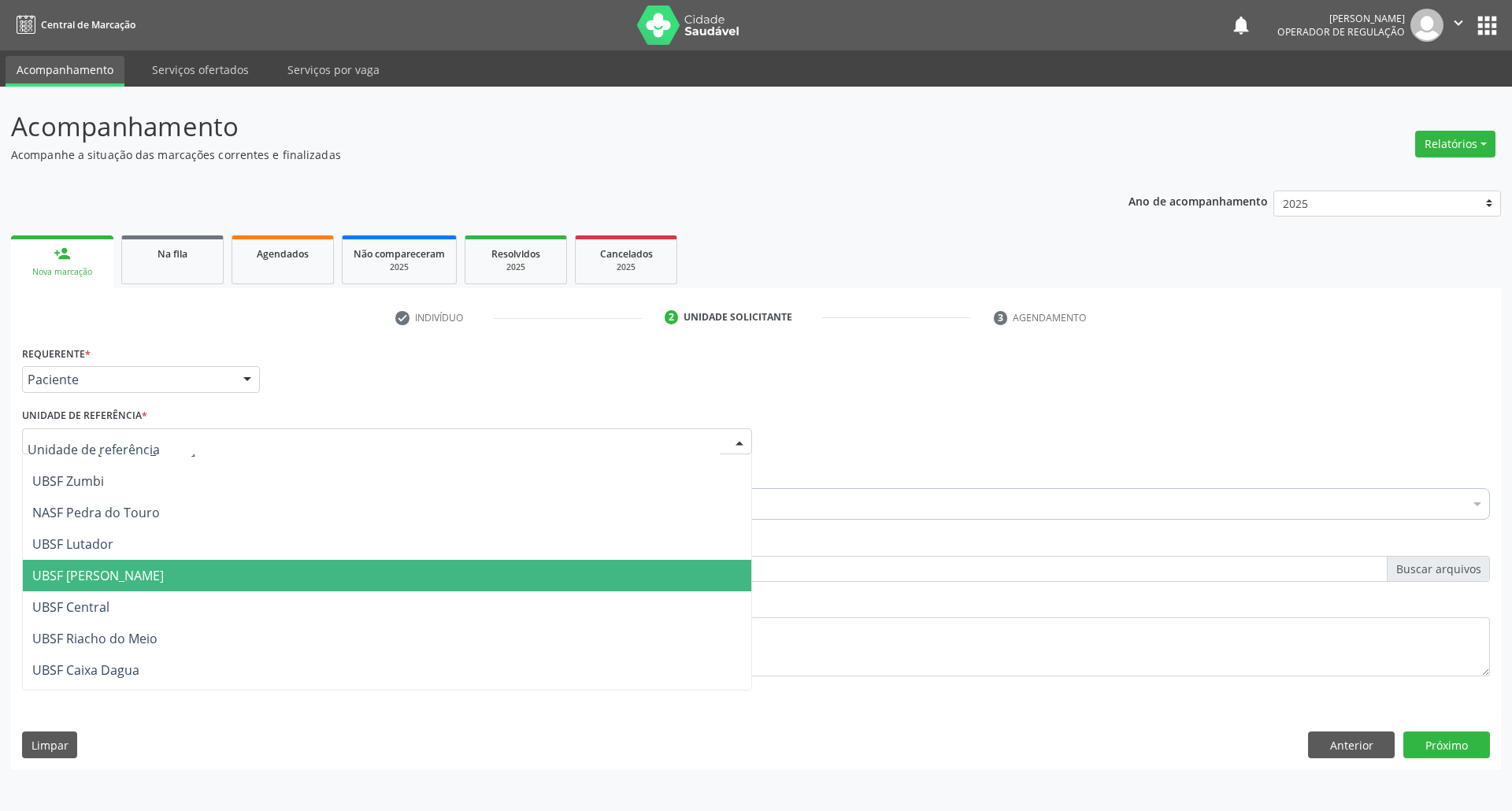
click at [165, 575] on span "UBSF [PERSON_NAME]" at bounding box center [386, 575] width 728 height 31
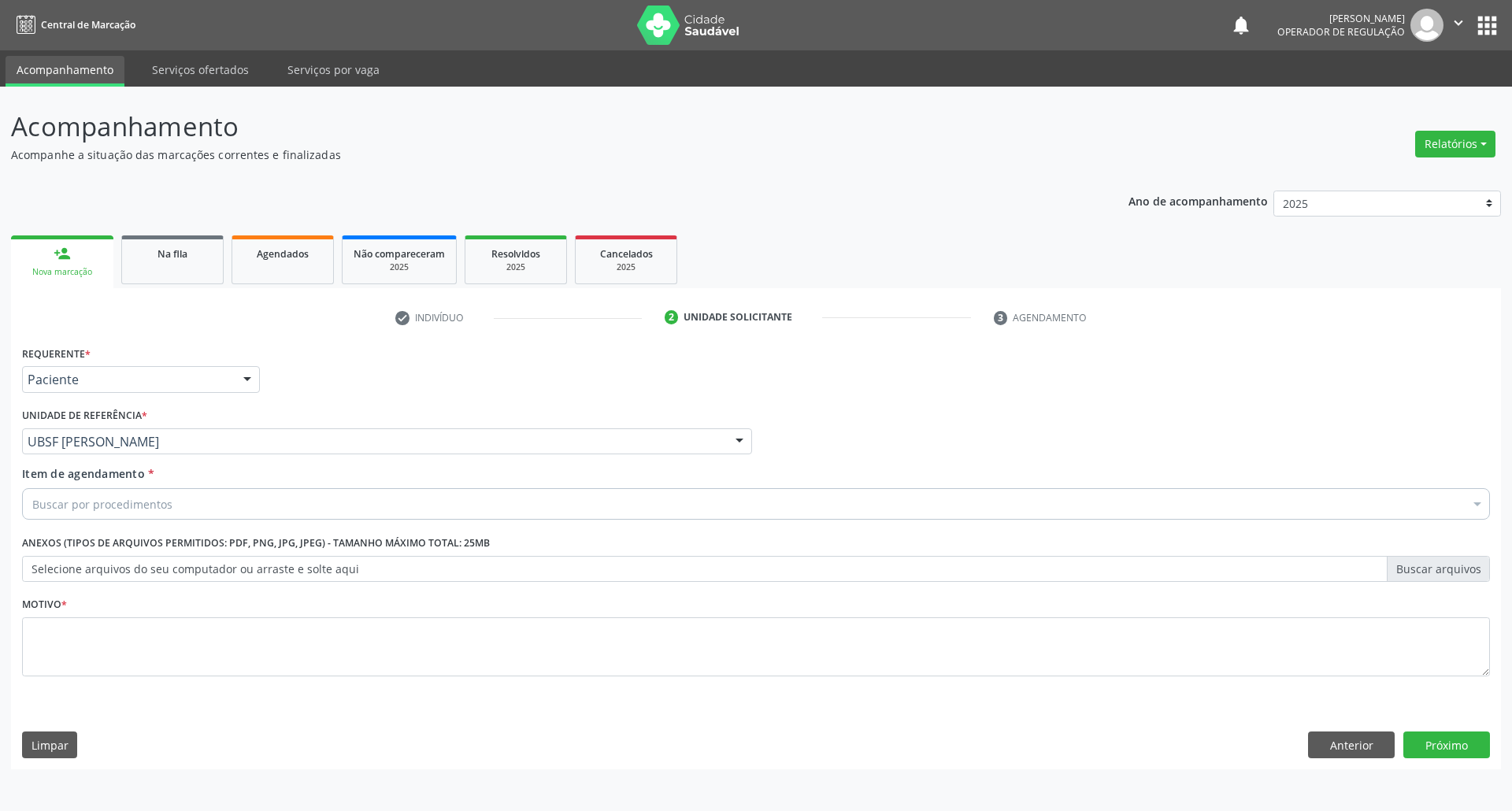
click at [151, 518] on div "Buscar por procedimentos" at bounding box center [756, 503] width 1468 height 31
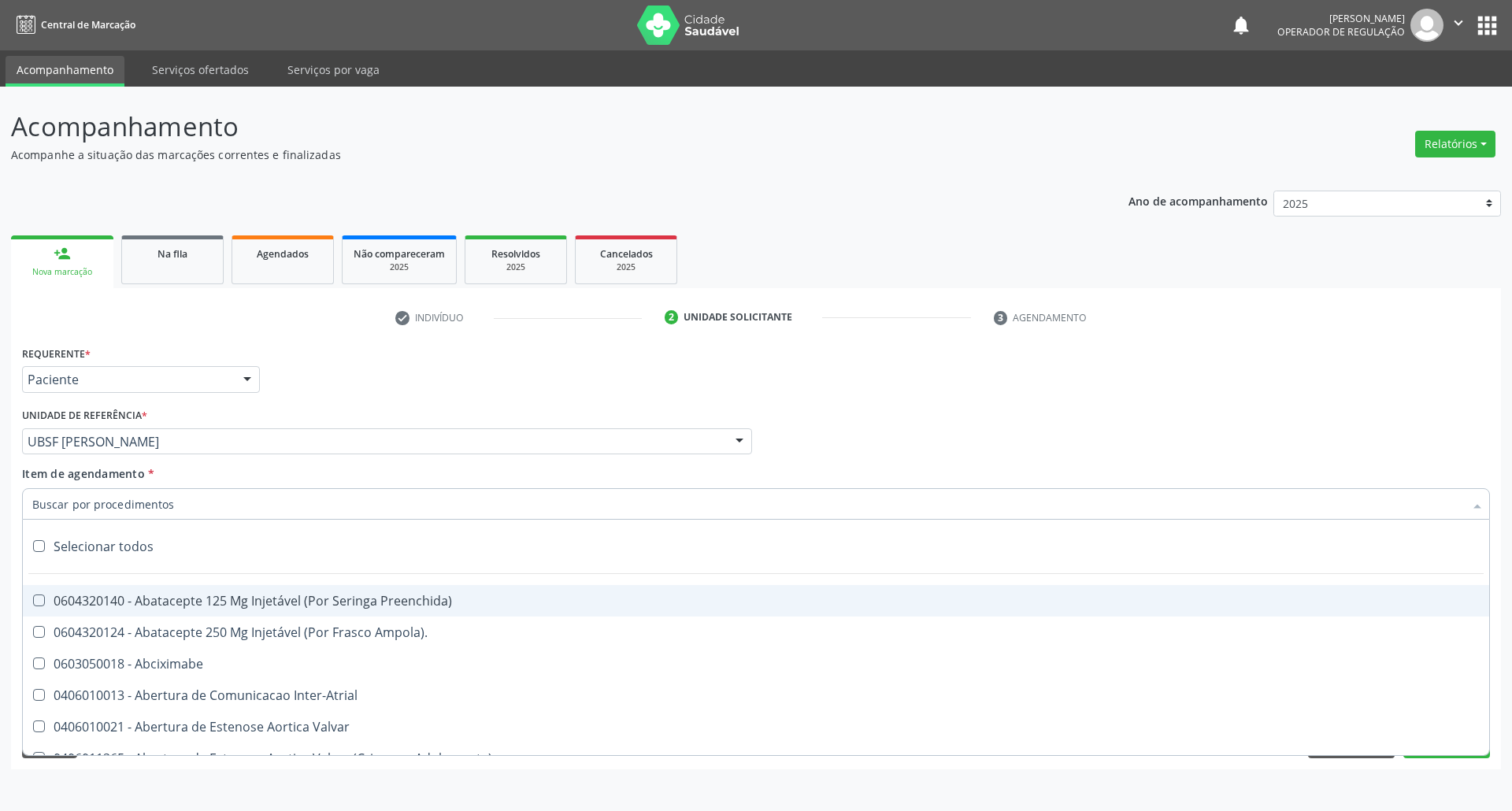
click at [146, 515] on input "Item de agendamento *" at bounding box center [748, 503] width 1432 height 31
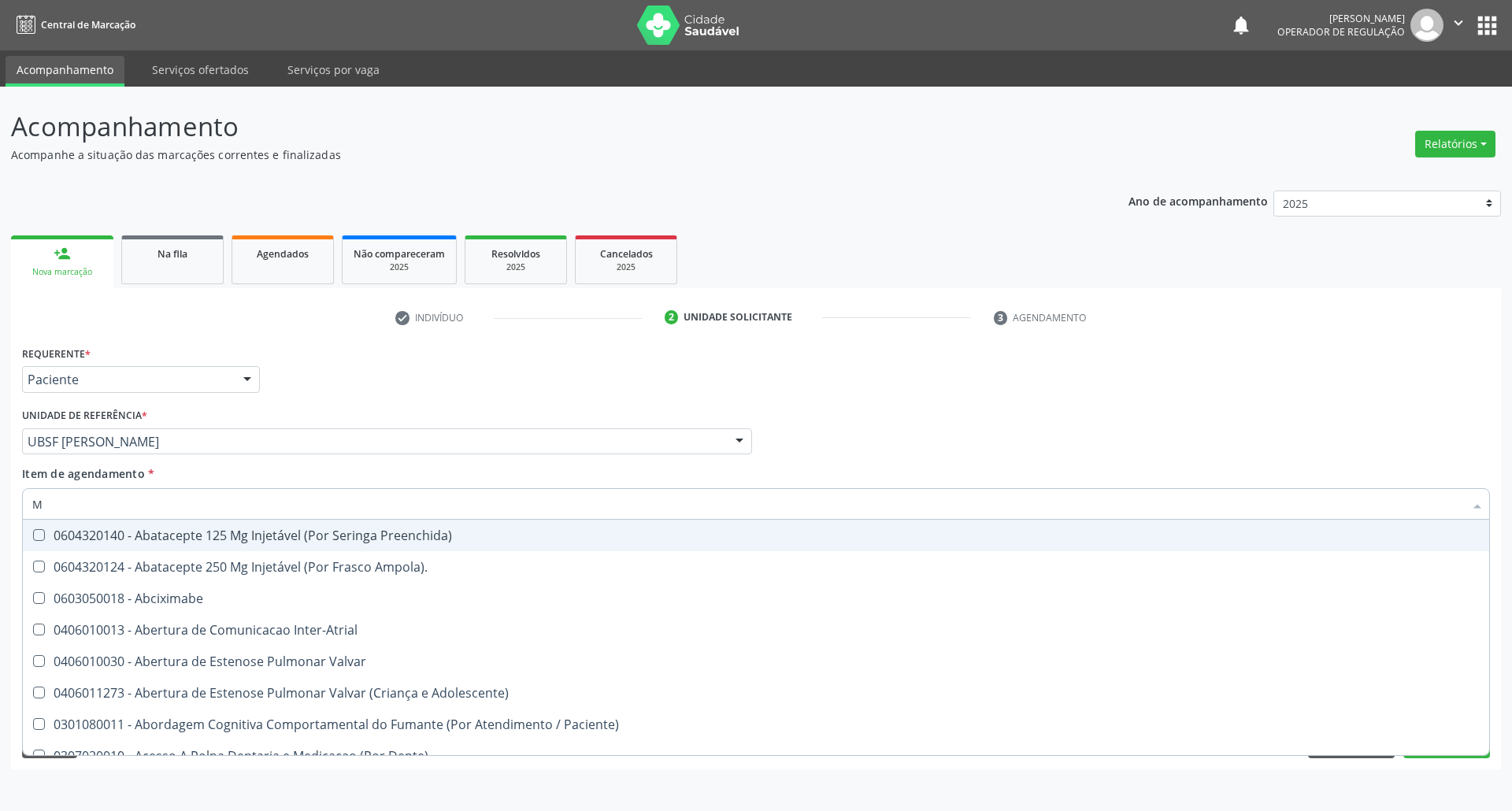
type input "MEN TO"
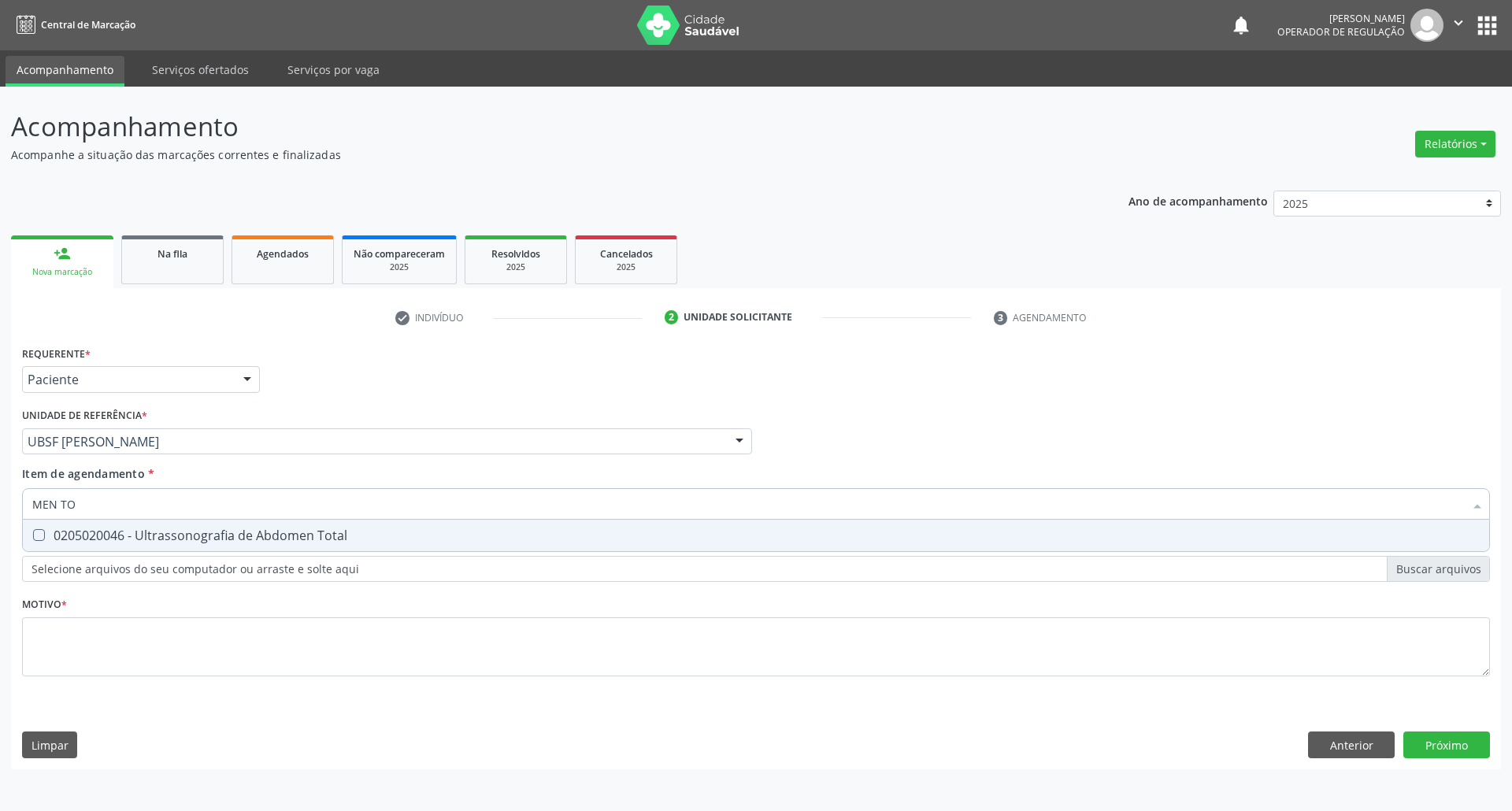
click at [180, 537] on div "0205020046 - Ultrassonografia de Abdomen Total" at bounding box center [756, 535] width 1447 height 13
checkbox Total "true"
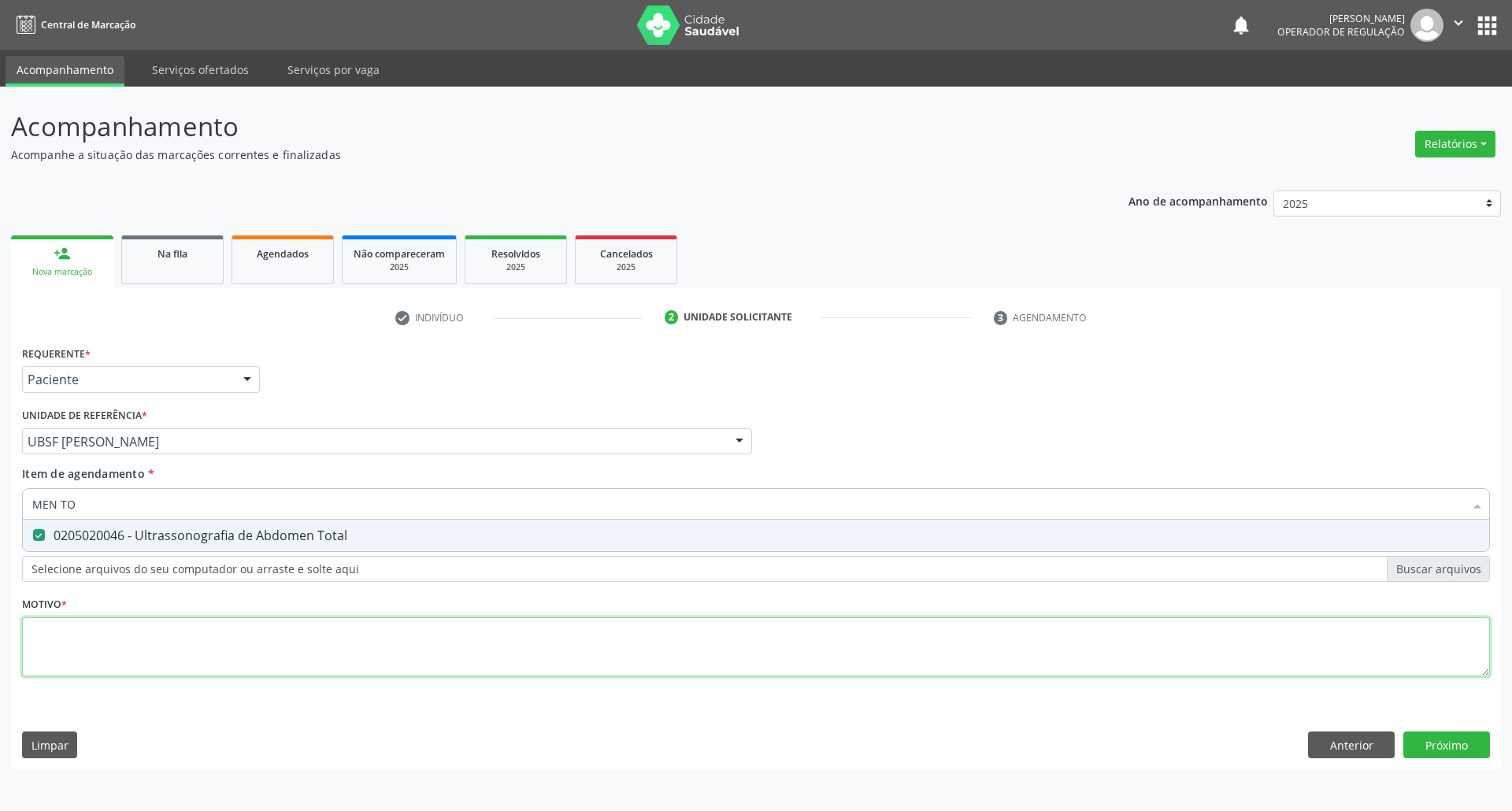
click at [152, 637] on div "Requerente * Paciente Profissional de Saúde Paciente Nenhum resultado encontrad…" at bounding box center [756, 520] width 1468 height 357
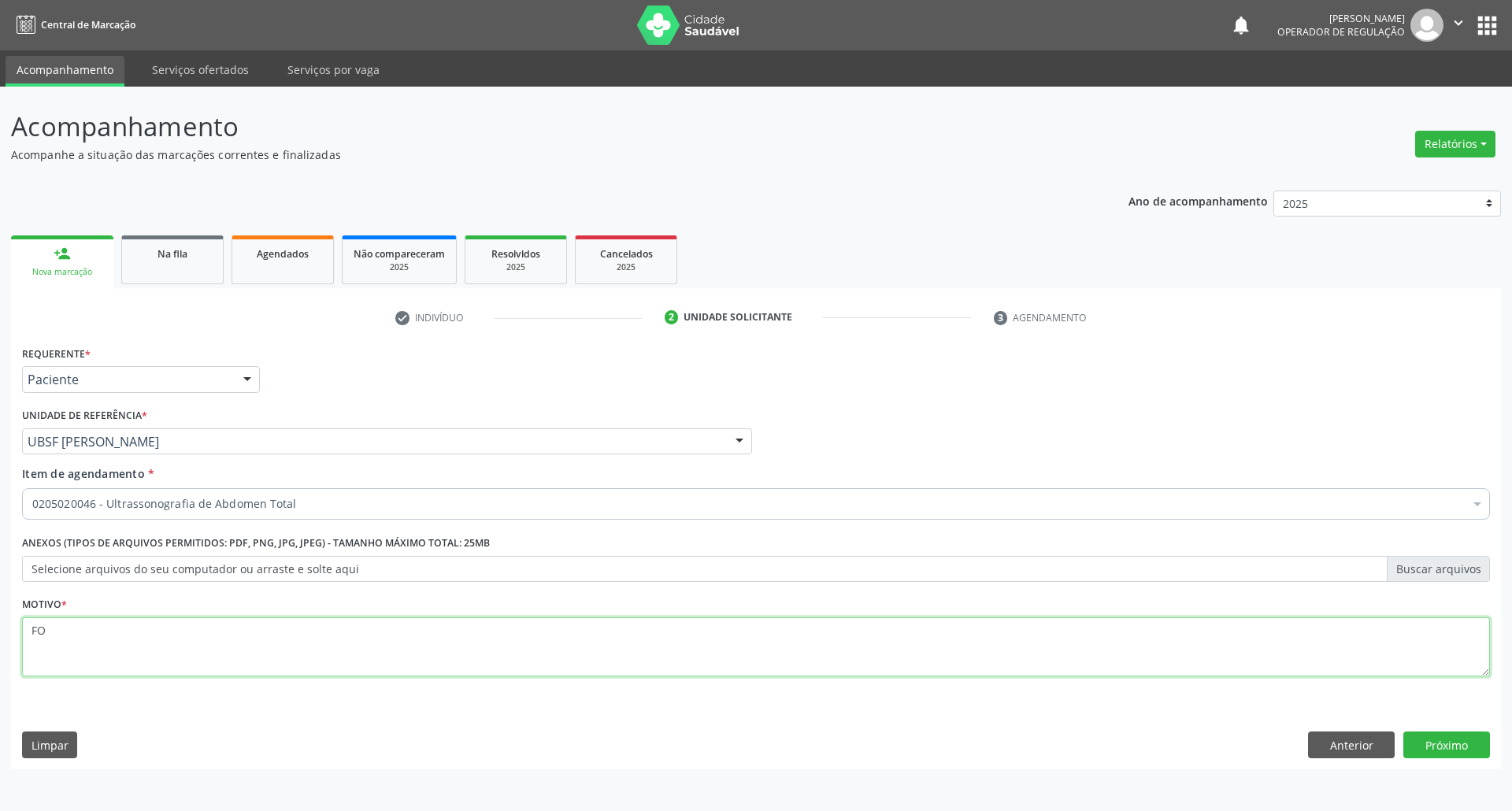
type textarea "F"
type textarea "DOR"
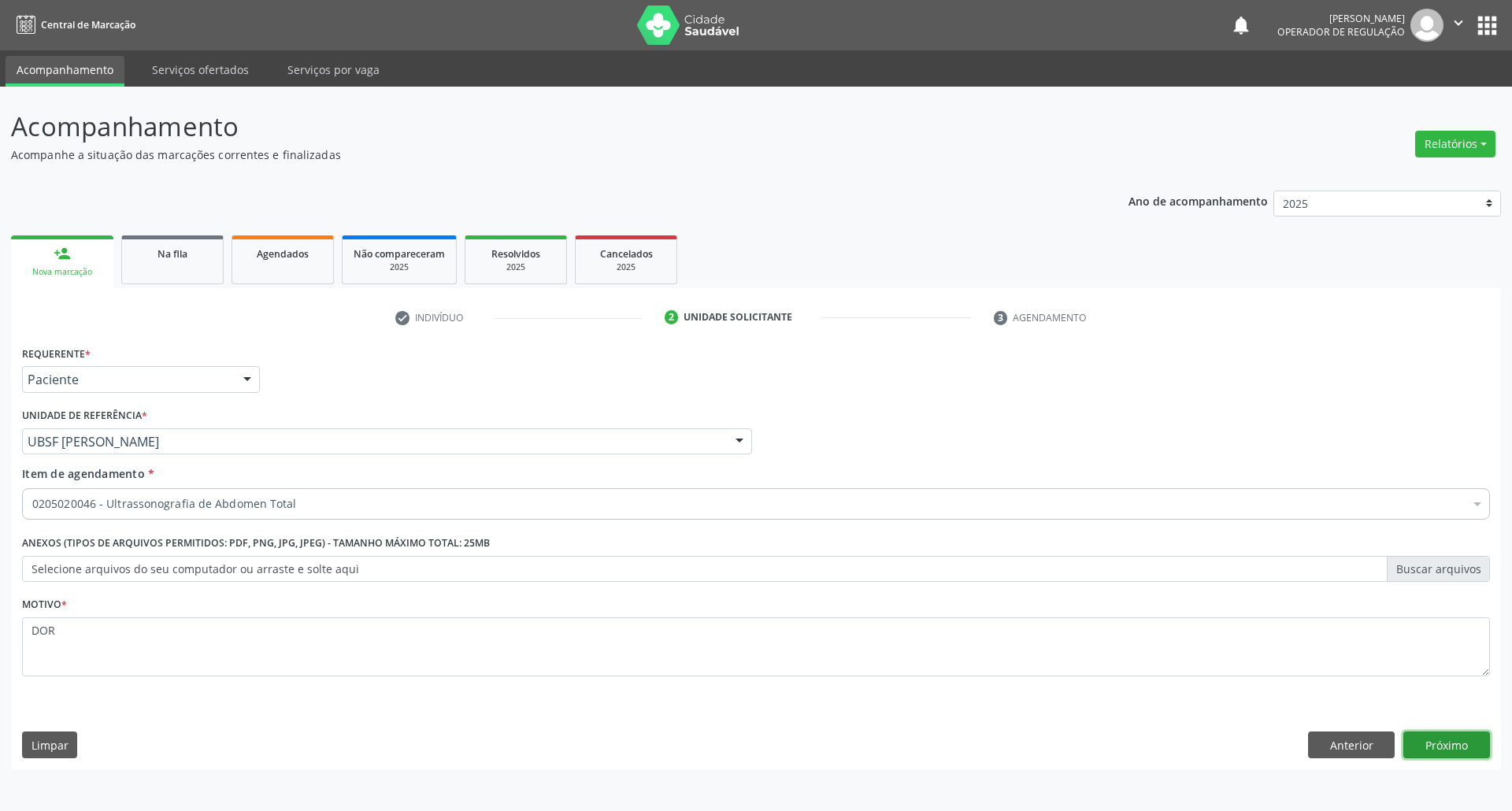
click at [1469, 744] on button "Próximo" at bounding box center [1446, 744] width 86 height 26
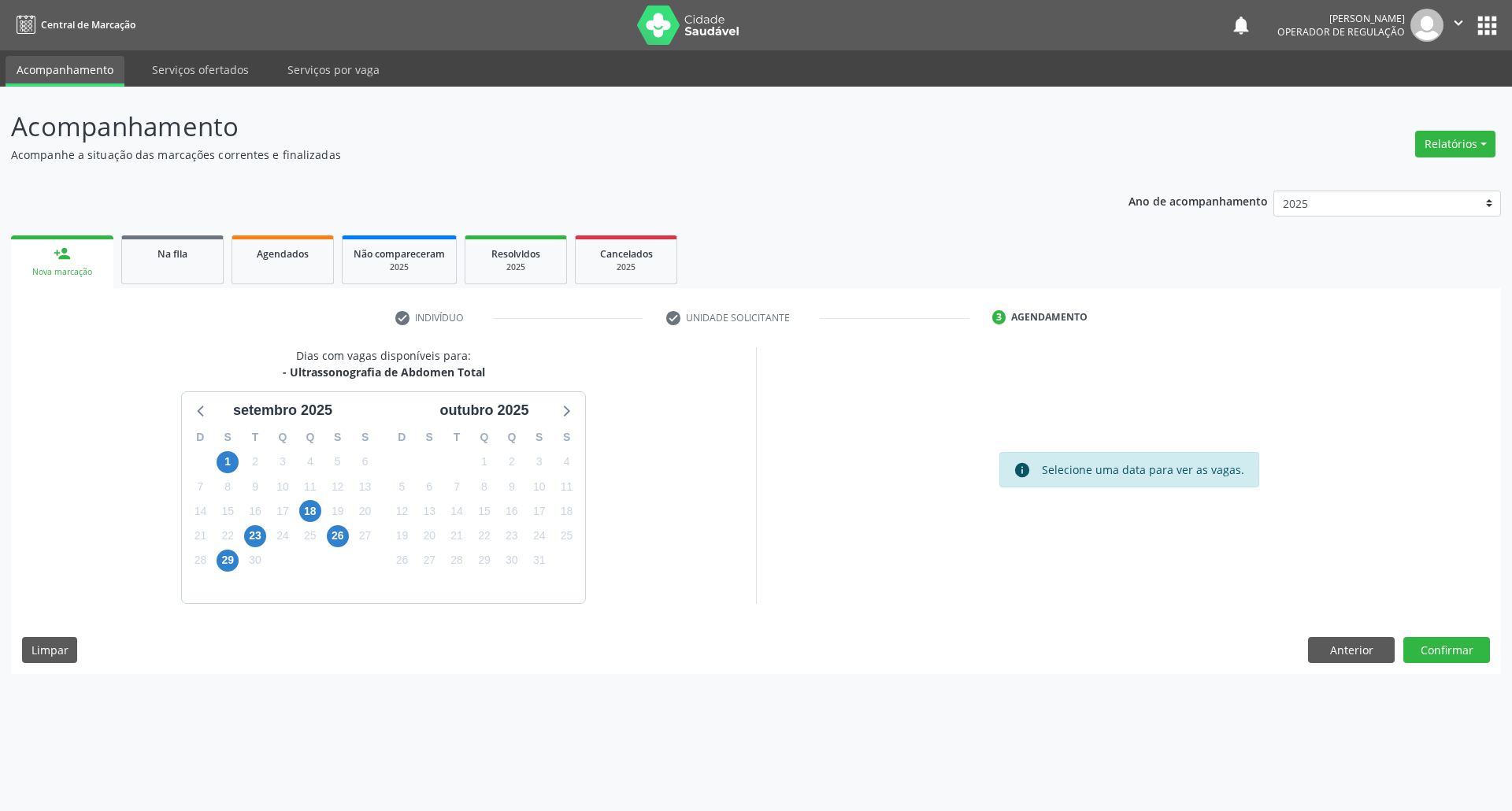
click at [267, 529] on div "23" at bounding box center [256, 535] width 27 height 24
click at [265, 532] on span "23" at bounding box center [255, 536] width 23 height 23
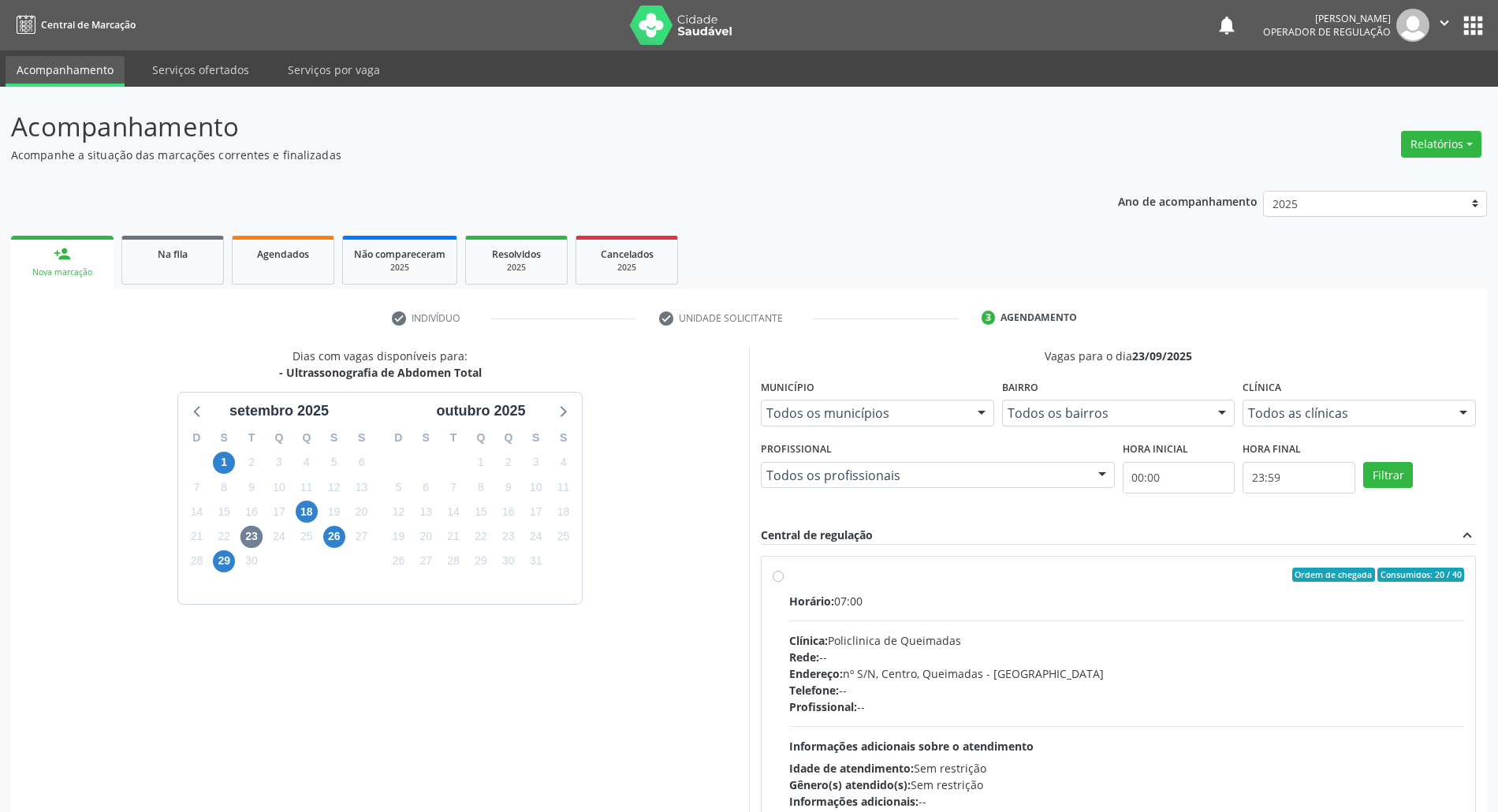
click at [1160, 644] on div "Clínica: Policlinica de Queimadas" at bounding box center [1127, 640] width 675 height 17
click at [784, 582] on input "Ordem de chegada Consumidos: 20 / 40 Horário: 07:00 Clínica: Policlinica de Que…" at bounding box center [778, 575] width 11 height 14
radio input "true"
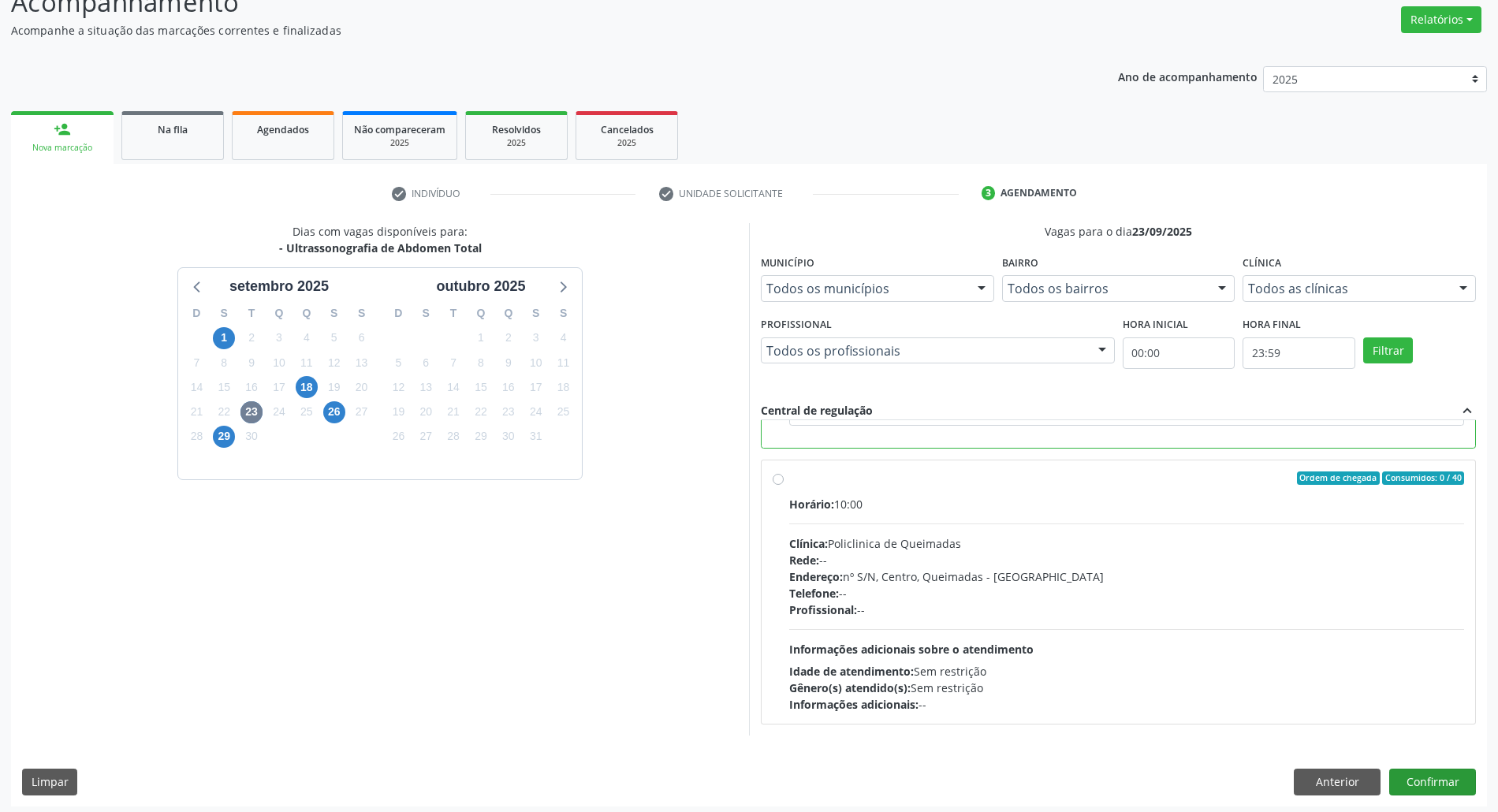
scroll to position [130, 0]
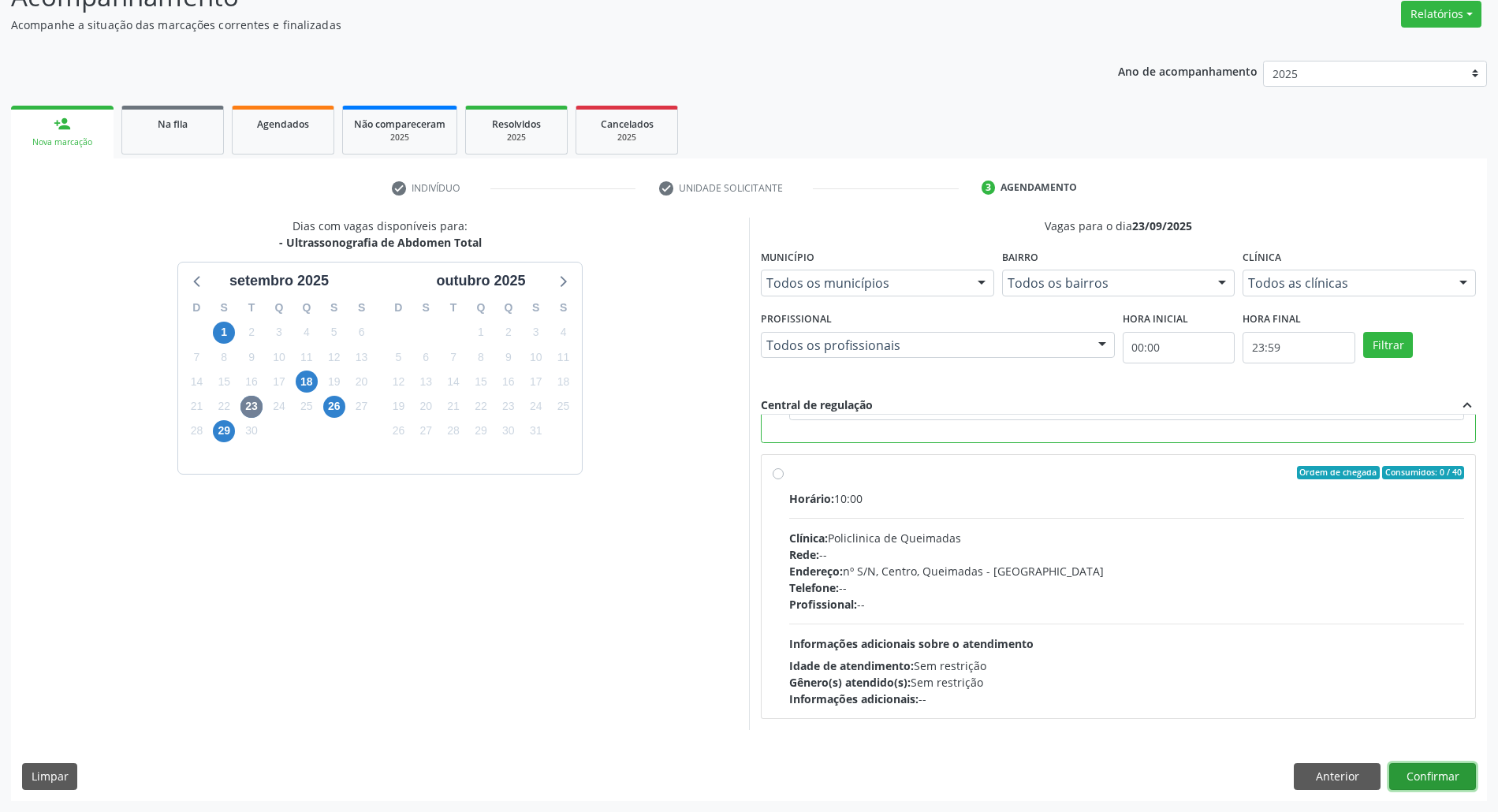
click at [1461, 768] on button "Confirmar" at bounding box center [1432, 776] width 86 height 26
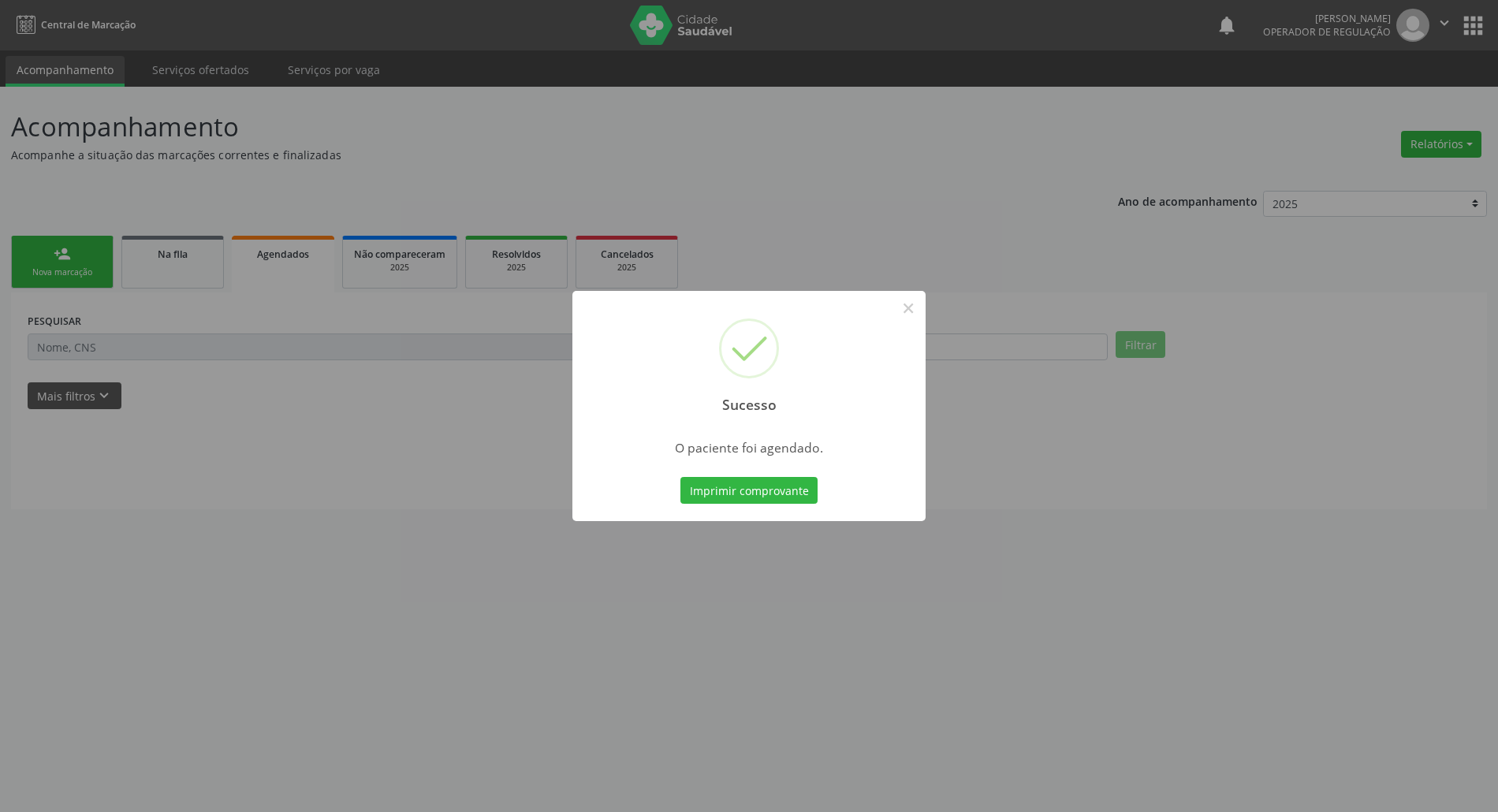
scroll to position [0, 0]
click at [815, 487] on button "Imprimir comprovante" at bounding box center [757, 489] width 137 height 26
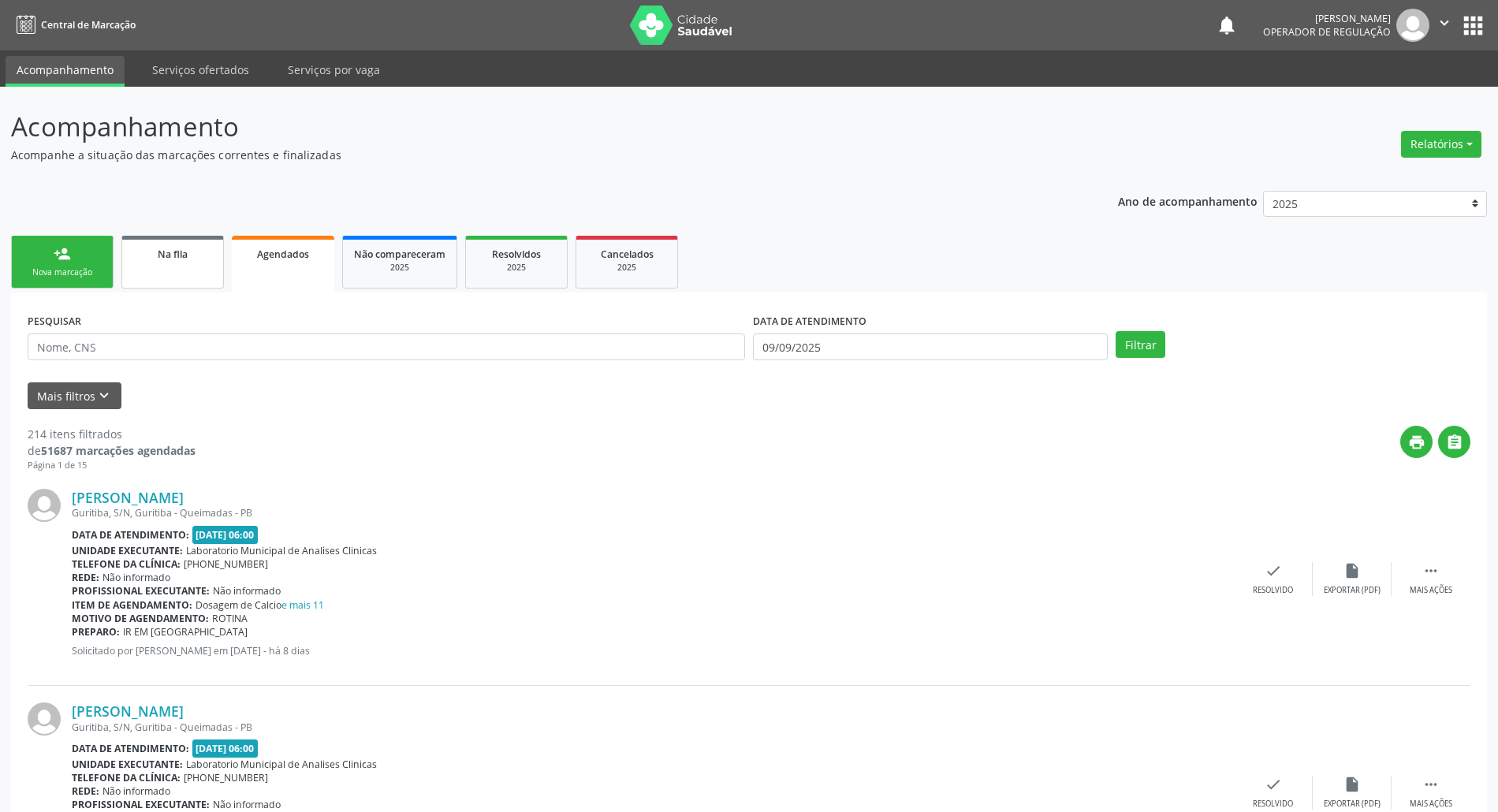
click at [155, 268] on link "Na fila" at bounding box center [173, 262] width 102 height 53
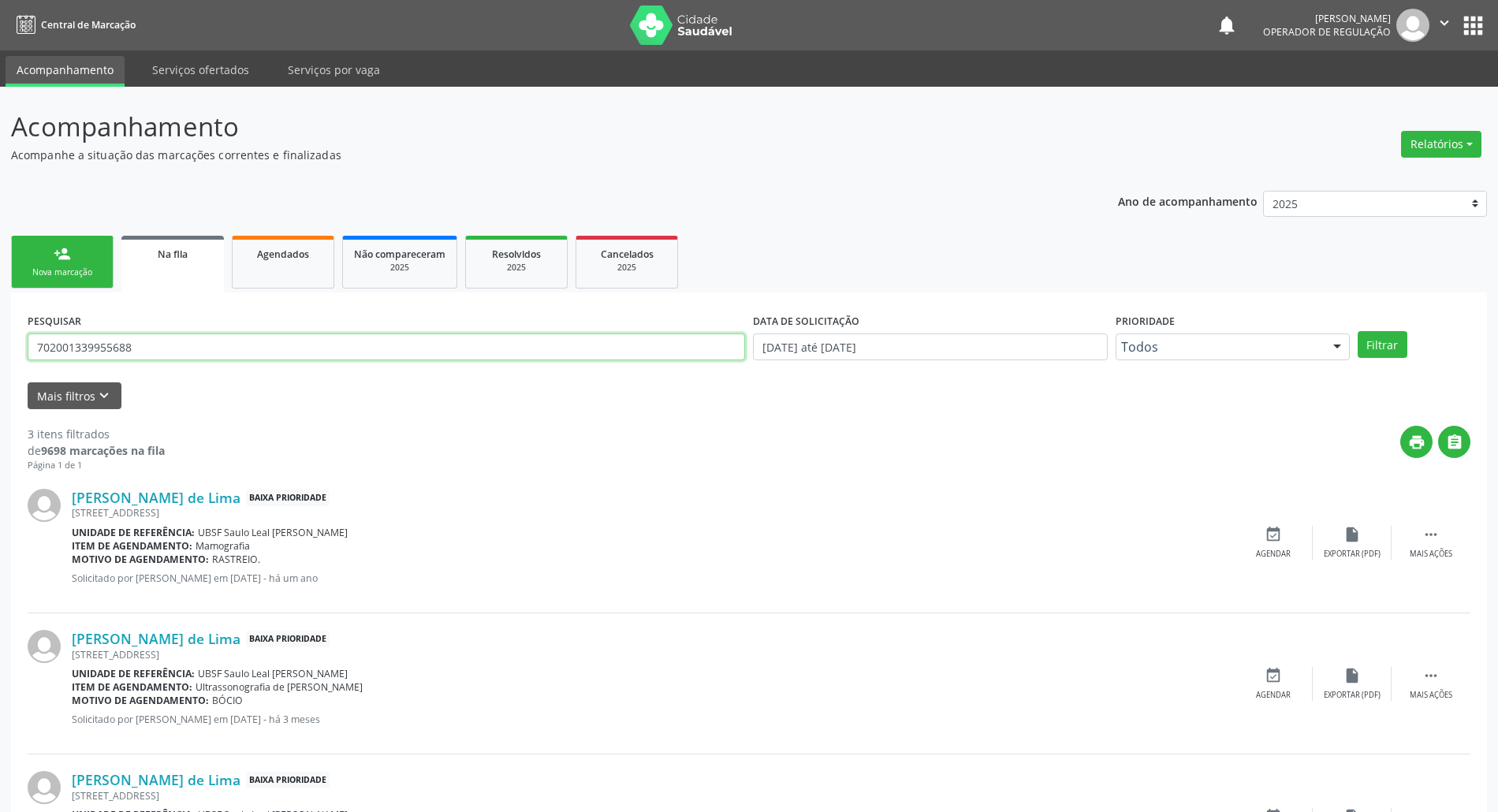
click at [161, 356] on input "702001339955688" at bounding box center [386, 346] width 717 height 26
type input "700009951138009"
click at [1358, 331] on button "Filtrar" at bounding box center [1382, 344] width 50 height 26
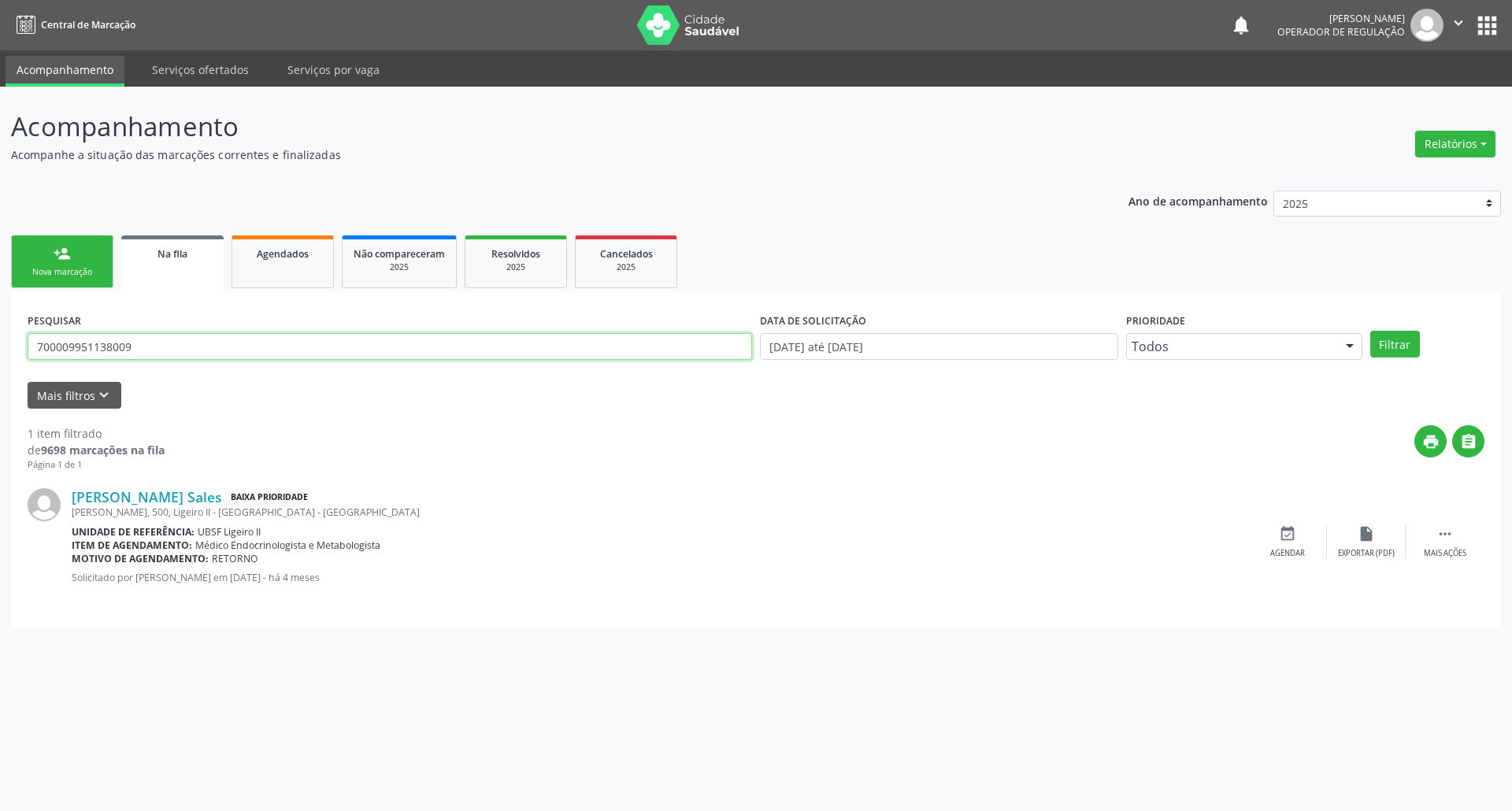
click at [163, 356] on input "700009951138009" at bounding box center [389, 346] width 724 height 26
click at [73, 225] on div "Ano de acompanhamento 2025 2024 2023 2022 2021 person_add Nova marcação Na fila…" at bounding box center [756, 404] width 1490 height 450
click at [68, 251] on div "person_add" at bounding box center [63, 254] width 18 height 18
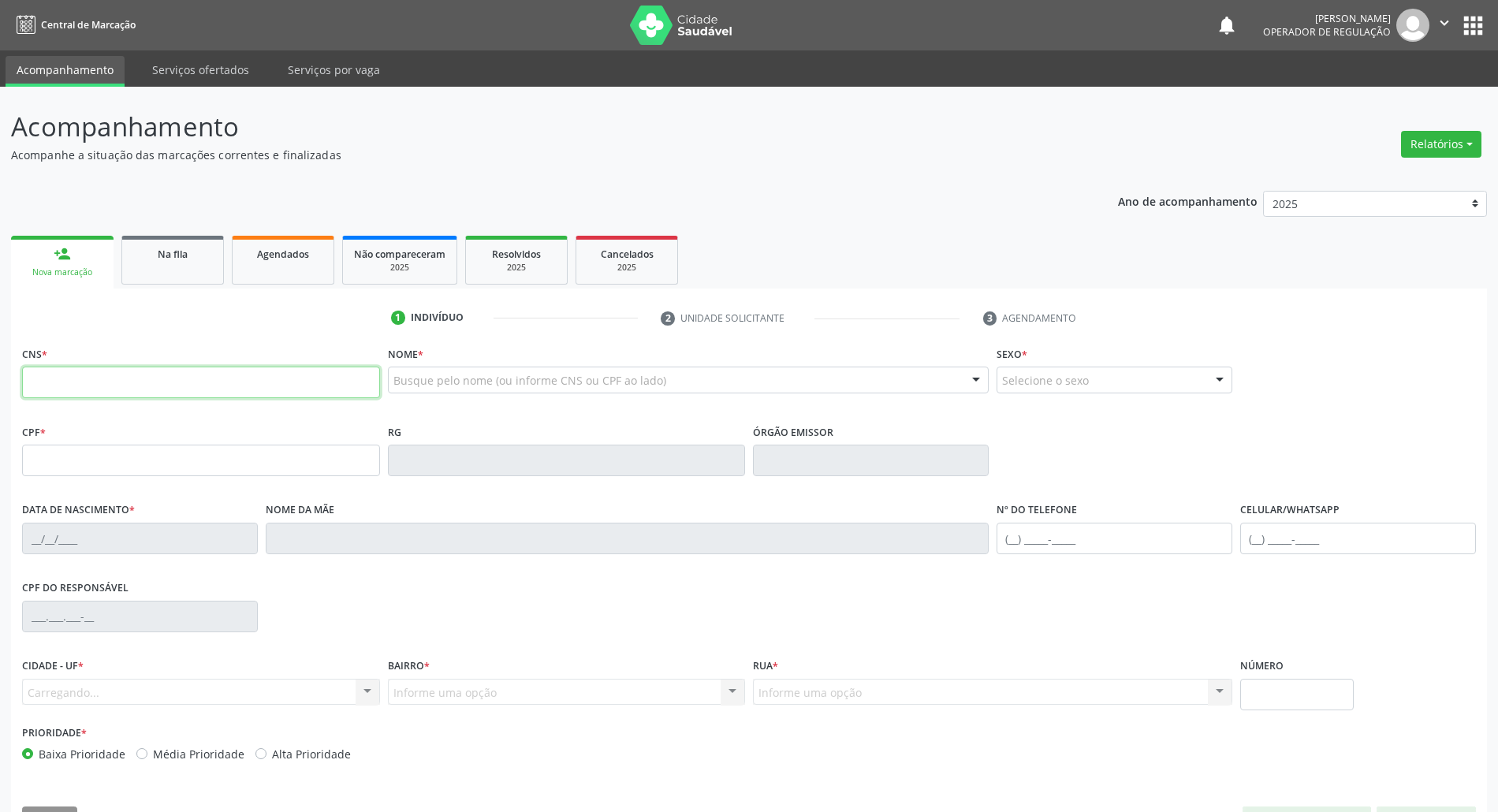
click at [124, 371] on input "text" at bounding box center [201, 382] width 358 height 31
paste input "700 0099 5113 8009"
type input "700 0099 5113 8009"
type input "185.854.184-00"
type input "[DATE]"
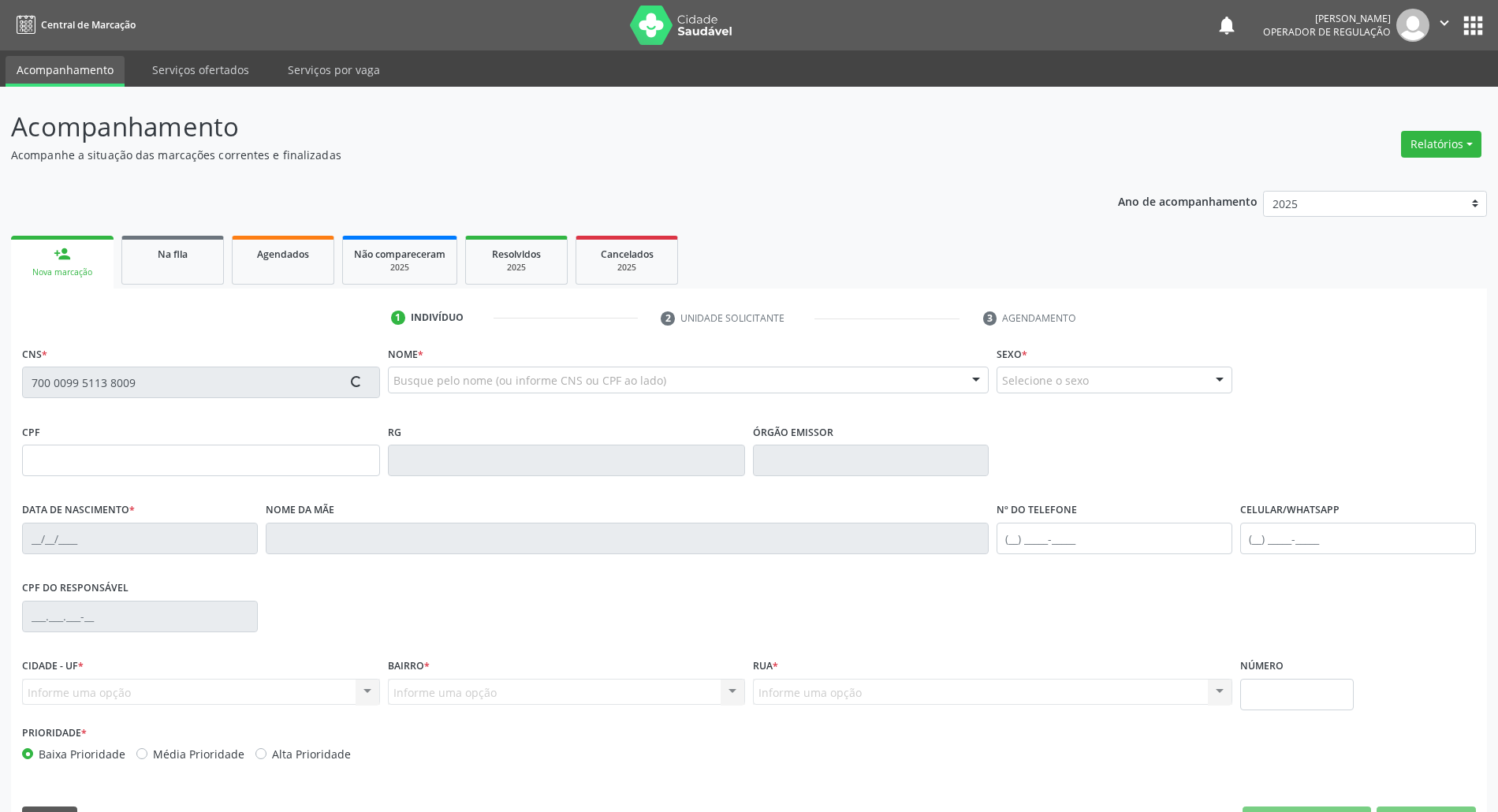
type input "[PERSON_NAME]"
type input "[PHONE_NUMBER]"
type input "500"
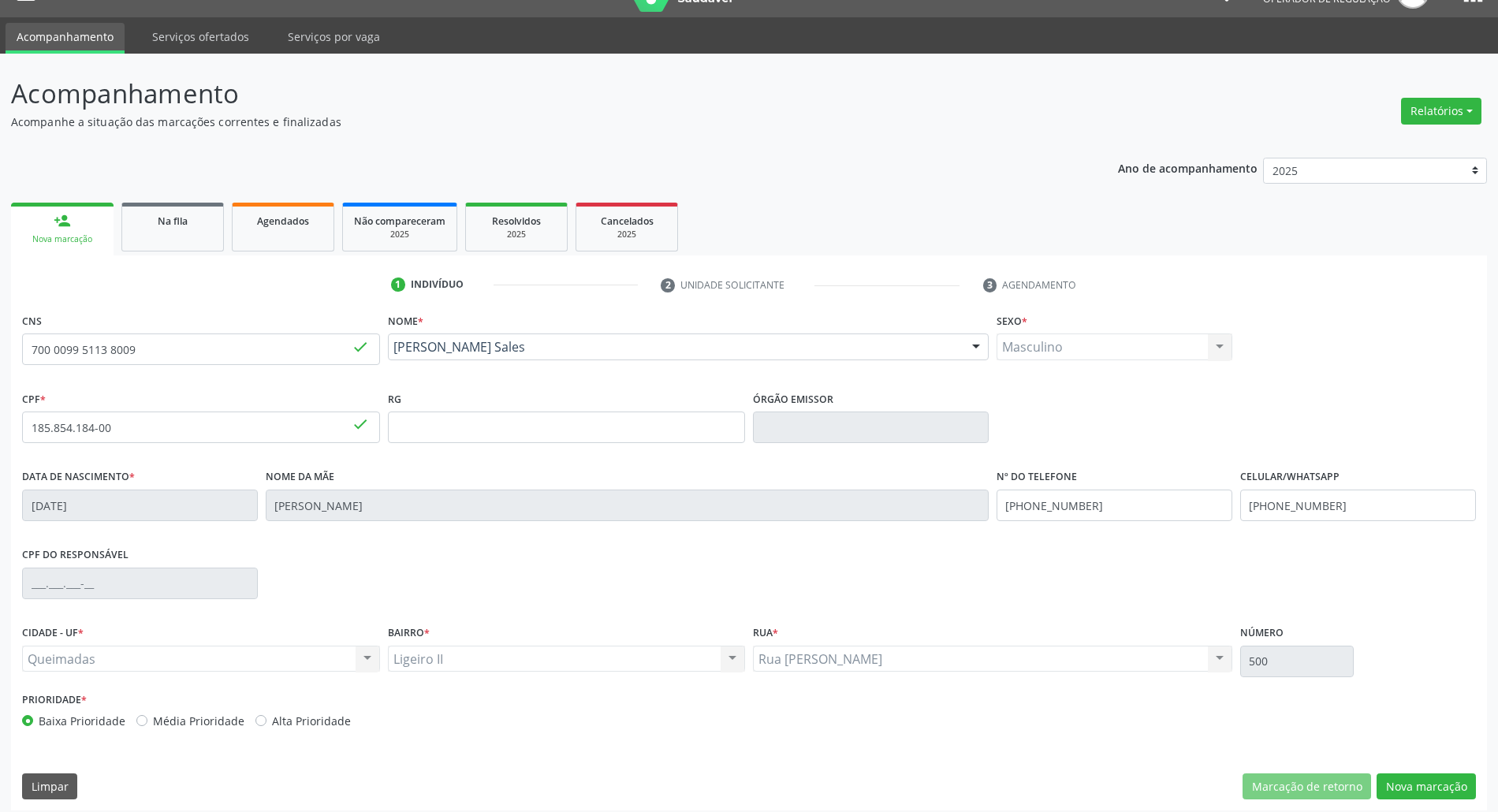
scroll to position [42, 0]
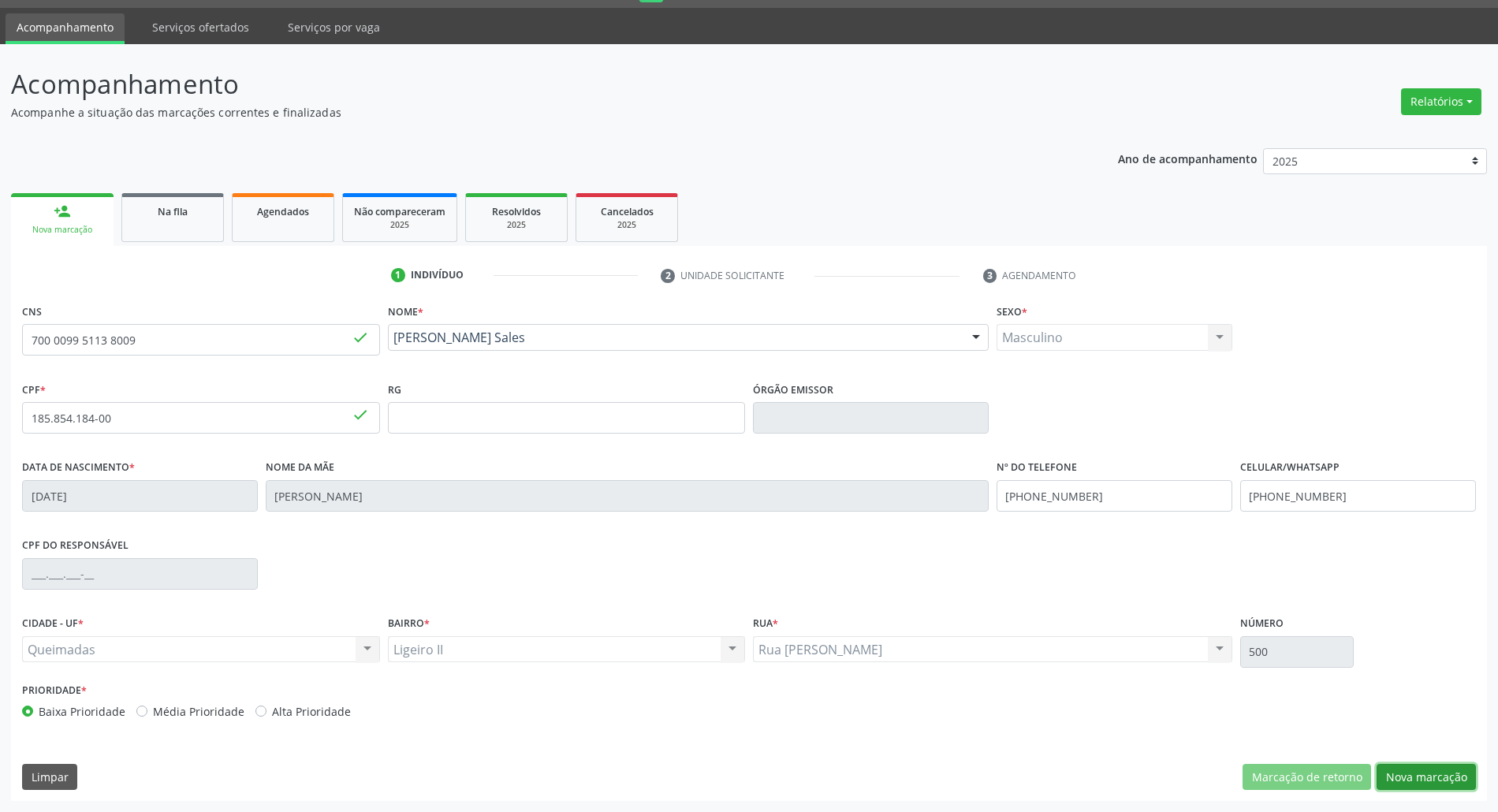
click at [1469, 780] on button "Nova marcação" at bounding box center [1425, 777] width 99 height 26
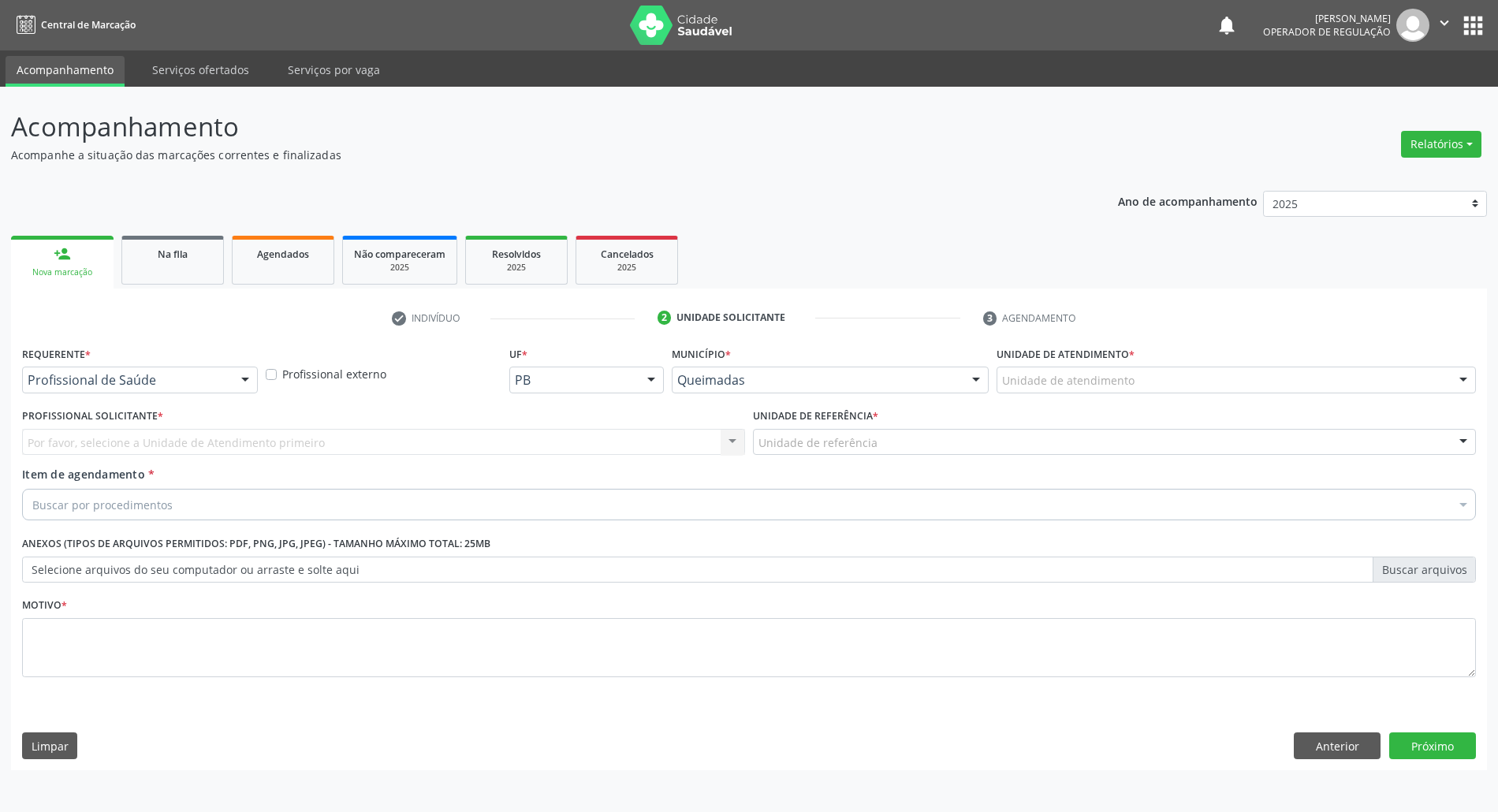
scroll to position [0, 0]
drag, startPoint x: 192, startPoint y: 385, endPoint x: 134, endPoint y: 448, distance: 85.6
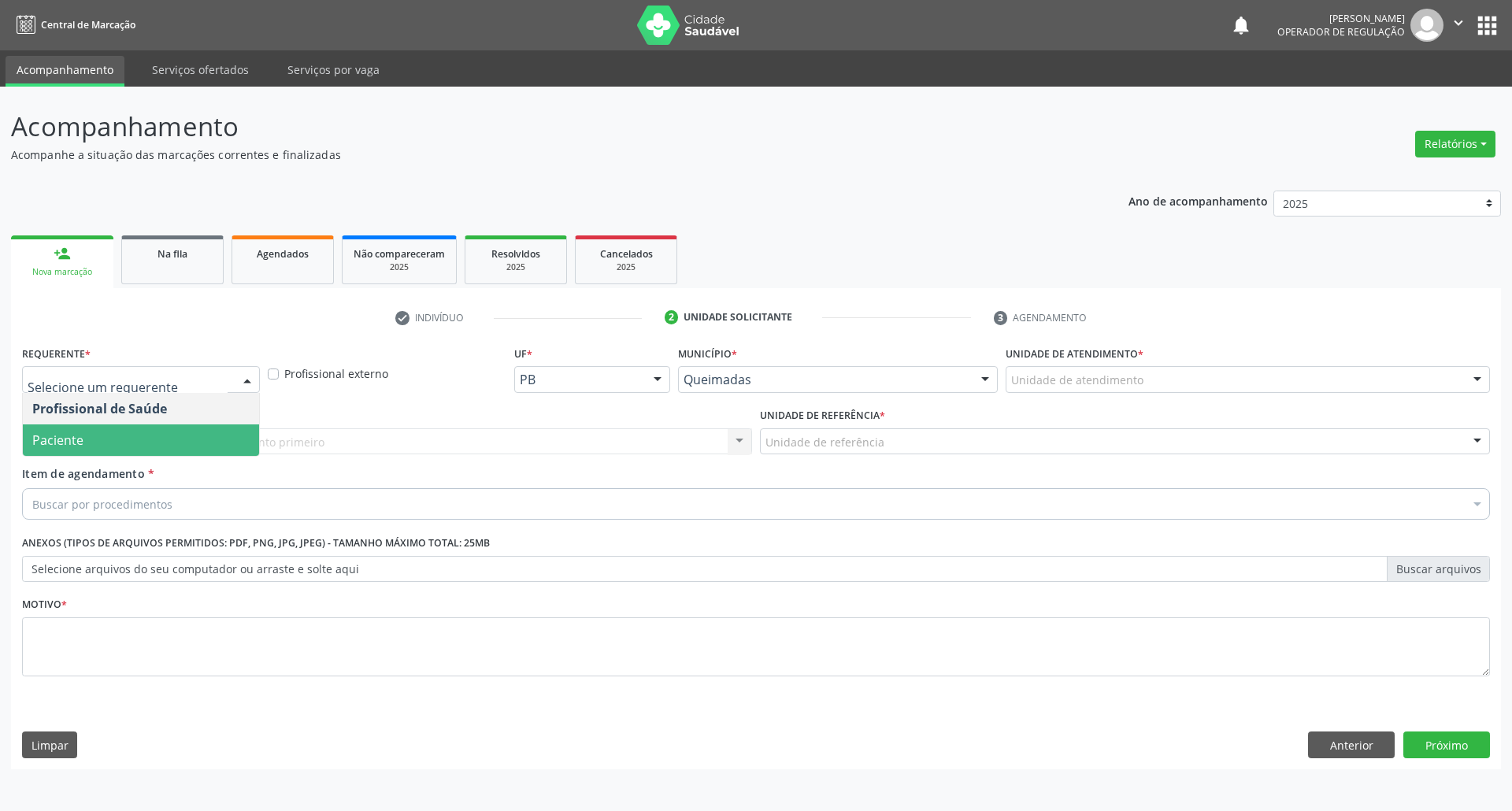
click at [130, 455] on span "Paciente" at bounding box center [140, 440] width 236 height 31
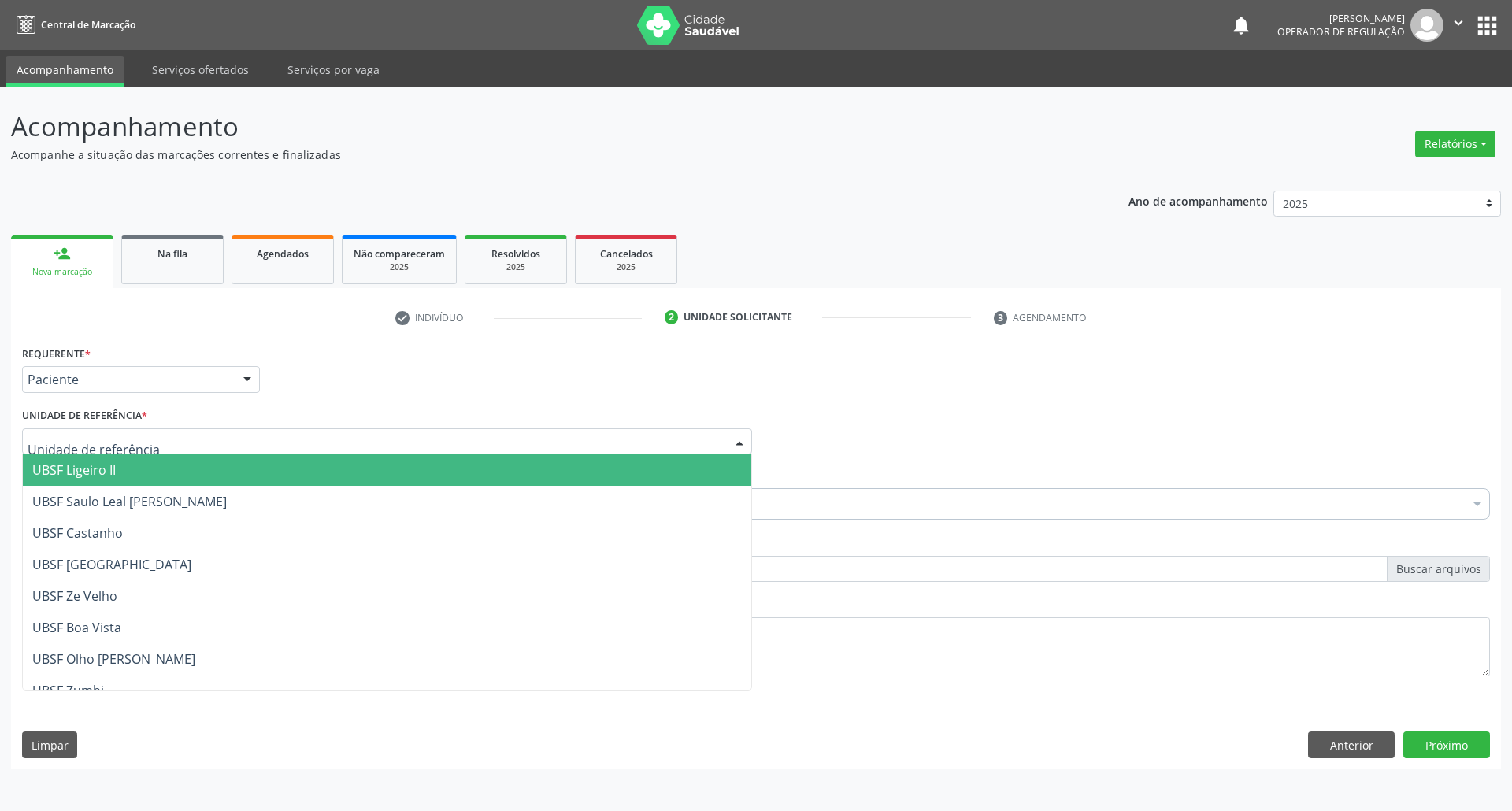
click at [140, 476] on span "UBSF Ligeiro II" at bounding box center [386, 470] width 728 height 31
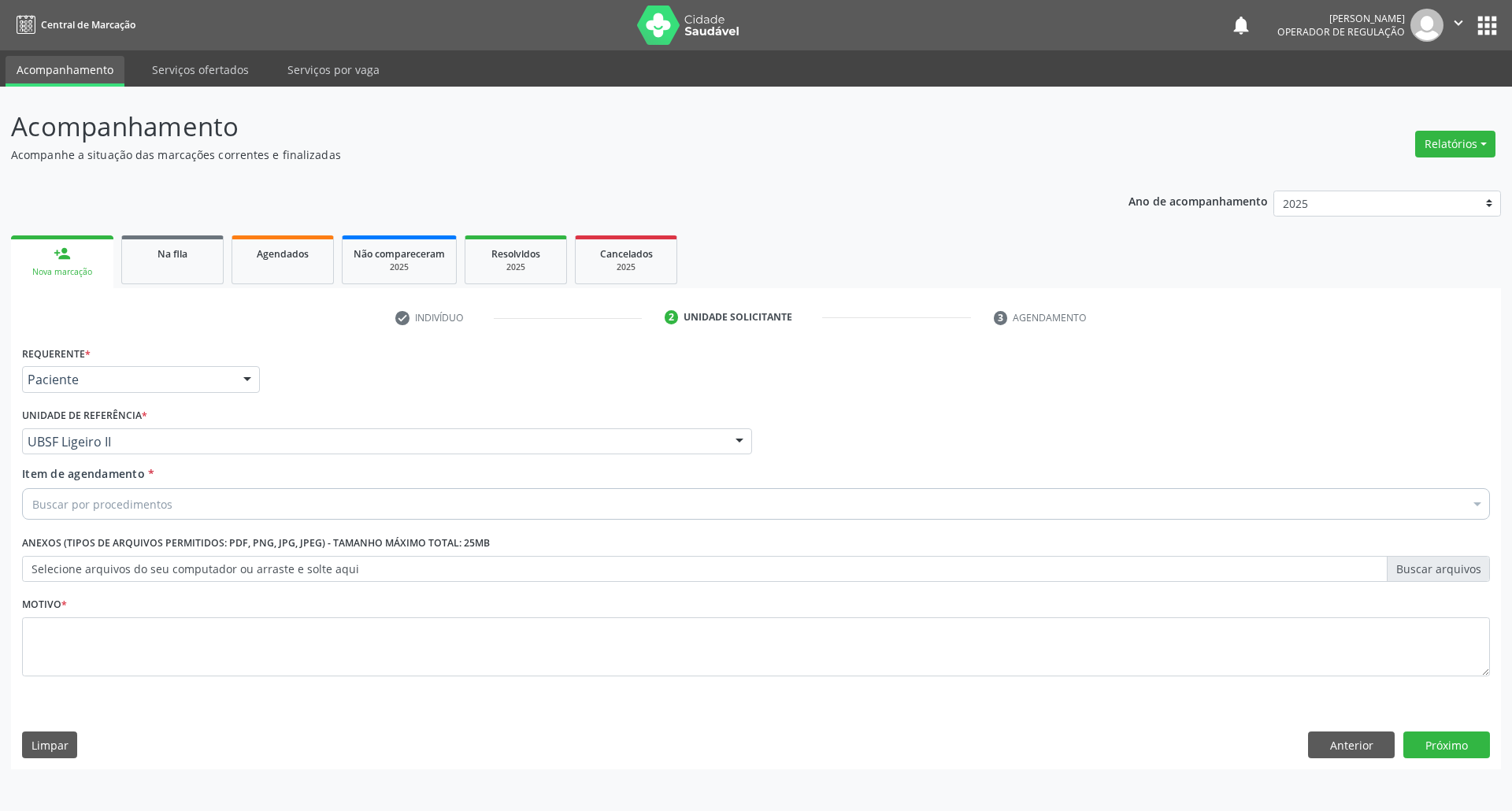
click at [153, 523] on div "Item de agendamento * Buscar por procedimentos Selecionar todos 0604320140 - Ab…" at bounding box center [756, 496] width 1476 height 61
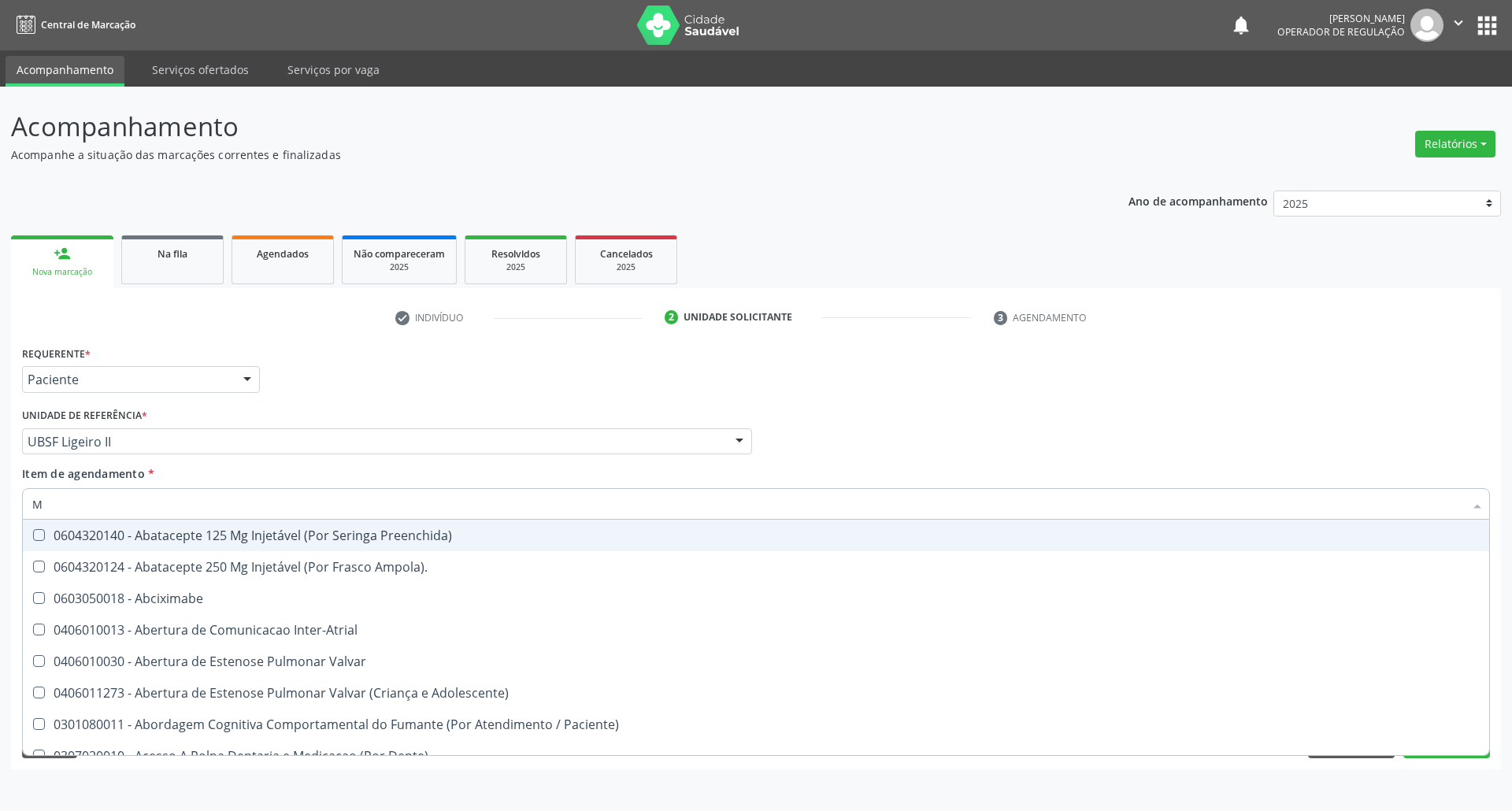
type input "MEN TO"
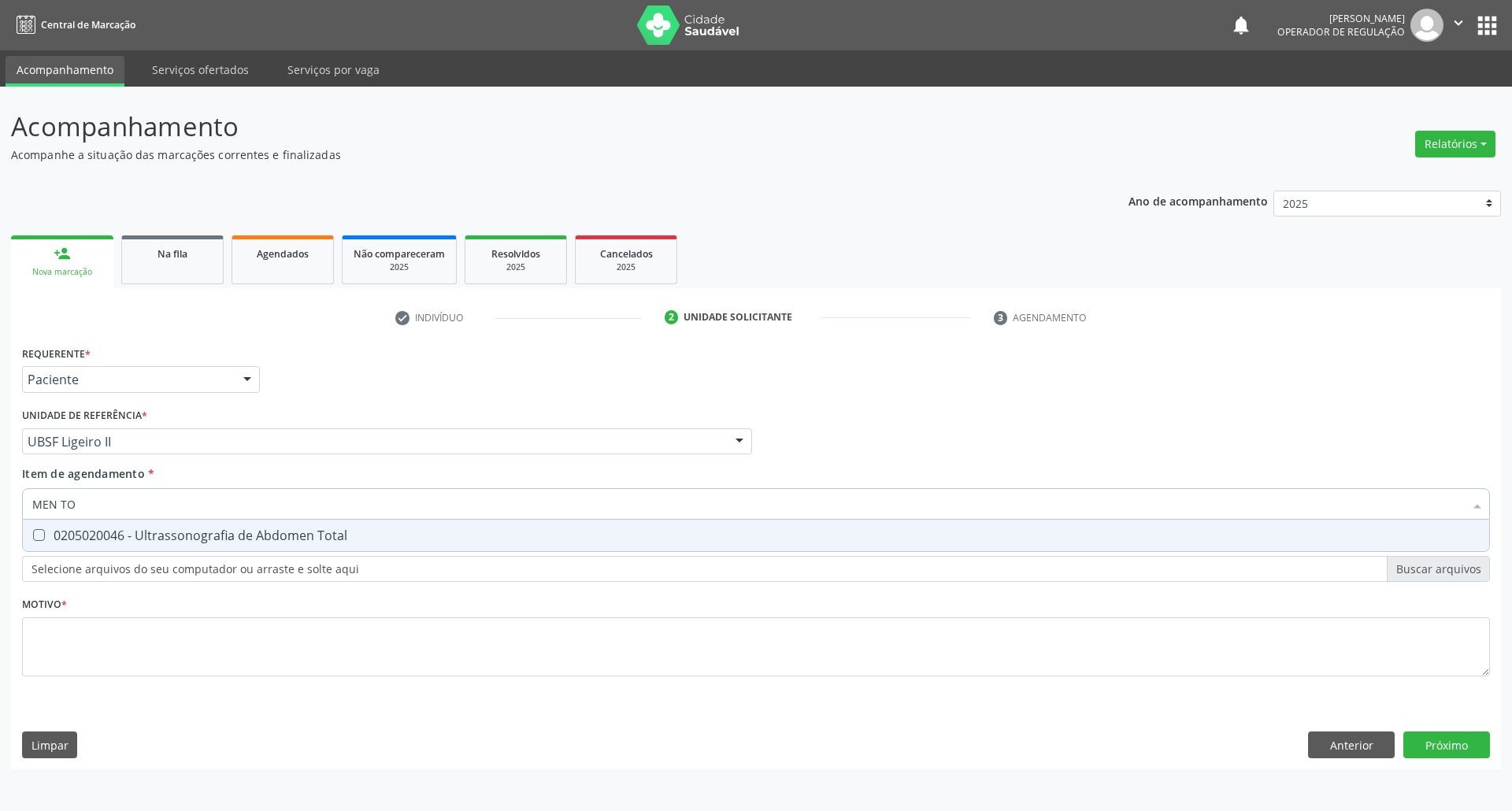
click at [155, 539] on div "0205020046 - Ultrassonografia de Abdomen Total" at bounding box center [756, 535] width 1447 height 13
checkbox Total "true"
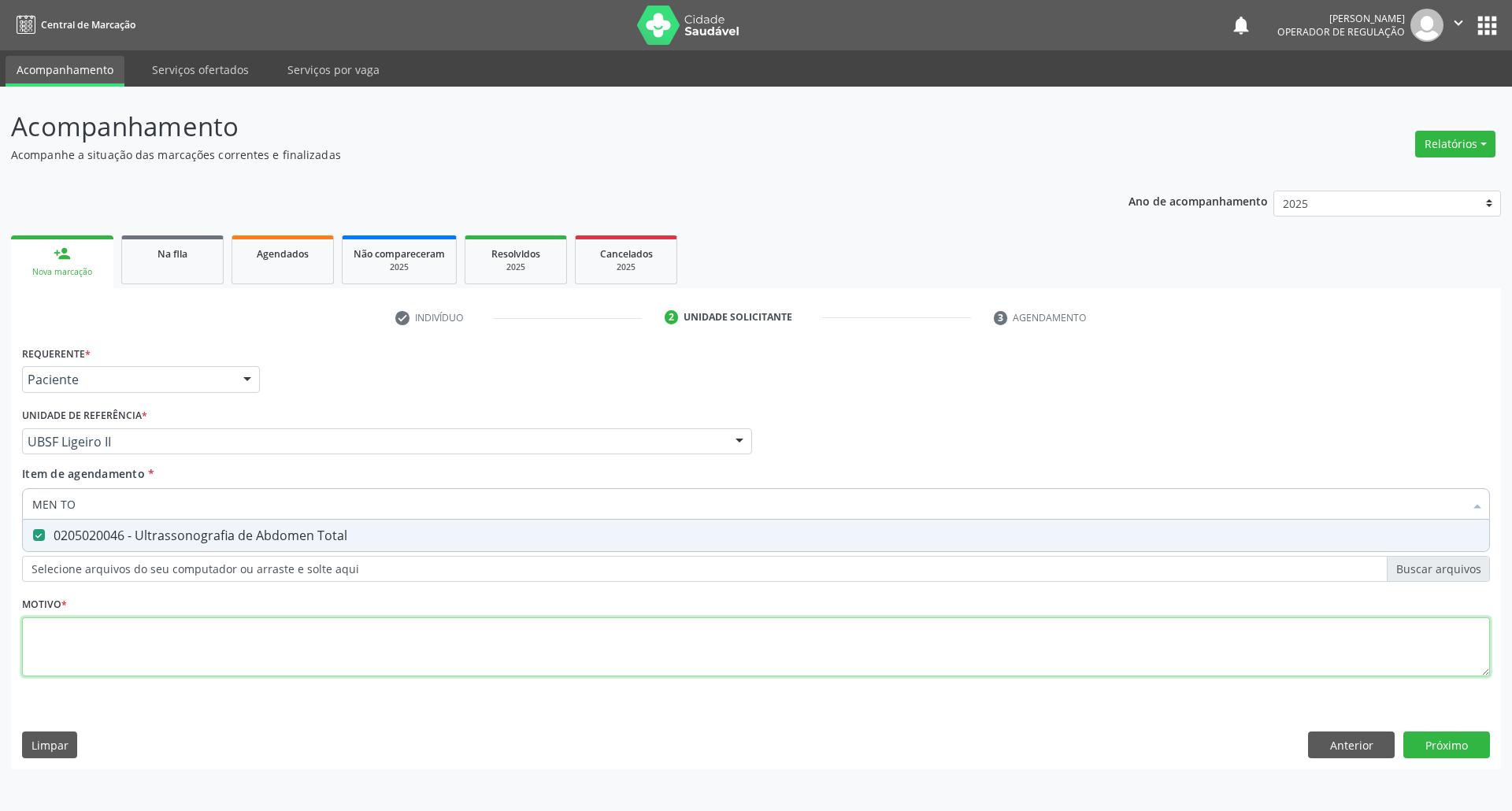
click at [111, 652] on div "Requerente * Paciente Profissional de Saúde Paciente Nenhum resultado encontrad…" at bounding box center [756, 520] width 1468 height 357
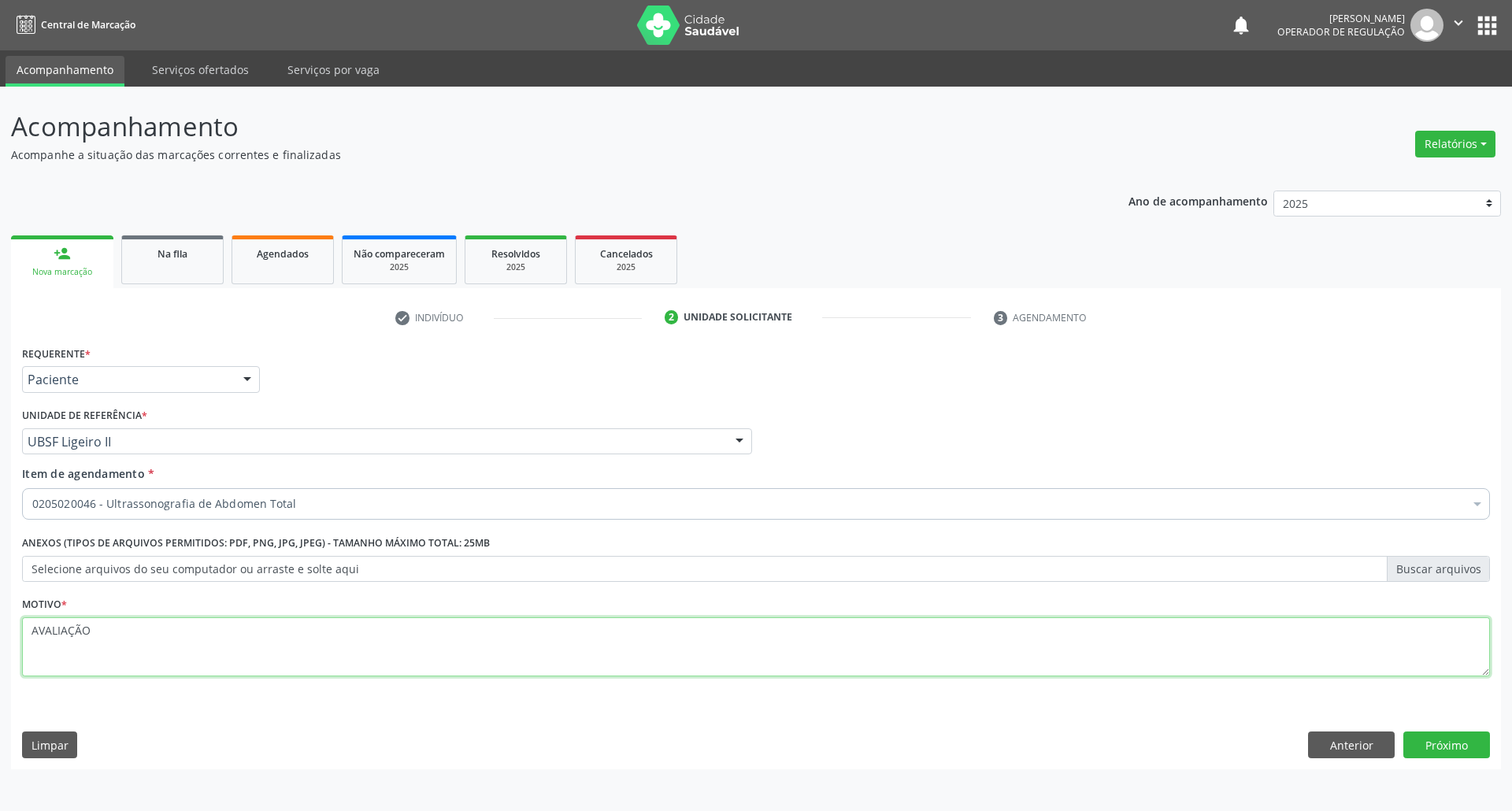
type textarea "AVALIAÇÃO"
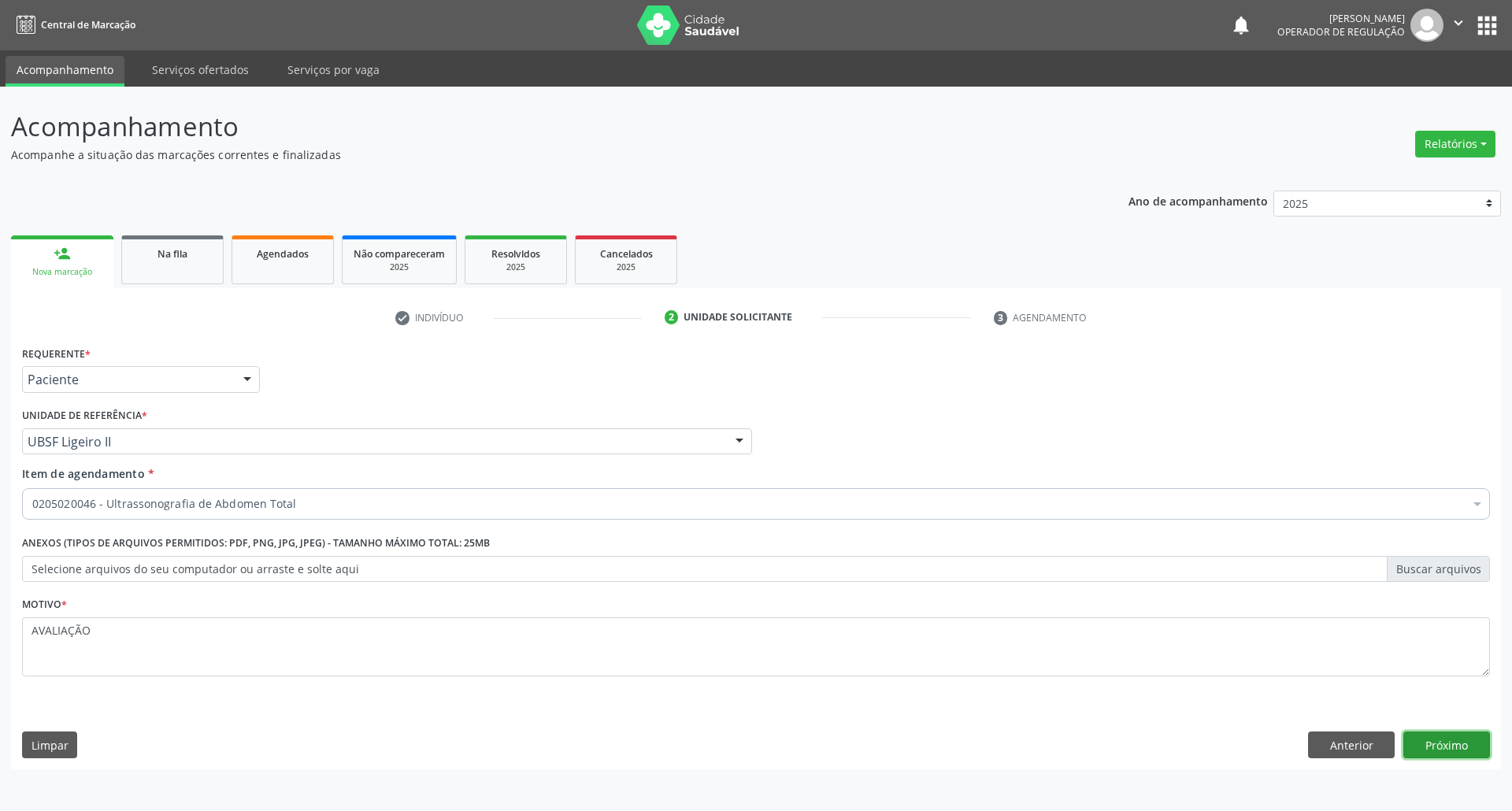
click button "Próximo" at bounding box center [1446, 744] width 86 height 26
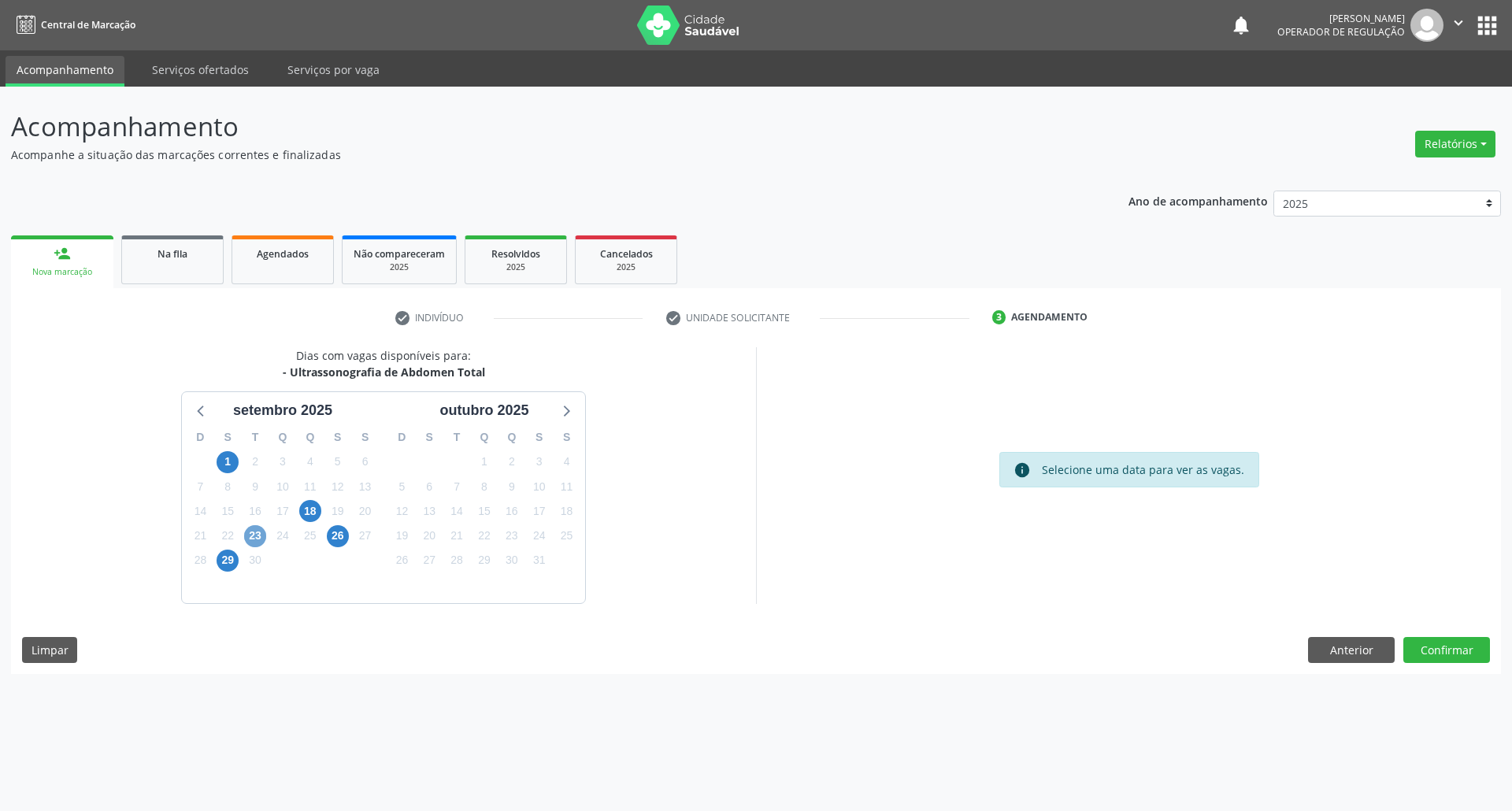
click at [255, 540] on span "23" at bounding box center [255, 536] width 23 height 23
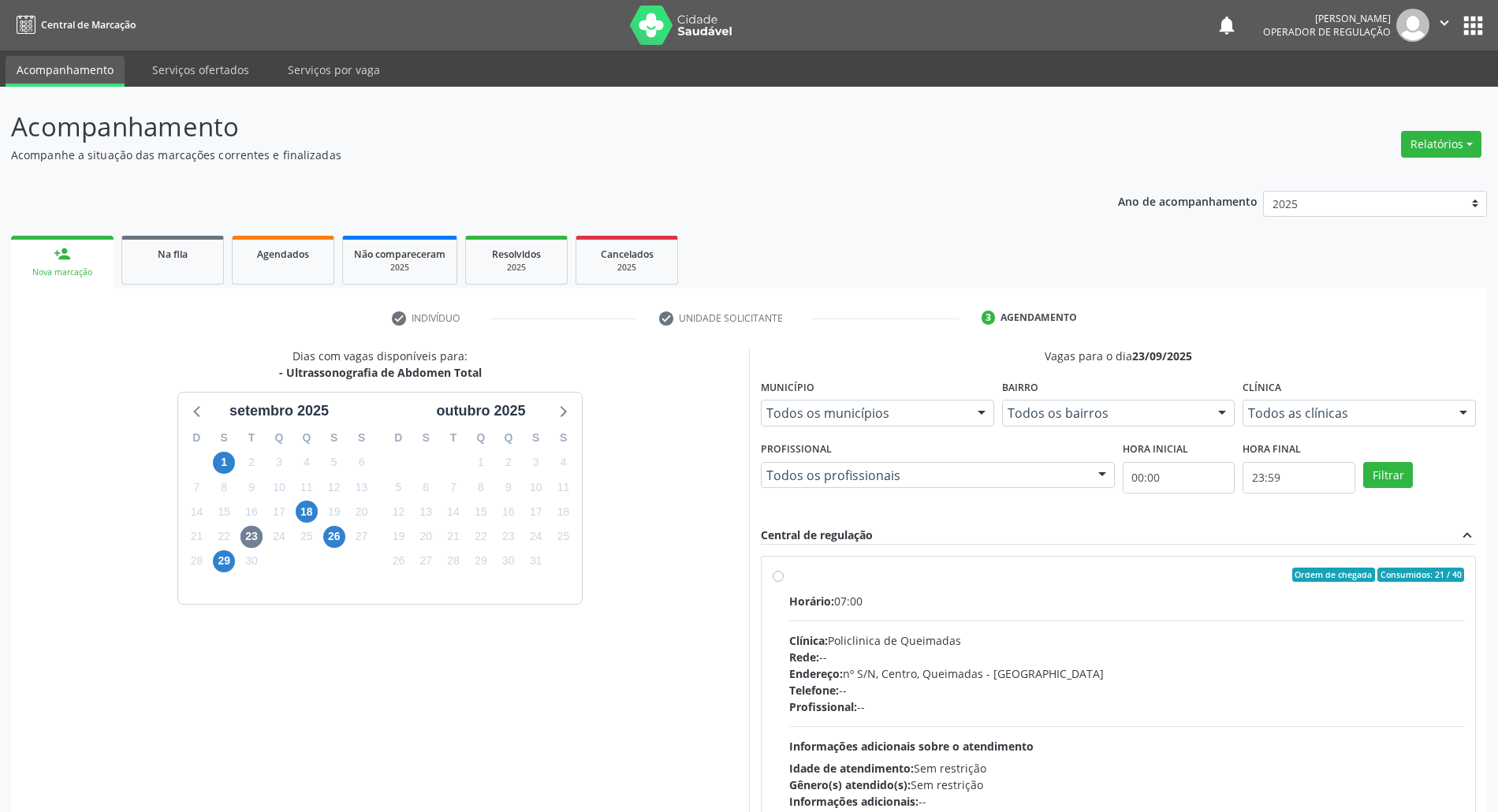
click at [1304, 576] on span "Ordem de chegada" at bounding box center [1333, 575] width 82 height 14
click at [784, 576] on input "Ordem de chegada Consumidos: 21 / 40 Horário: 07:00 Clínica: Policlinica de Que…" at bounding box center [778, 575] width 11 height 14
radio input "true"
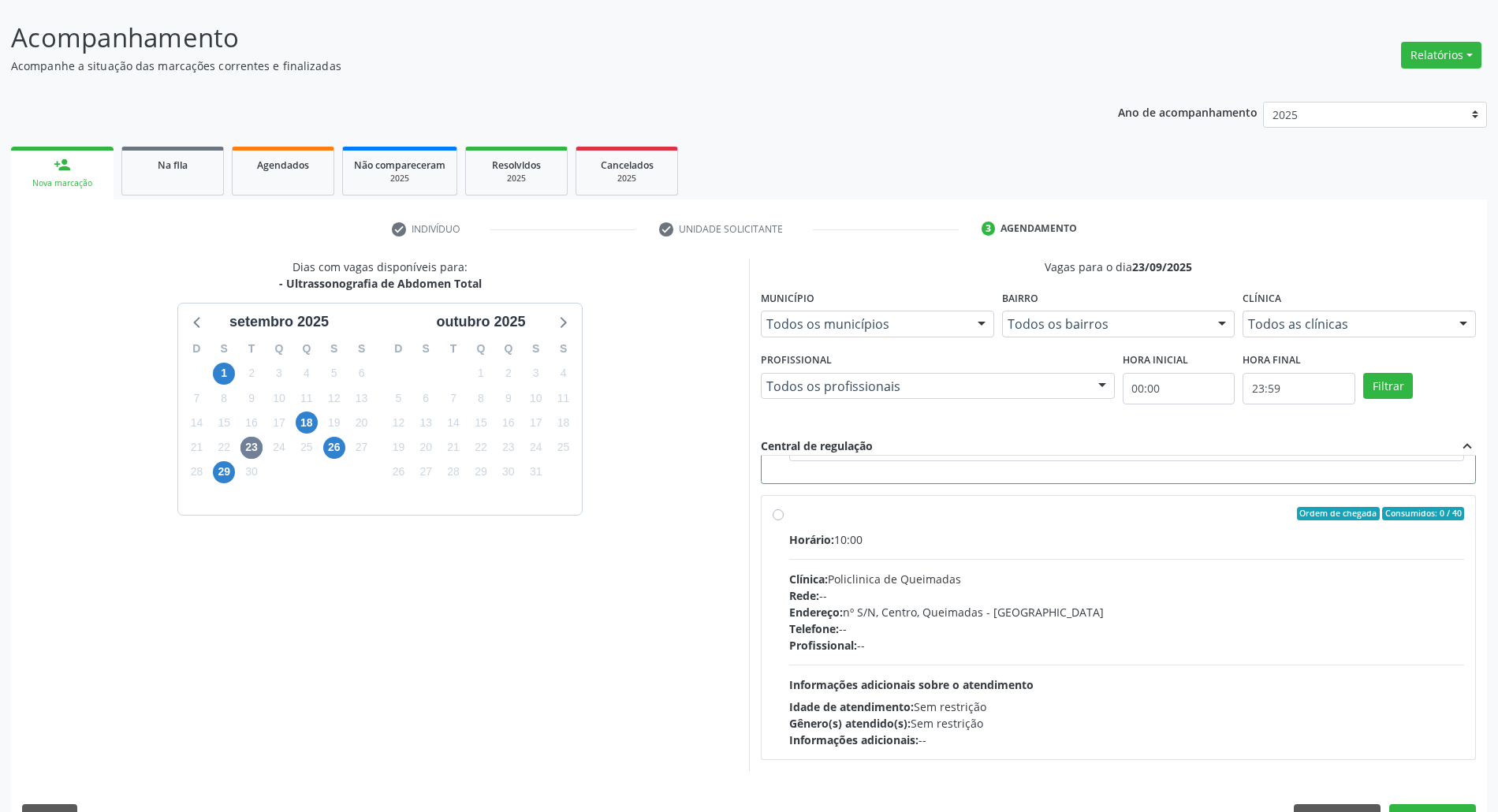
scroll to position [130, 0]
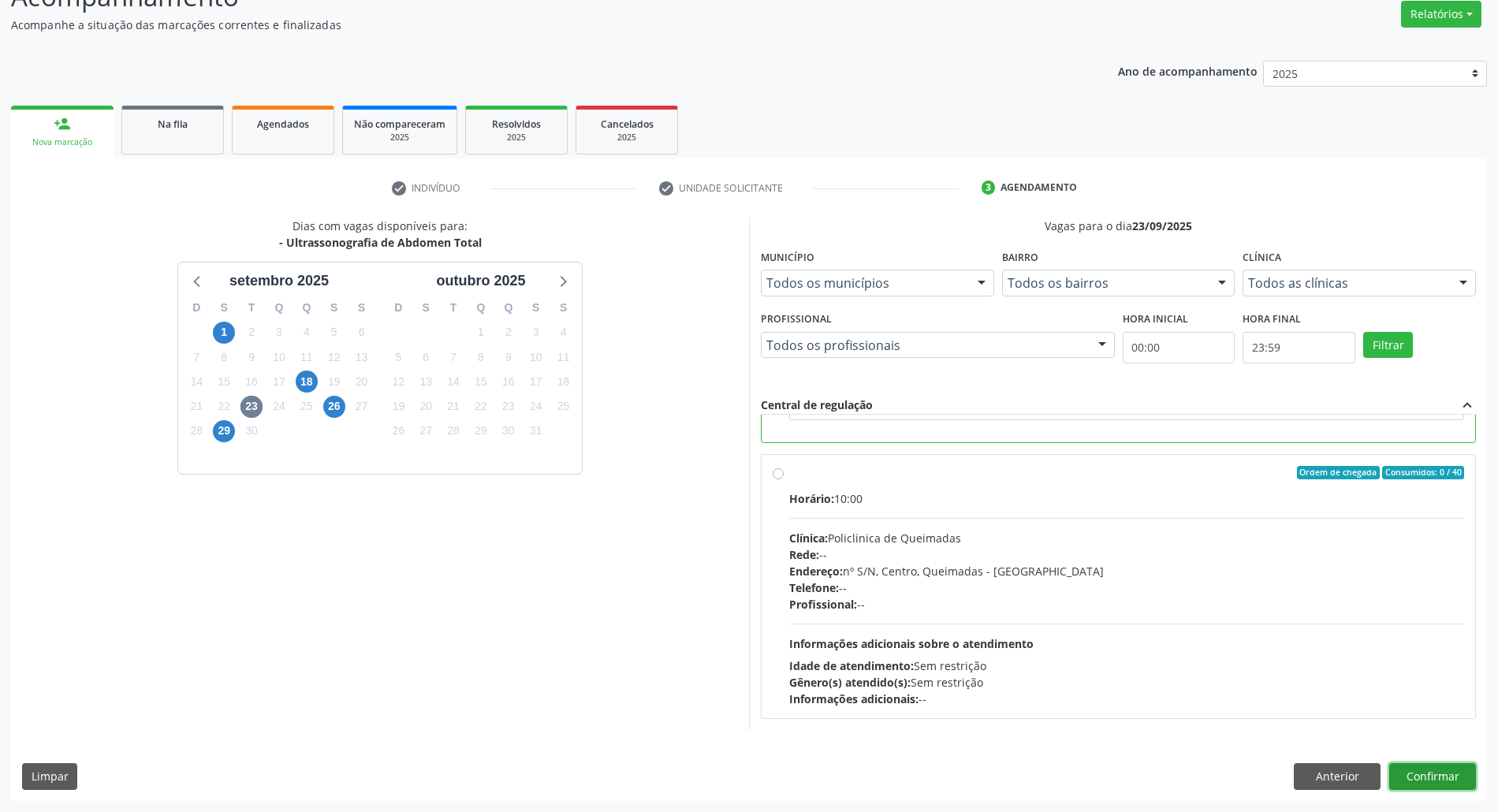
click at [1448, 774] on button "Confirmar" at bounding box center [1432, 776] width 86 height 26
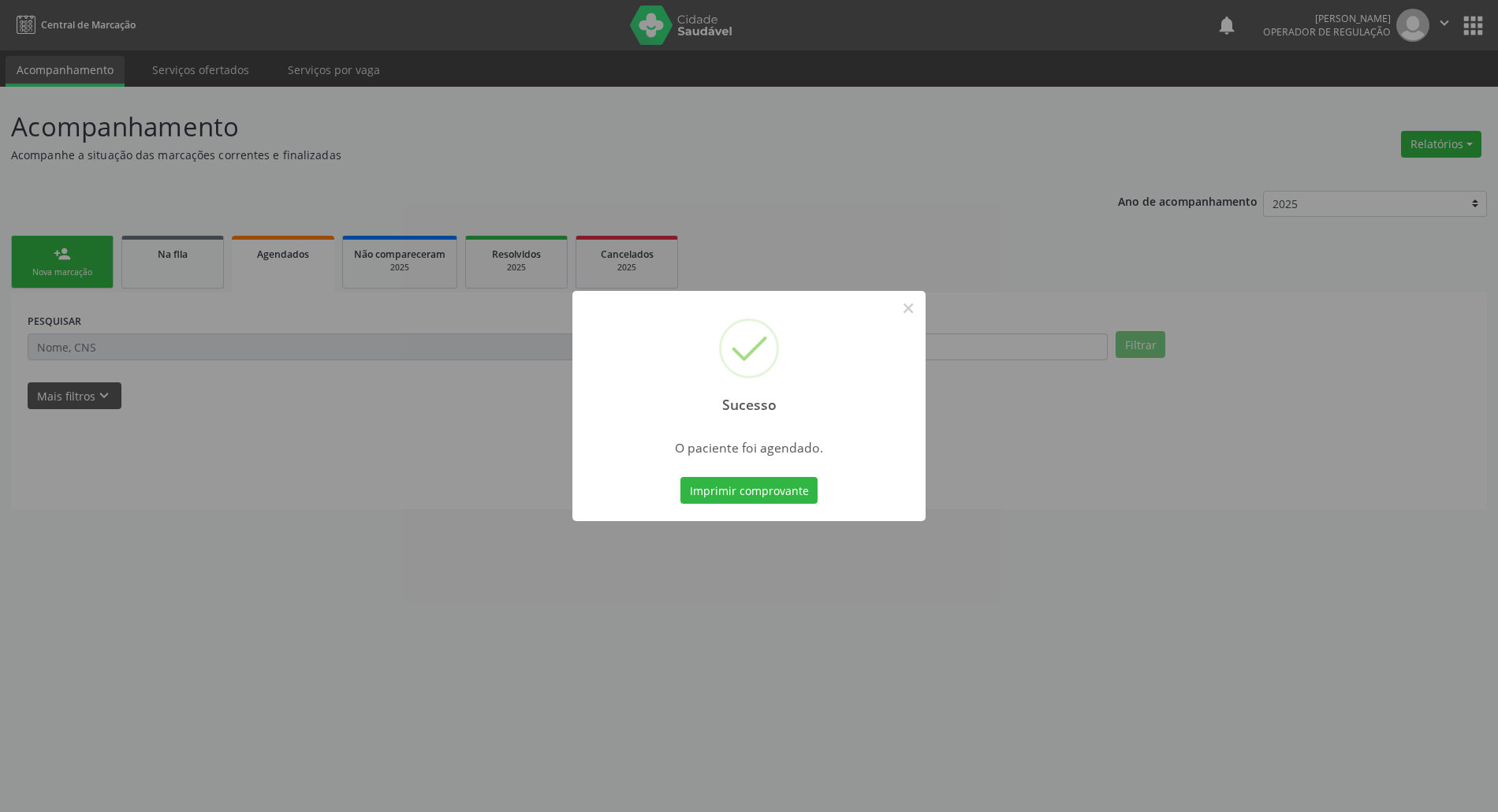
scroll to position [0, 0]
click at [689, 477] on button "Imprimir comprovante" at bounding box center [757, 489] width 137 height 26
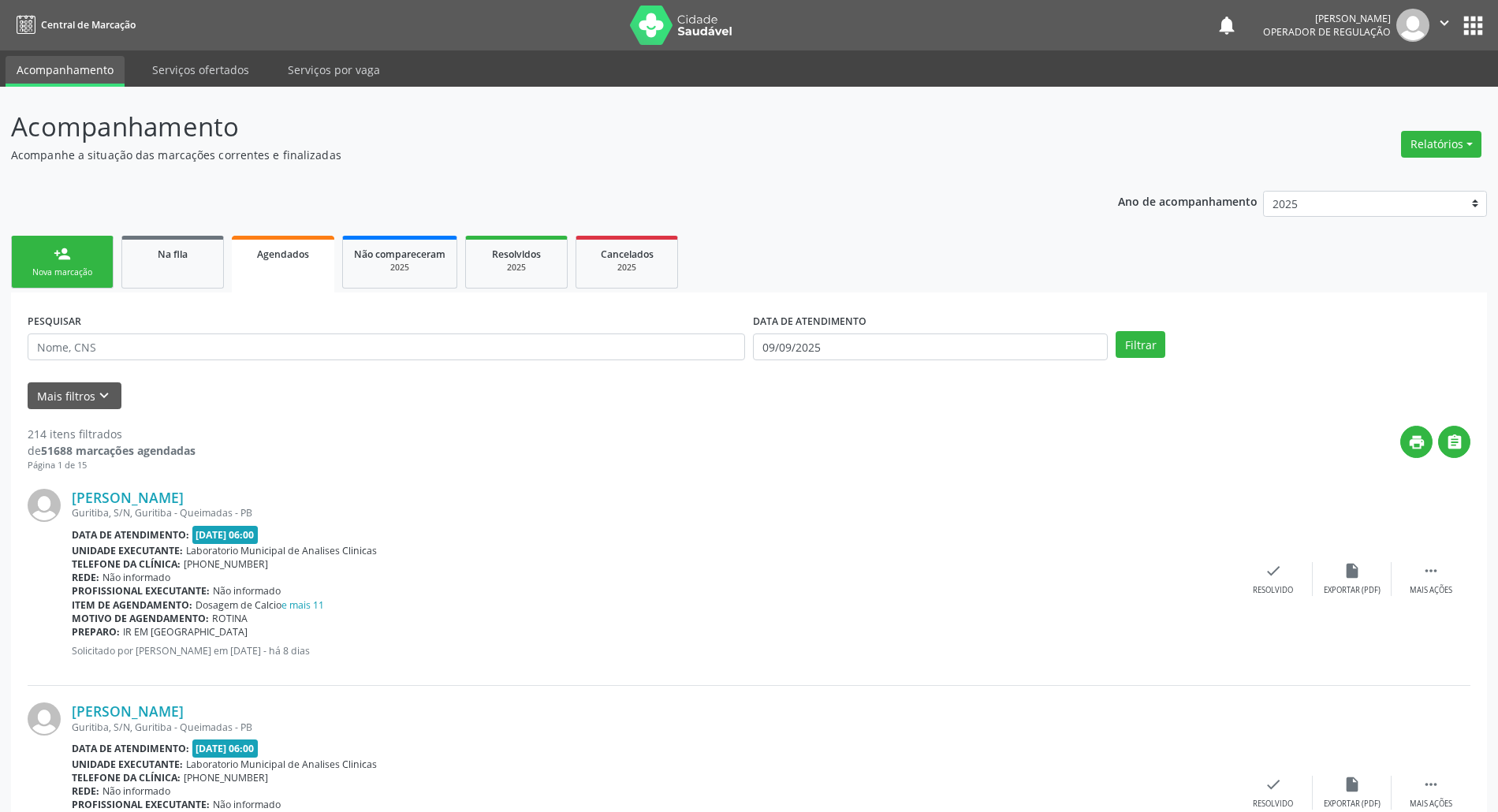
click at [175, 270] on div "Sucesso × O paciente foi agendado. Imprimir comprovante Cancel" at bounding box center [749, 406] width 1498 height 812
click at [159, 260] on div "Sucesso × O paciente foi agendado. Imprimir comprovante Cancel" at bounding box center [749, 406] width 1498 height 812
